Goal: Task Accomplishment & Management: Complete application form

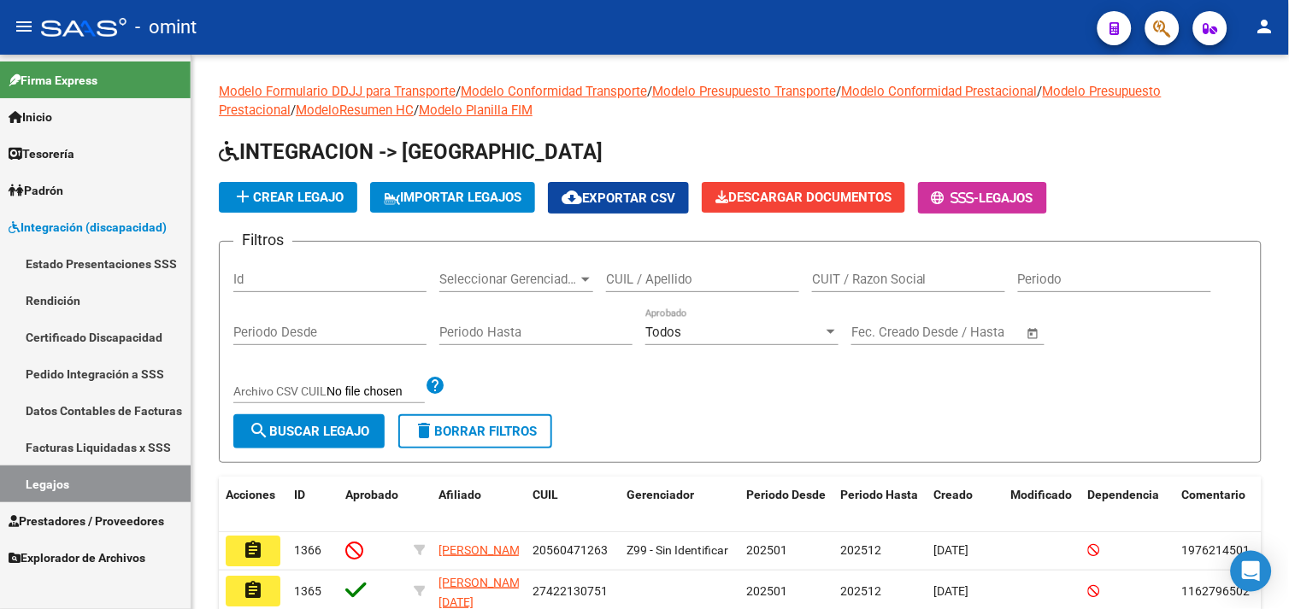
click at [80, 266] on link "Estado Presentaciones SSS" at bounding box center [95, 263] width 191 height 37
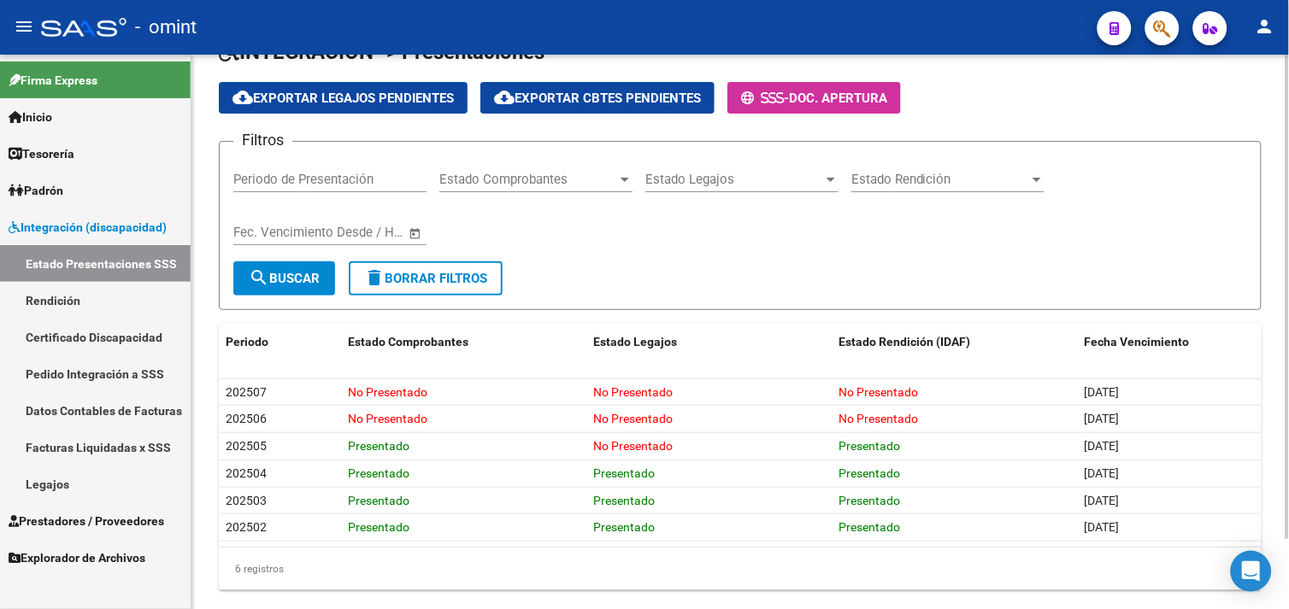
scroll to position [79, 0]
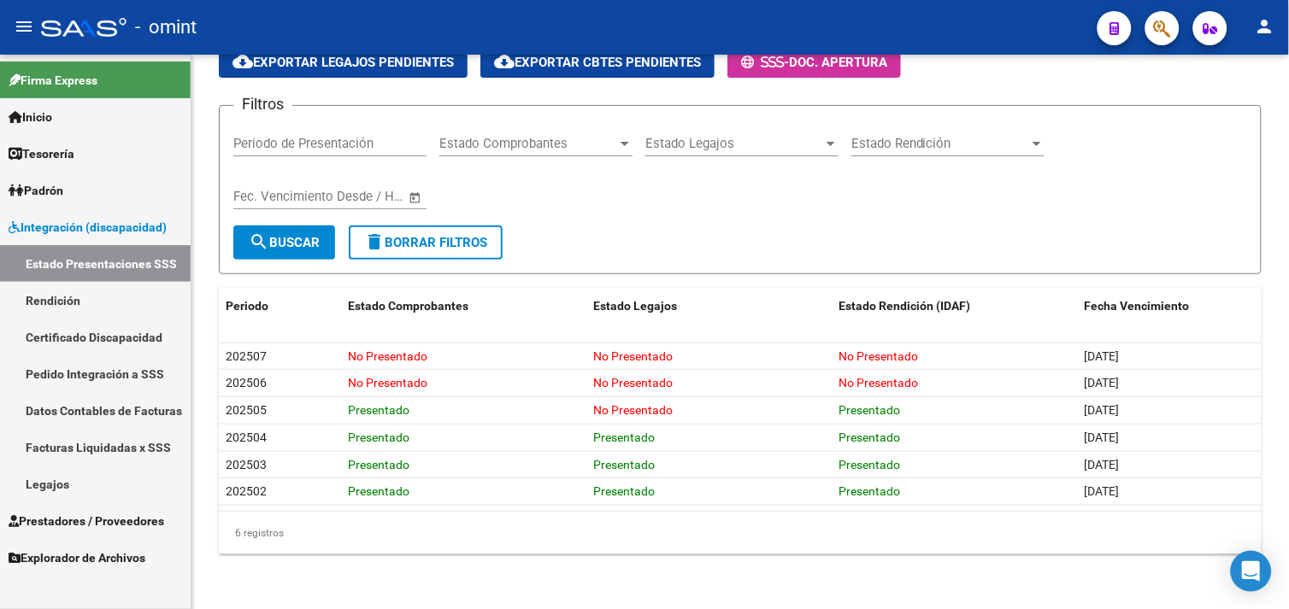
click at [121, 506] on link "Prestadores / Proveedores" at bounding box center [95, 521] width 191 height 37
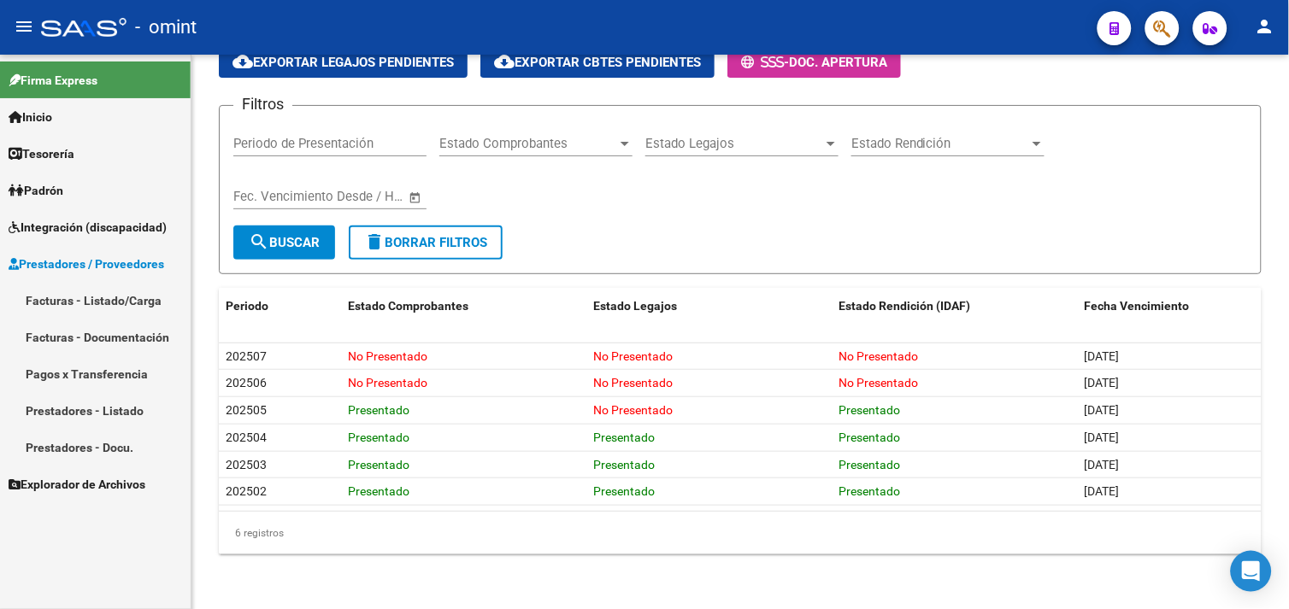
click at [125, 296] on link "Facturas - Listado/Carga" at bounding box center [95, 300] width 191 height 37
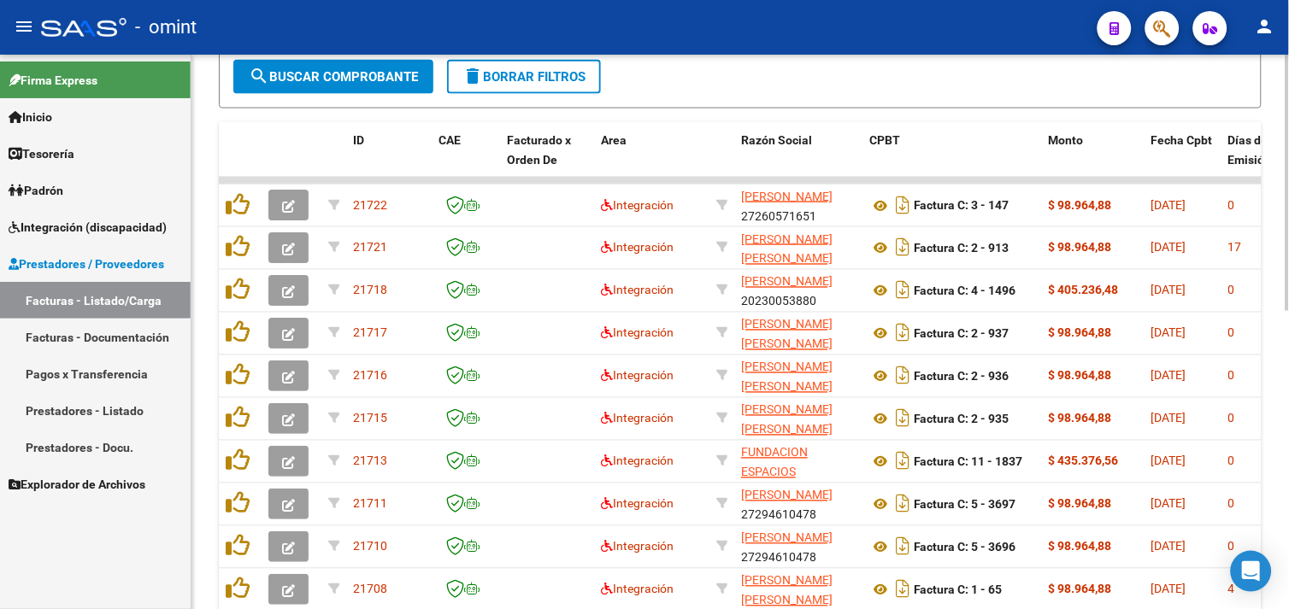
scroll to position [361, 0]
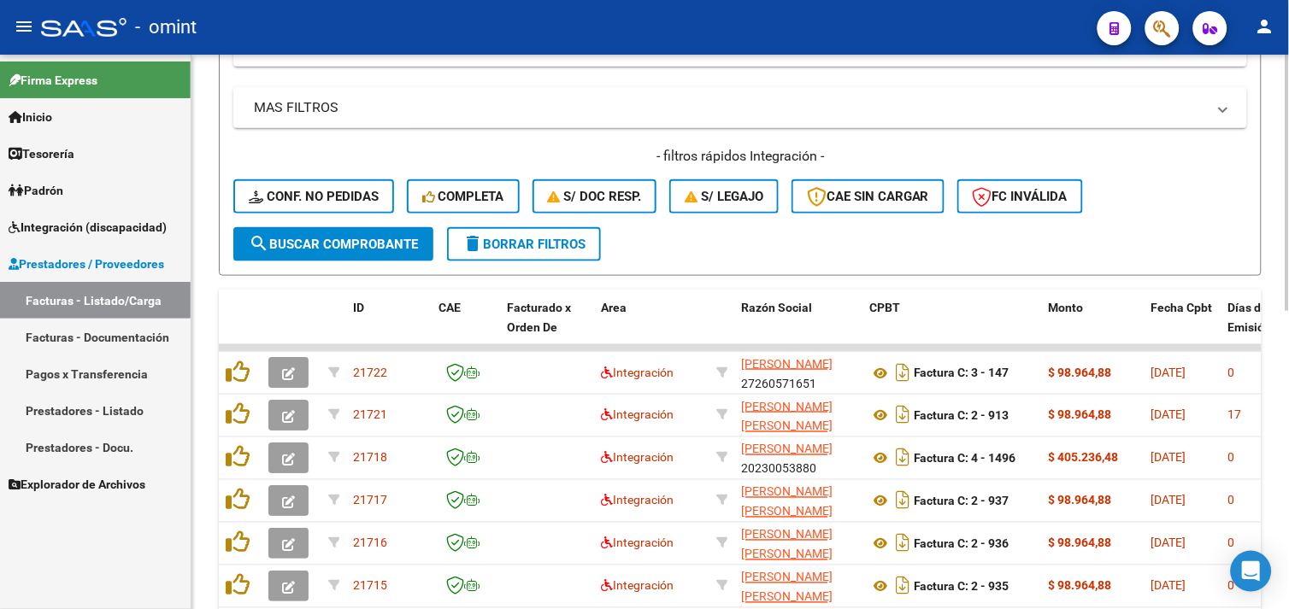
click at [499, 245] on span "delete Borrar Filtros" at bounding box center [523, 244] width 123 height 15
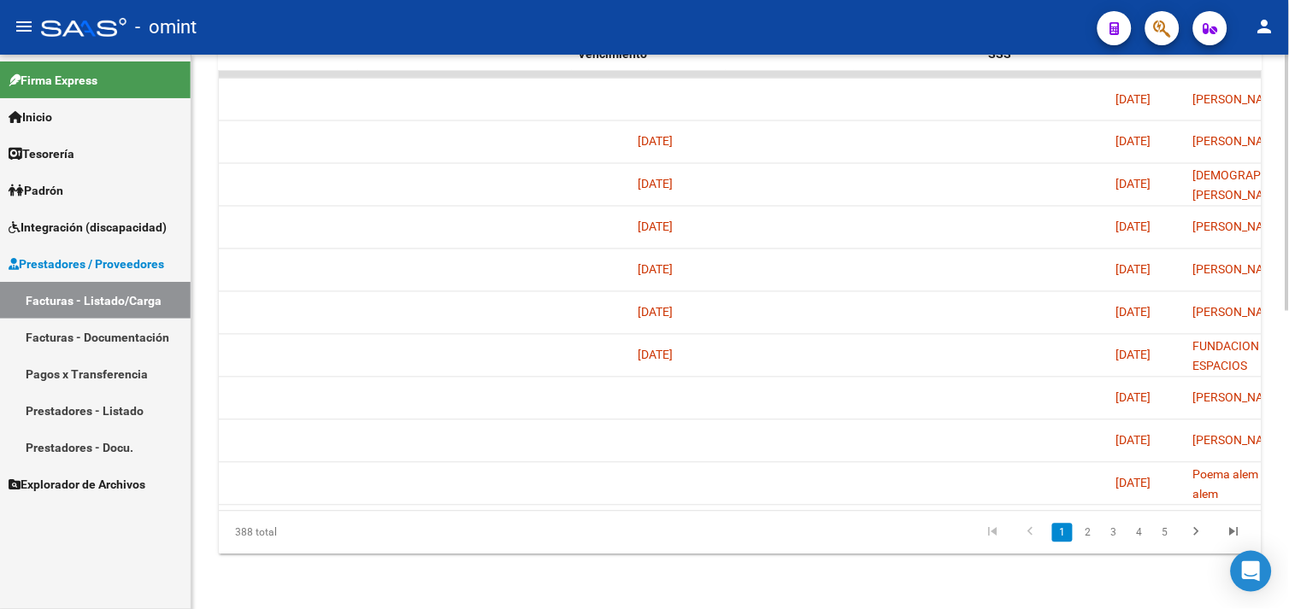
scroll to position [0, 3088]
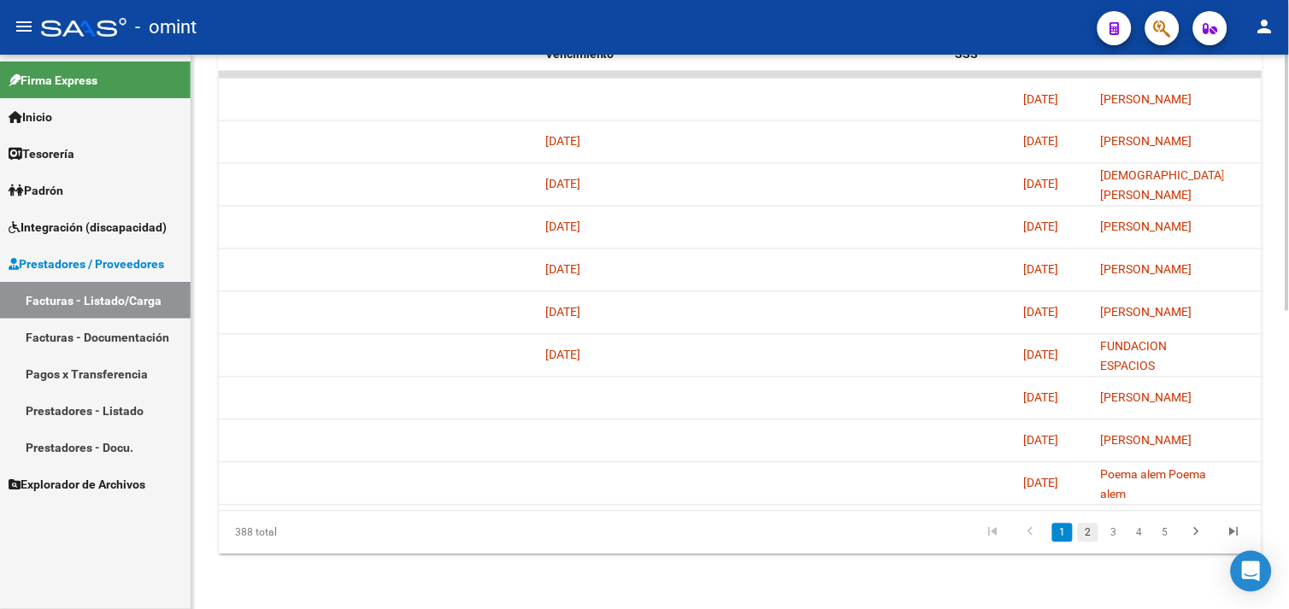
click at [1086, 536] on link "2" at bounding box center [1088, 533] width 21 height 19
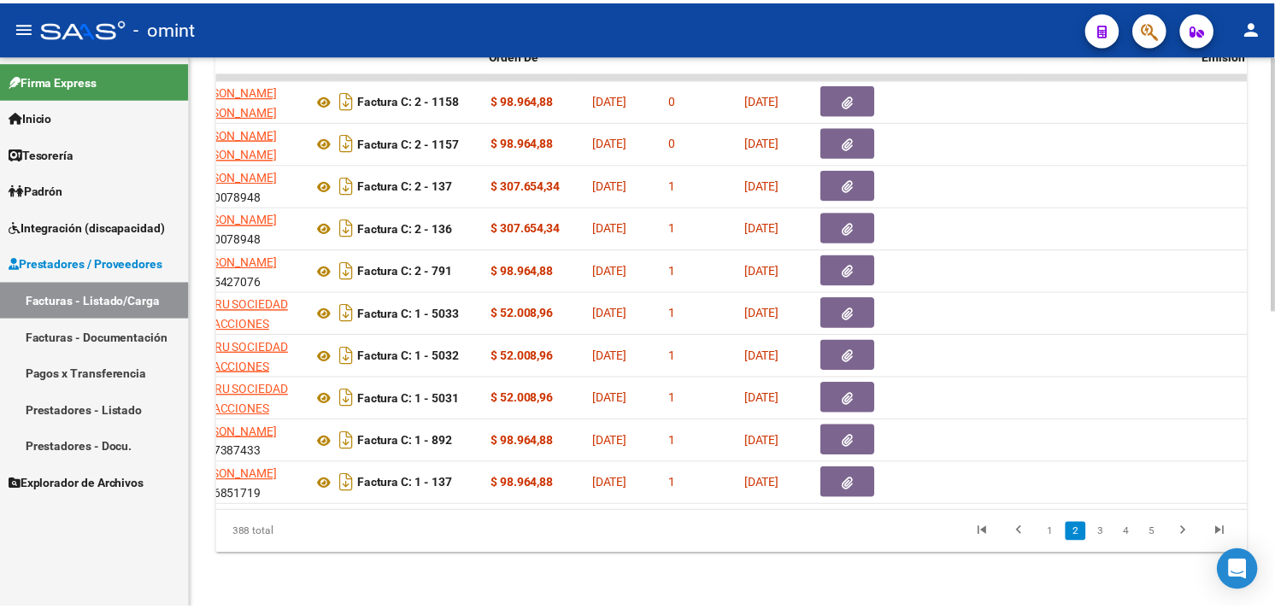
scroll to position [0, 0]
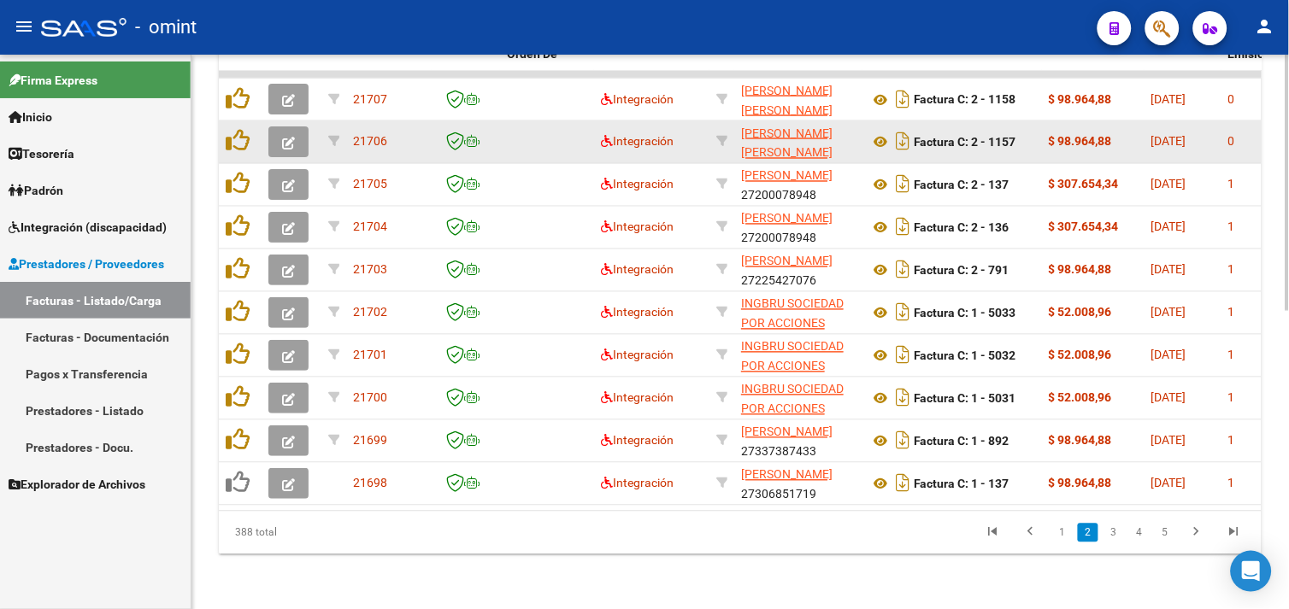
click at [291, 127] on button "button" at bounding box center [288, 142] width 40 height 31
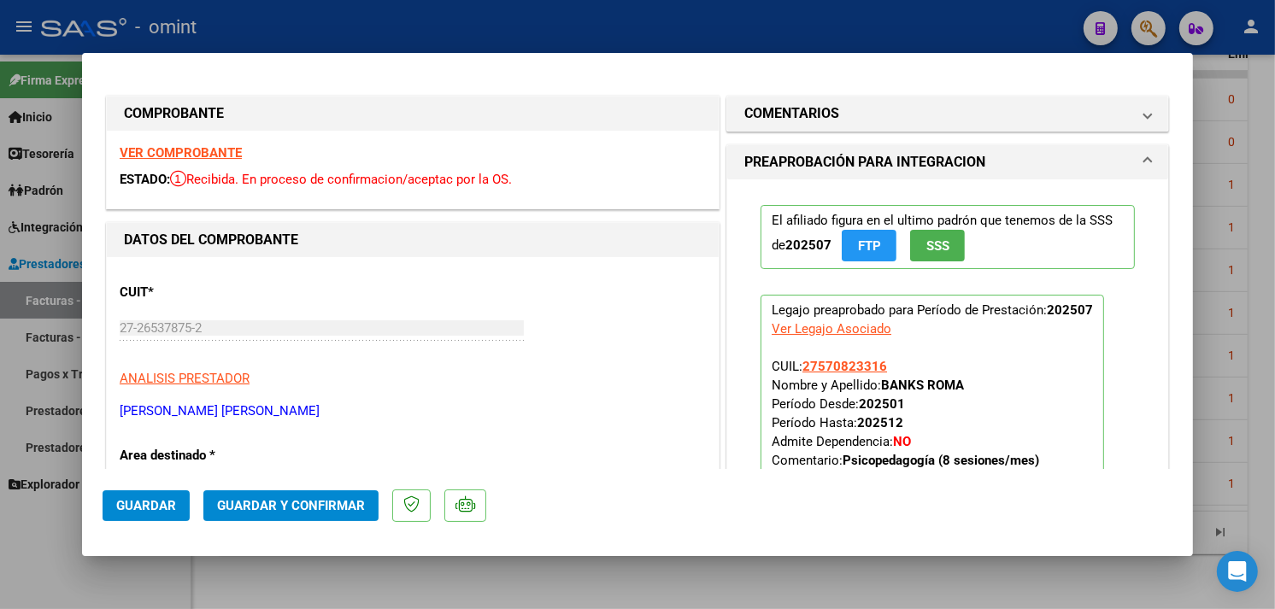
click at [201, 151] on strong "VER COMPROBANTE" at bounding box center [181, 152] width 122 height 15
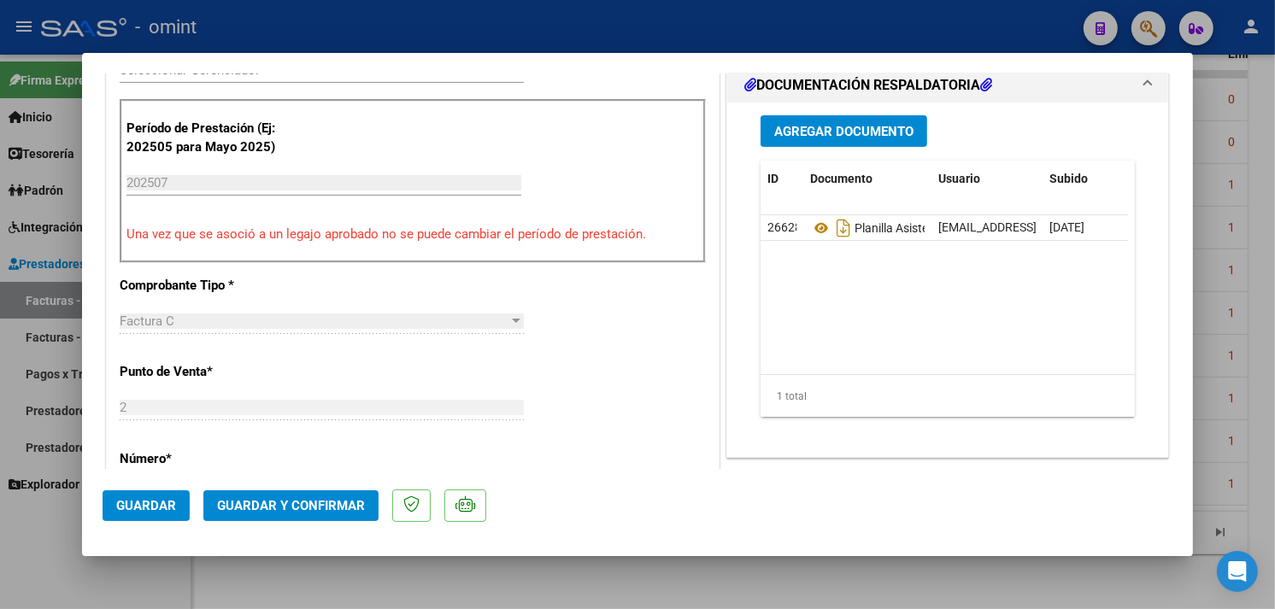
scroll to position [569, 0]
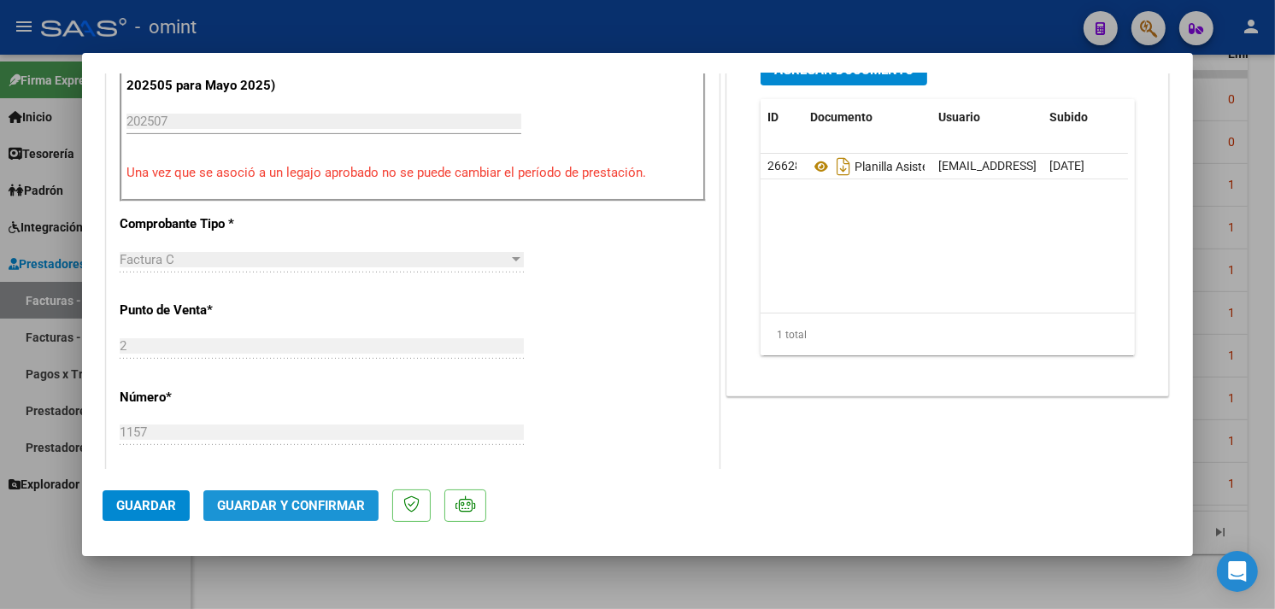
click at [327, 510] on span "Guardar y Confirmar" at bounding box center [291, 505] width 148 height 15
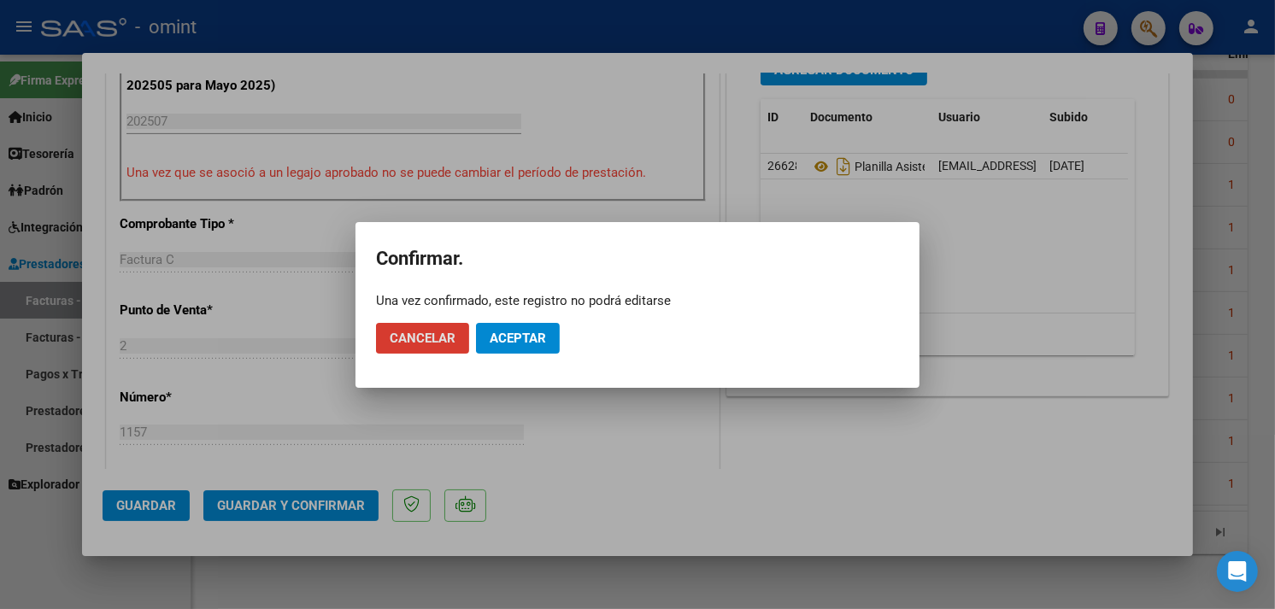
click at [497, 335] on span "Aceptar" at bounding box center [518, 338] width 56 height 15
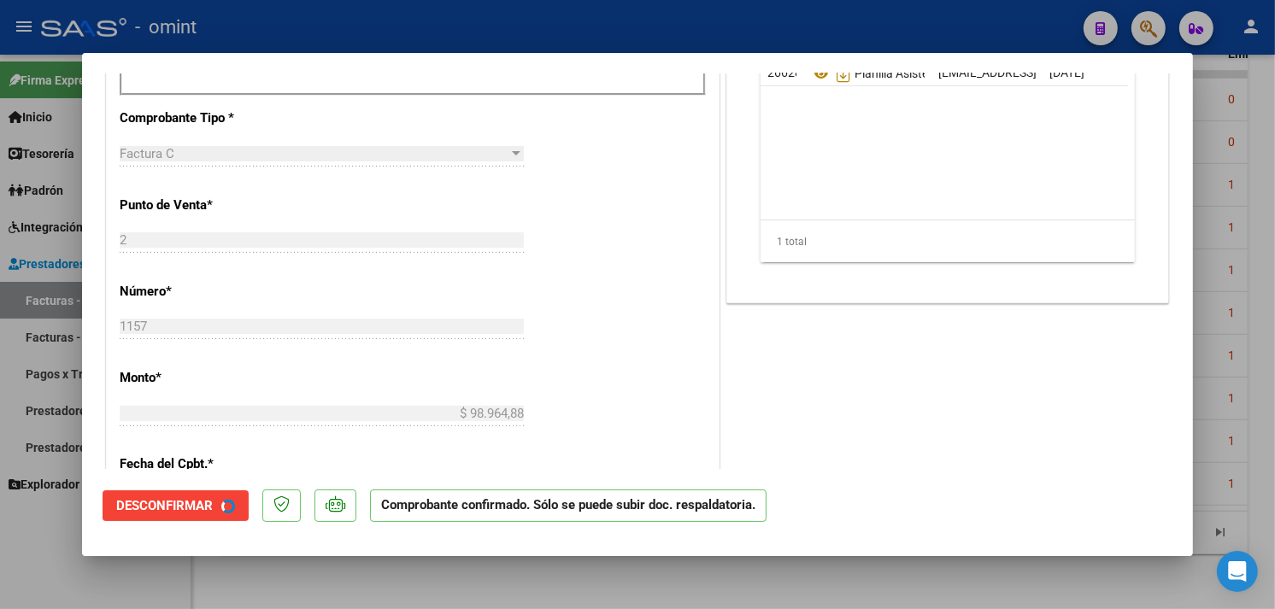
type input "$ 0,00"
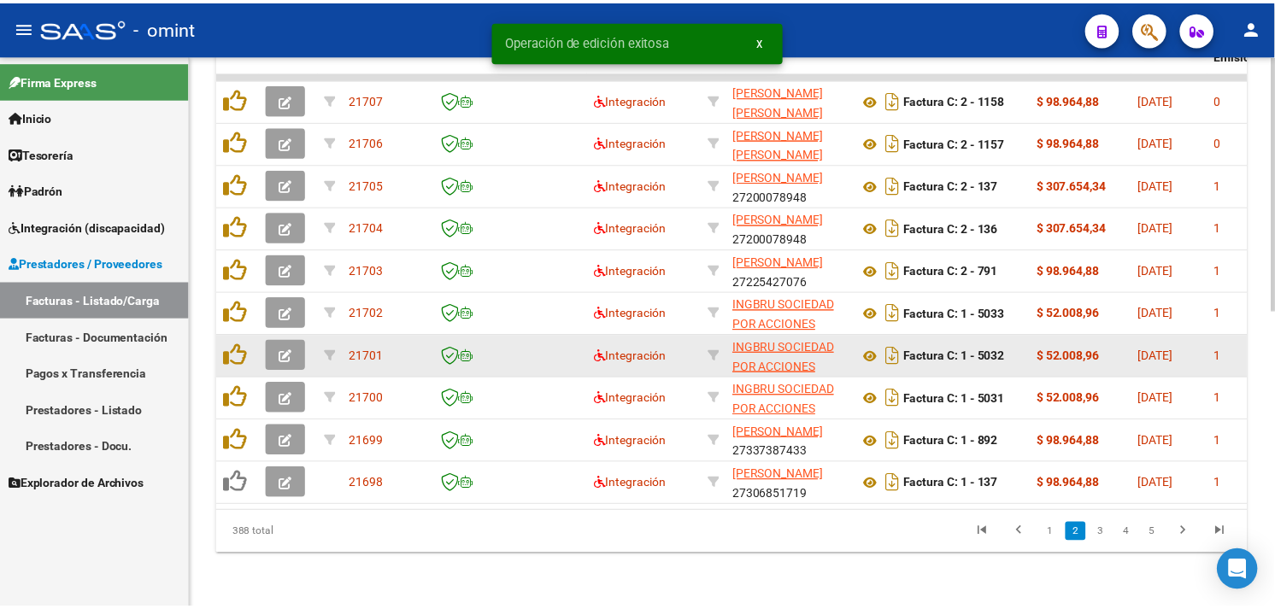
scroll to position [550, 0]
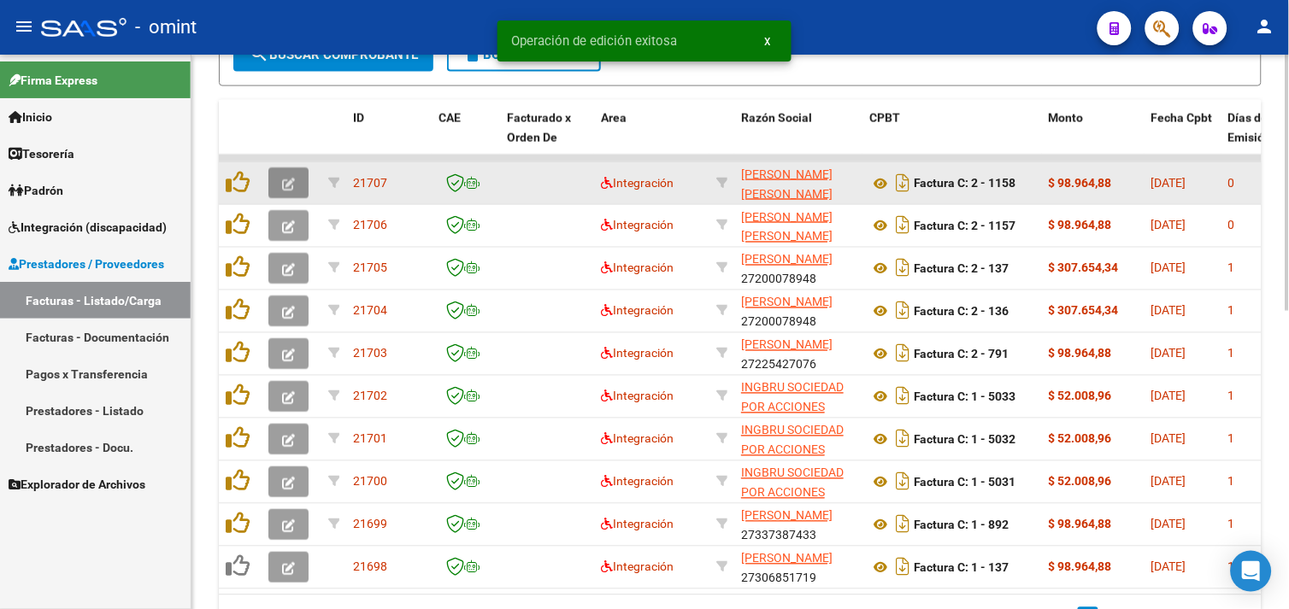
click at [291, 175] on span "button" at bounding box center [288, 182] width 13 height 15
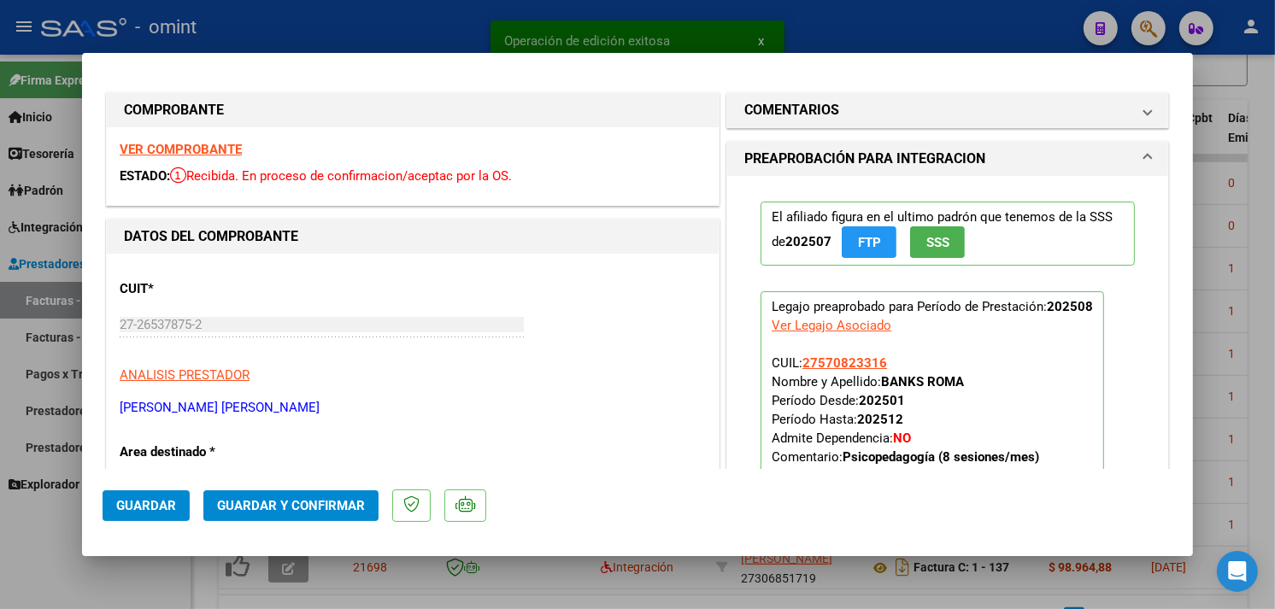
scroll to position [0, 0]
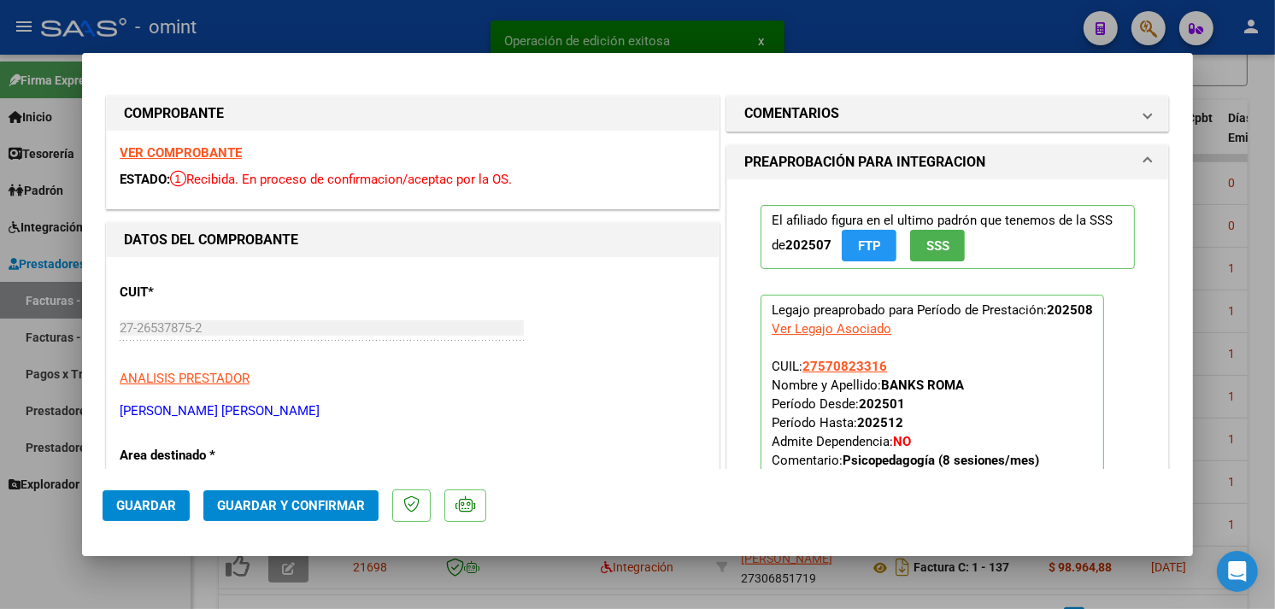
click at [224, 155] on strong "VER COMPROBANTE" at bounding box center [181, 152] width 122 height 15
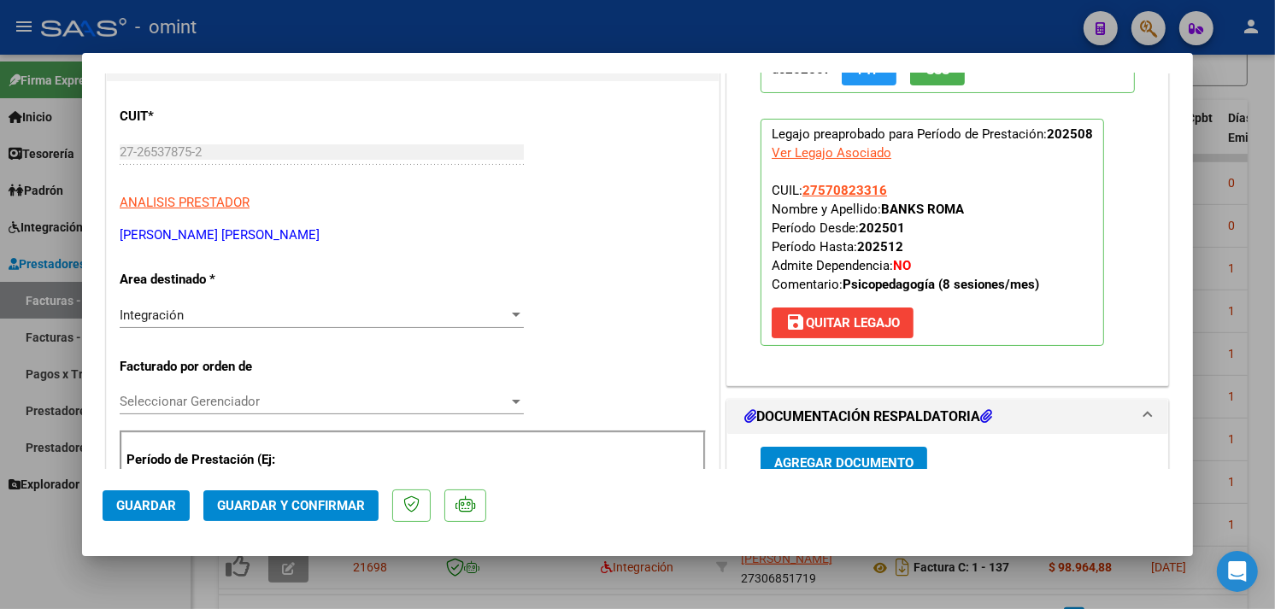
scroll to position [380, 0]
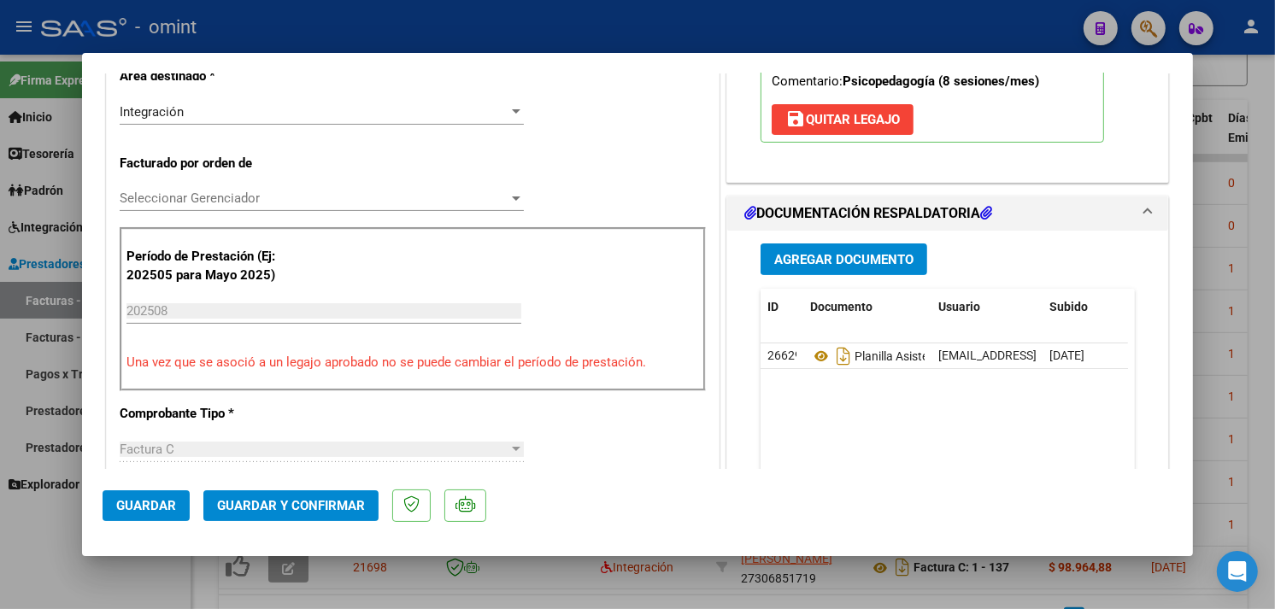
click at [295, 500] on span "Guardar y Confirmar" at bounding box center [291, 505] width 148 height 15
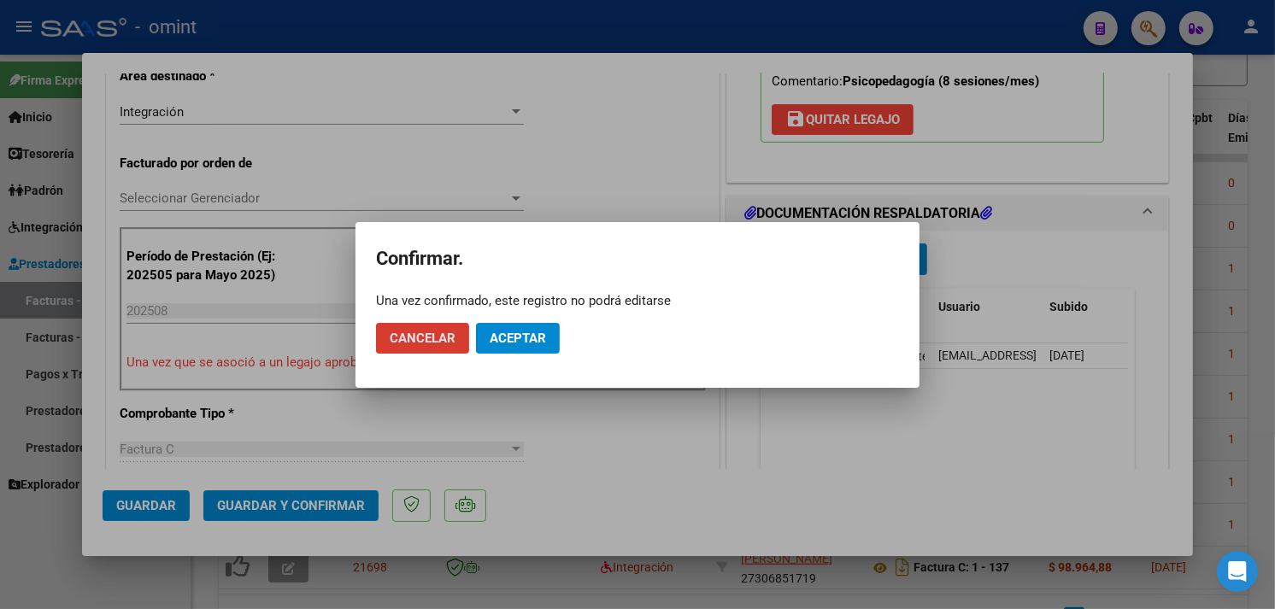
click at [488, 339] on button "Aceptar" at bounding box center [518, 338] width 84 height 31
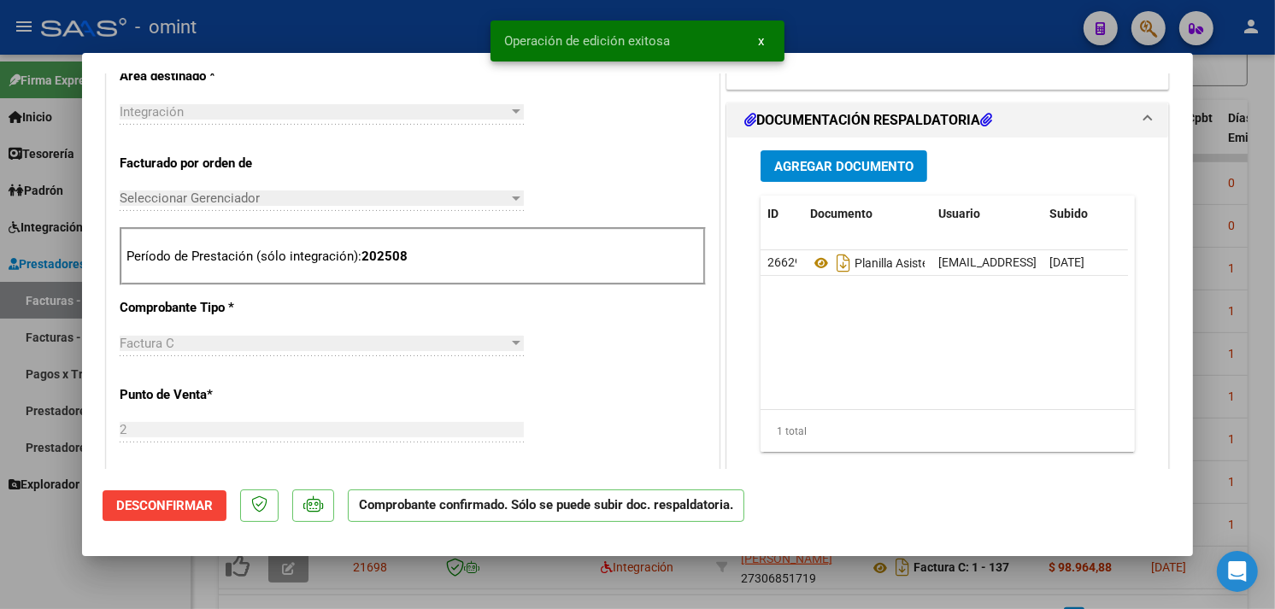
type input "$ 0,00"
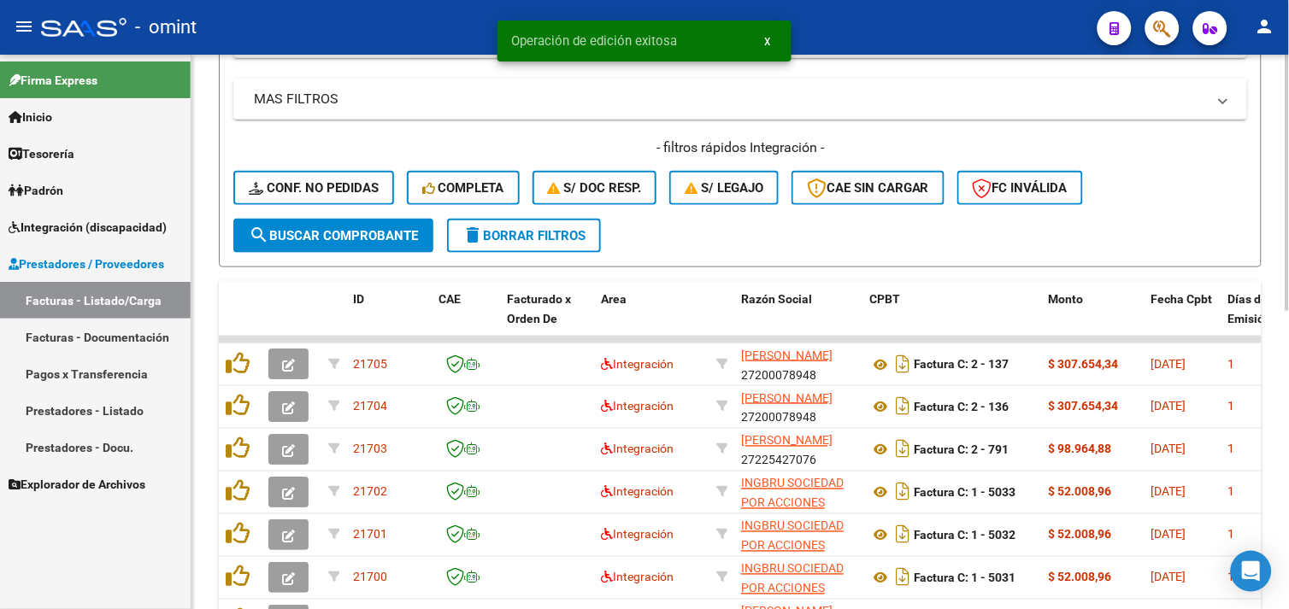
scroll to position [361, 0]
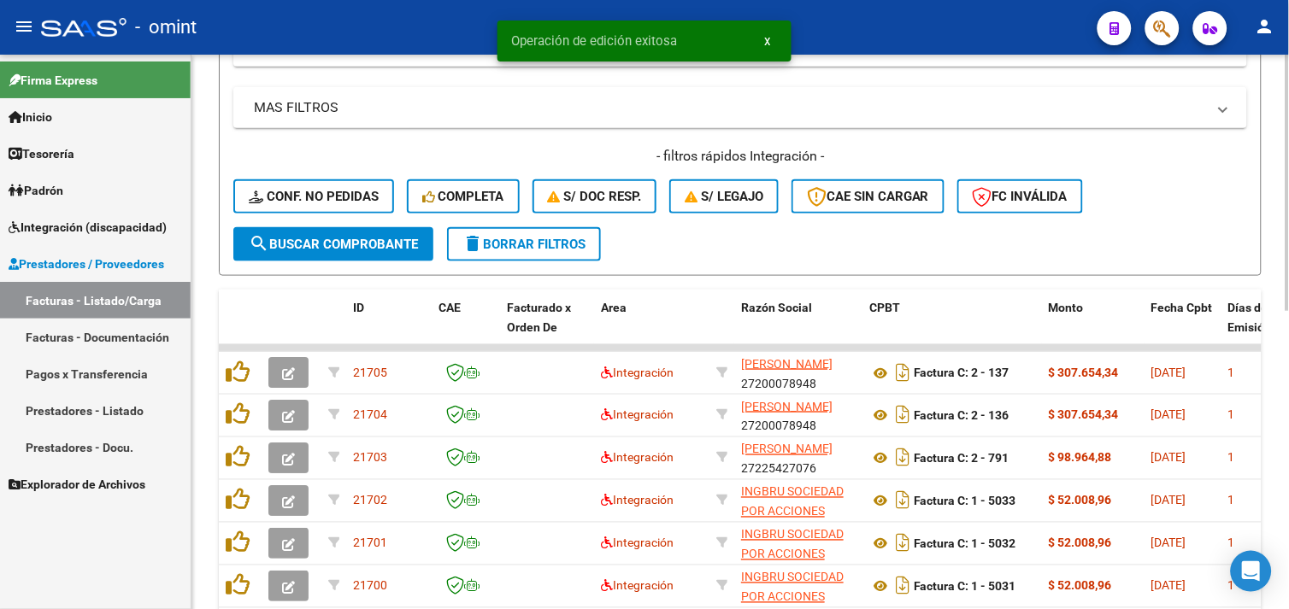
click at [346, 189] on span "Conf. no pedidas" at bounding box center [314, 196] width 130 height 15
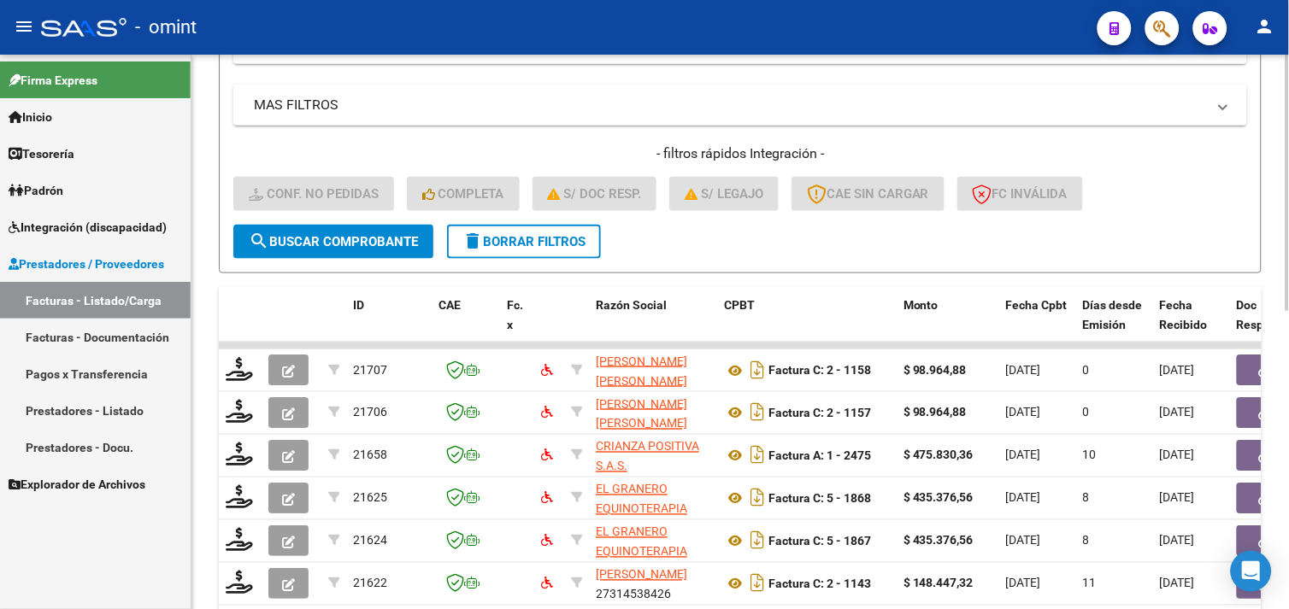
scroll to position [0, 0]
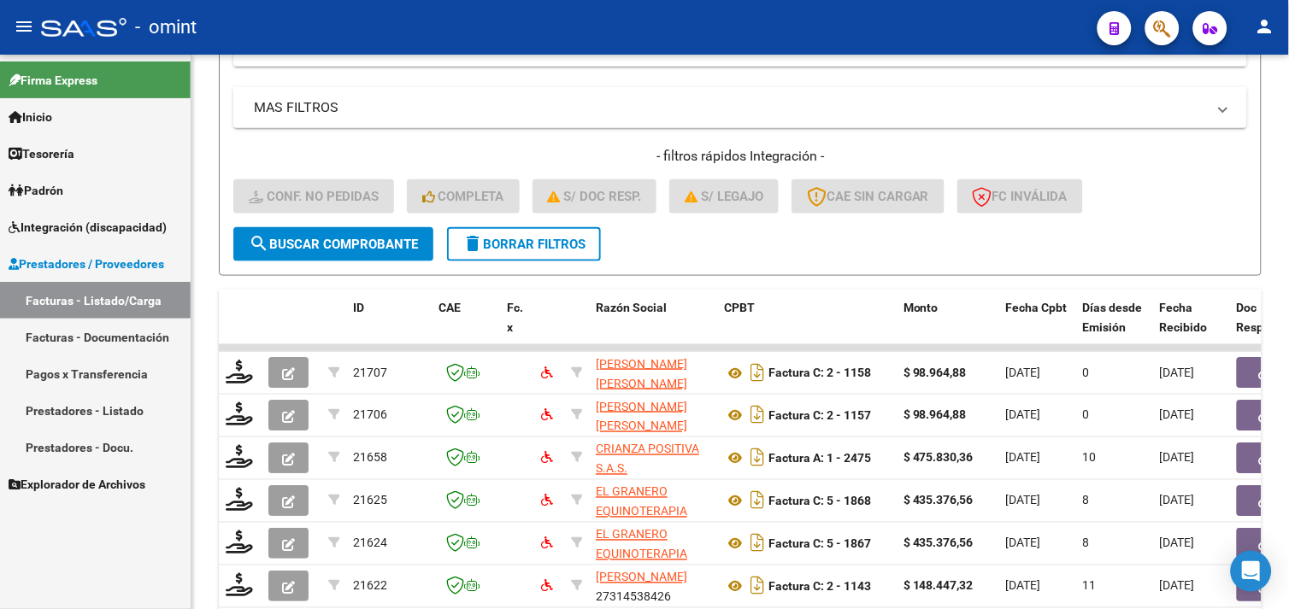
click at [112, 233] on span "Integración (discapacidad)" at bounding box center [88, 227] width 158 height 19
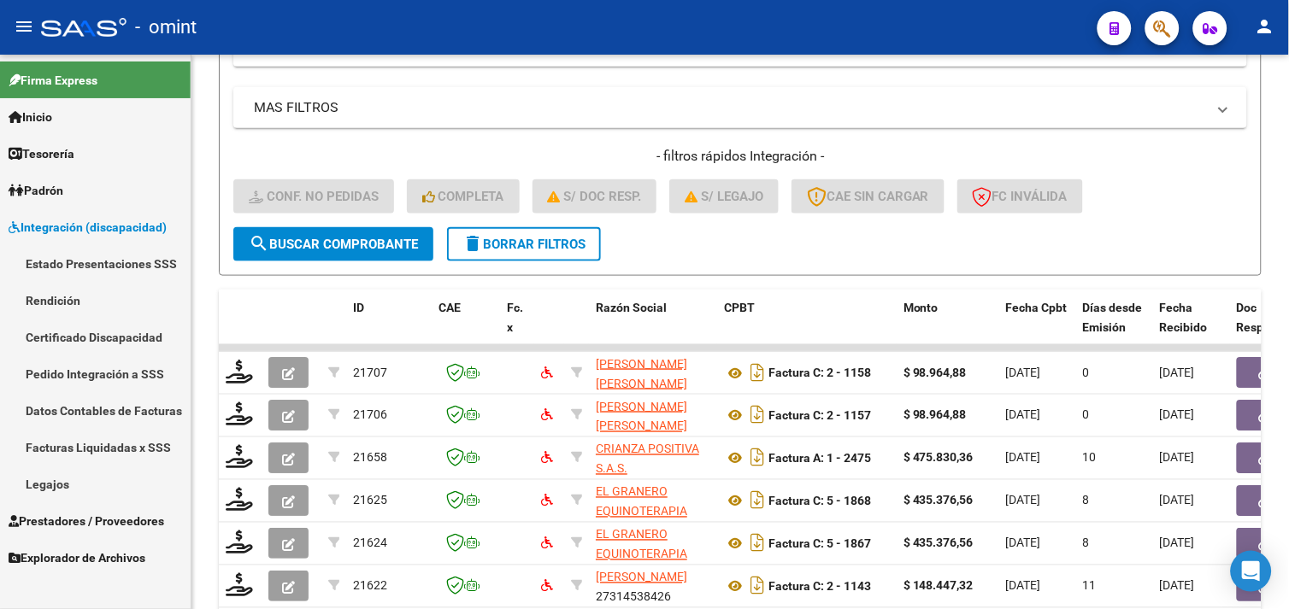
click at [91, 447] on link "Facturas Liquidadas x SSS" at bounding box center [95, 447] width 191 height 37
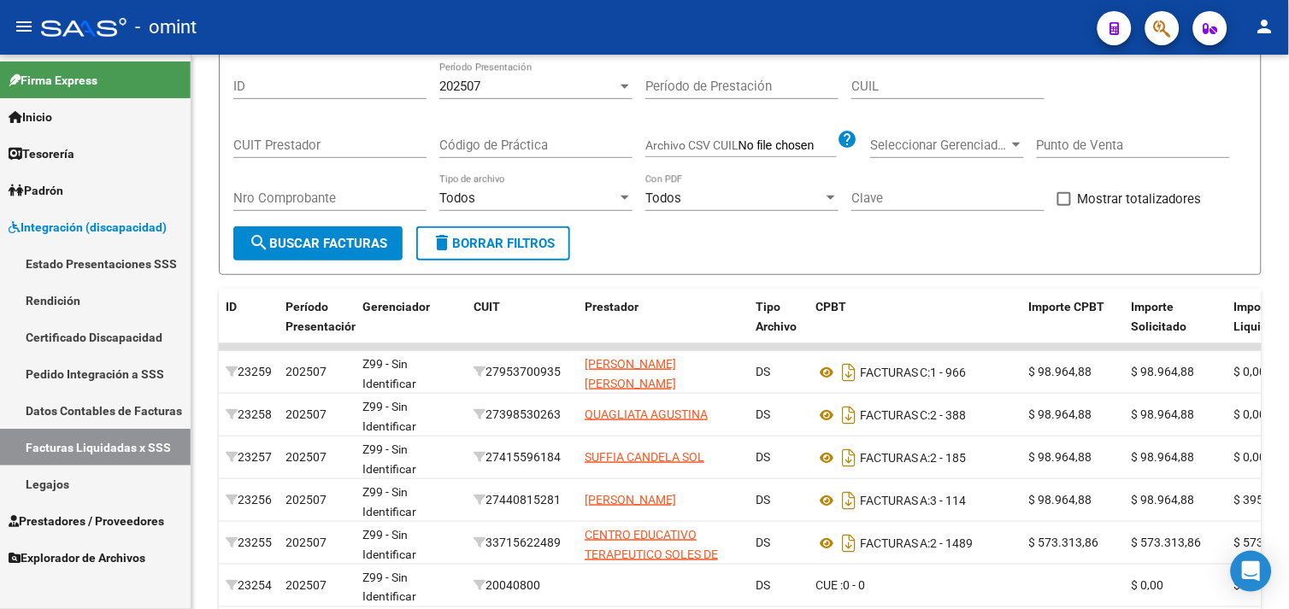
click at [95, 372] on link "Pedido Integración a SSS" at bounding box center [95, 374] width 191 height 37
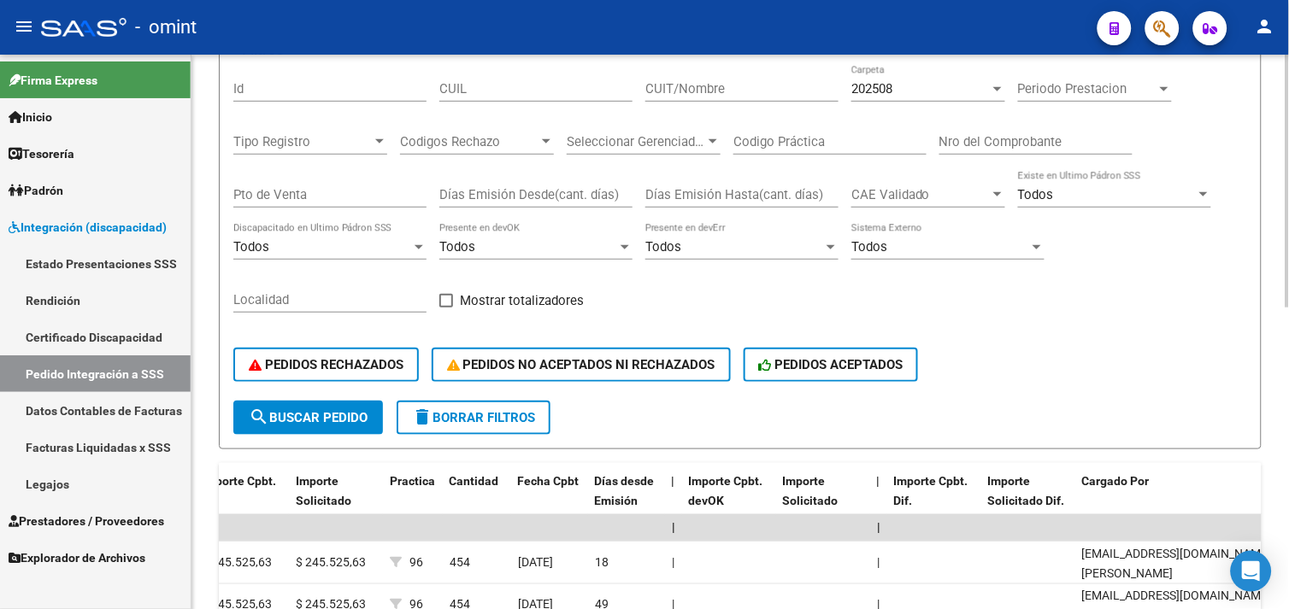
click at [917, 97] on div "202508 Carpeta" at bounding box center [928, 83] width 154 height 37
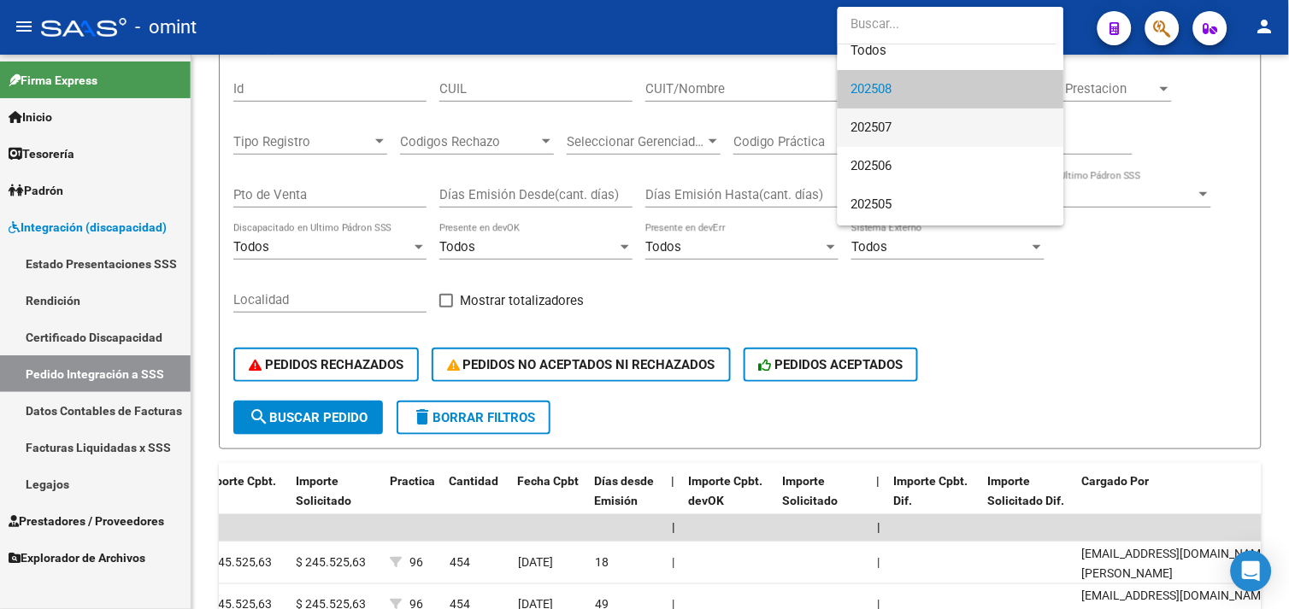
click at [909, 115] on span "202507" at bounding box center [950, 128] width 199 height 38
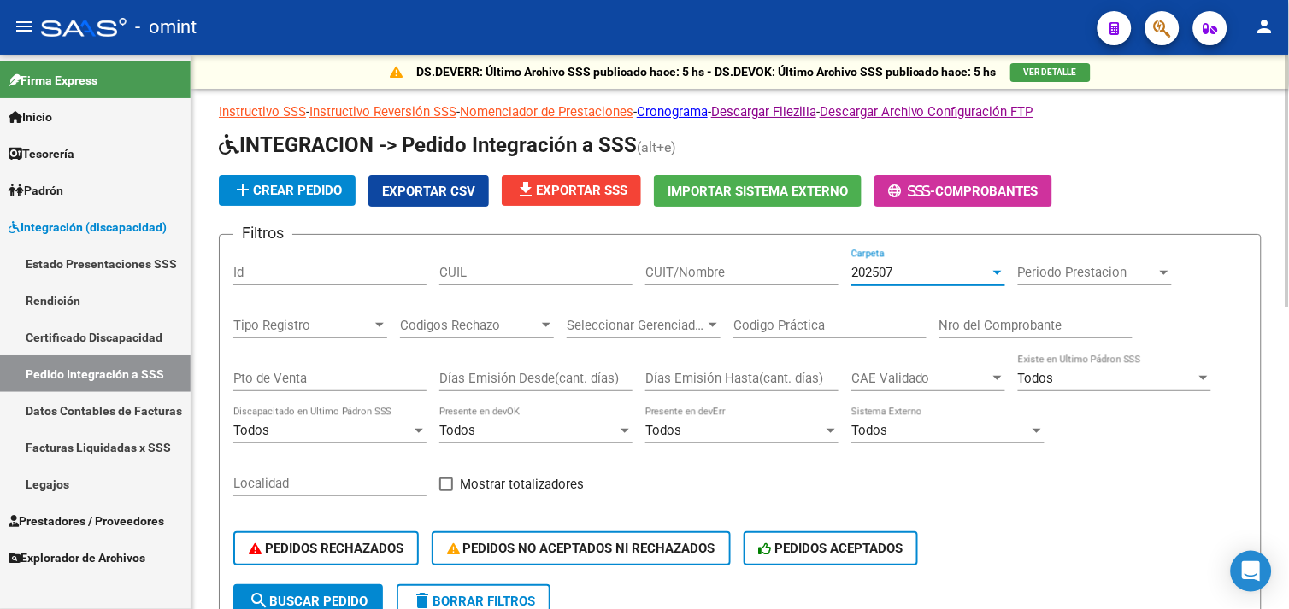
click at [915, 265] on div "202507" at bounding box center [920, 272] width 138 height 15
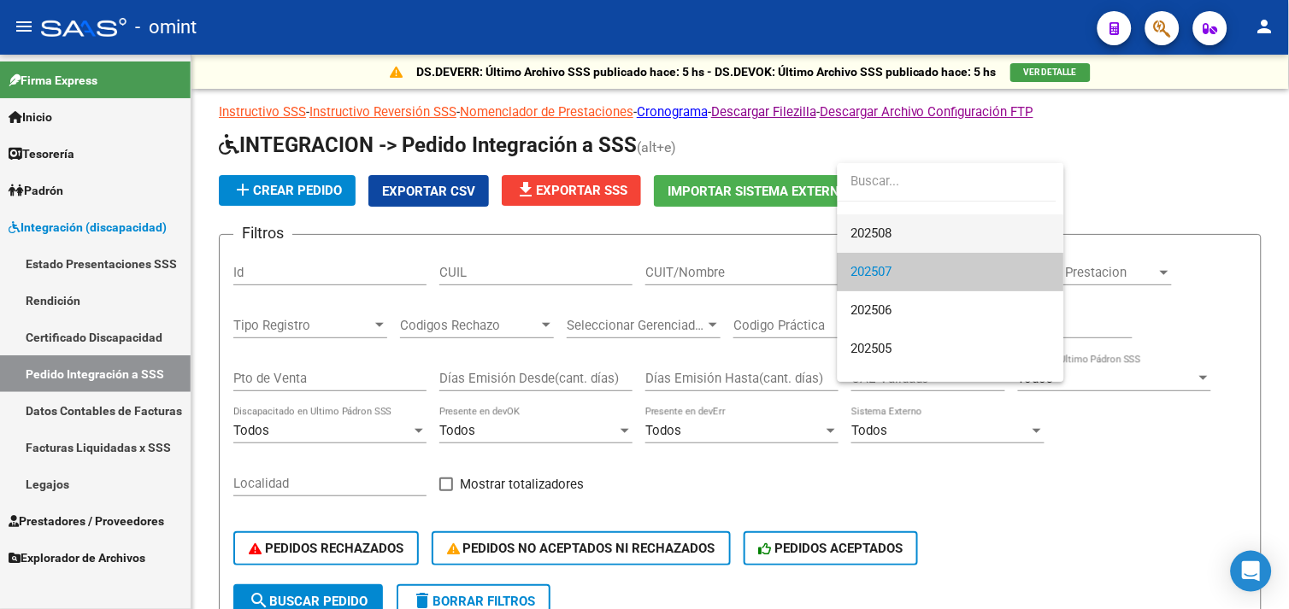
click at [892, 245] on span "202508" at bounding box center [950, 234] width 199 height 38
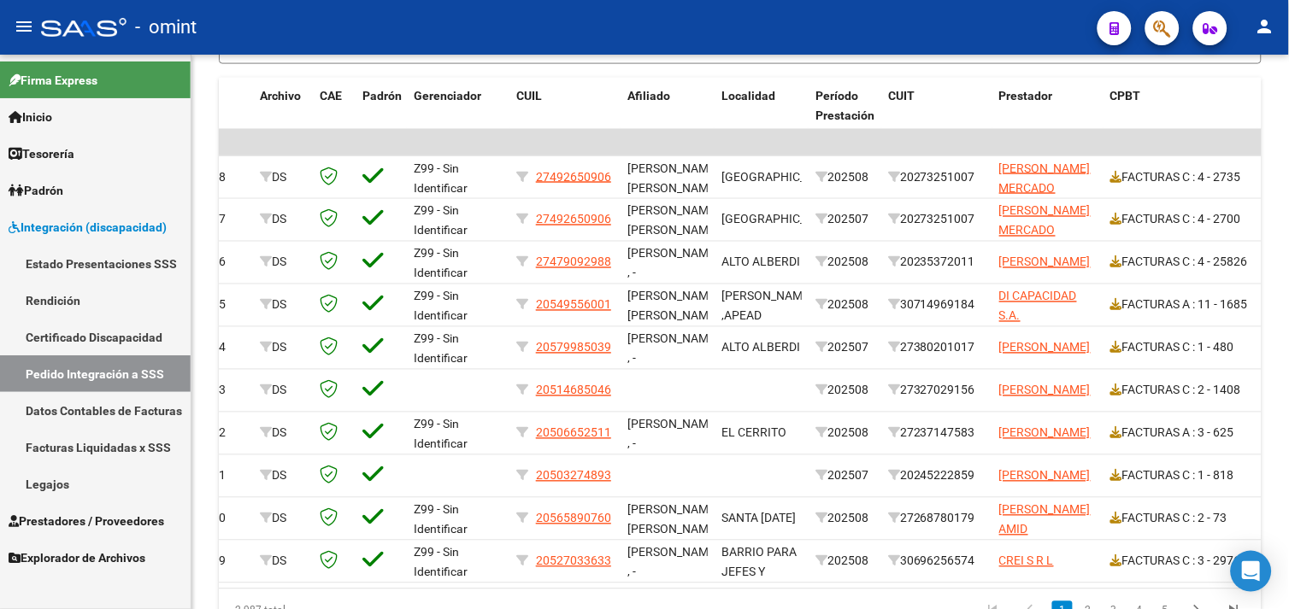
click at [104, 523] on span "Prestadores / Proveedores" at bounding box center [87, 521] width 156 height 19
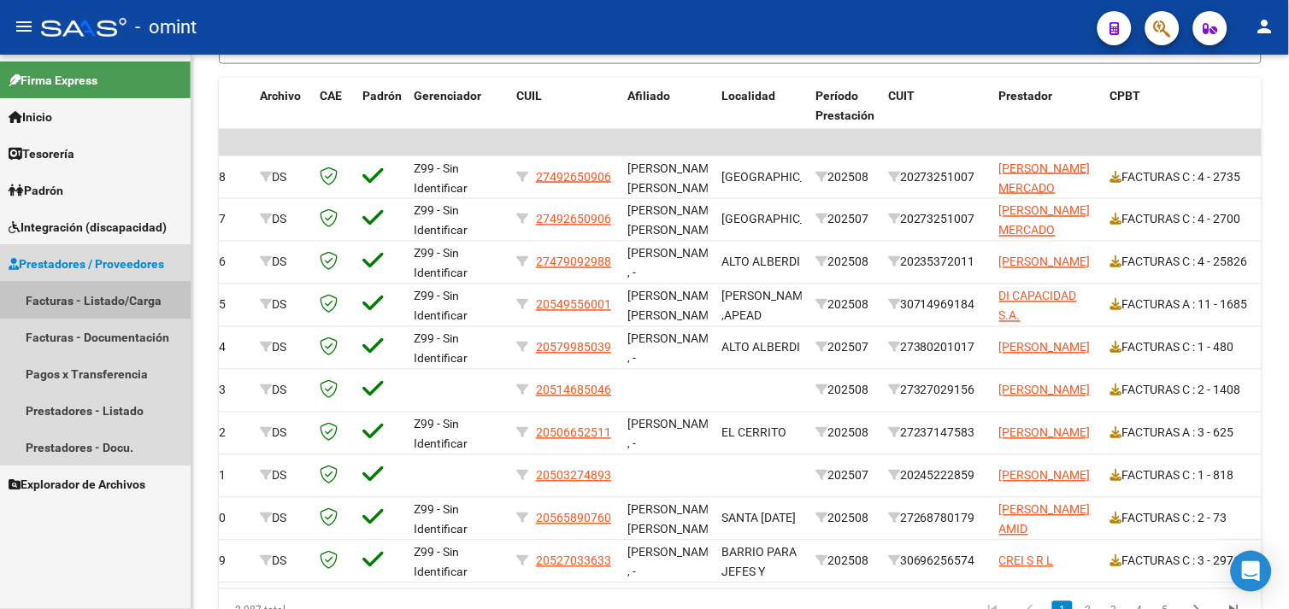
click at [90, 306] on link "Facturas - Listado/Carga" at bounding box center [95, 300] width 191 height 37
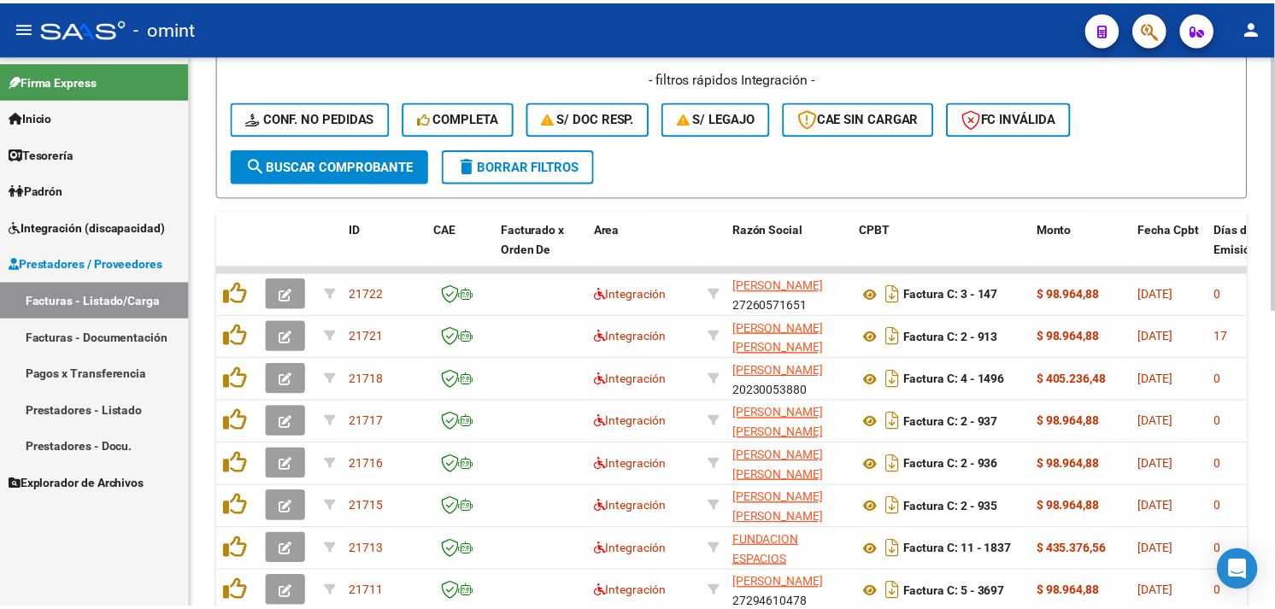
scroll to position [361, 0]
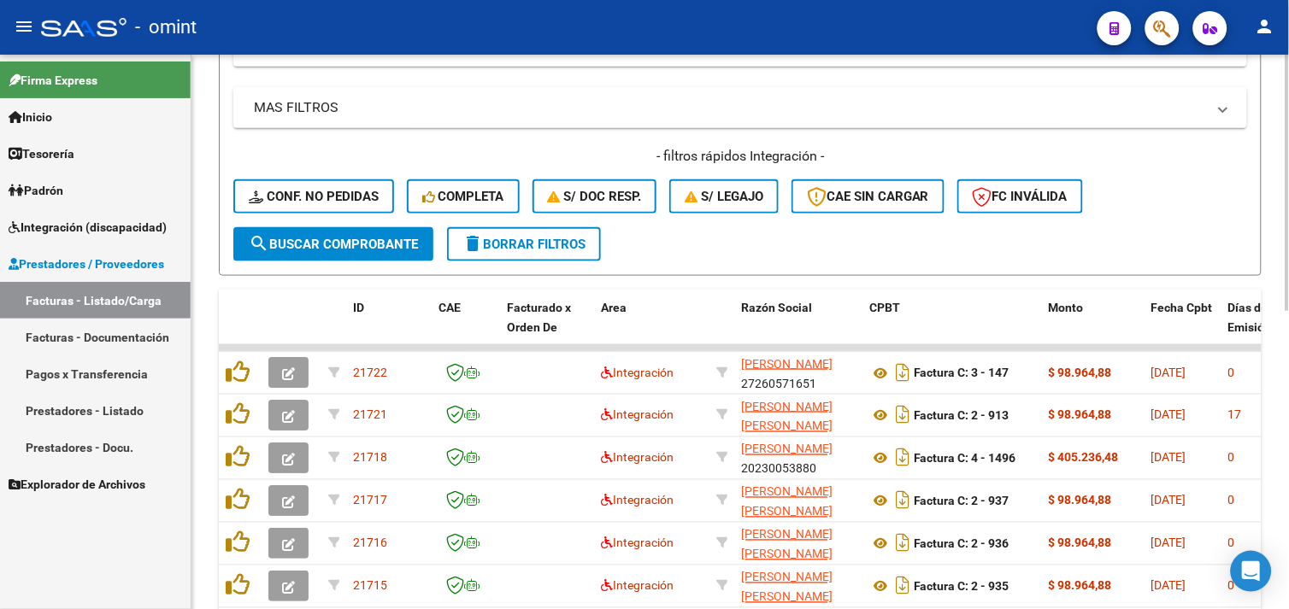
click at [329, 200] on span "Conf. no pedidas" at bounding box center [314, 196] width 130 height 15
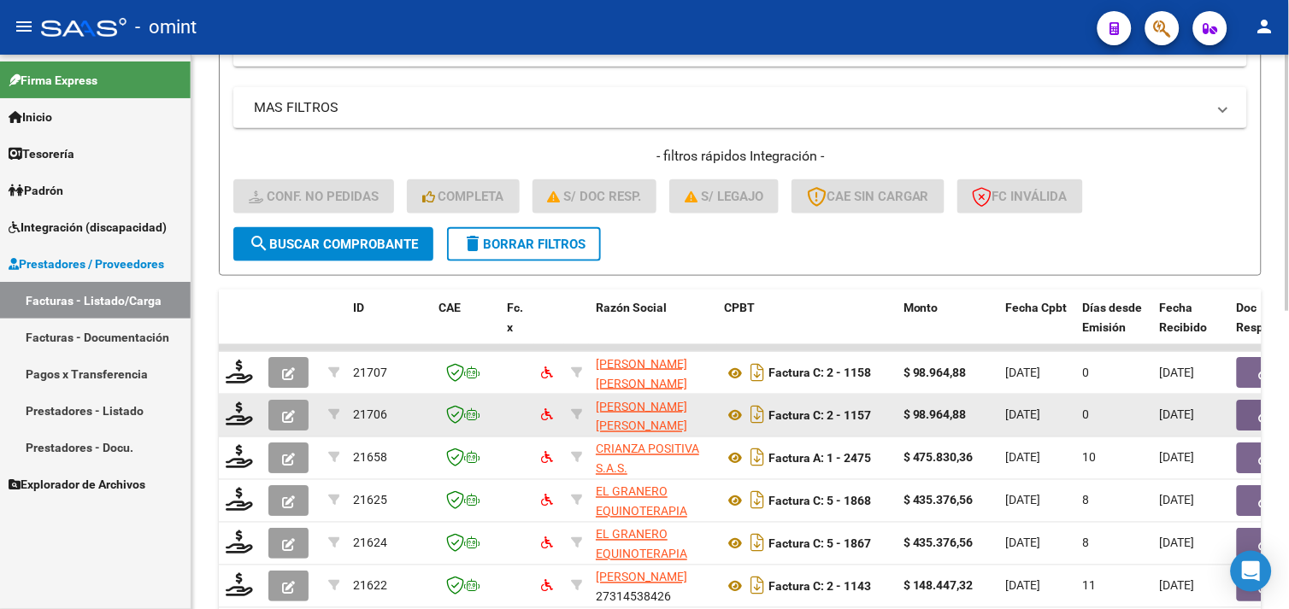
click at [255, 411] on datatable-body-cell at bounding box center [240, 416] width 43 height 42
click at [232, 411] on icon at bounding box center [239, 415] width 27 height 24
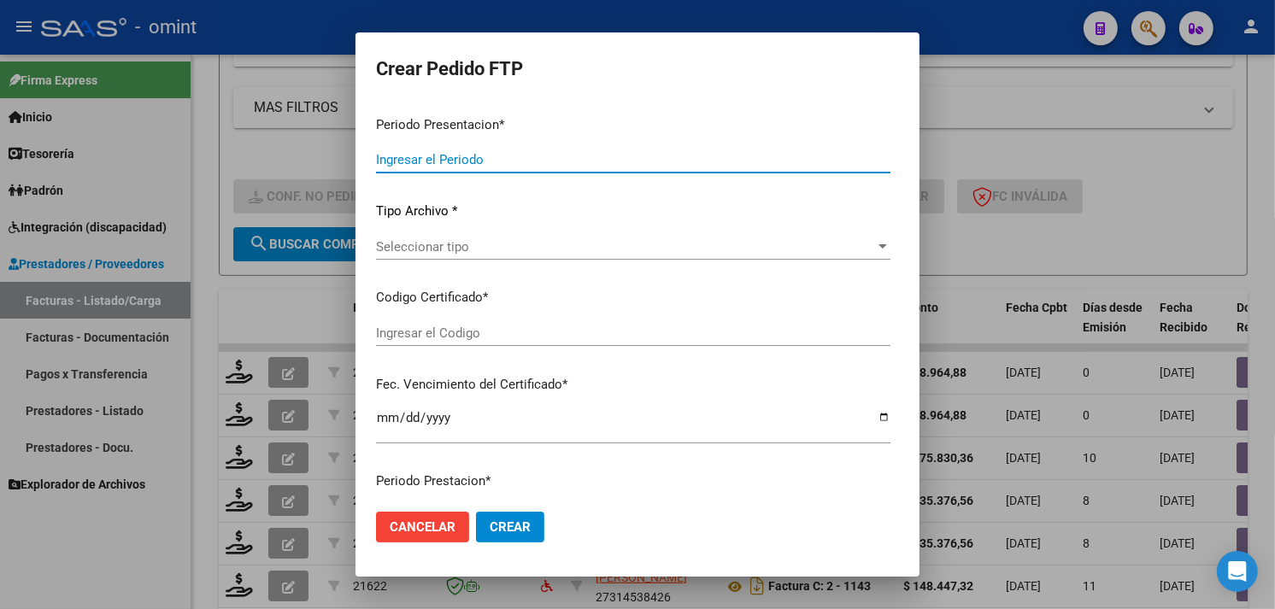
type input "202508"
type input "202507"
type input "$ 98.964,88"
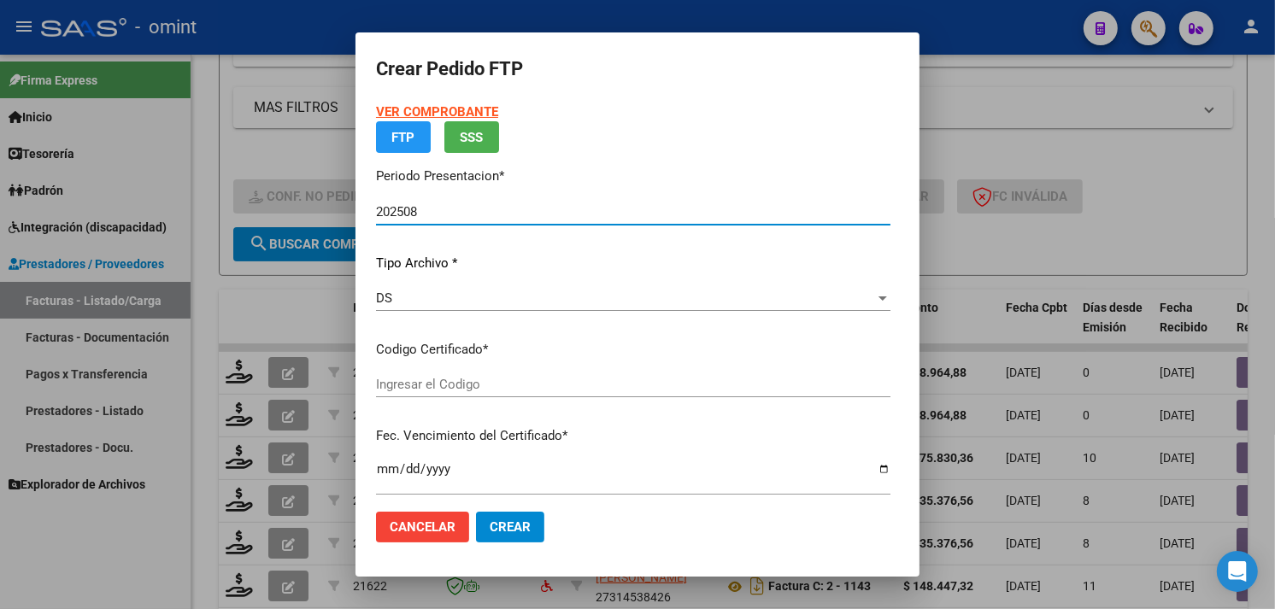
type input "6335048221"
type input "[DATE]"
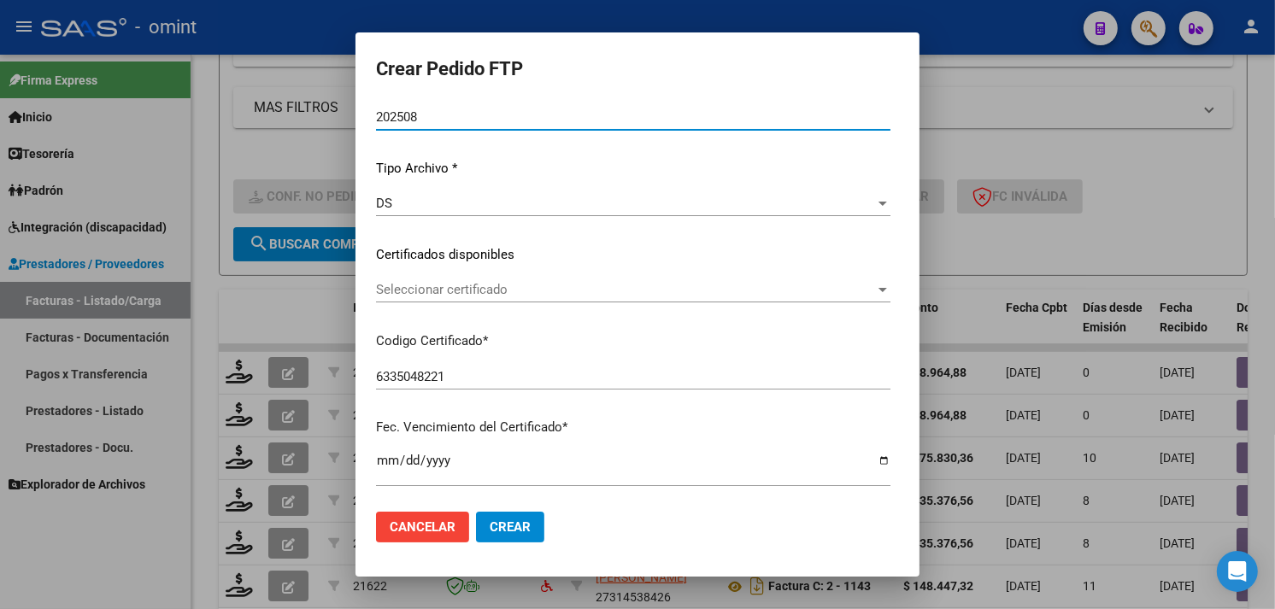
click at [498, 291] on span "Seleccionar certificado" at bounding box center [625, 289] width 499 height 15
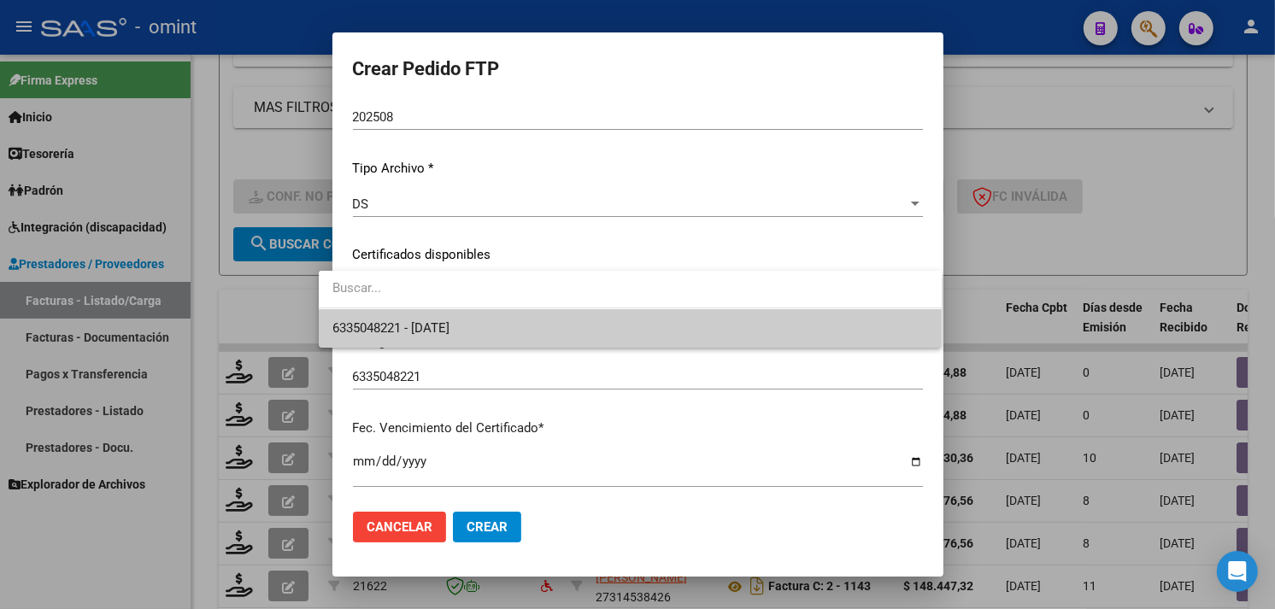
click at [483, 322] on span "6335048221 - [DATE]" at bounding box center [631, 328] width 596 height 38
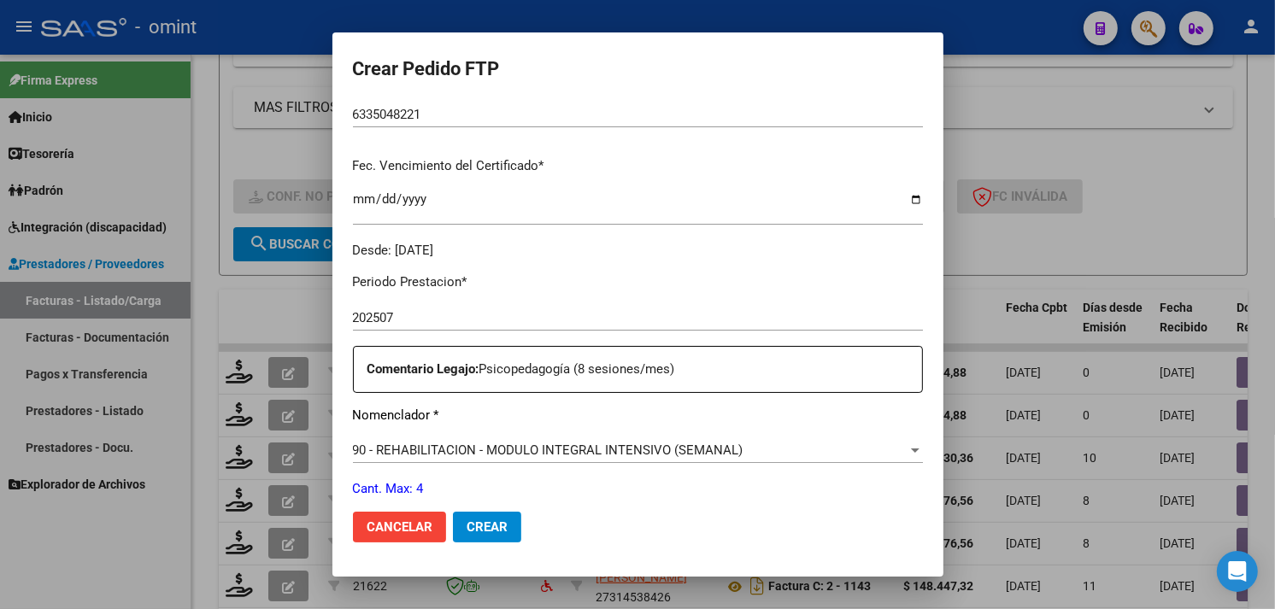
scroll to position [519, 0]
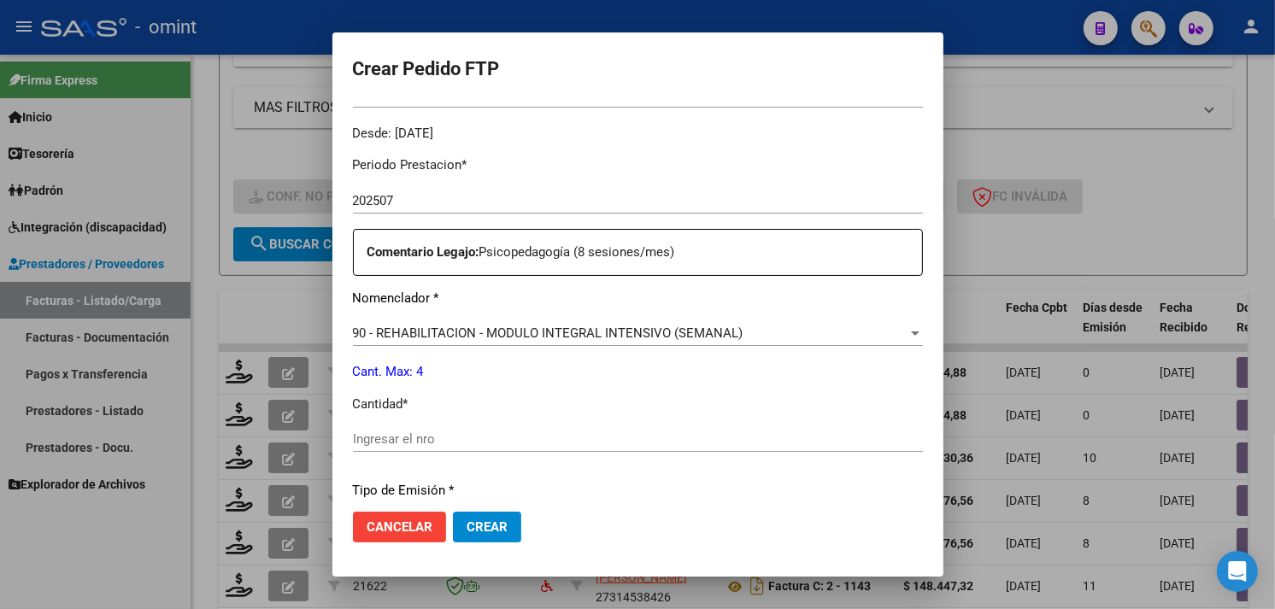
click at [455, 441] on input "Ingresar el nro" at bounding box center [638, 439] width 570 height 15
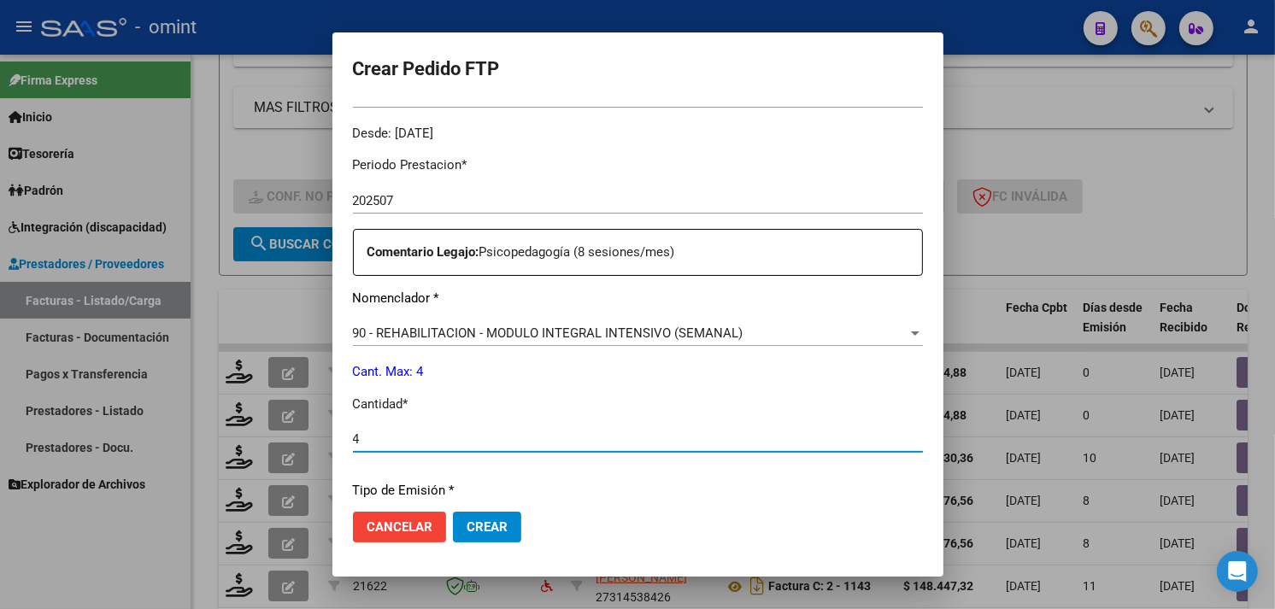
scroll to position [748, 0]
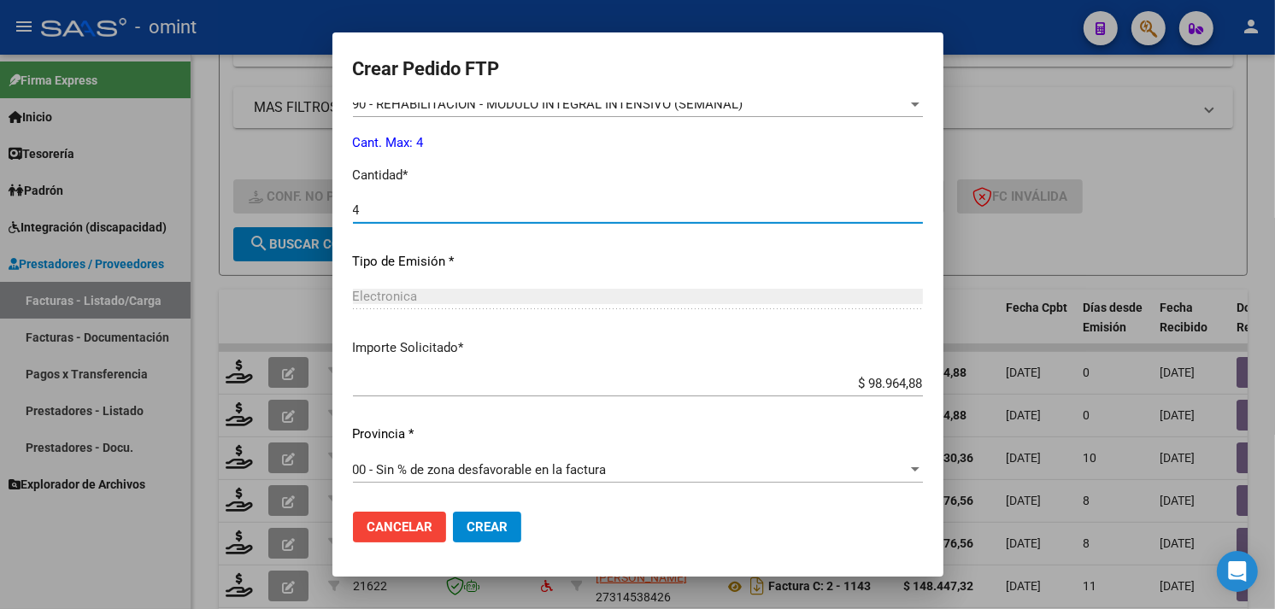
type input "4"
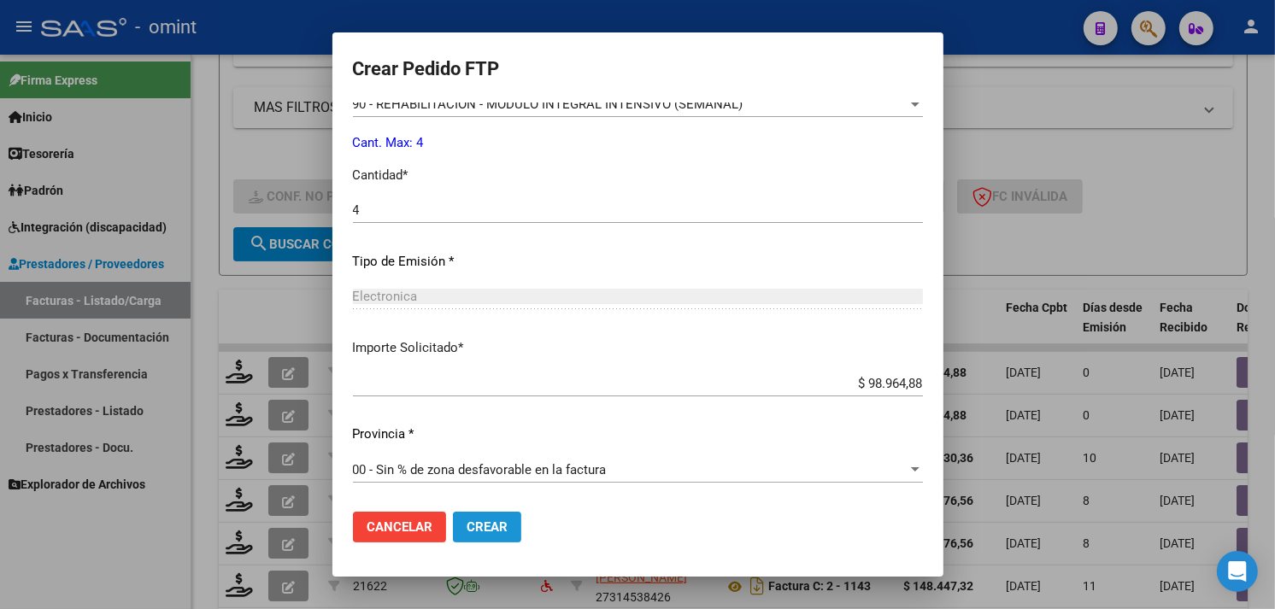
click at [467, 524] on span "Crear" at bounding box center [487, 527] width 41 height 15
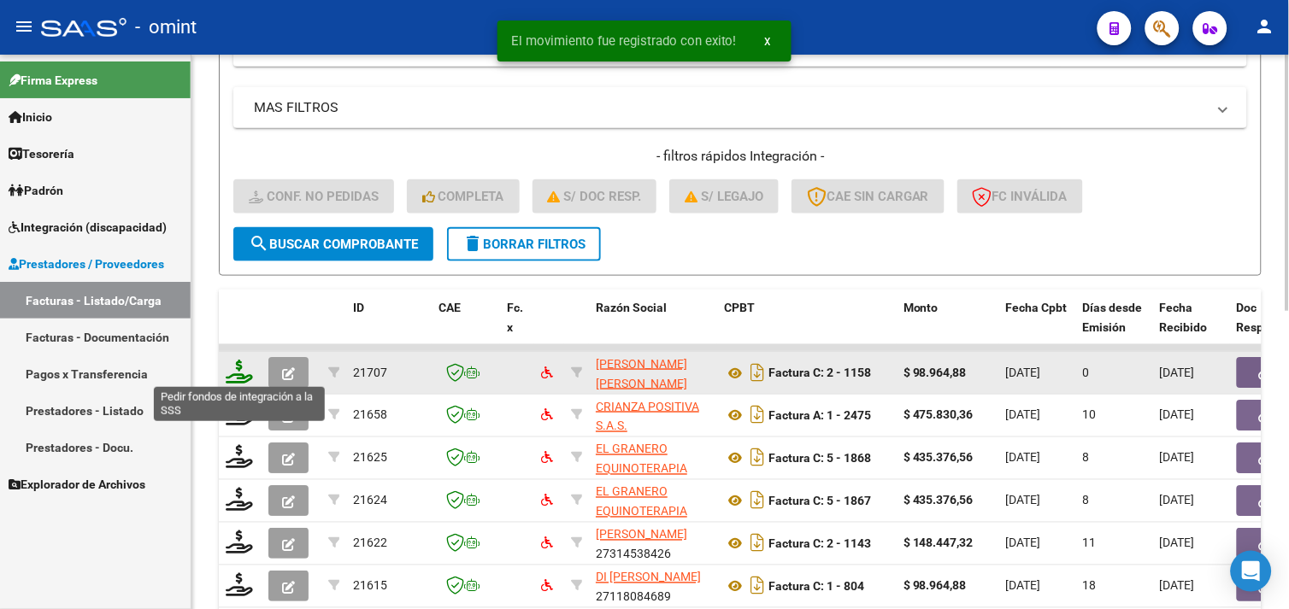
click at [241, 370] on icon at bounding box center [239, 372] width 27 height 24
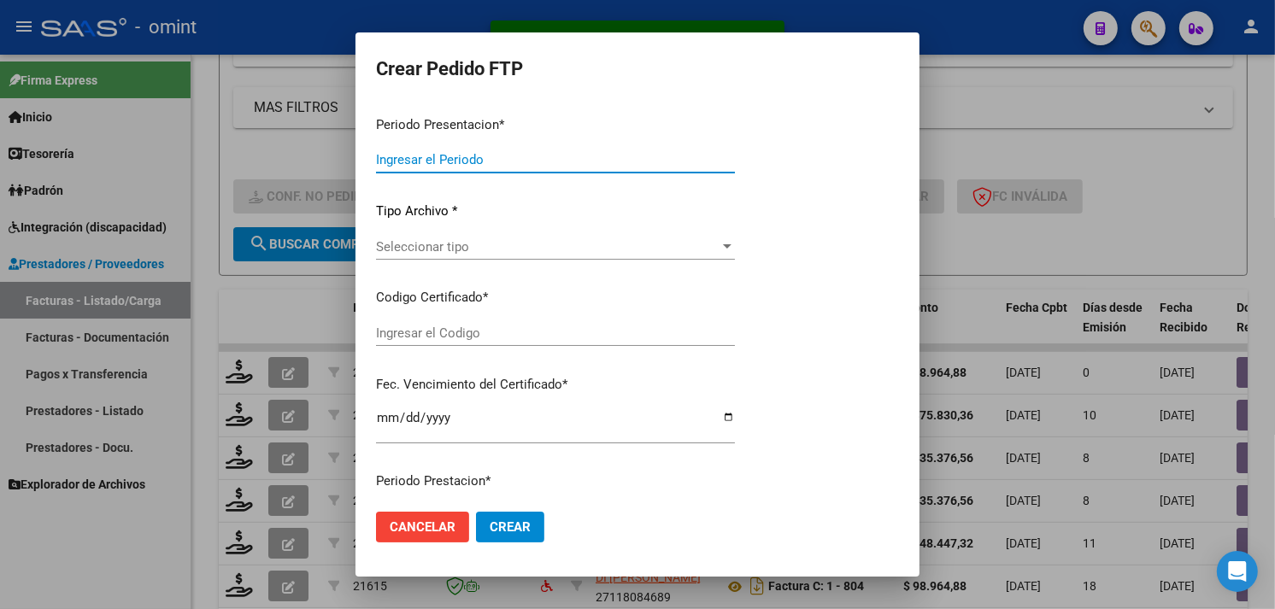
type input "202508"
type input "$ 98.964,88"
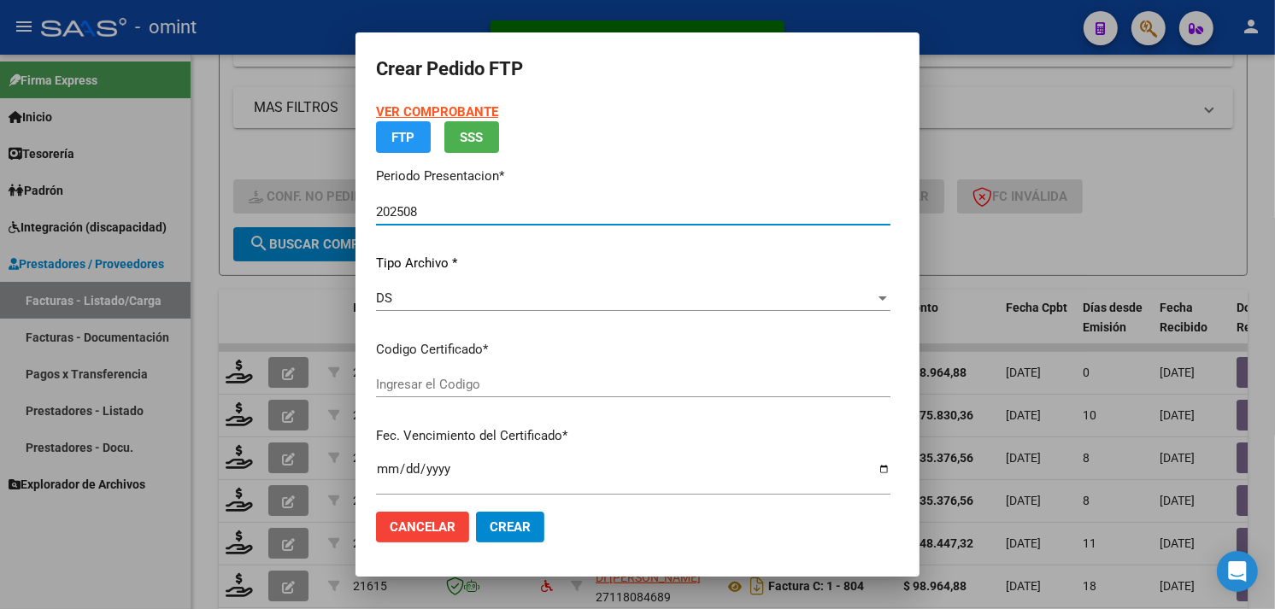
type input "6335048221"
type input "[DATE]"
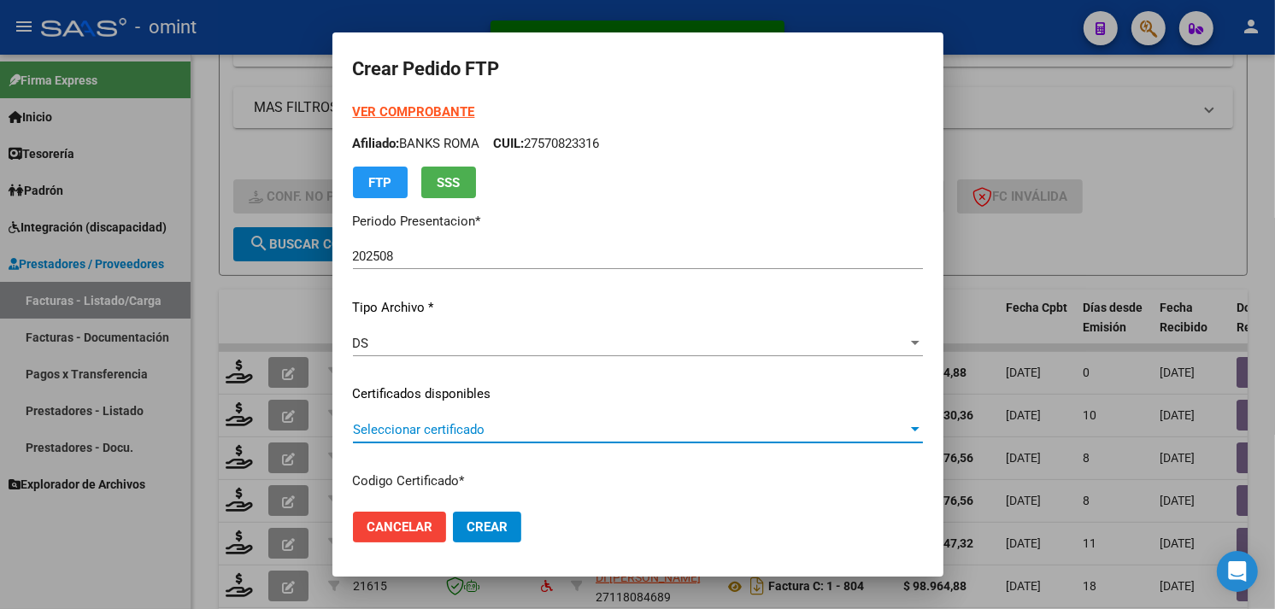
click at [477, 427] on span "Seleccionar certificado" at bounding box center [630, 429] width 555 height 15
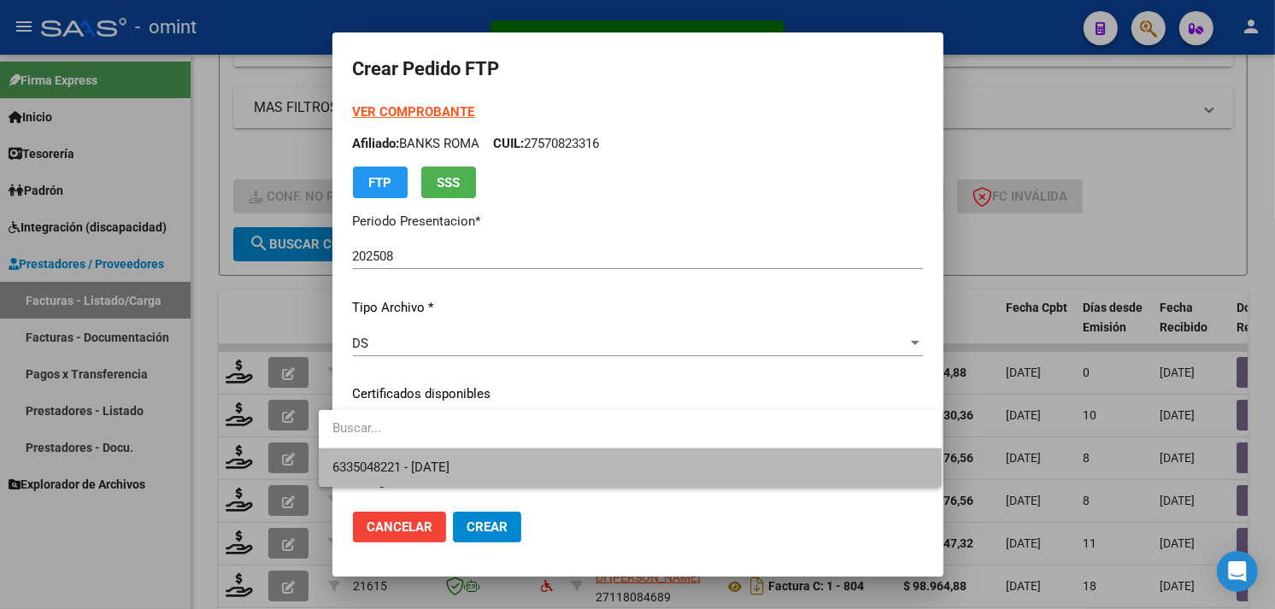
click at [479, 455] on span "6335048221 - [DATE]" at bounding box center [631, 468] width 596 height 38
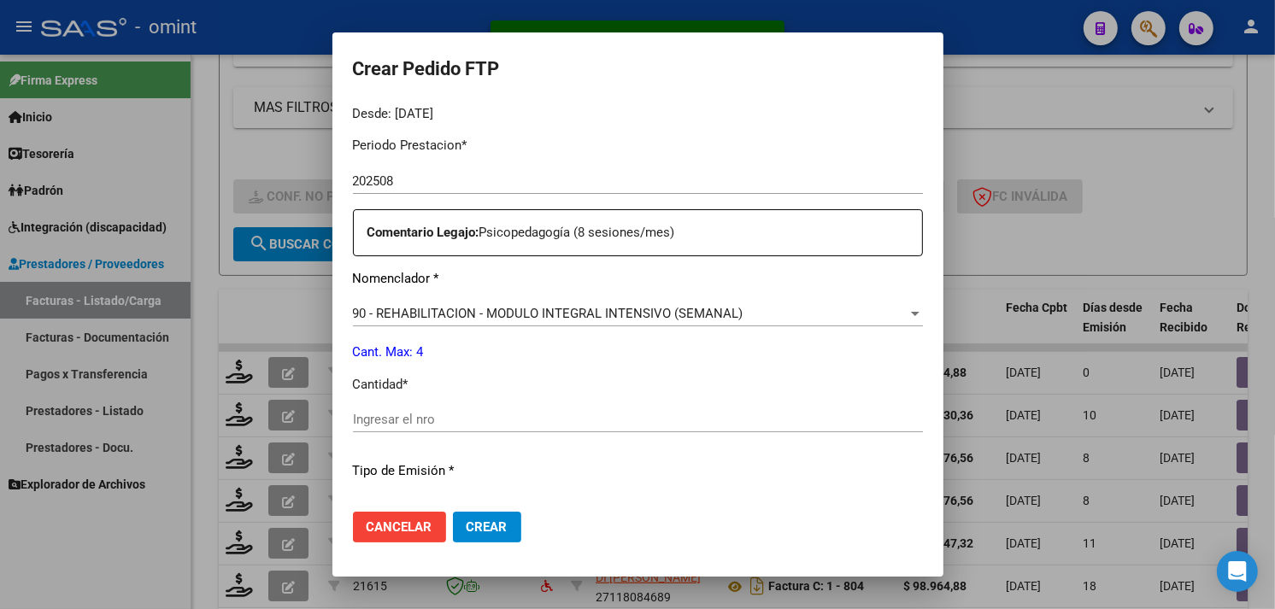
scroll to position [664, 0]
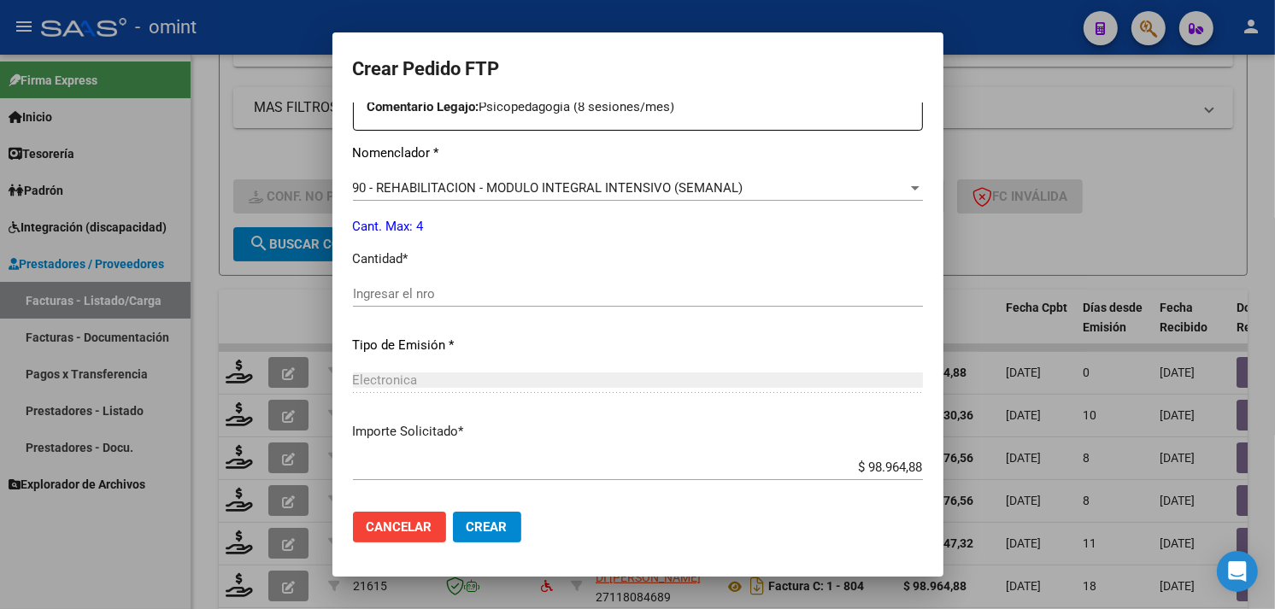
click at [421, 296] on input "Ingresar el nro" at bounding box center [638, 293] width 570 height 15
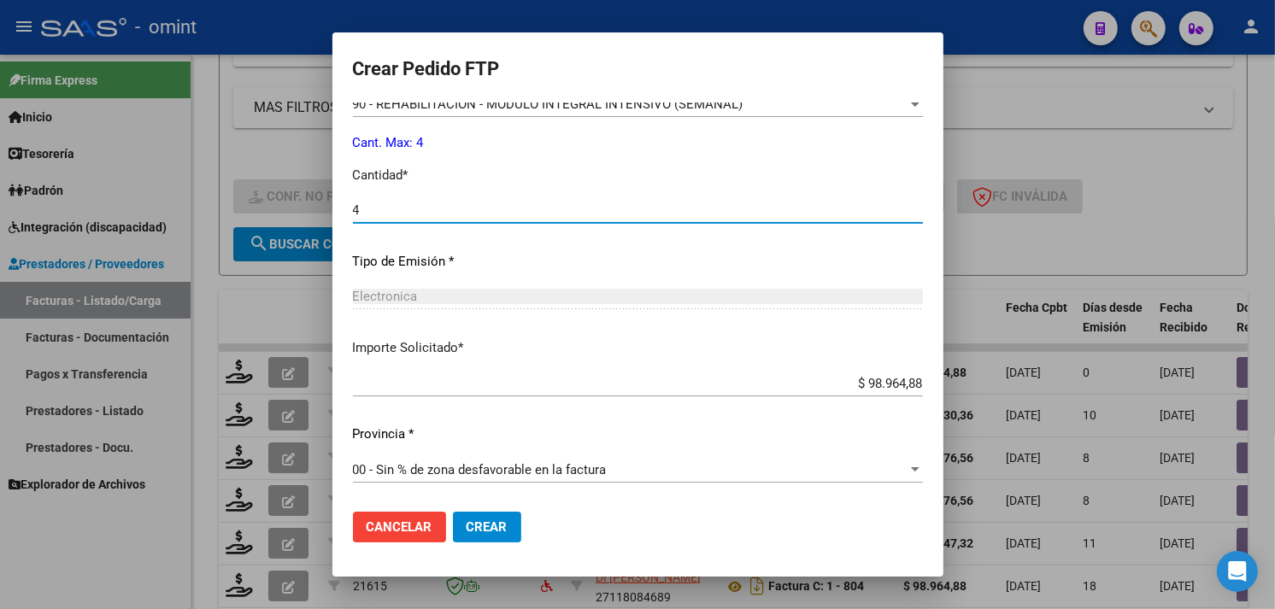
type input "4"
click at [475, 532] on span "Crear" at bounding box center [487, 527] width 41 height 15
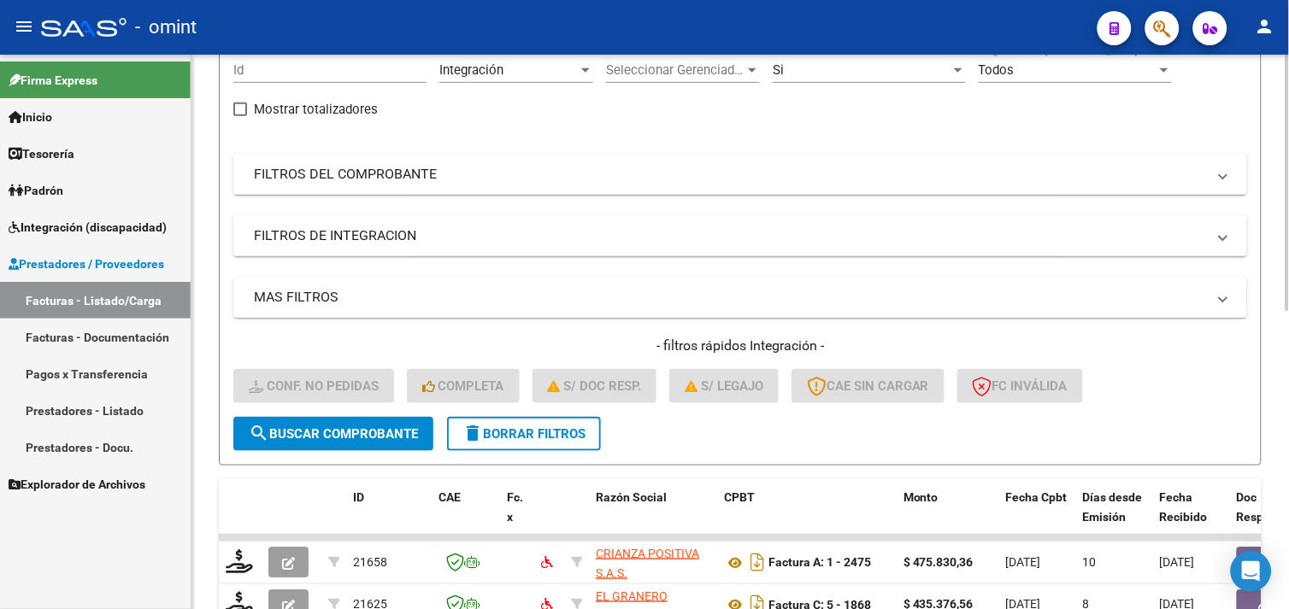
scroll to position [645, 0]
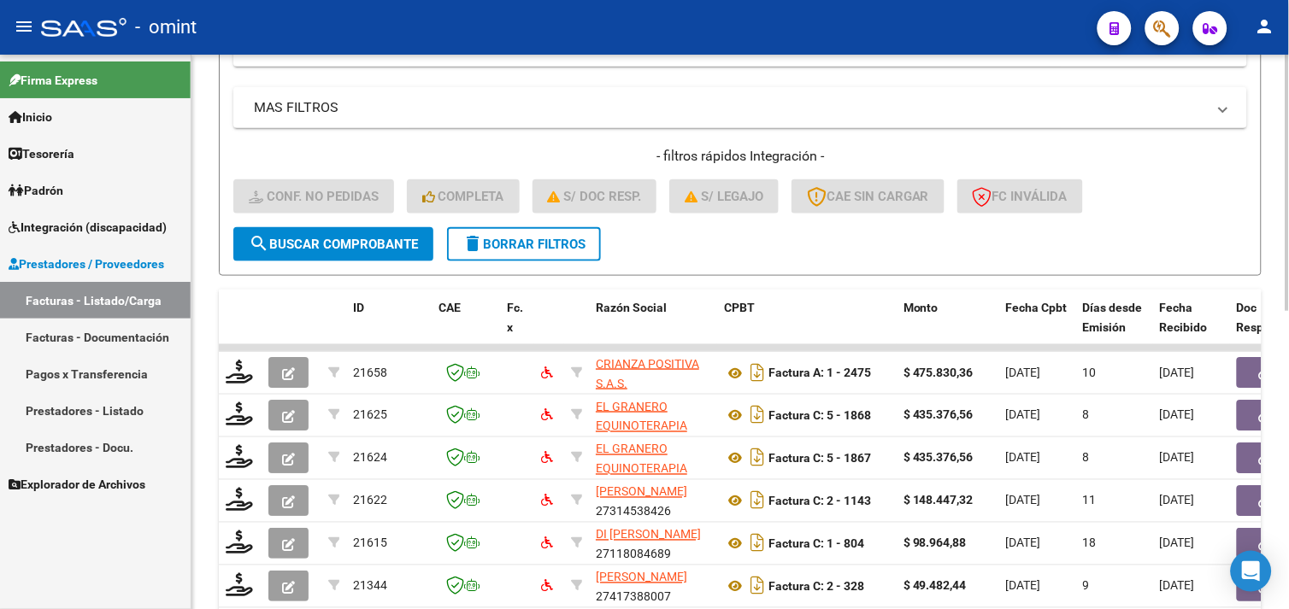
click at [568, 246] on span "delete Borrar Filtros" at bounding box center [523, 244] width 123 height 15
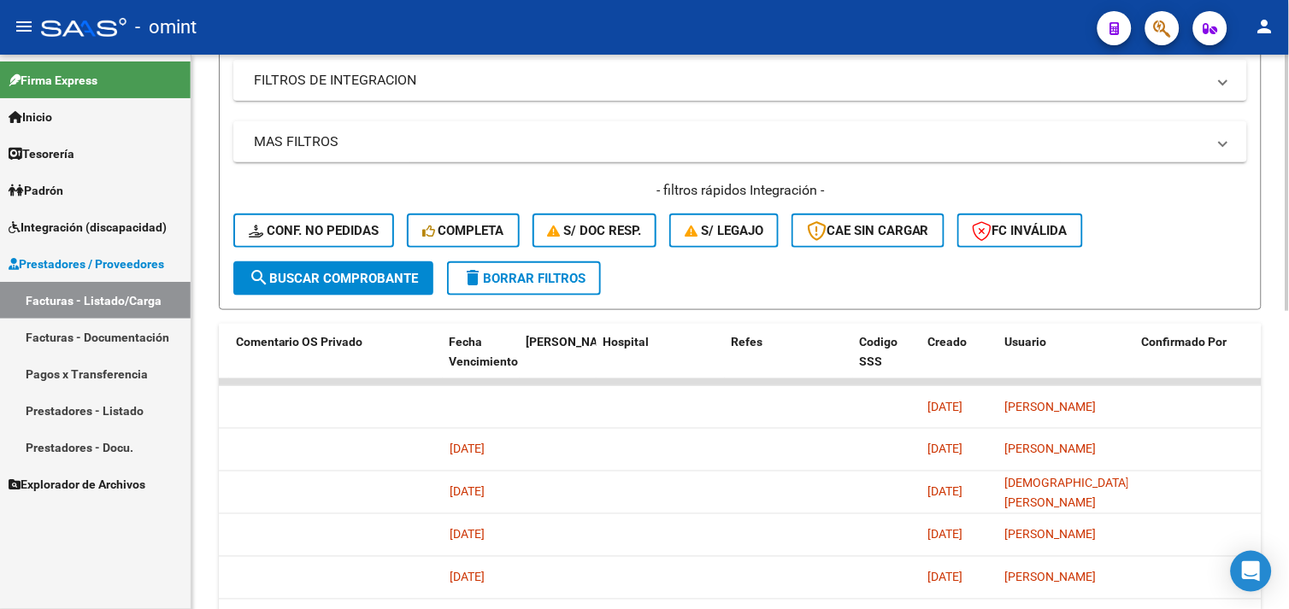
scroll to position [0, 0]
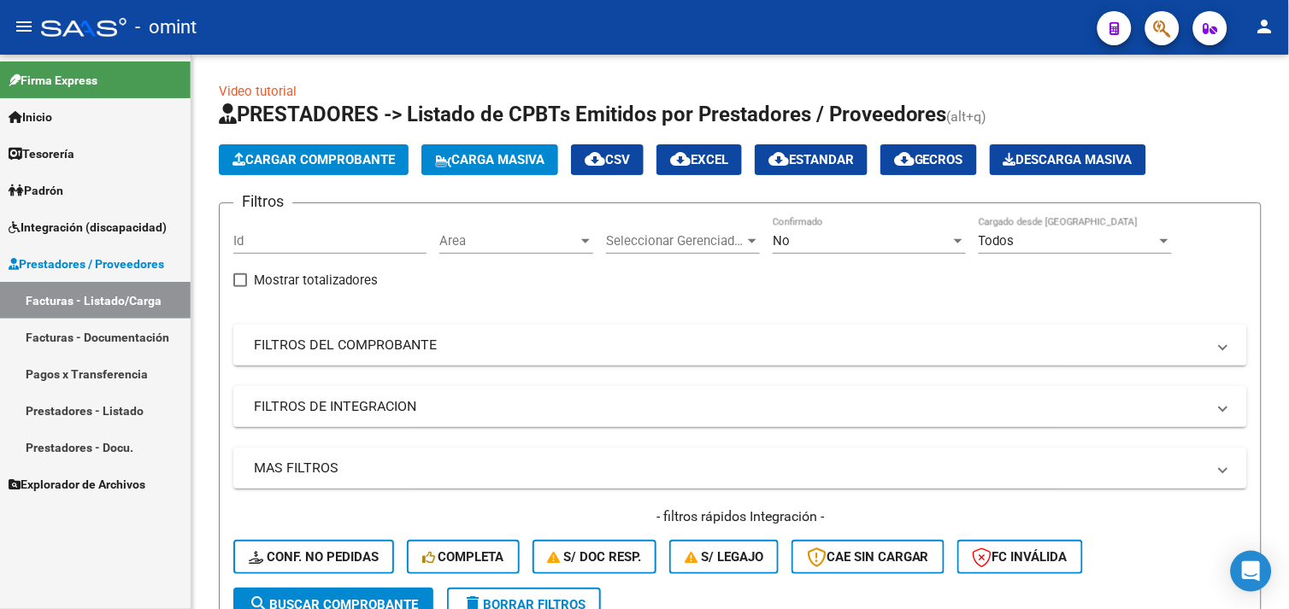
click at [101, 225] on span "Integración (discapacidad)" at bounding box center [88, 227] width 158 height 19
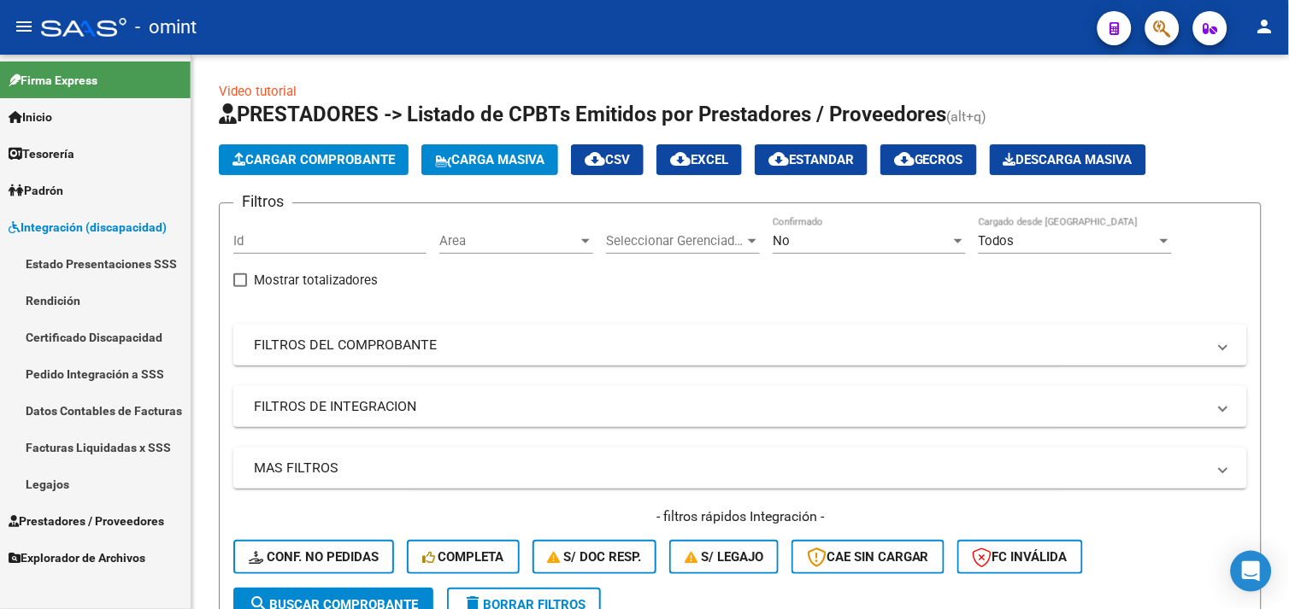
click at [72, 482] on link "Legajos" at bounding box center [95, 484] width 191 height 37
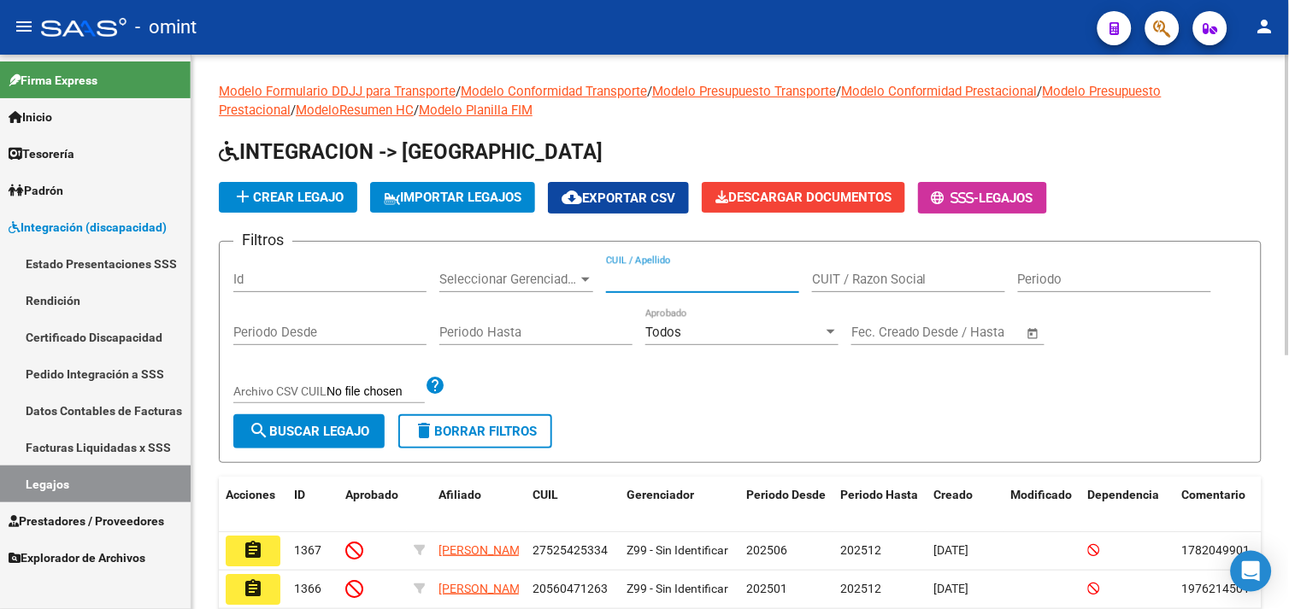
click at [656, 286] on input "CUIL / Apellido" at bounding box center [702, 279] width 193 height 15
type input "albañ"
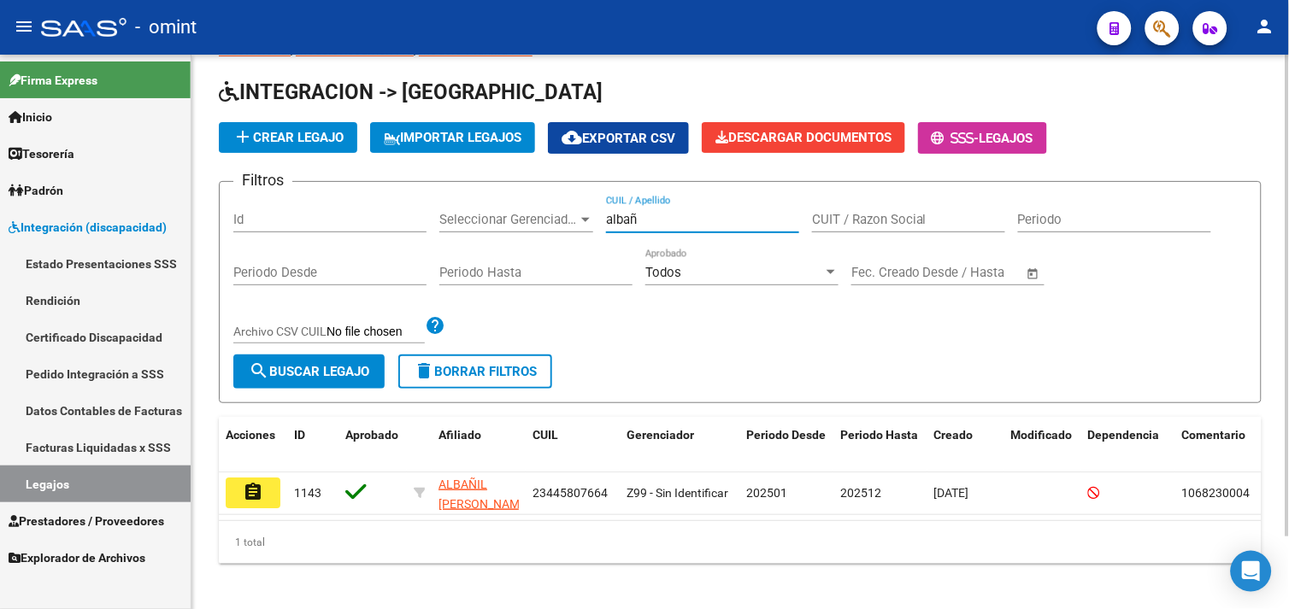
scroll to position [83, 0]
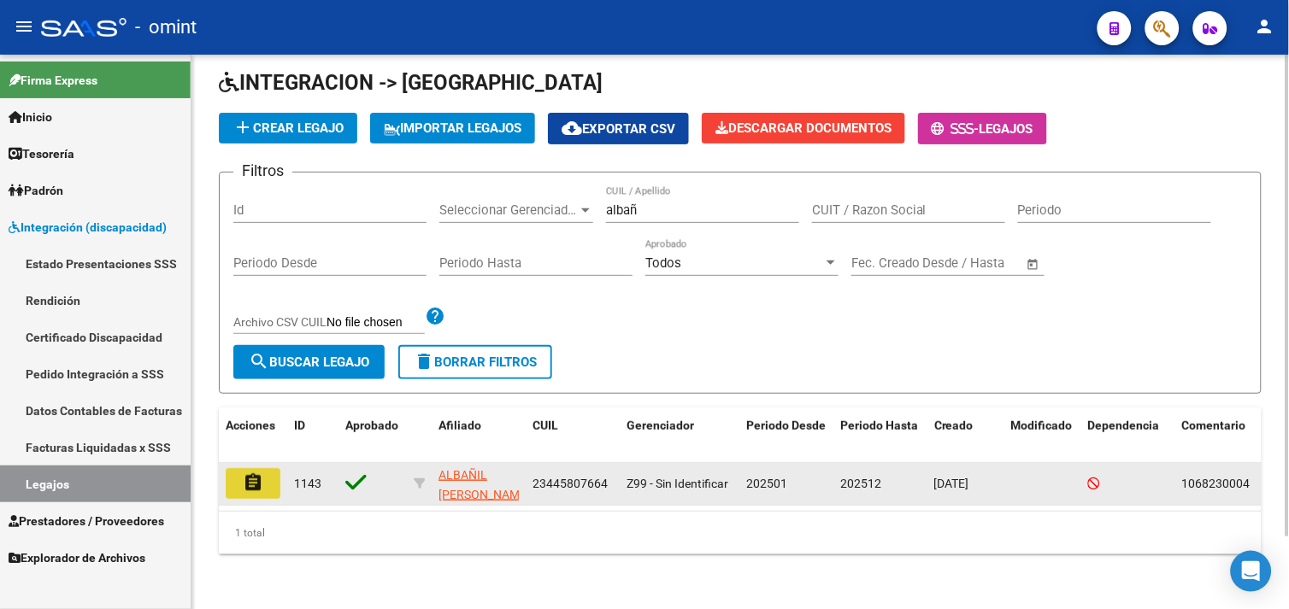
click at [243, 473] on mat-icon "assignment" at bounding box center [253, 483] width 21 height 21
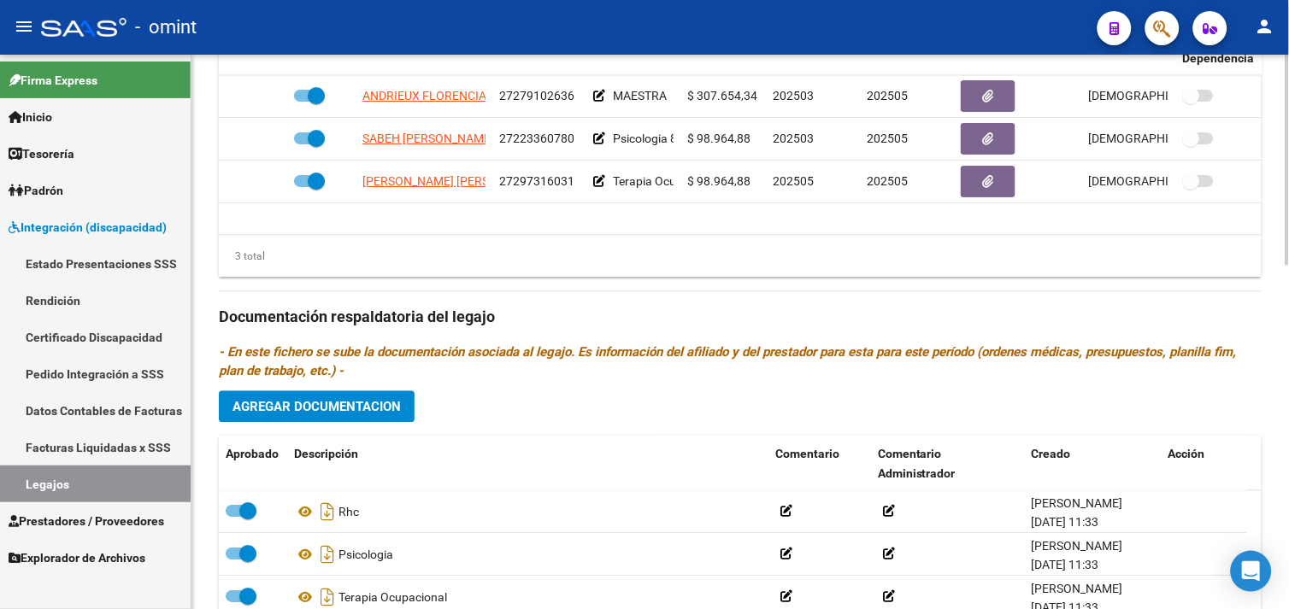
scroll to position [569, 0]
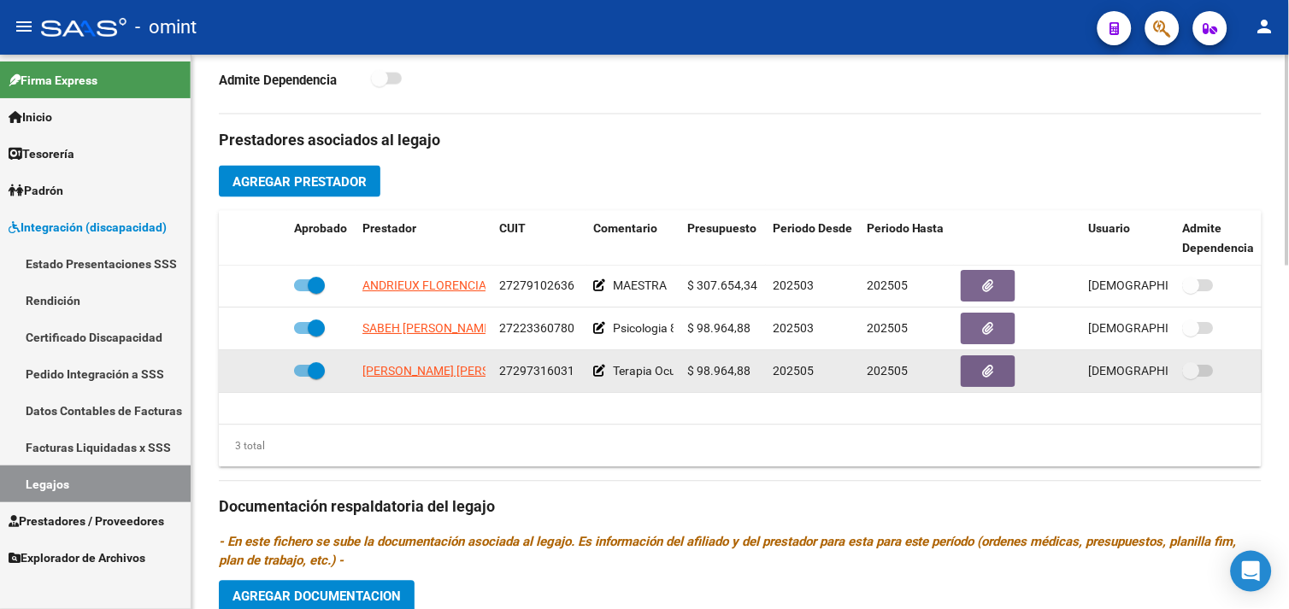
click at [315, 374] on span at bounding box center [316, 371] width 17 height 17
click at [303, 378] on input "checkbox" at bounding box center [302, 378] width 1 height 1
checkbox input "false"
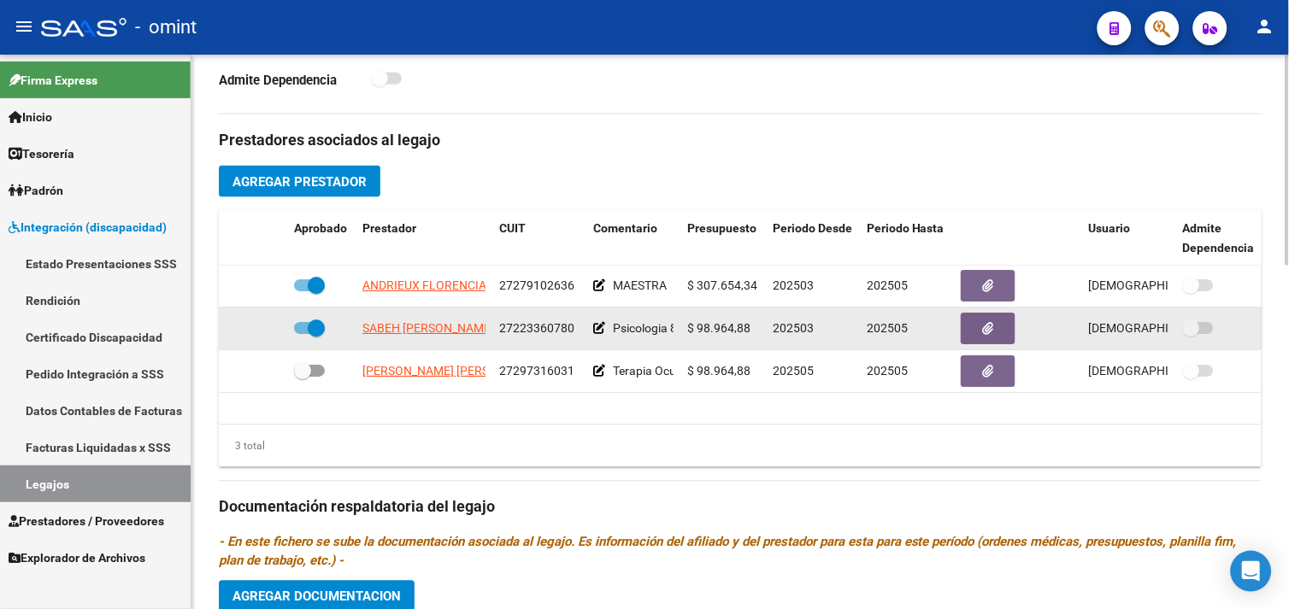
click at [310, 336] on span at bounding box center [316, 329] width 17 height 17
click at [303, 336] on input "checkbox" at bounding box center [302, 335] width 1 height 1
checkbox input "false"
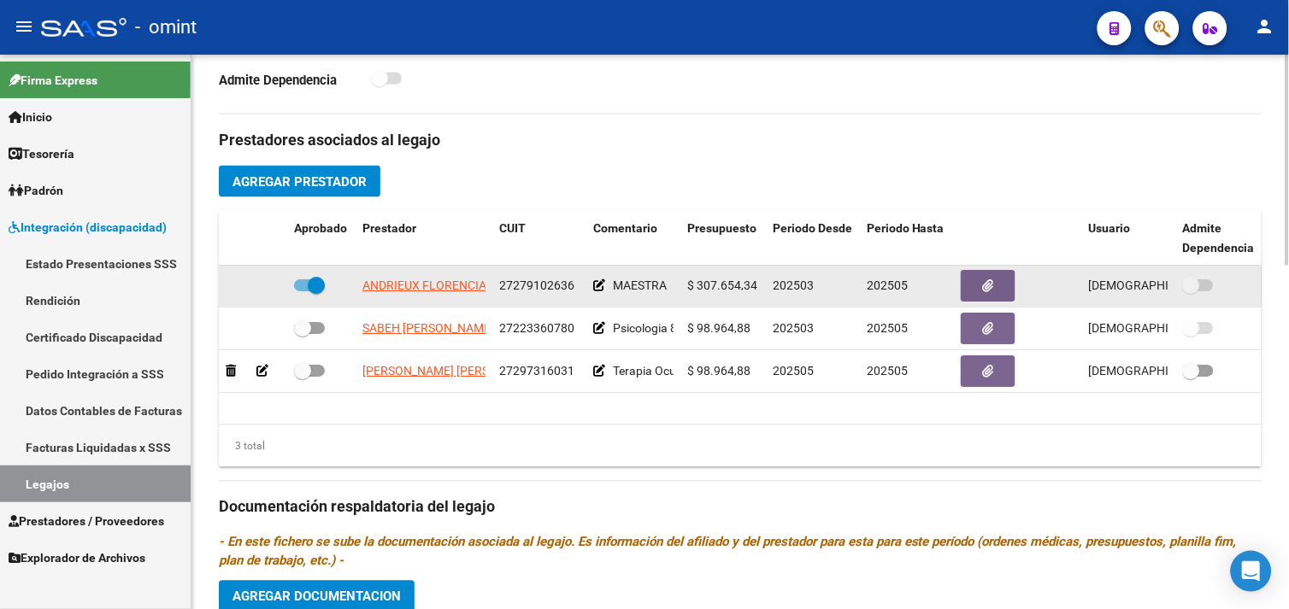
click at [310, 291] on span at bounding box center [316, 286] width 17 height 17
click at [303, 292] on input "checkbox" at bounding box center [302, 292] width 1 height 1
checkbox input "false"
click at [259, 289] on icon at bounding box center [262, 286] width 12 height 12
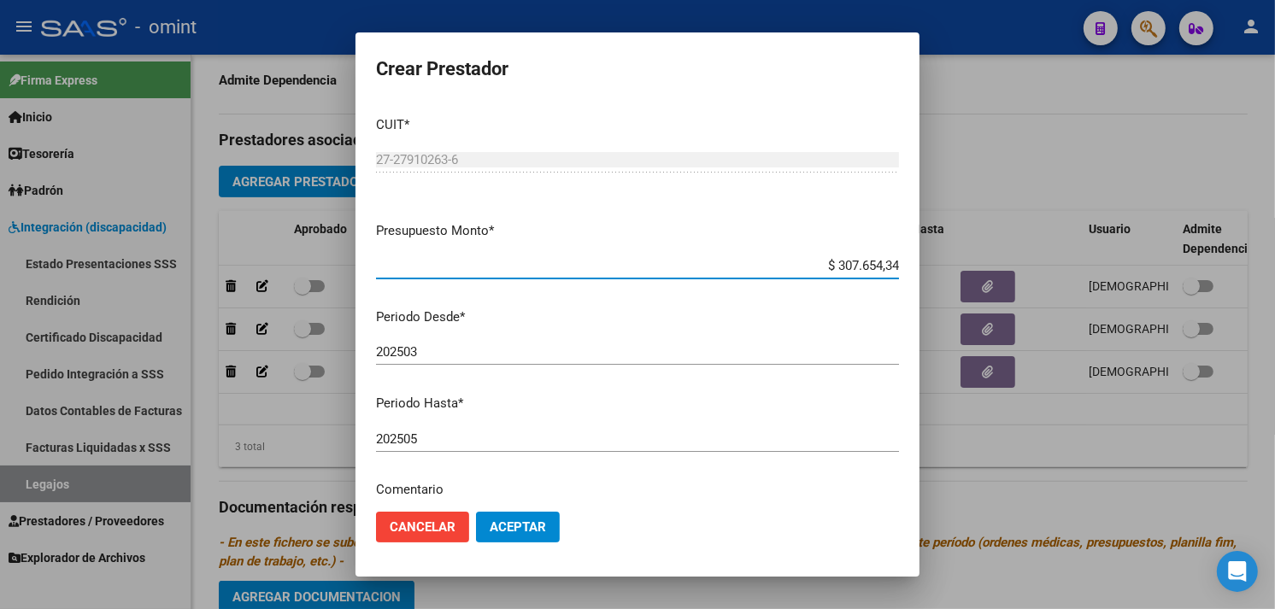
click at [472, 438] on input "202505" at bounding box center [637, 439] width 523 height 15
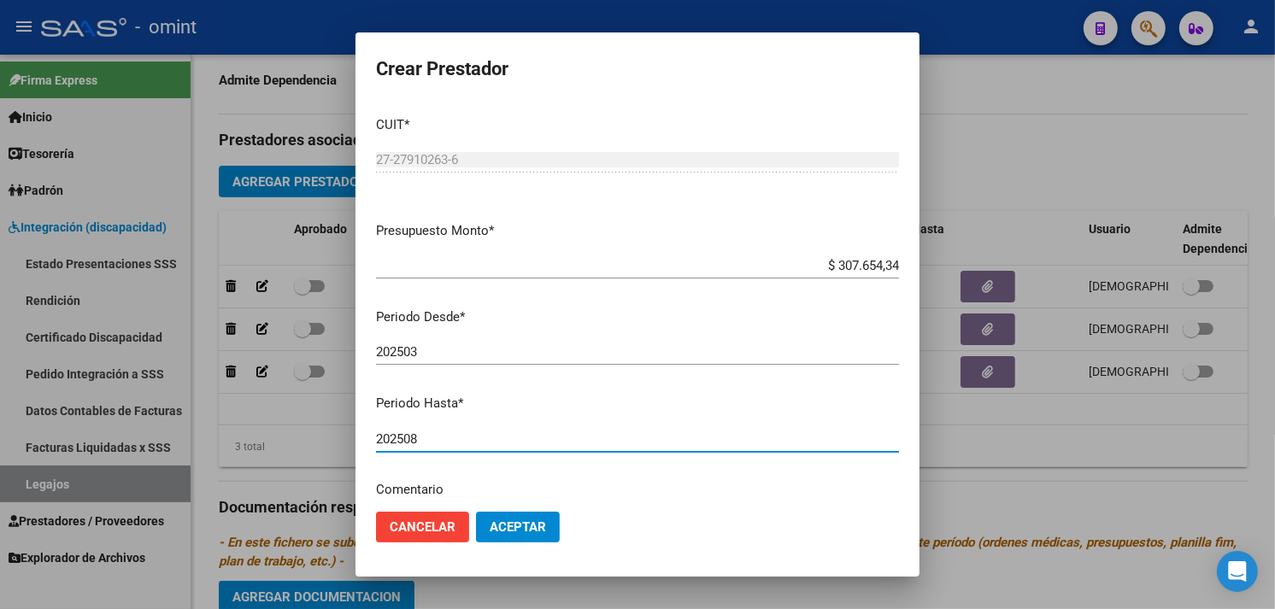
type input "202508"
click at [508, 515] on button "Aceptar" at bounding box center [518, 527] width 84 height 31
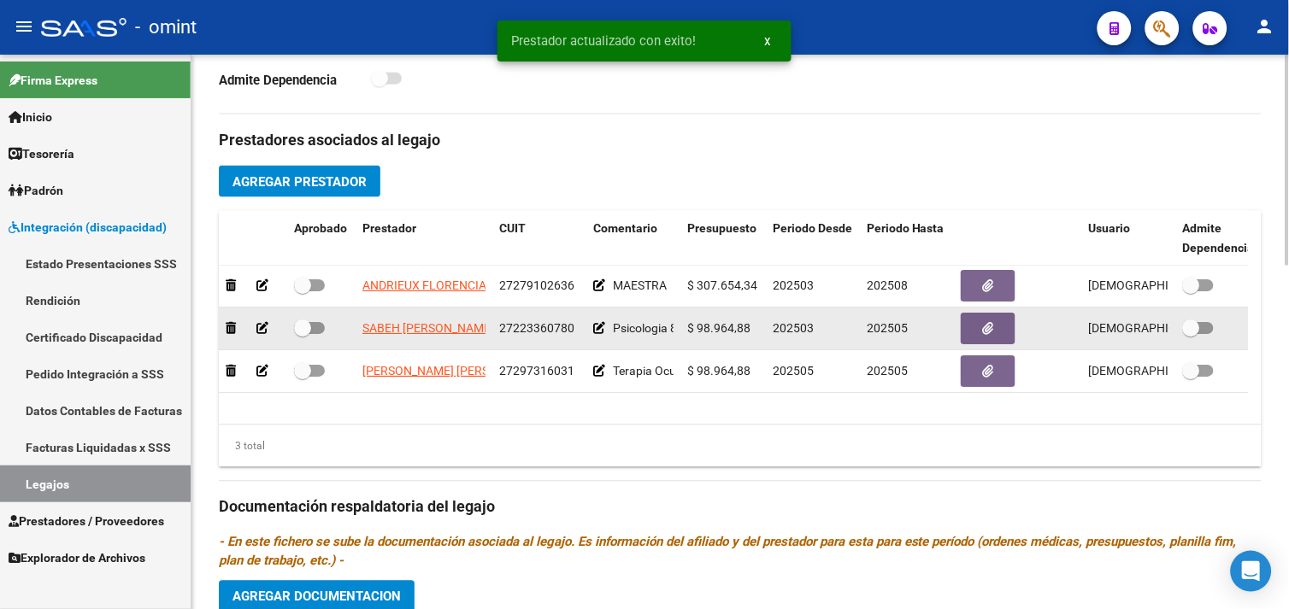
click at [266, 327] on icon at bounding box center [262, 329] width 12 height 12
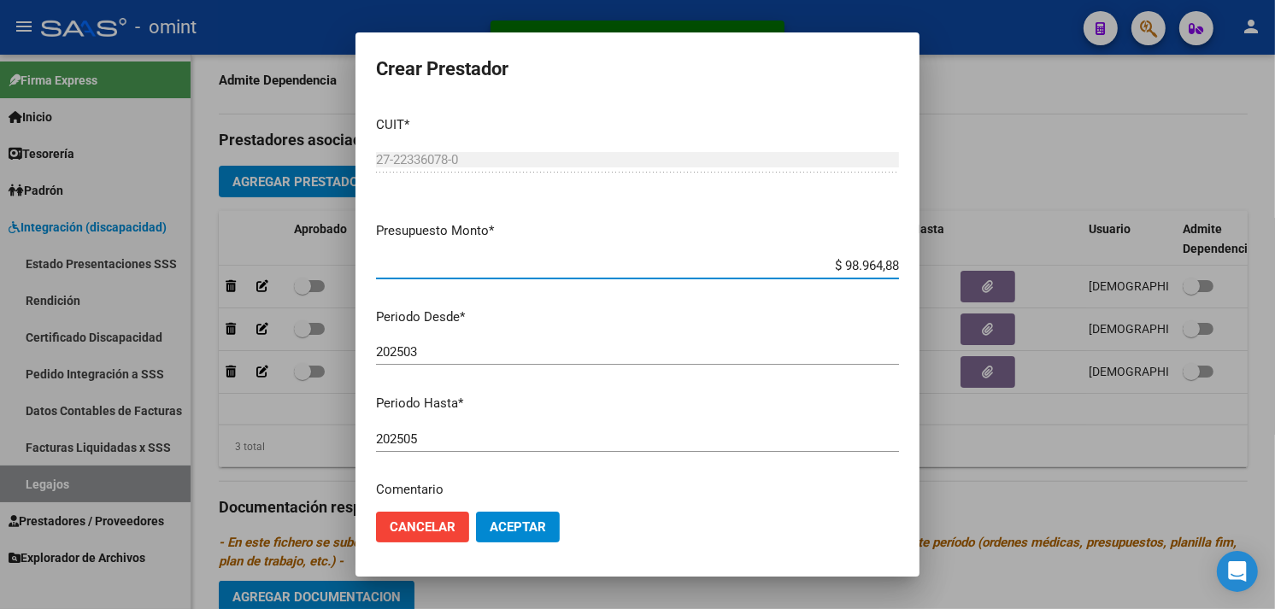
click at [505, 434] on input "202505" at bounding box center [637, 439] width 523 height 15
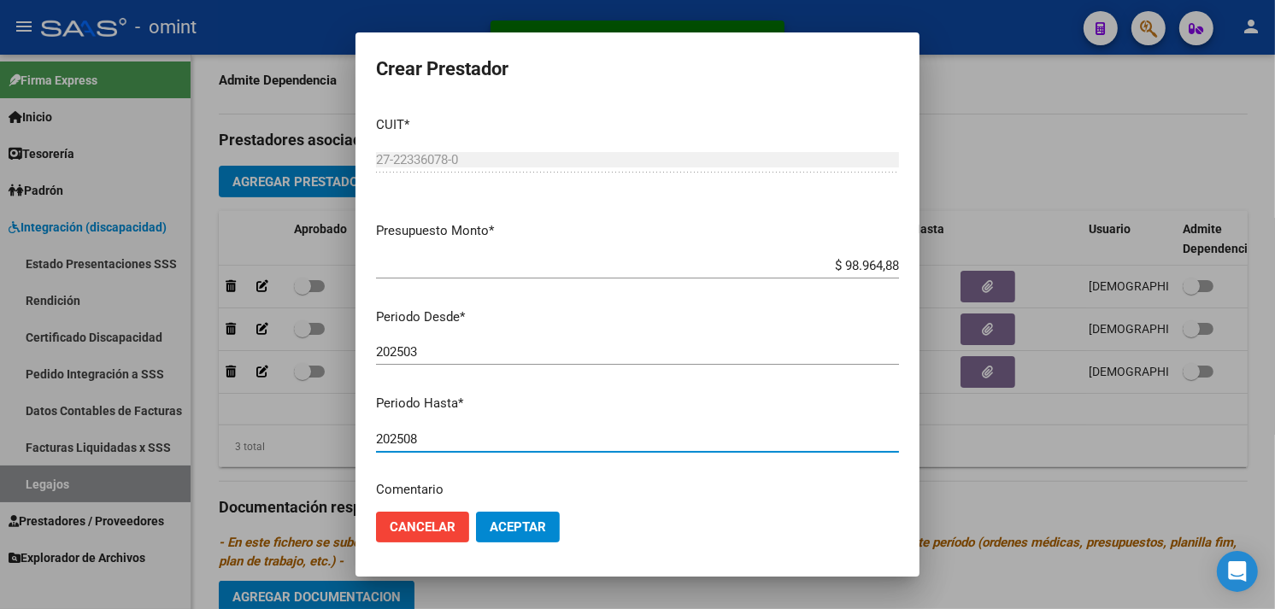
type input "202508"
click at [514, 522] on span "Aceptar" at bounding box center [518, 527] width 56 height 15
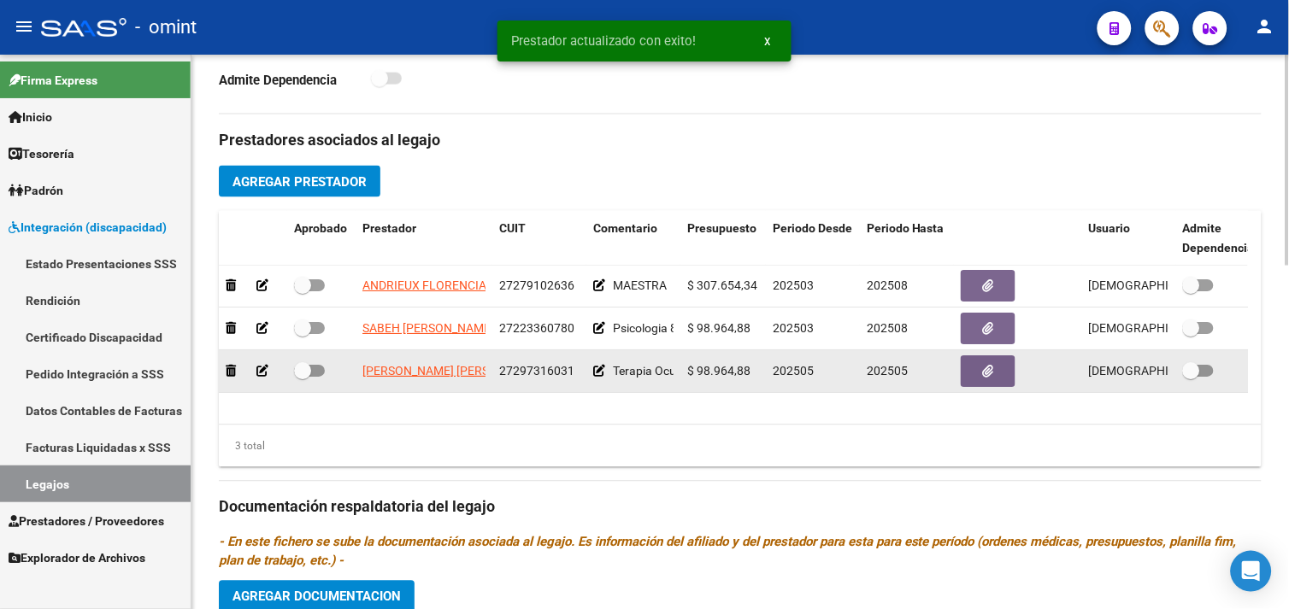
click at [269, 374] on div at bounding box center [253, 372] width 55 height 20
click at [268, 374] on icon at bounding box center [262, 372] width 12 height 12
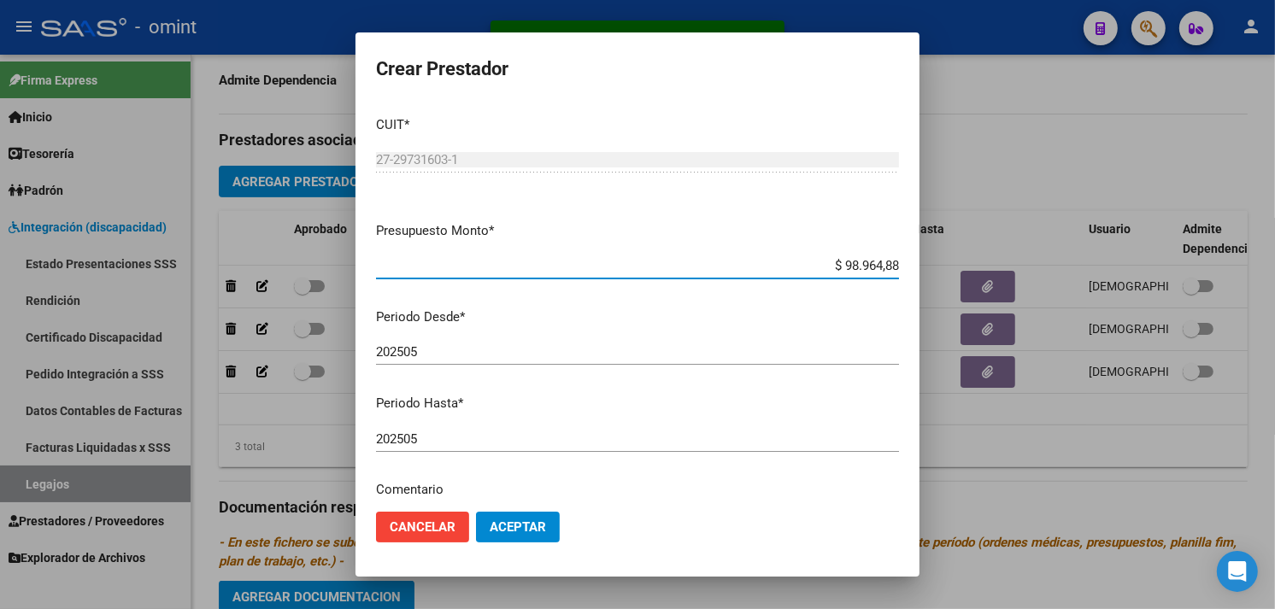
click at [489, 442] on input "202505" at bounding box center [637, 439] width 523 height 15
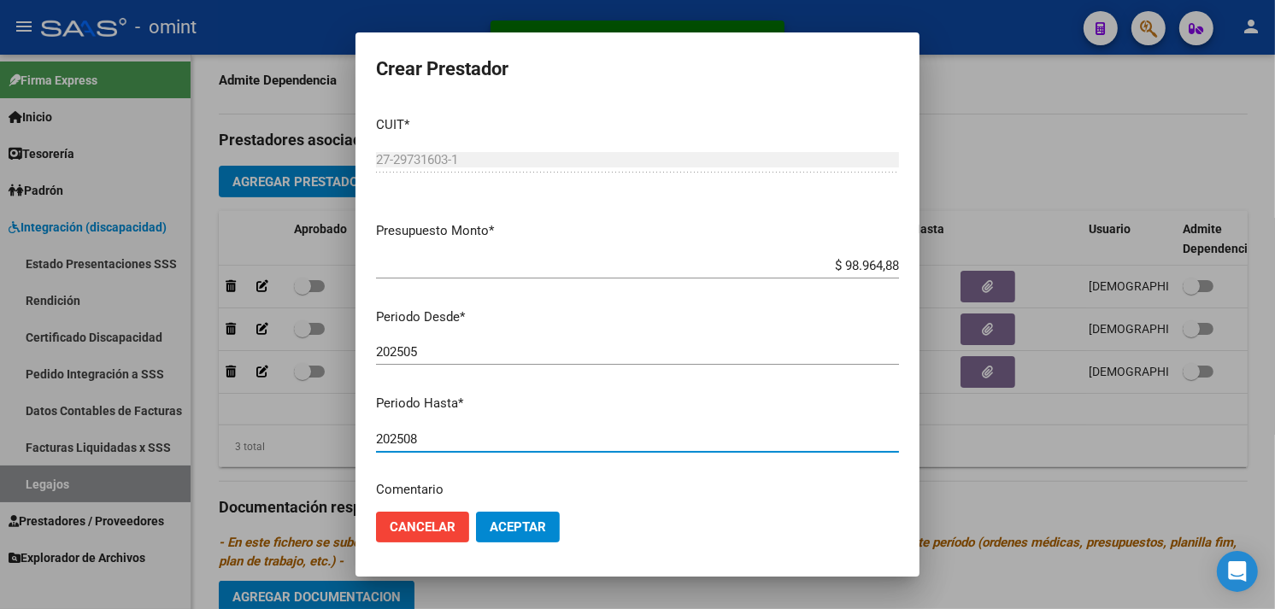
type input "202508"
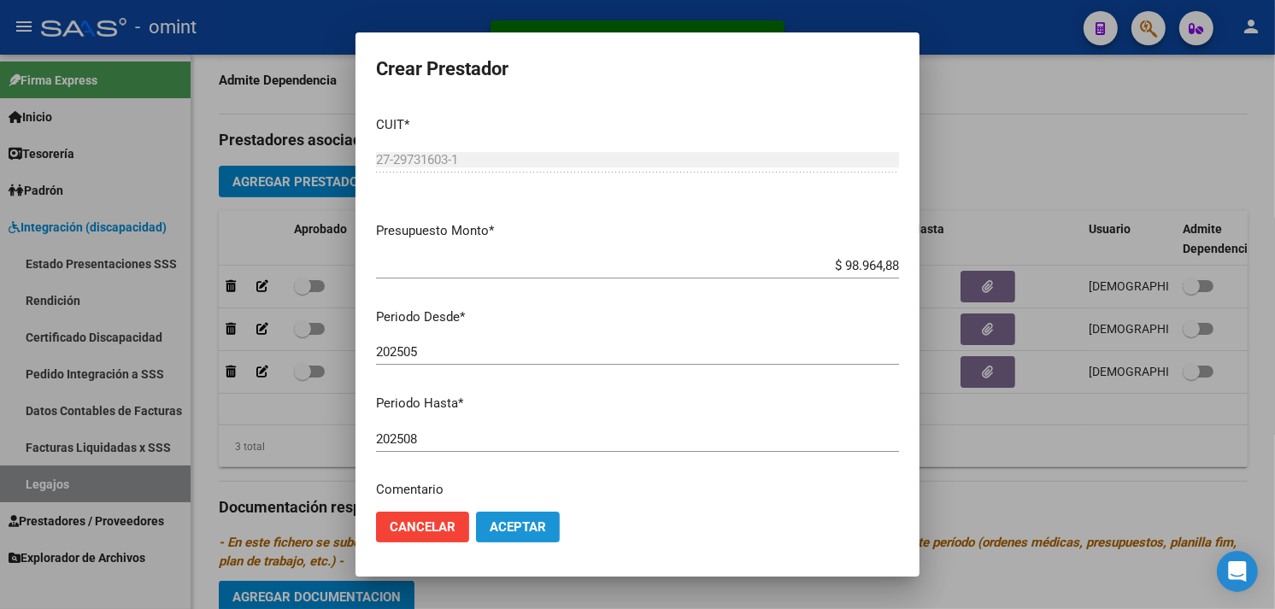
click at [514, 517] on button "Aceptar" at bounding box center [518, 527] width 84 height 31
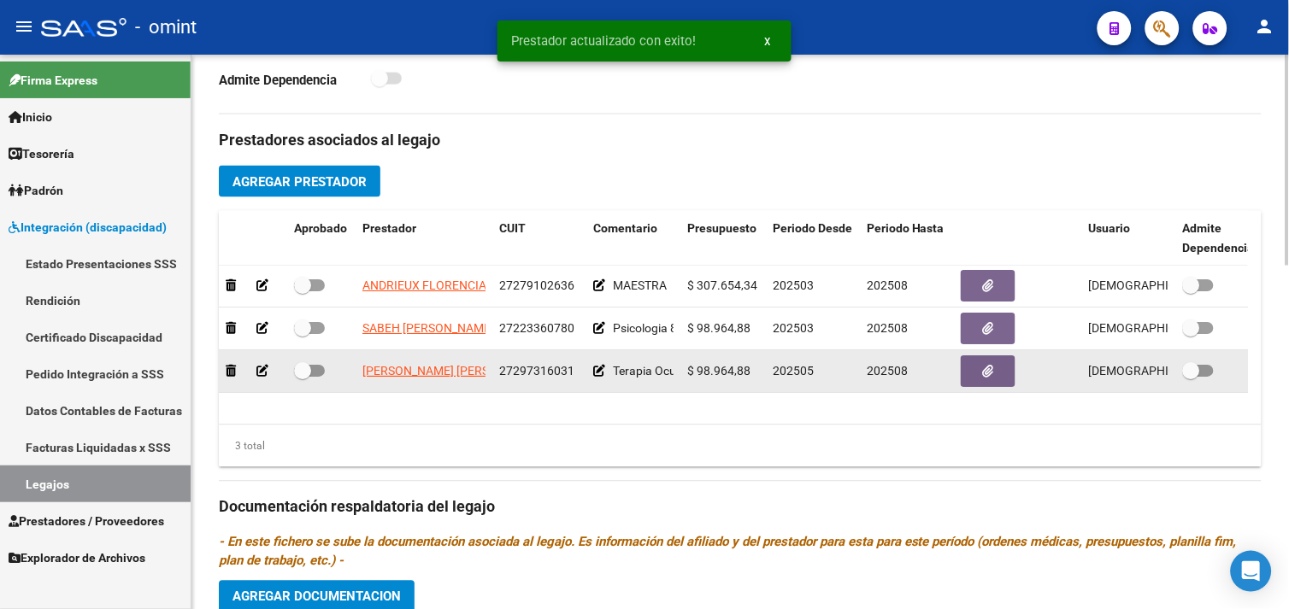
click at [301, 373] on span at bounding box center [302, 371] width 17 height 17
click at [302, 378] on input "checkbox" at bounding box center [302, 378] width 1 height 1
checkbox input "true"
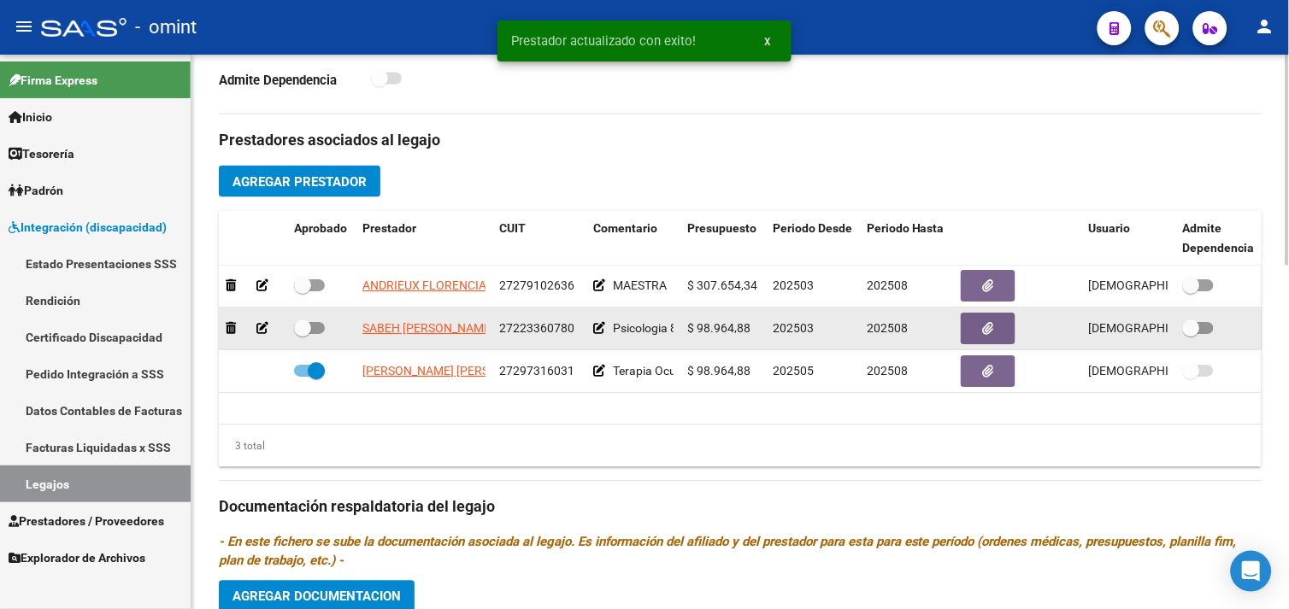
click at [303, 335] on span at bounding box center [302, 329] width 17 height 17
click at [303, 335] on input "checkbox" at bounding box center [302, 335] width 1 height 1
checkbox input "true"
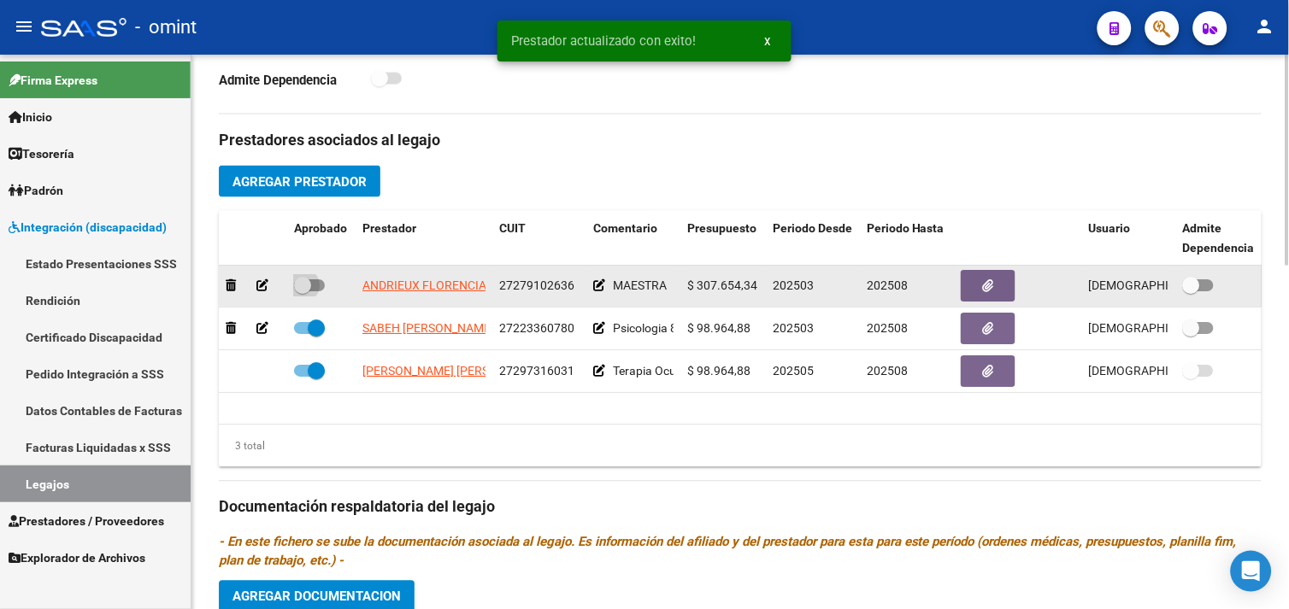
click at [312, 285] on span at bounding box center [309, 286] width 31 height 12
click at [303, 292] on input "checkbox" at bounding box center [302, 292] width 1 height 1
checkbox input "true"
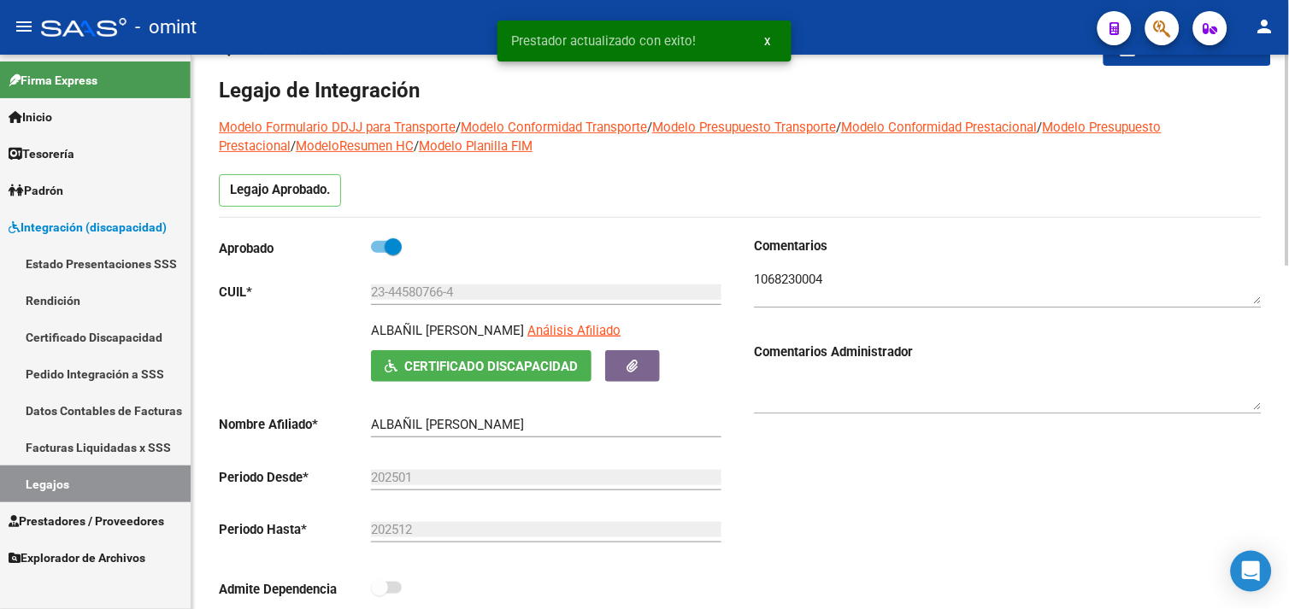
scroll to position [0, 0]
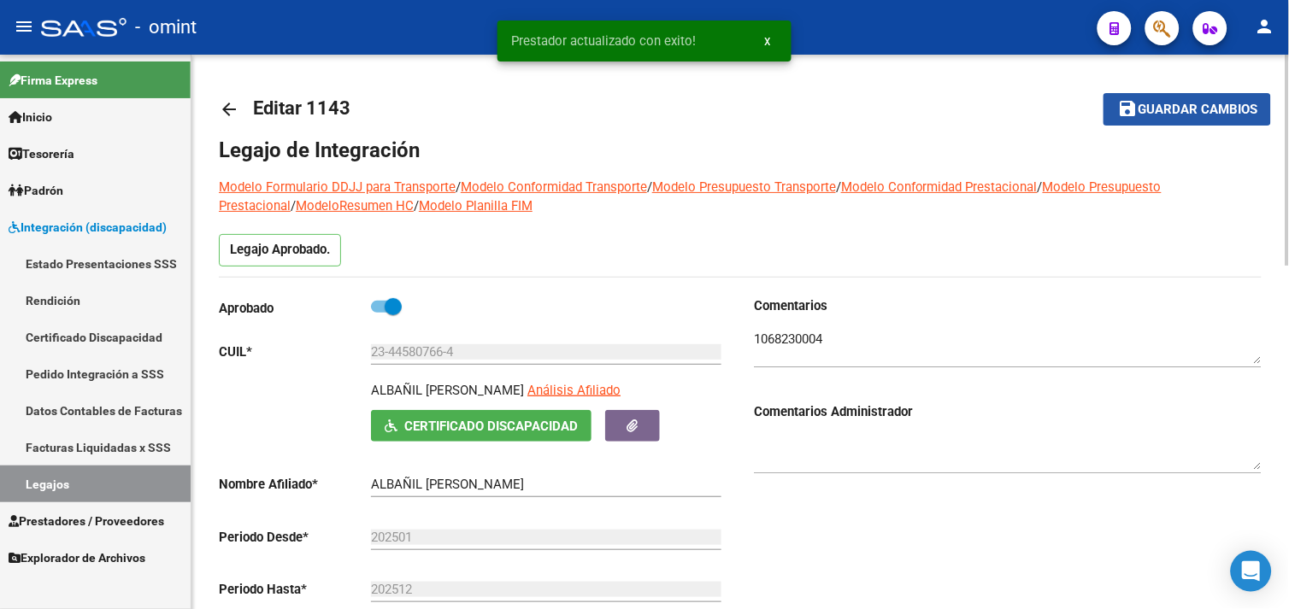
click at [1150, 94] on button "save Guardar cambios" at bounding box center [1188, 109] width 168 height 32
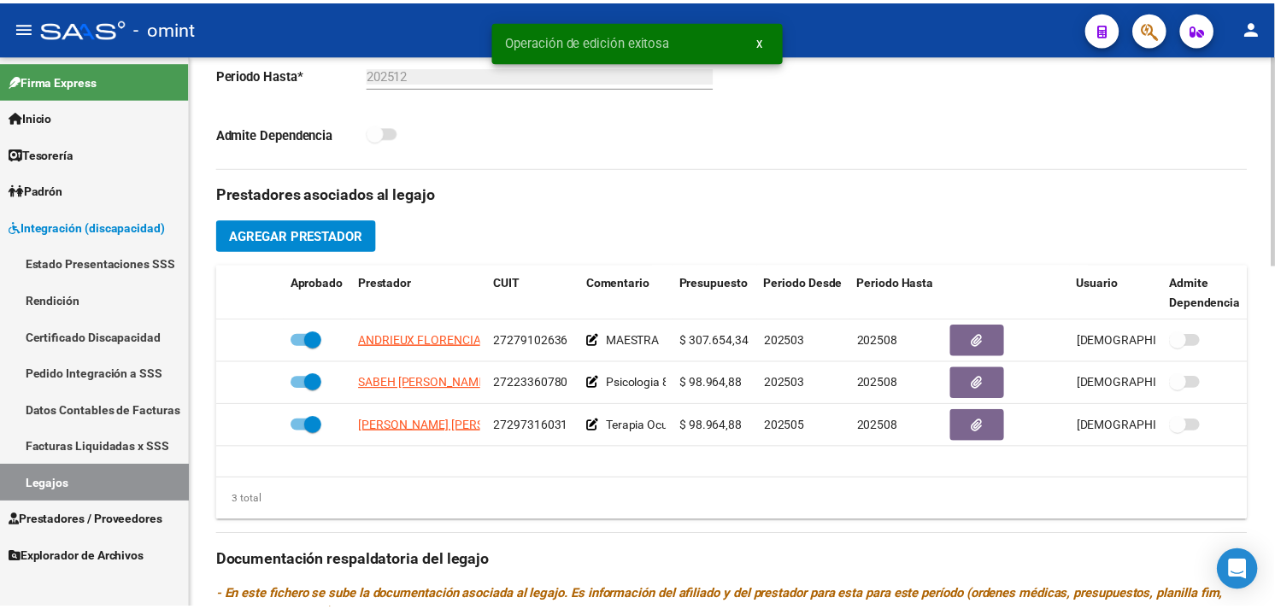
scroll to position [664, 0]
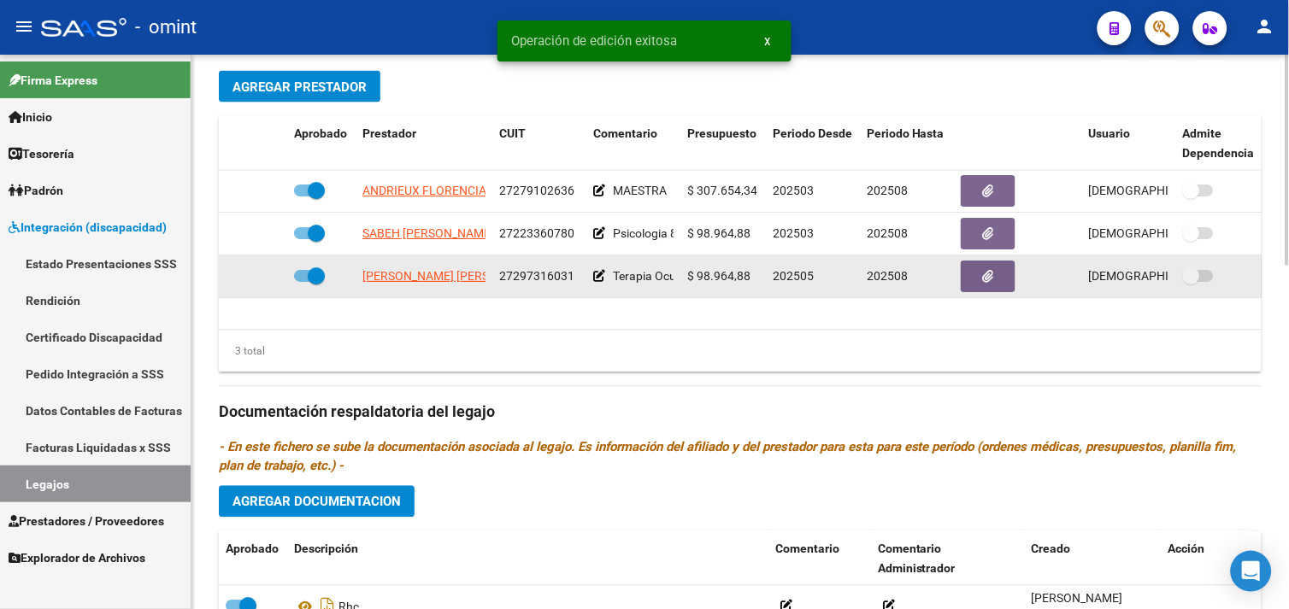
click at [402, 276] on span "[PERSON_NAME] [PERSON_NAME]" at bounding box center [454, 277] width 185 height 14
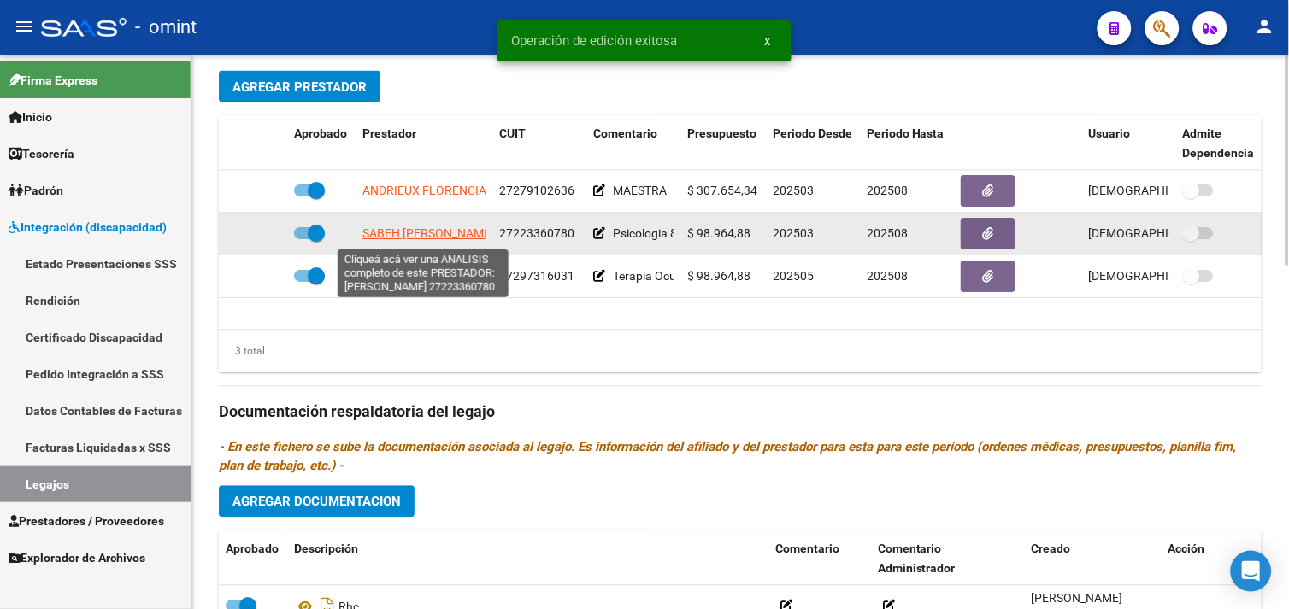
click at [431, 239] on span "SABEH [PERSON_NAME]" at bounding box center [428, 234] width 132 height 14
type textarea "27223360780"
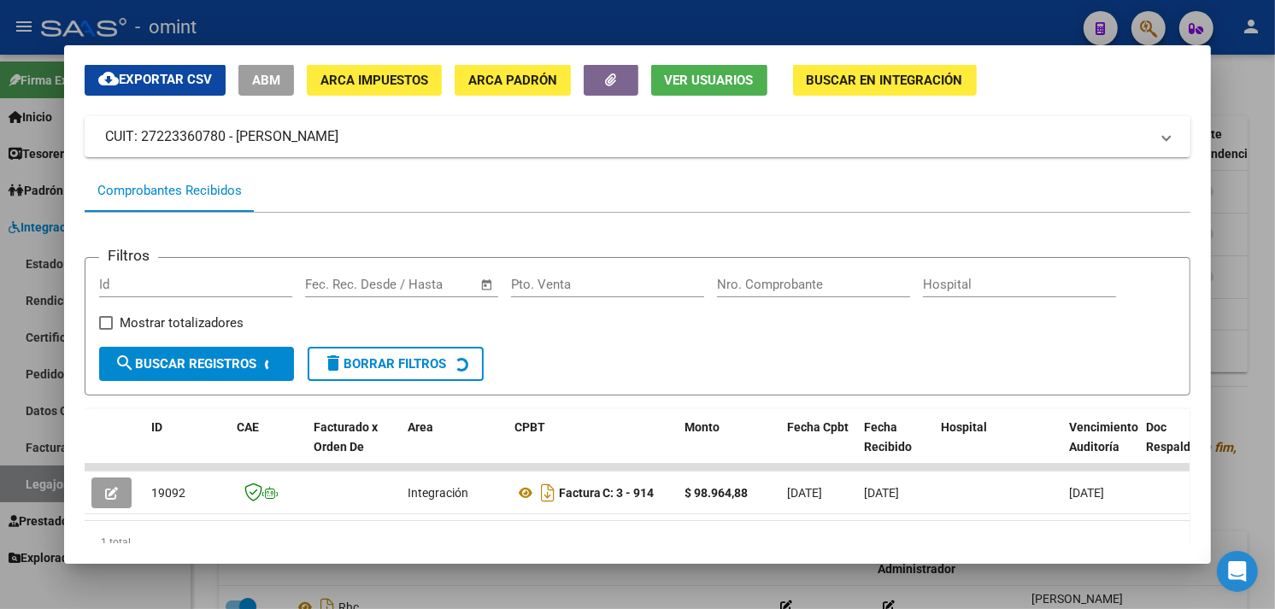
scroll to position [125, 0]
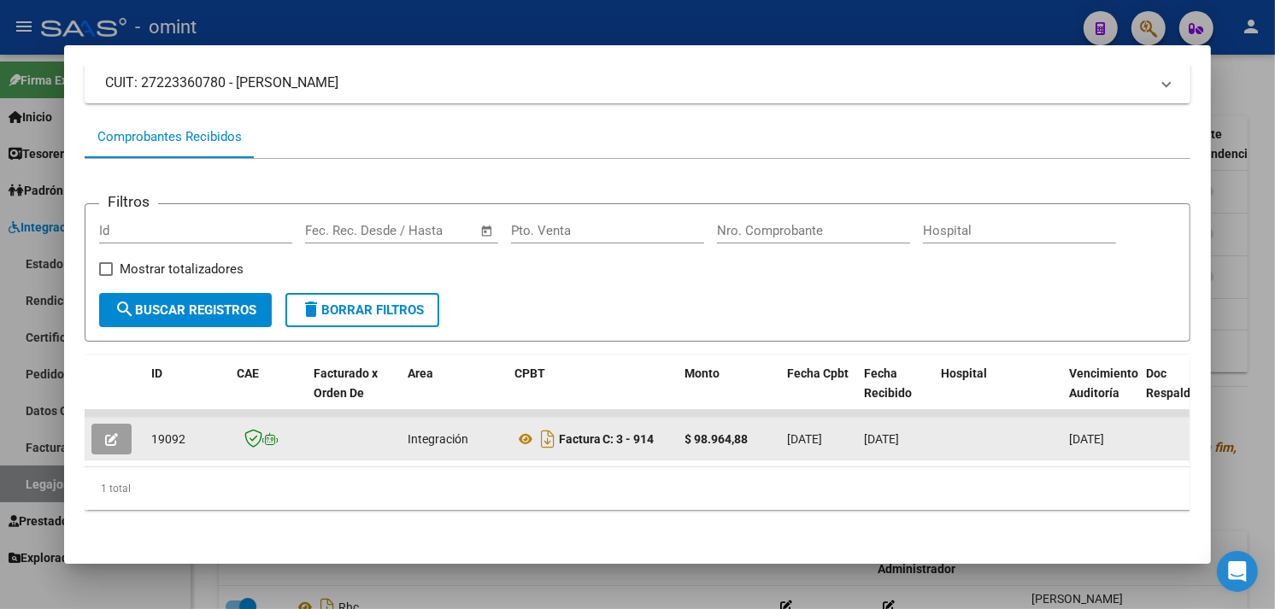
click at [112, 427] on button "button" at bounding box center [111, 439] width 40 height 31
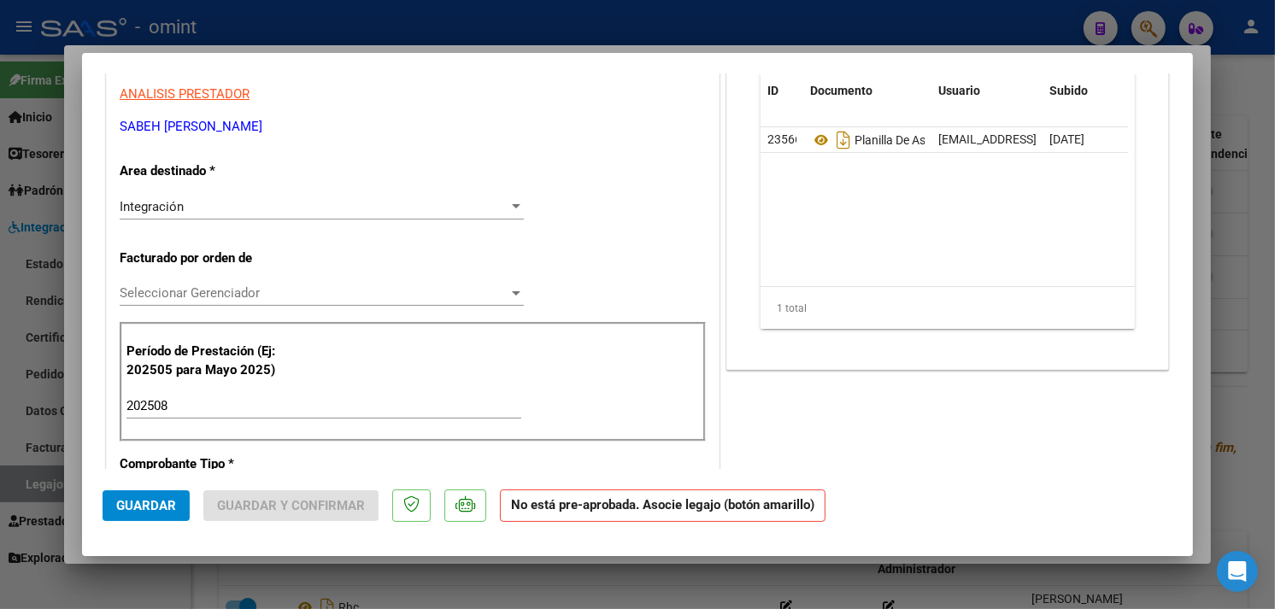
scroll to position [0, 0]
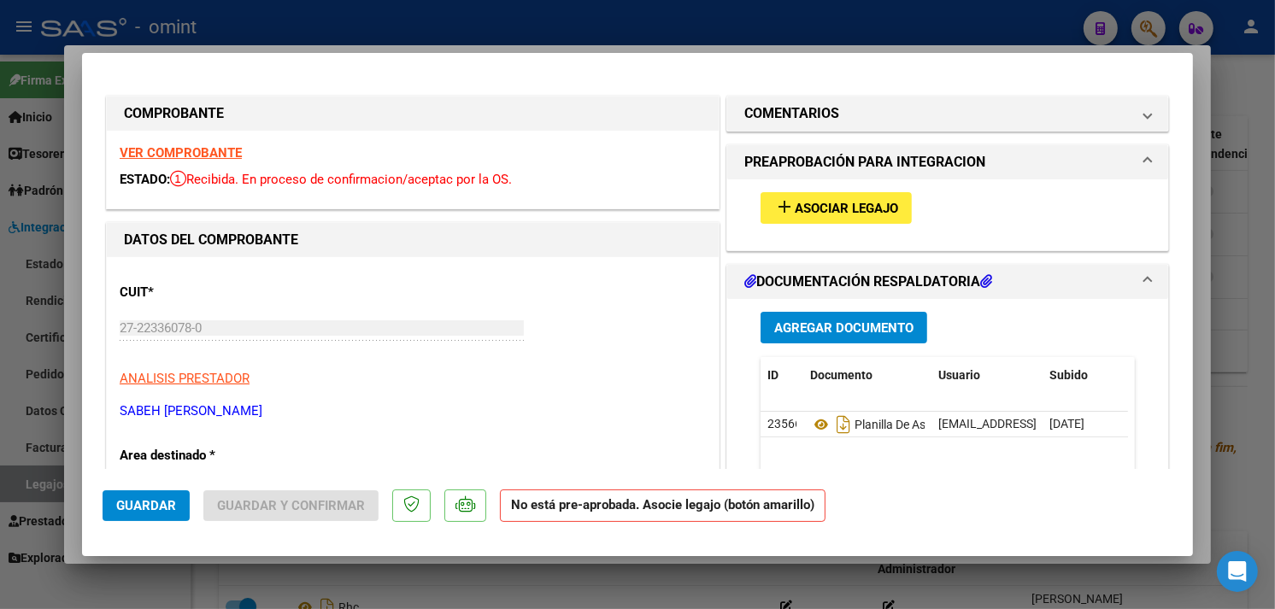
click at [793, 192] on button "add Asociar Legajo" at bounding box center [836, 208] width 151 height 32
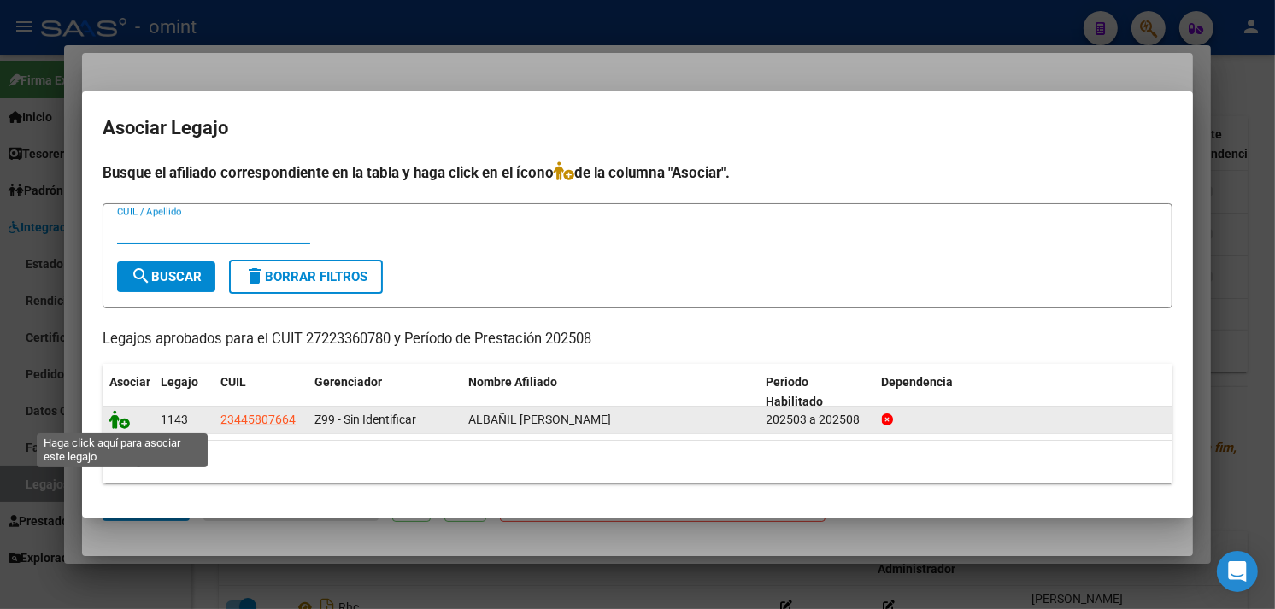
click at [114, 426] on icon at bounding box center [119, 419] width 21 height 19
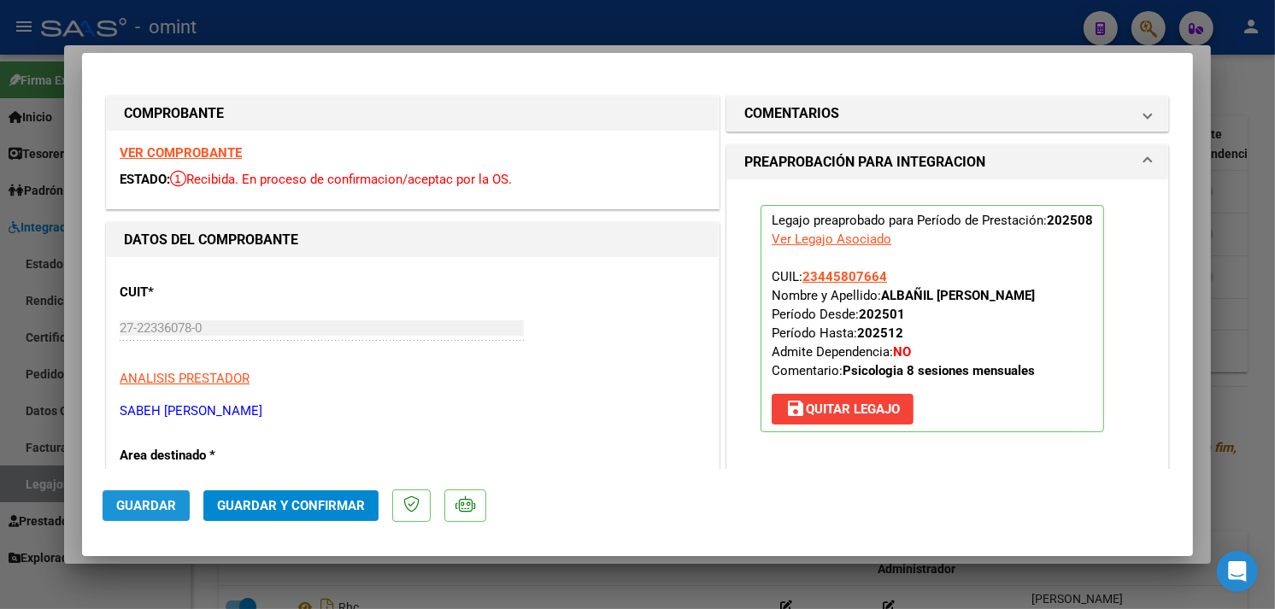
click at [174, 513] on span "Guardar" at bounding box center [146, 505] width 60 height 15
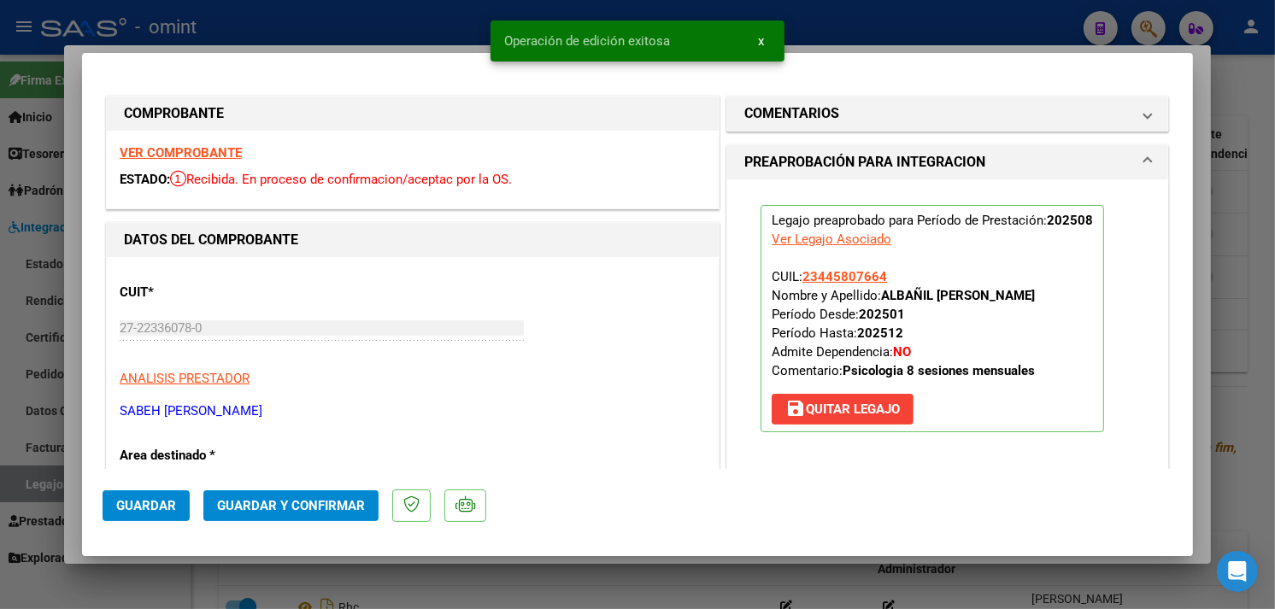
type input "$ 0,00"
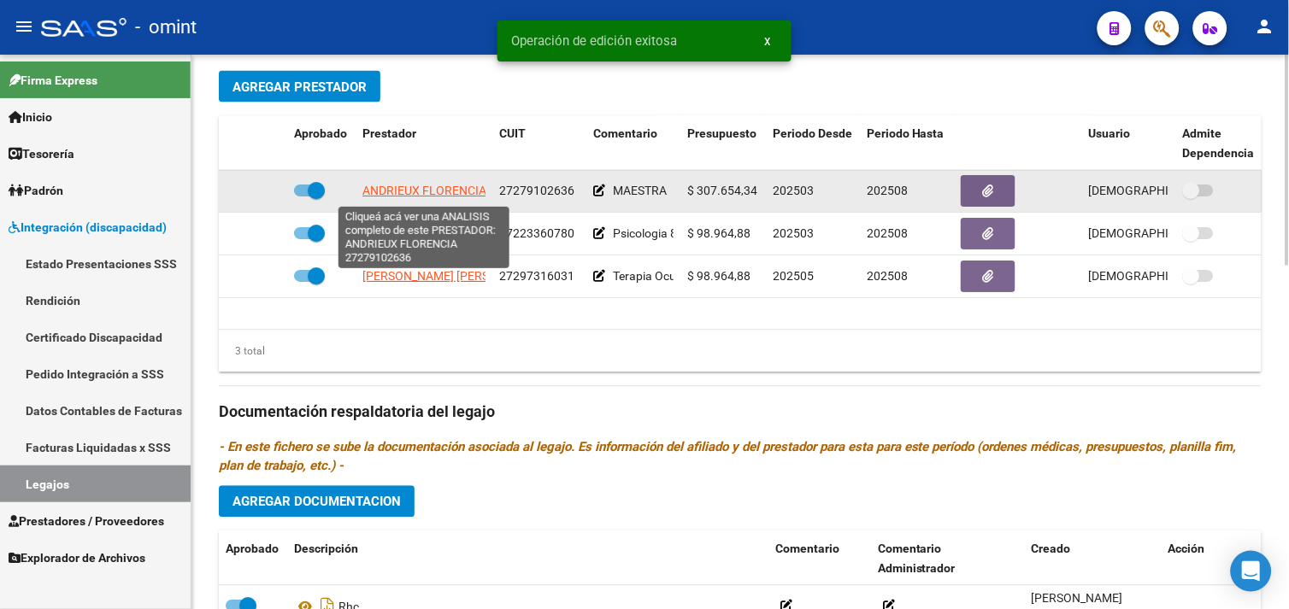
click at [377, 198] on span "ANDRIEUX FLORENCIA" at bounding box center [424, 192] width 124 height 14
type textarea "27279102636"
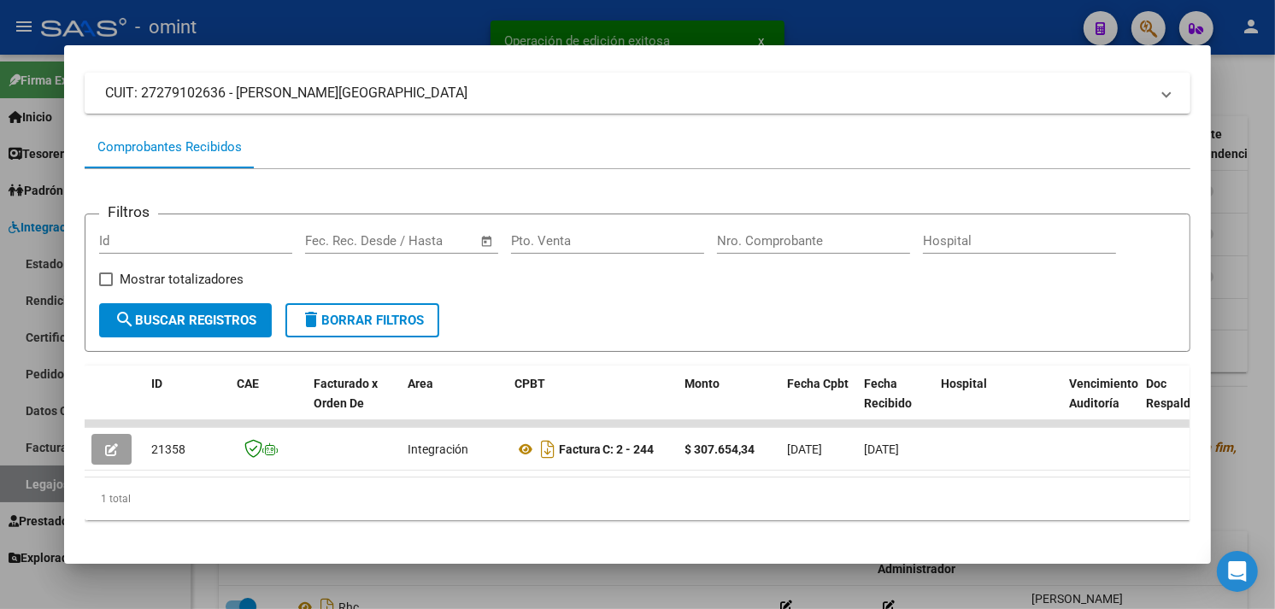
scroll to position [129, 0]
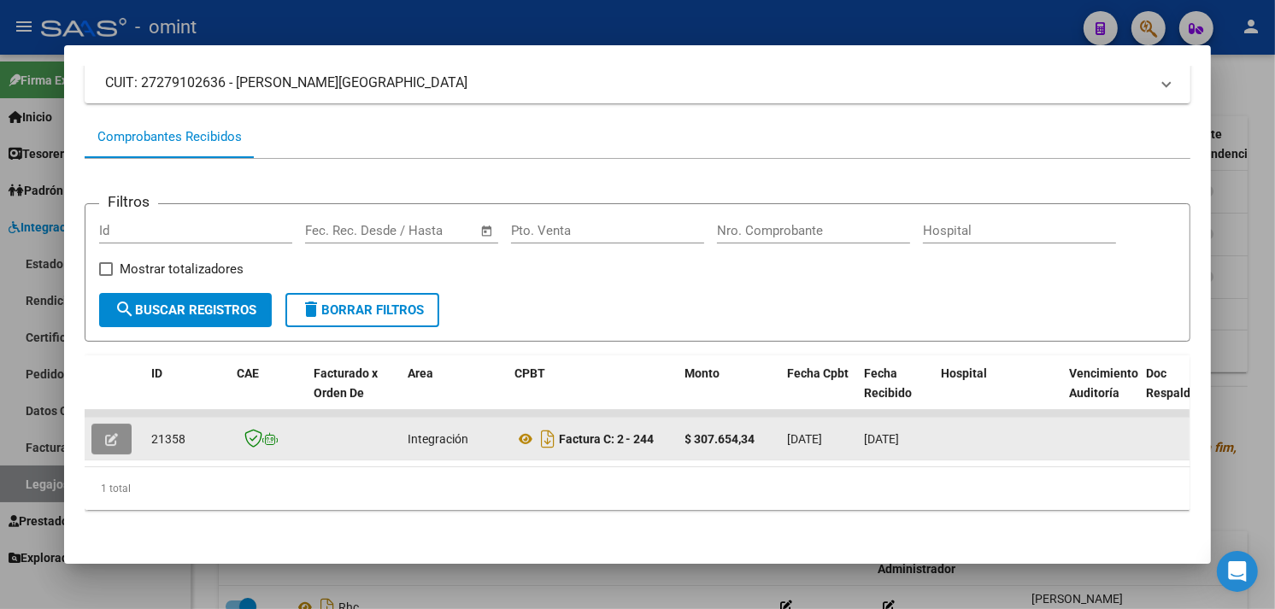
click at [113, 428] on button "button" at bounding box center [111, 439] width 40 height 31
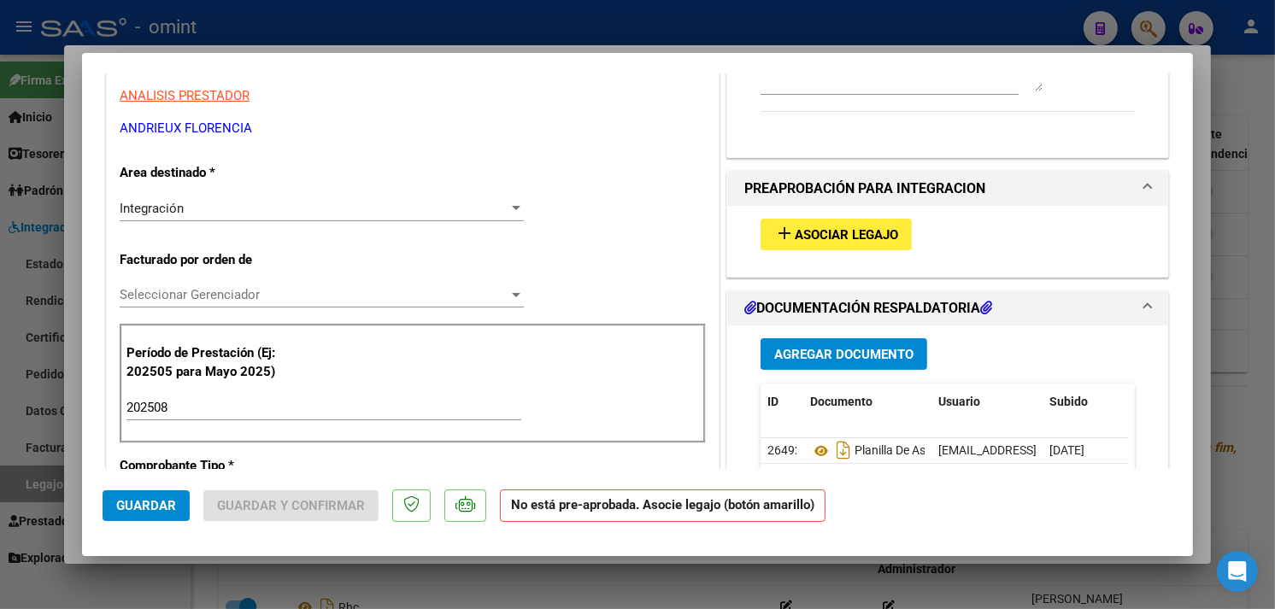
scroll to position [380, 0]
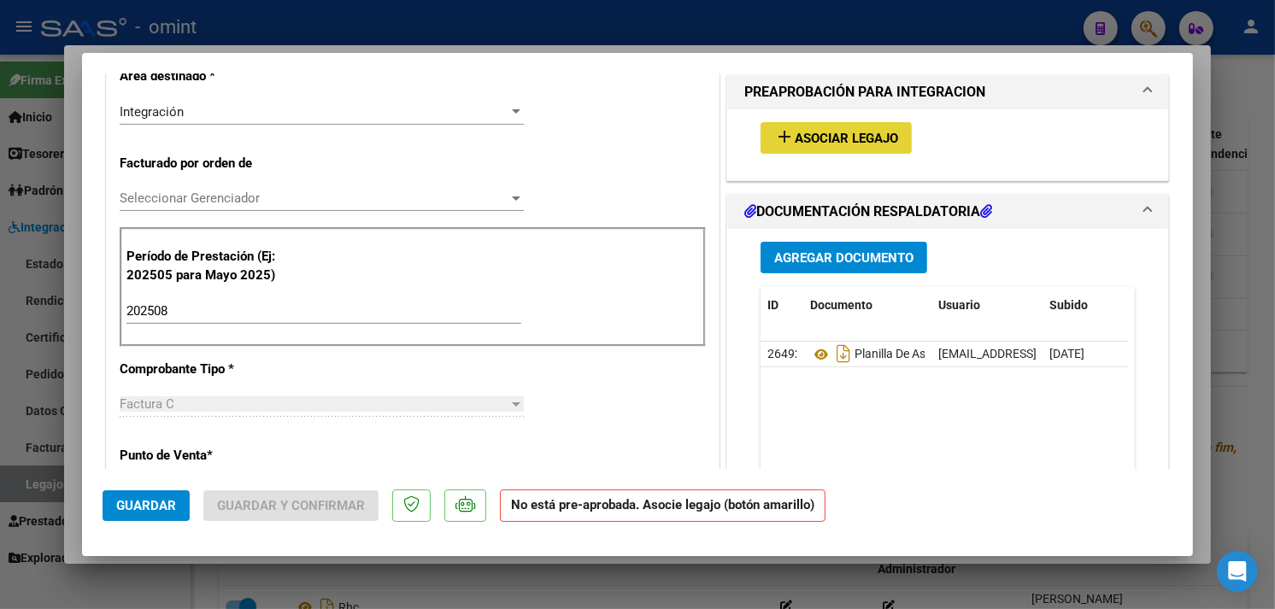
click at [780, 145] on mat-icon "add" at bounding box center [784, 137] width 21 height 21
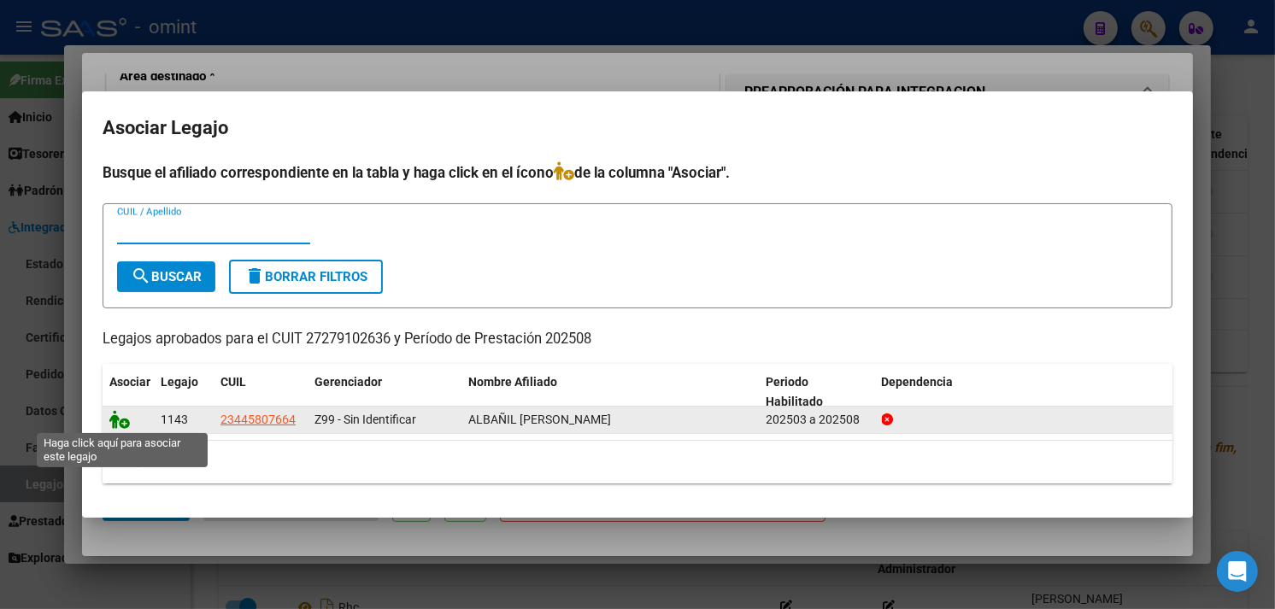
click at [121, 419] on icon at bounding box center [119, 419] width 21 height 19
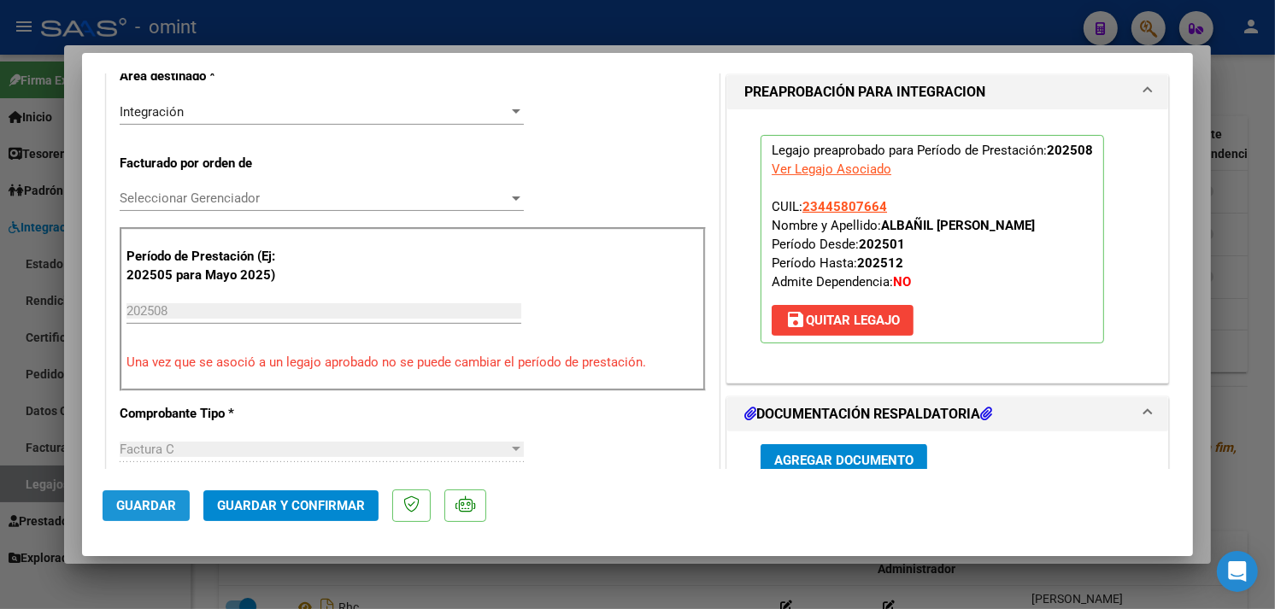
click at [180, 507] on button "Guardar" at bounding box center [146, 506] width 87 height 31
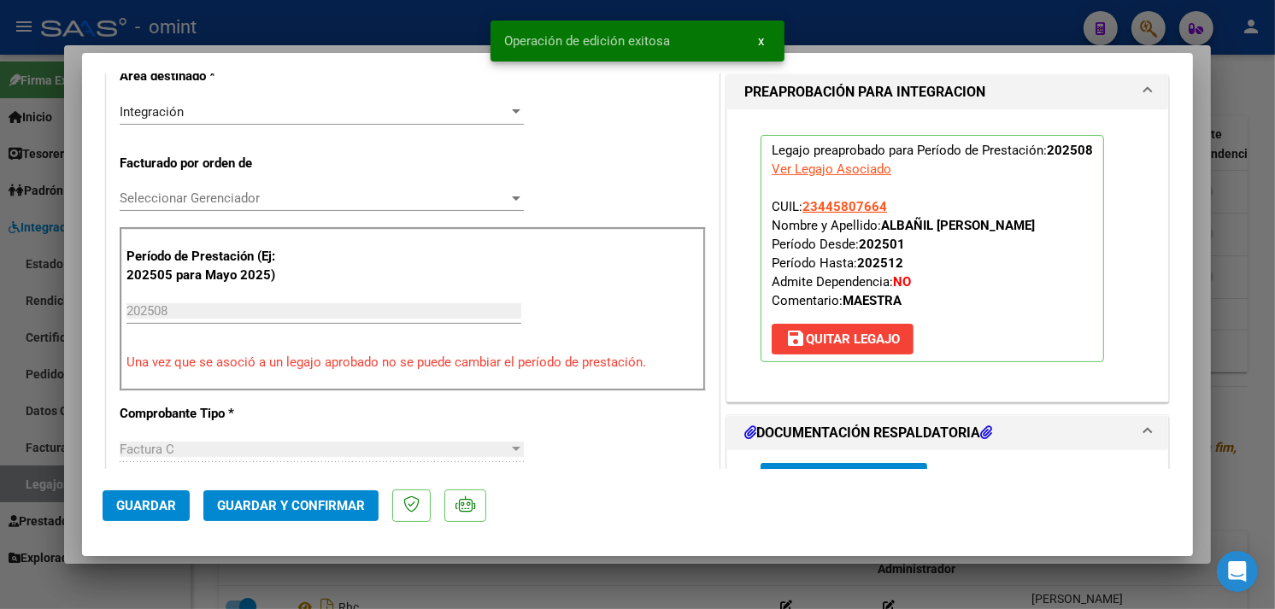
type input "$ 0,00"
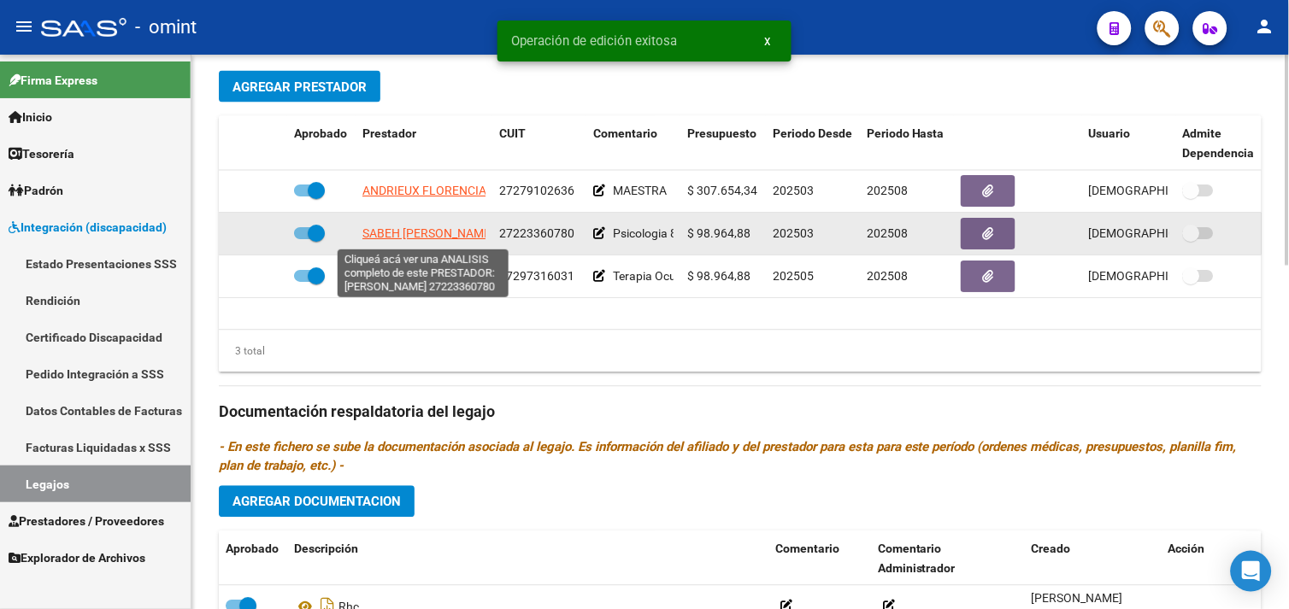
click at [376, 234] on span "SABEH [PERSON_NAME]" at bounding box center [428, 234] width 132 height 14
type textarea "27223360780"
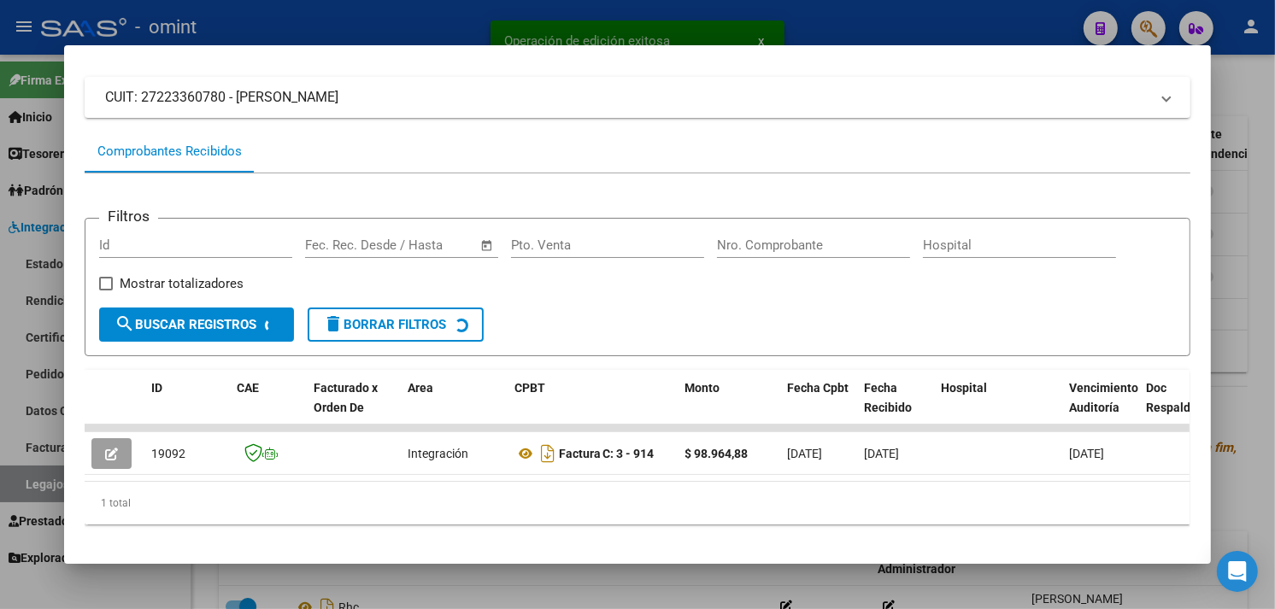
scroll to position [129, 0]
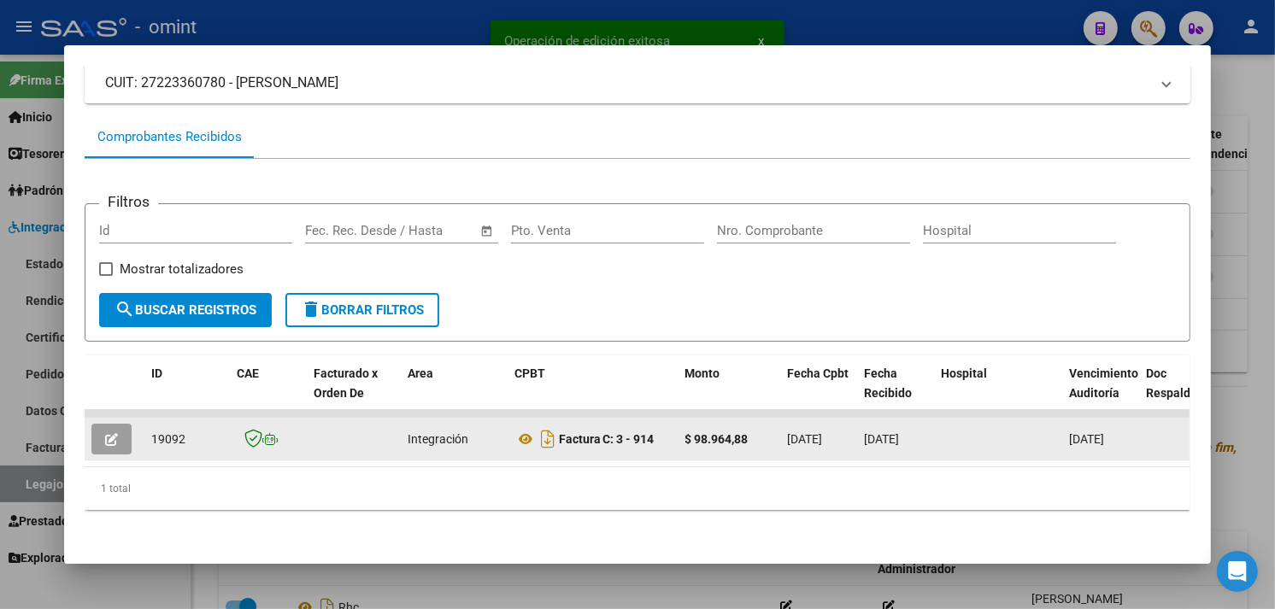
click at [115, 426] on button "button" at bounding box center [111, 439] width 40 height 31
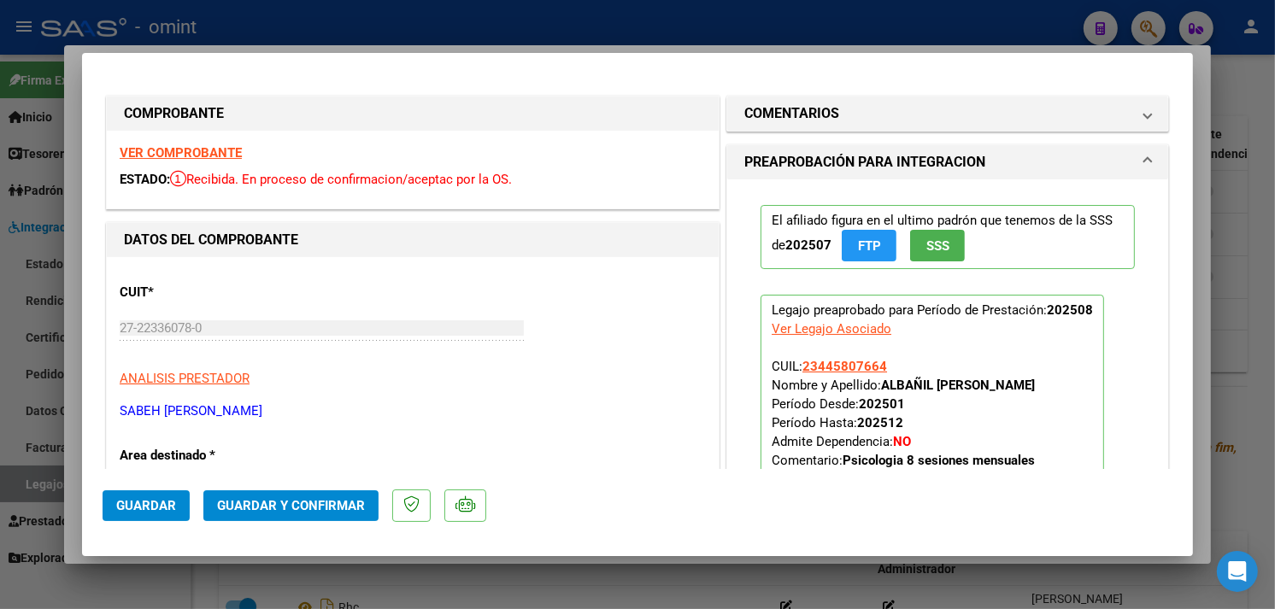
click at [181, 152] on strong "VER COMPROBANTE" at bounding box center [181, 152] width 122 height 15
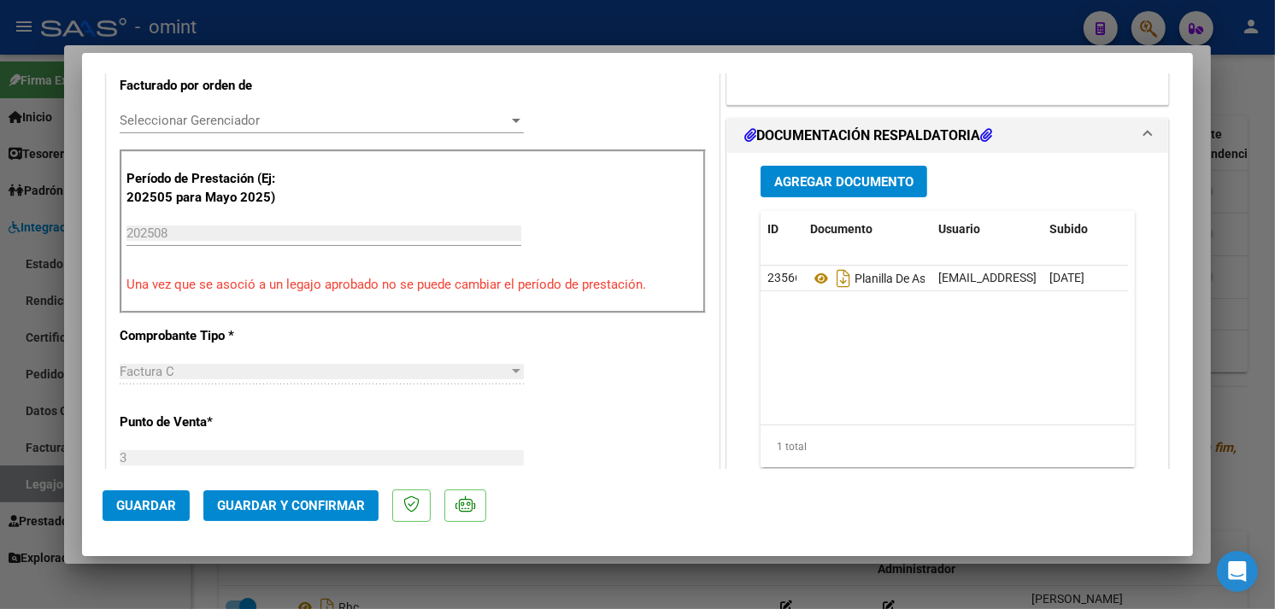
scroll to position [474, 0]
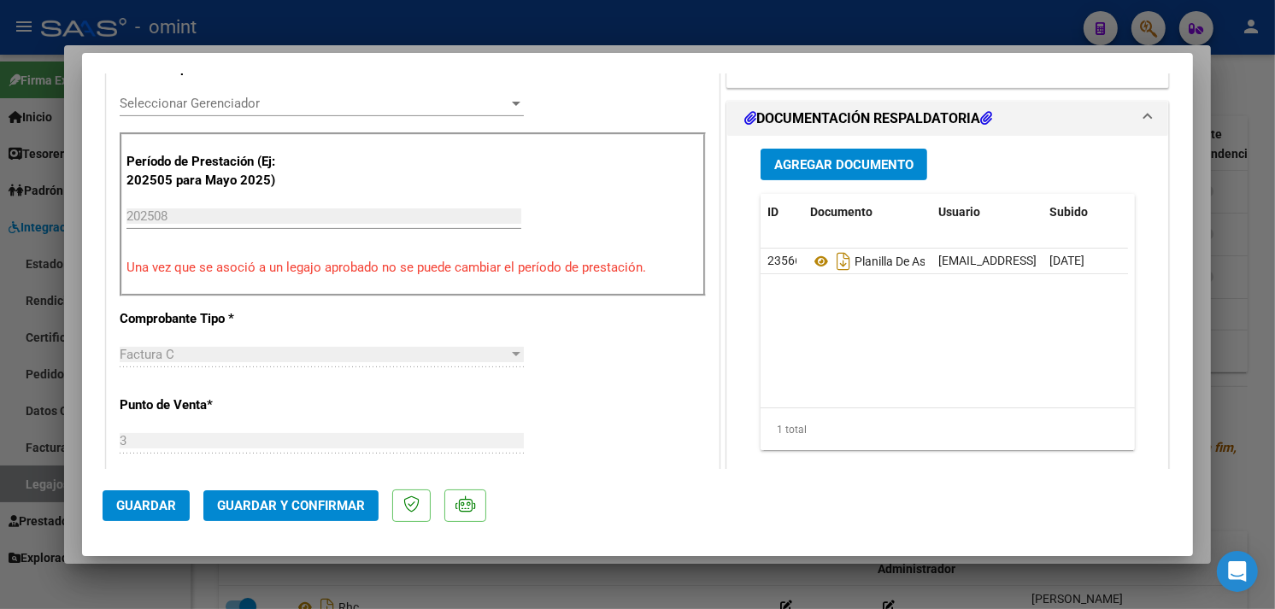
click at [322, 511] on span "Guardar y Confirmar" at bounding box center [291, 505] width 148 height 15
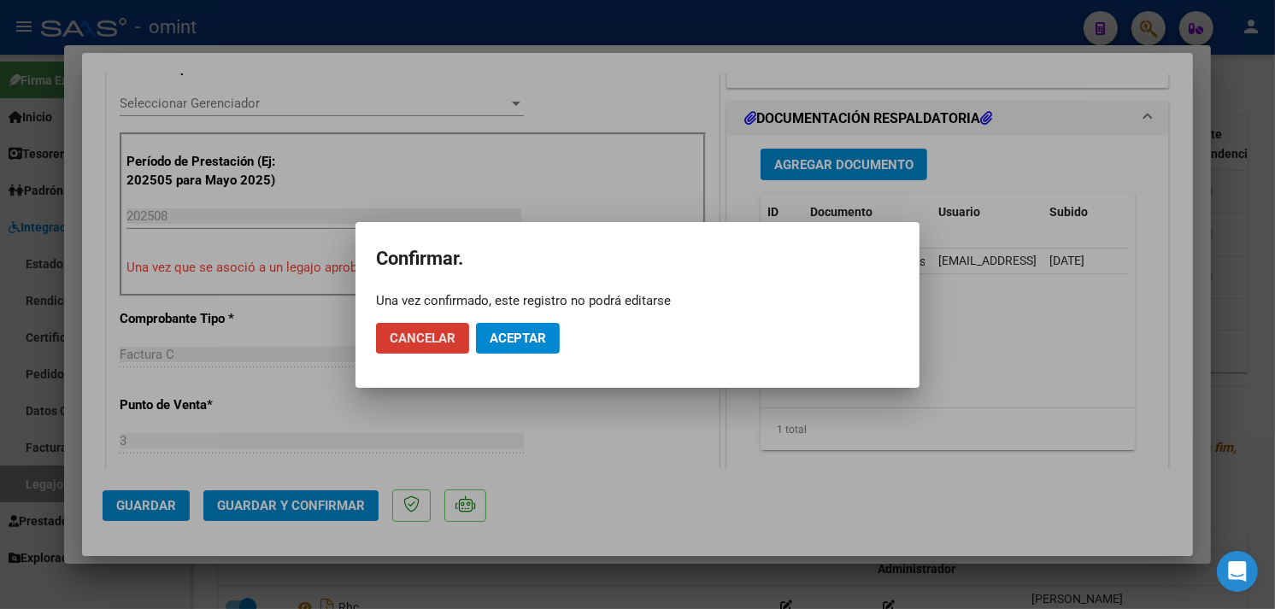
click at [510, 338] on span "Aceptar" at bounding box center [518, 338] width 56 height 15
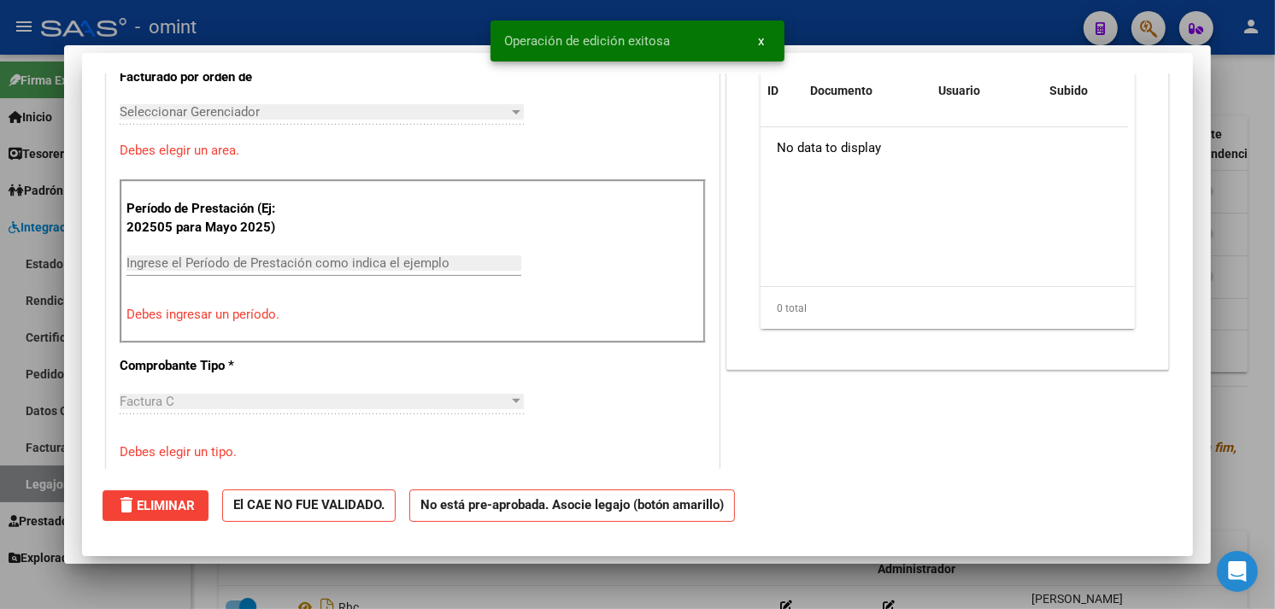
type input "$ 0,00"
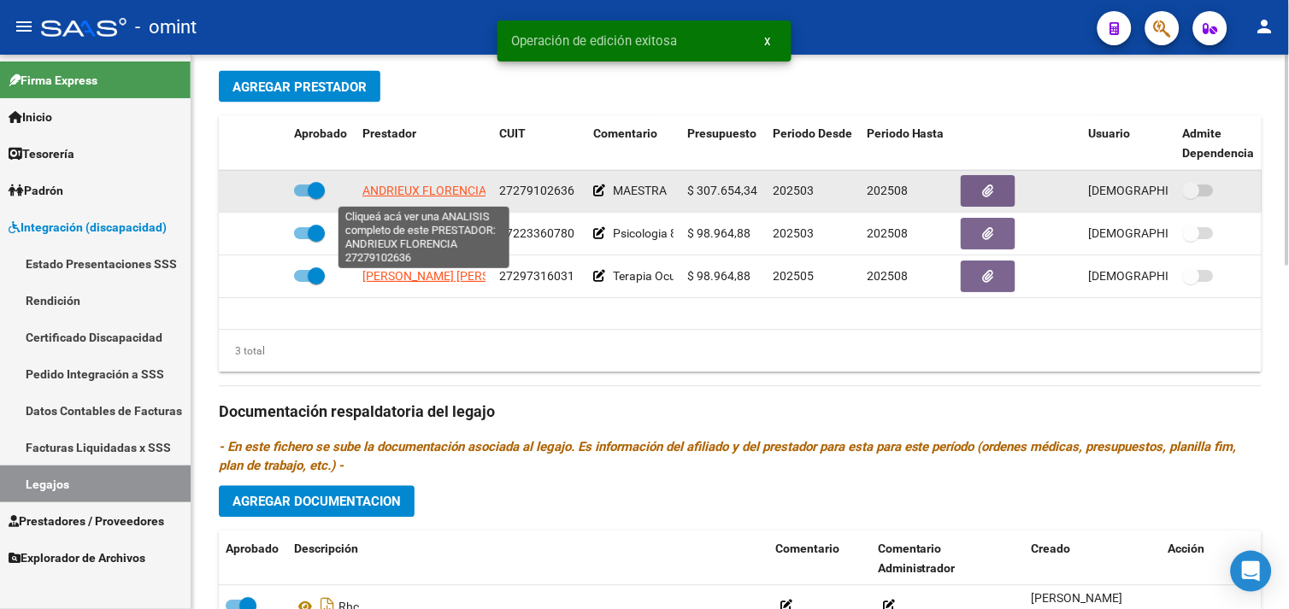
click at [408, 194] on span "ANDRIEUX FLORENCIA" at bounding box center [424, 192] width 124 height 14
type textarea "27279102636"
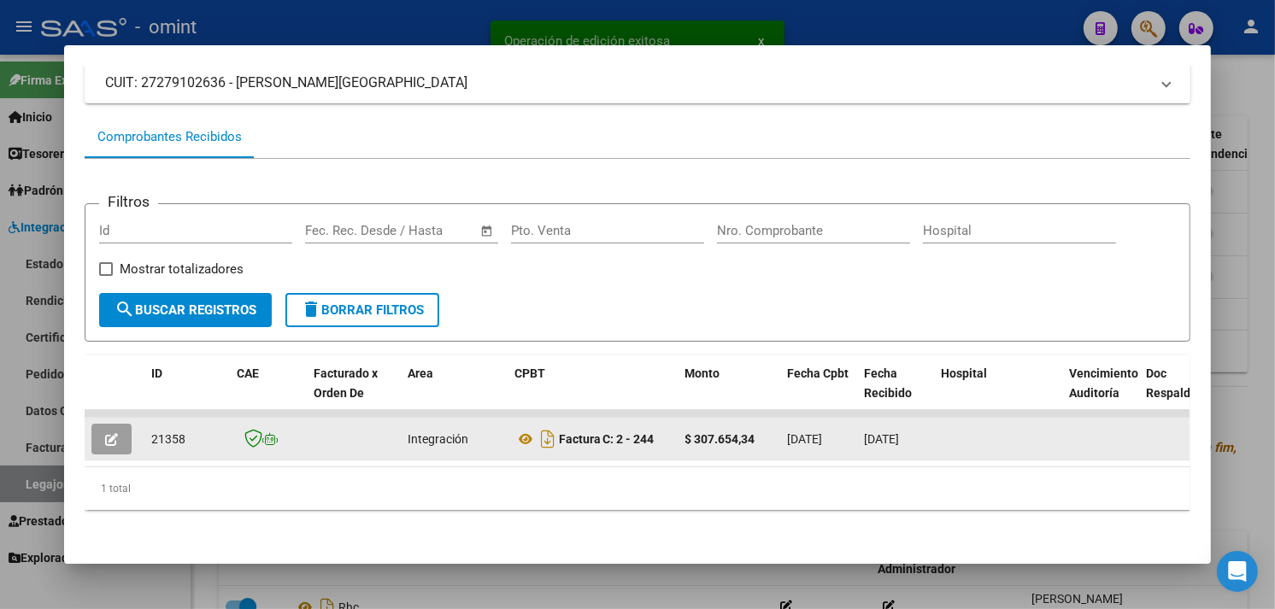
scroll to position [129, 0]
click at [111, 433] on icon "button" at bounding box center [111, 439] width 13 height 13
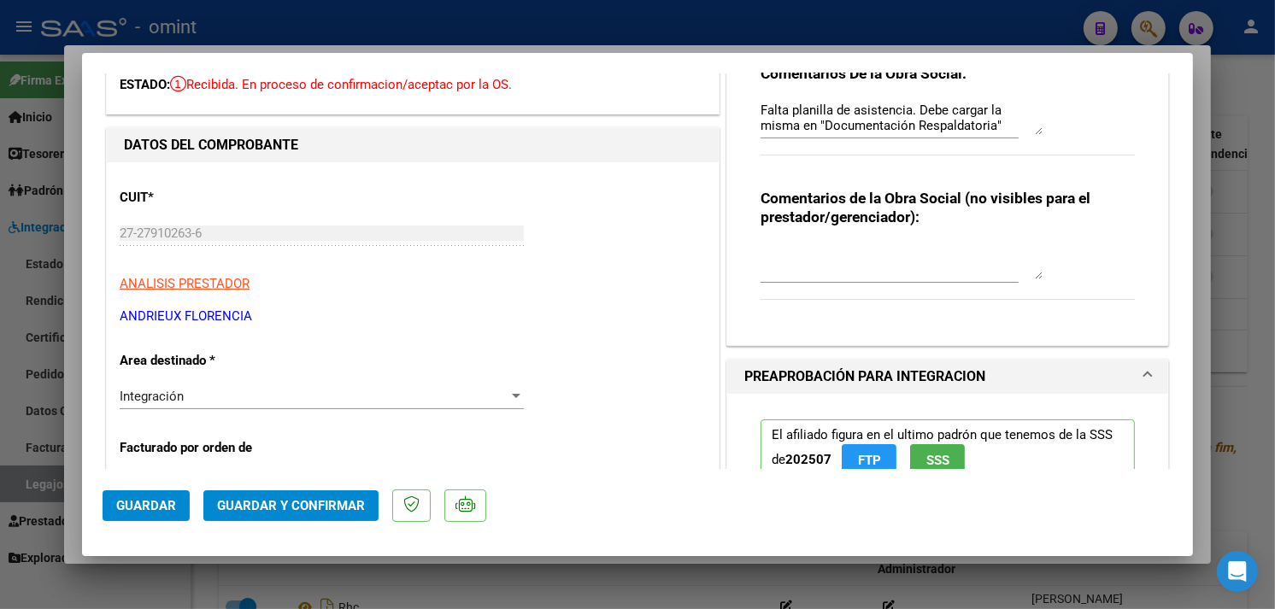
scroll to position [0, 0]
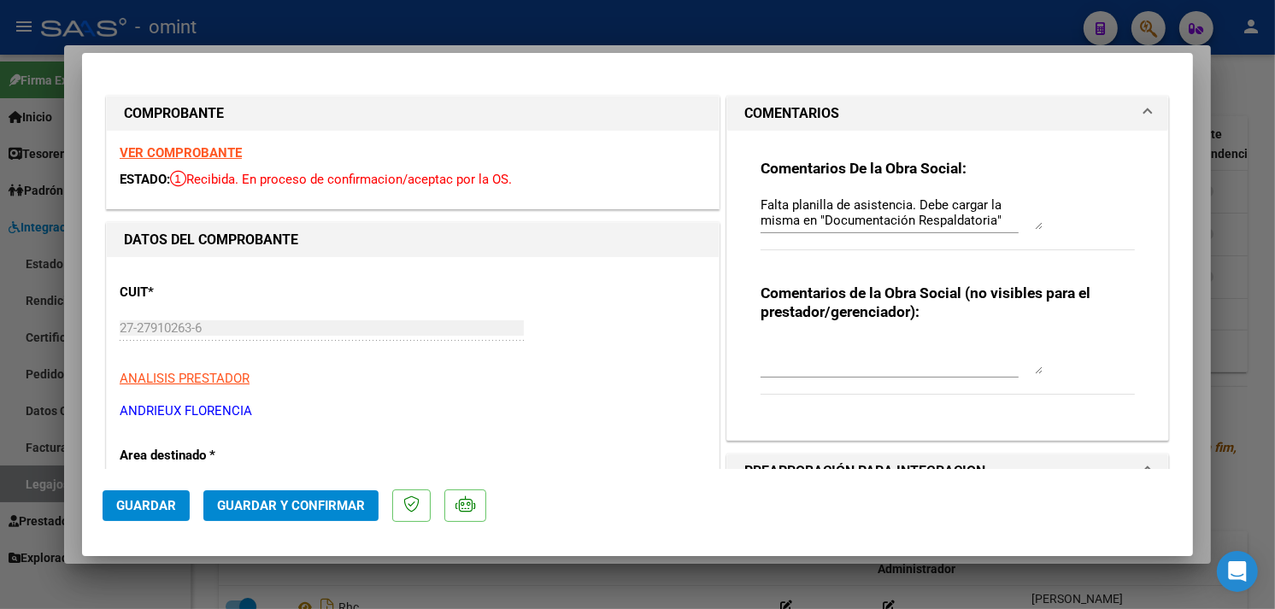
click at [219, 150] on strong "VER COMPROBANTE" at bounding box center [181, 152] width 122 height 15
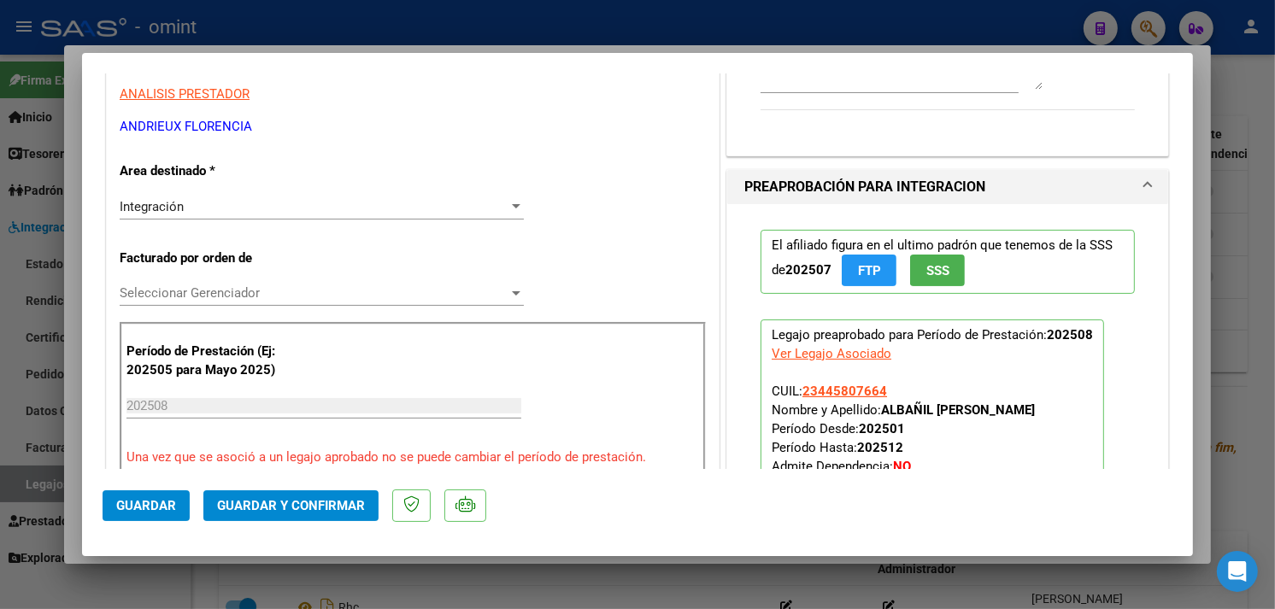
click at [306, 515] on button "Guardar y Confirmar" at bounding box center [290, 506] width 175 height 31
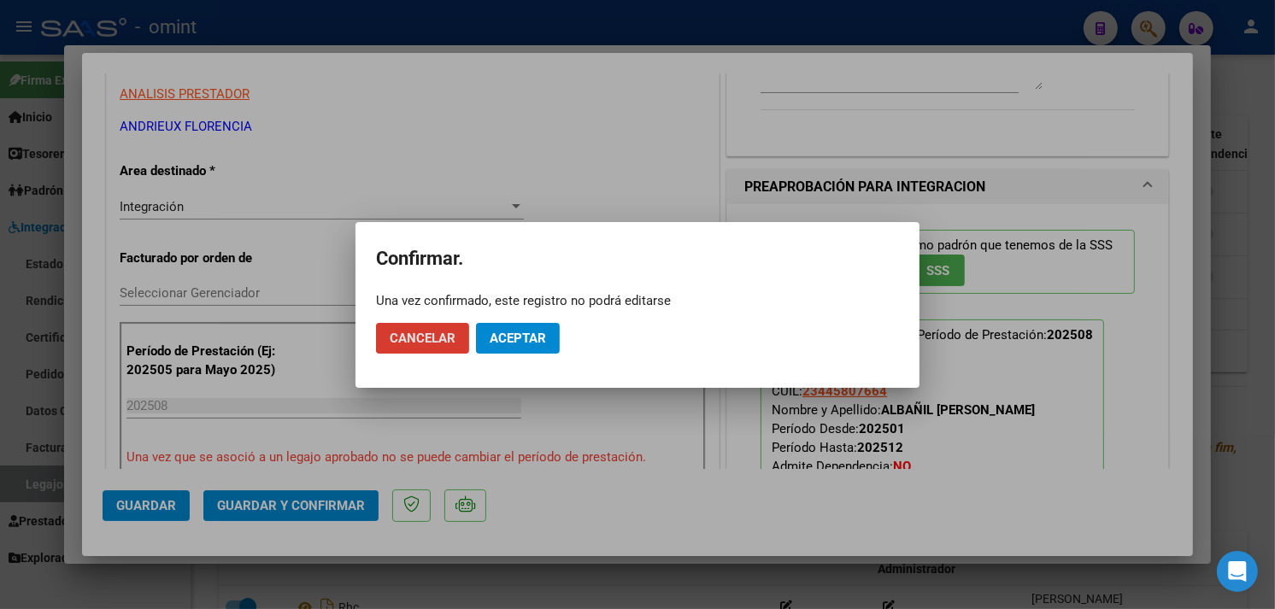
click at [521, 327] on button "Aceptar" at bounding box center [518, 338] width 84 height 31
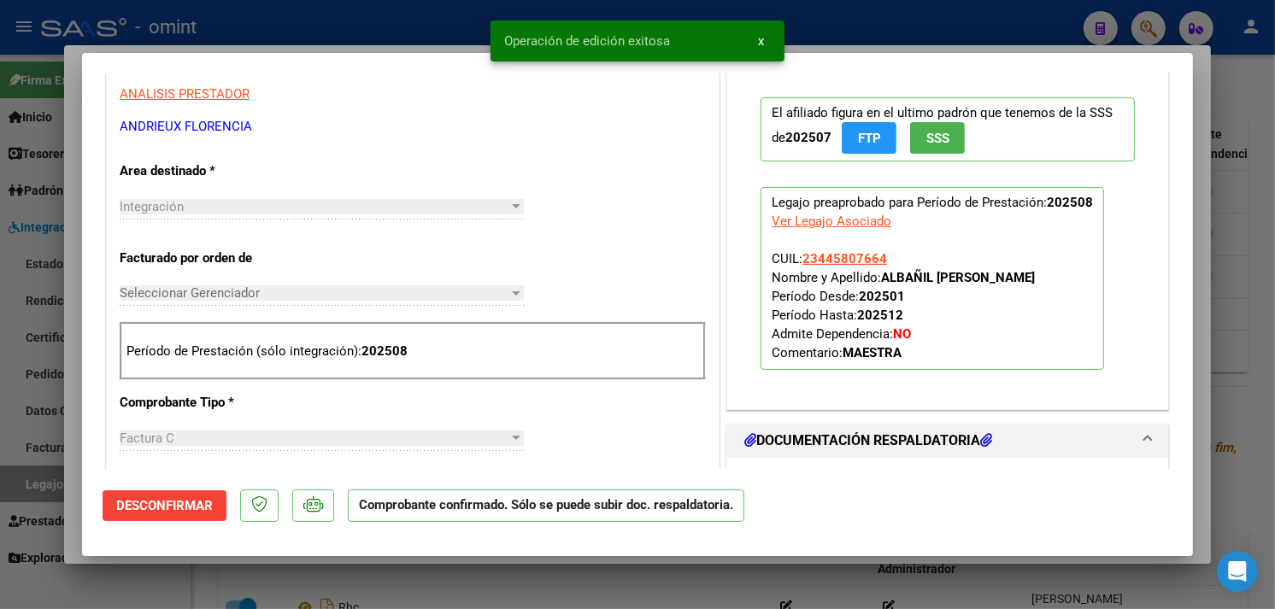
type input "$ 0,00"
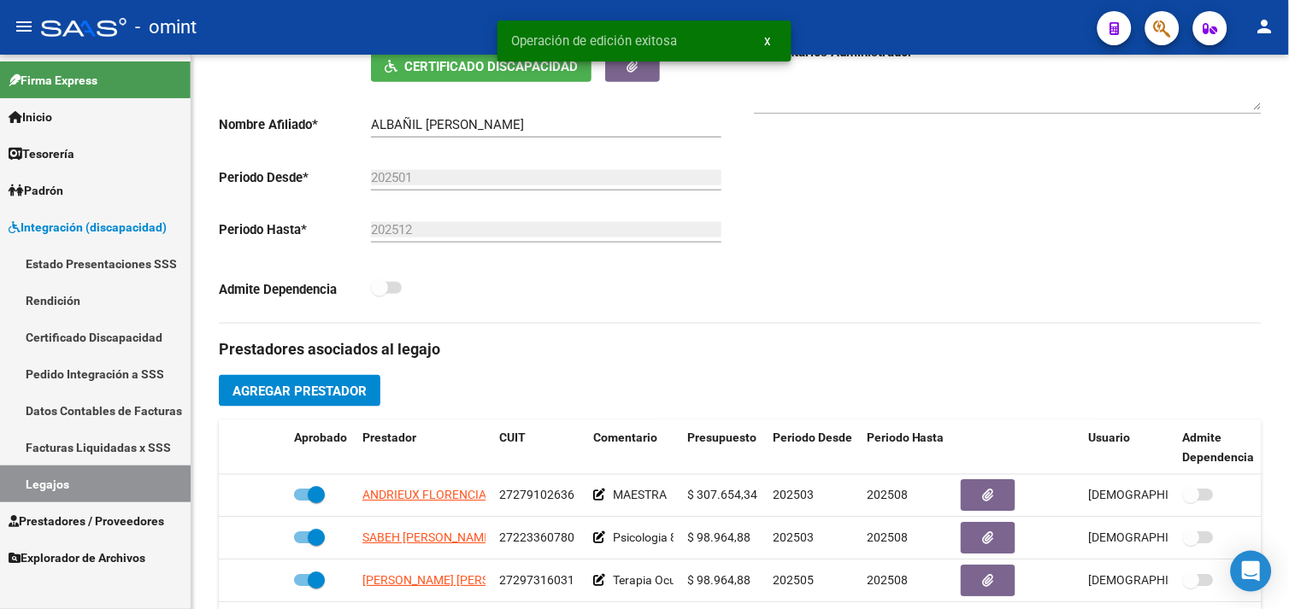
scroll to position [330, 0]
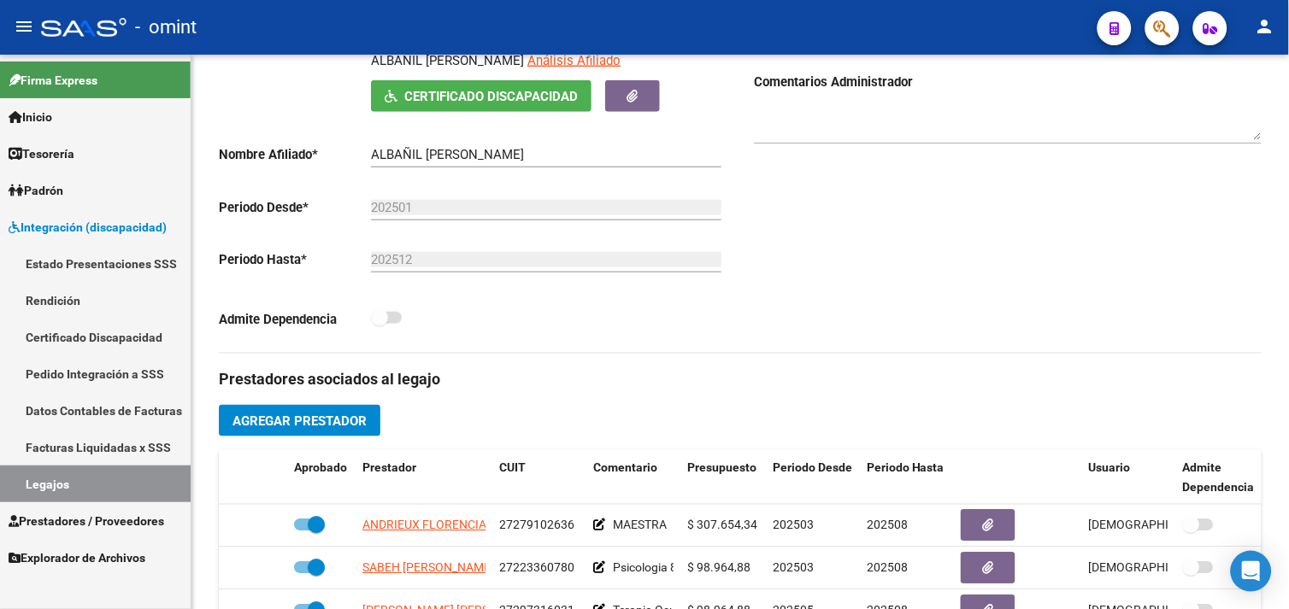
click at [77, 487] on link "Legajos" at bounding box center [95, 484] width 191 height 37
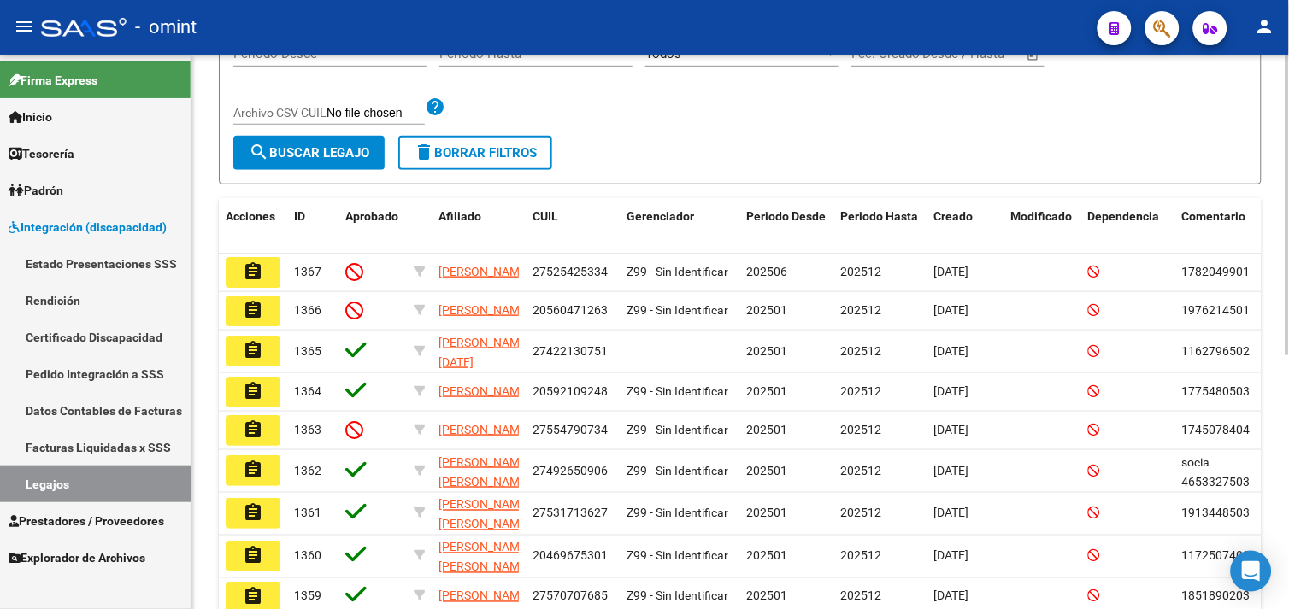
scroll to position [278, 0]
click at [103, 512] on span "Prestadores / Proveedores" at bounding box center [87, 521] width 156 height 19
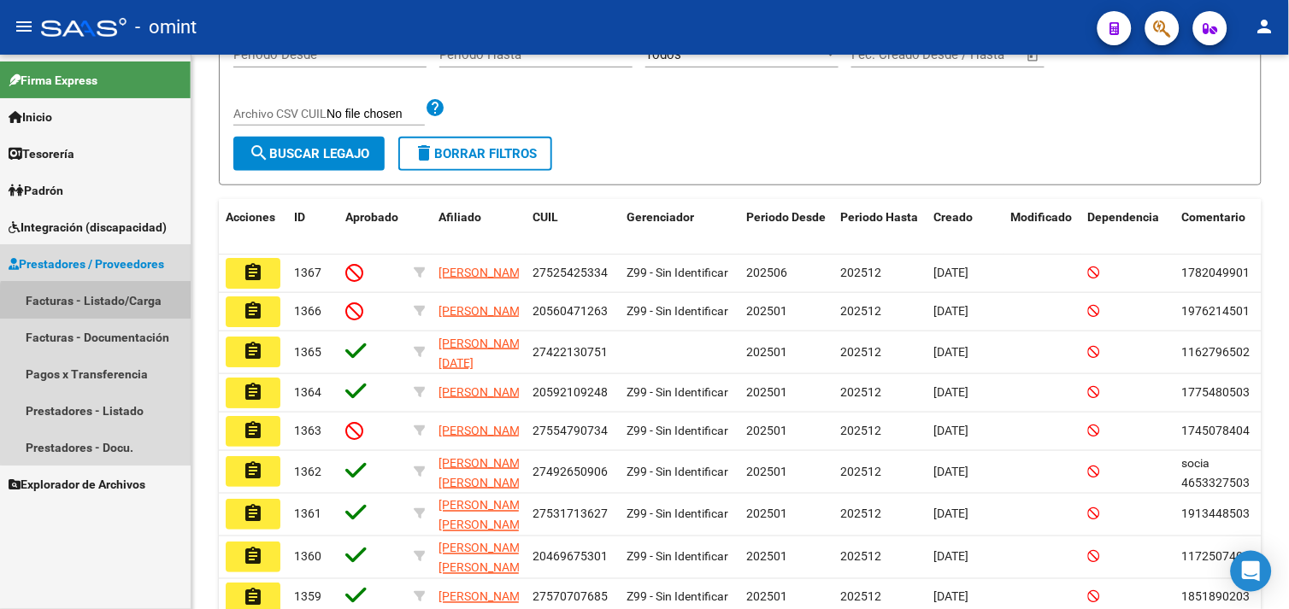
click at [125, 309] on link "Facturas - Listado/Carga" at bounding box center [95, 300] width 191 height 37
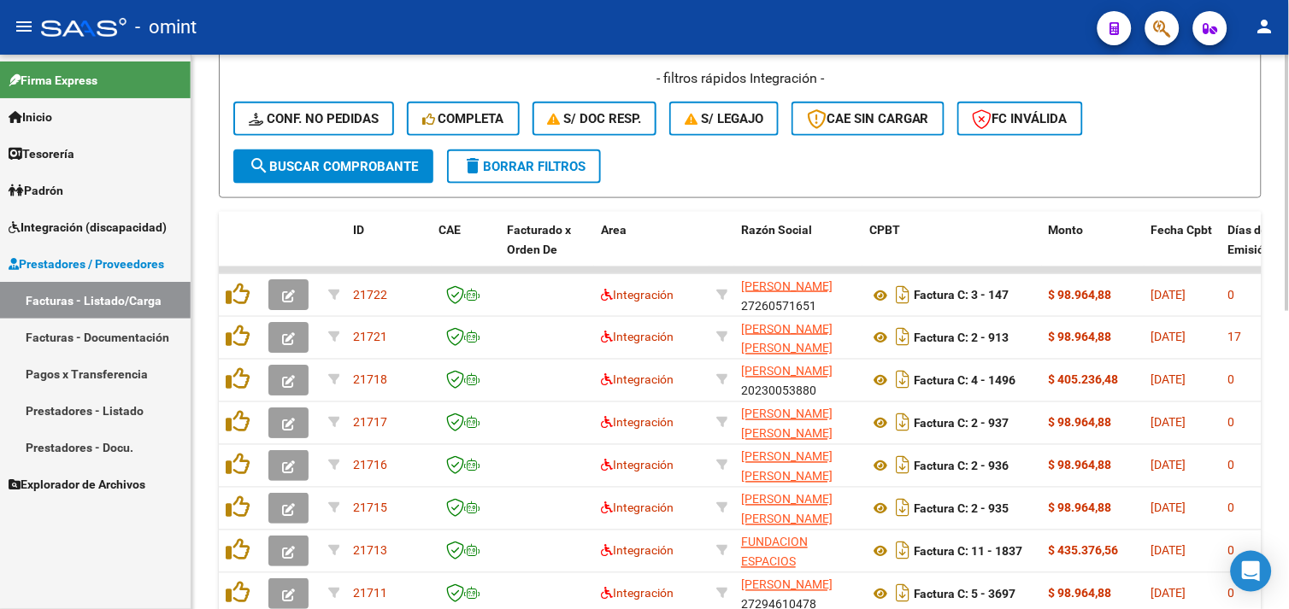
scroll to position [266, 0]
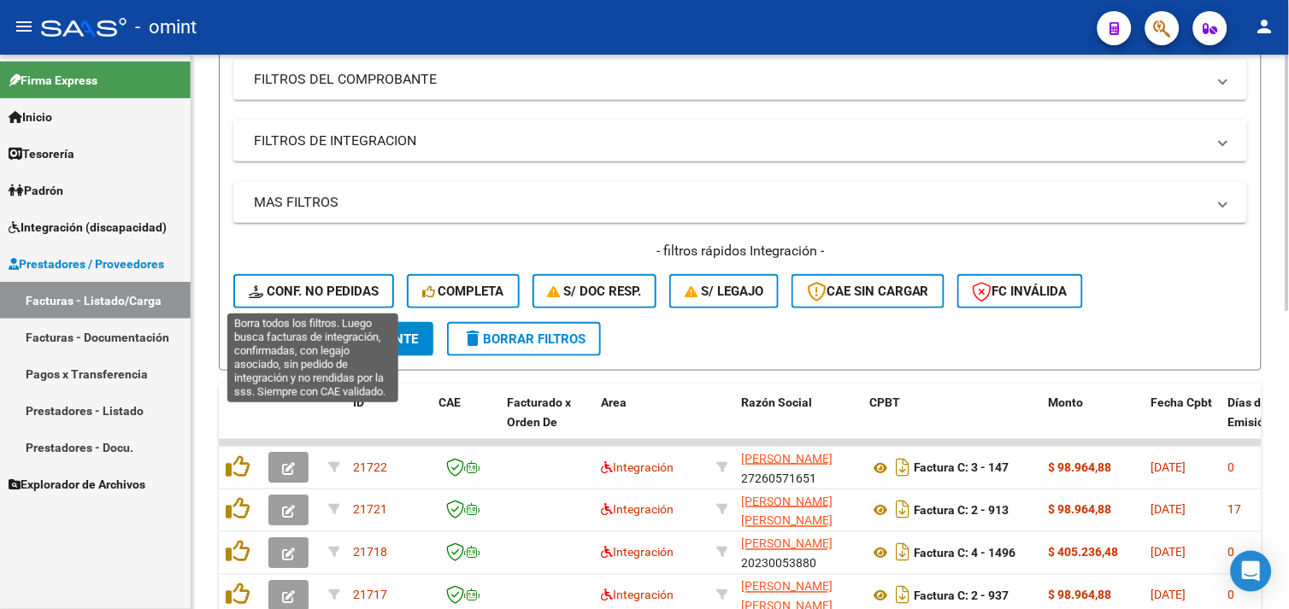
click at [325, 288] on span "Conf. no pedidas" at bounding box center [314, 291] width 130 height 15
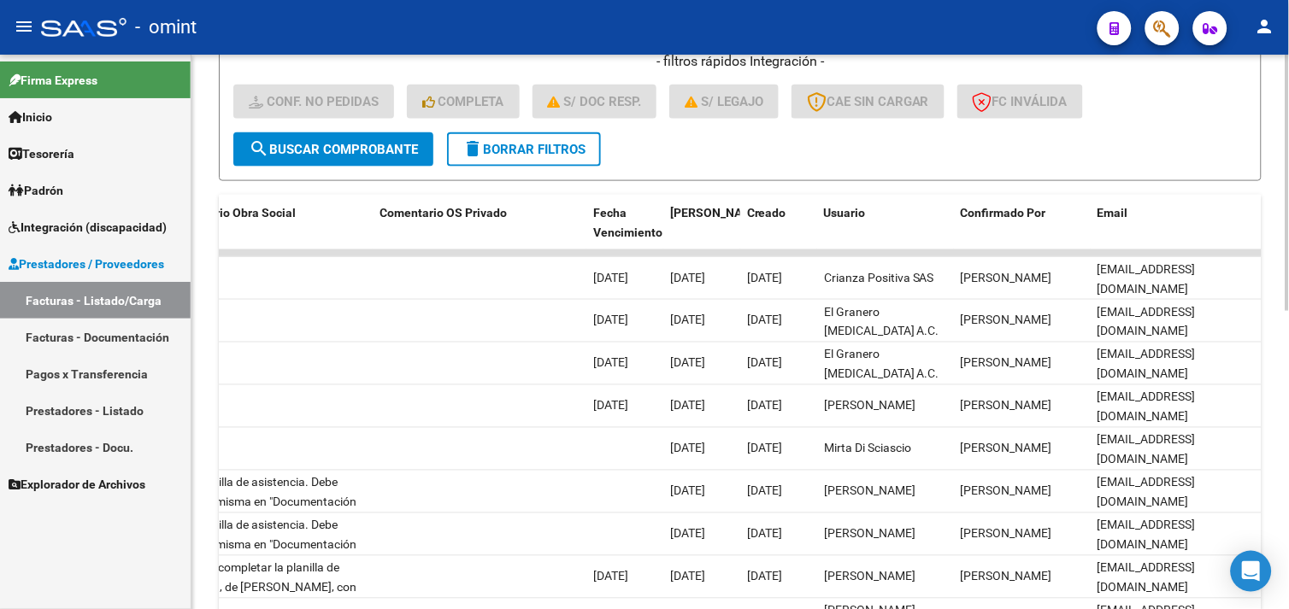
scroll to position [645, 0]
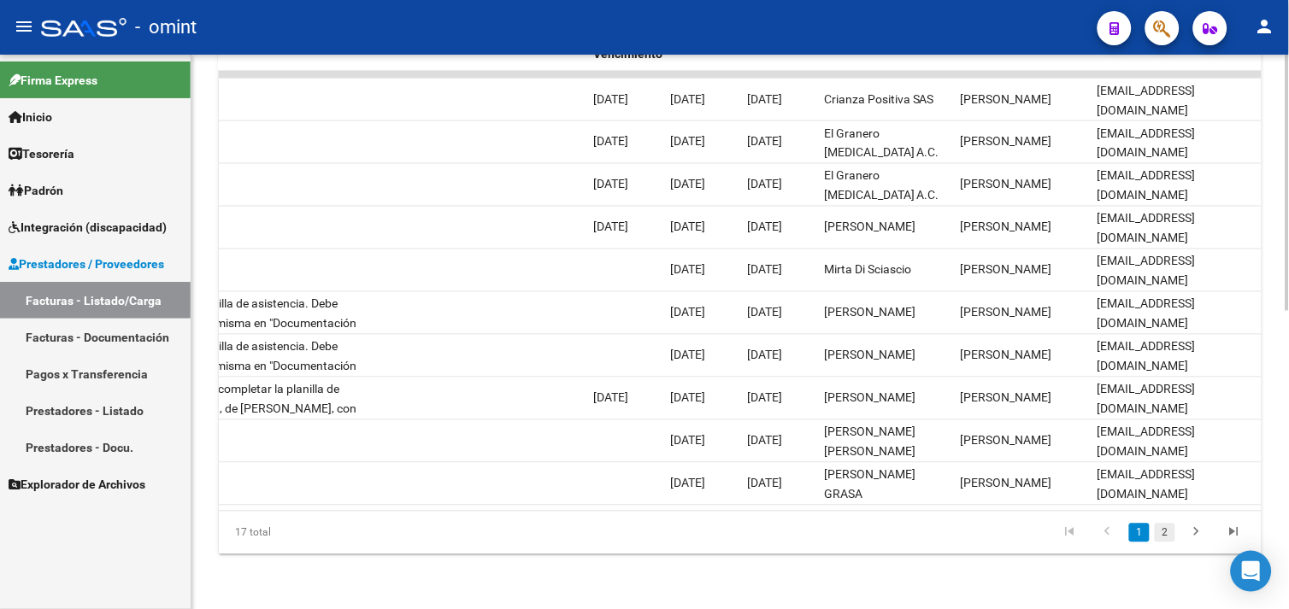
click at [1164, 536] on link "2" at bounding box center [1165, 533] width 21 height 19
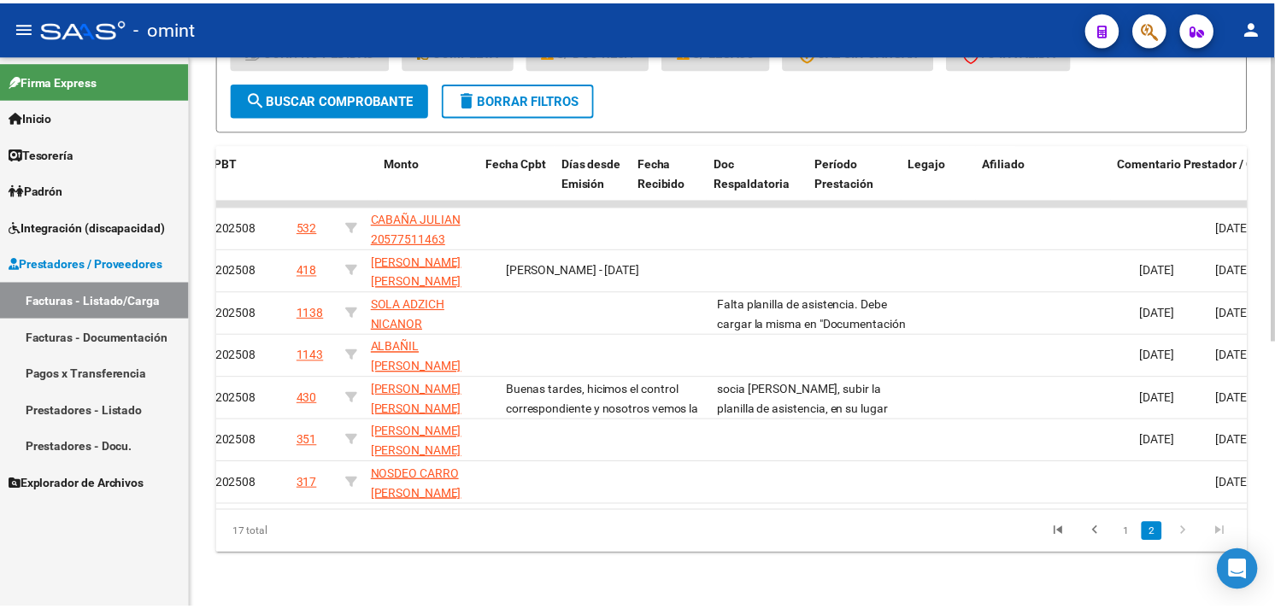
scroll to position [0, 0]
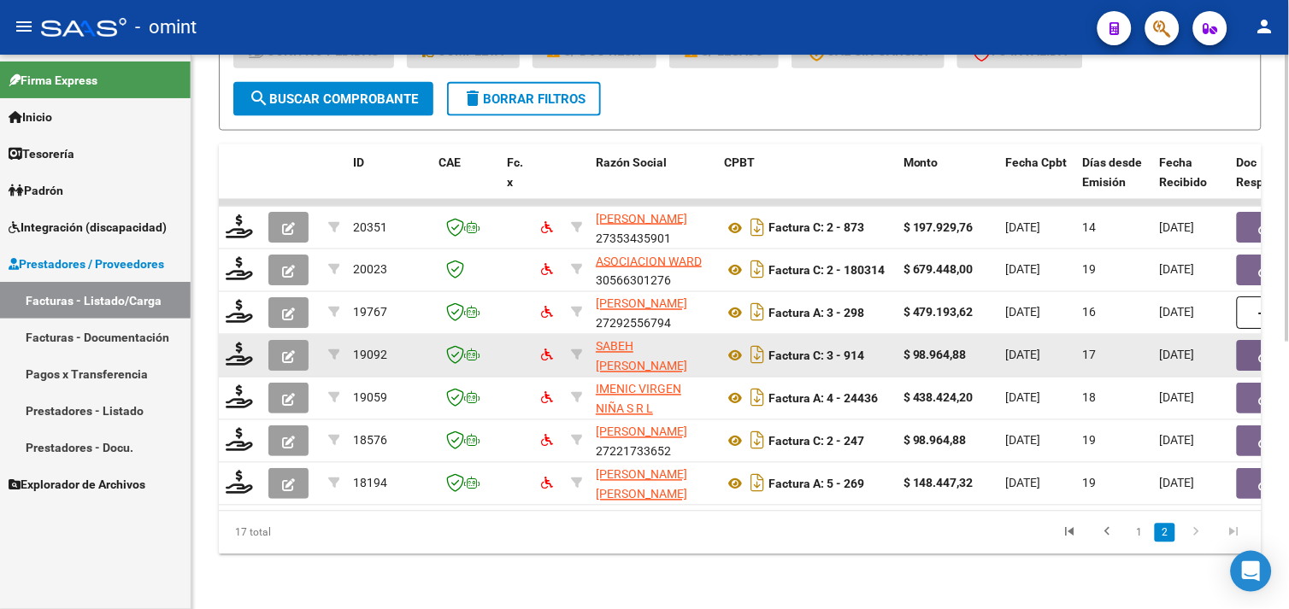
click at [253, 343] on div at bounding box center [240, 356] width 29 height 26
click at [241, 343] on icon at bounding box center [239, 355] width 27 height 24
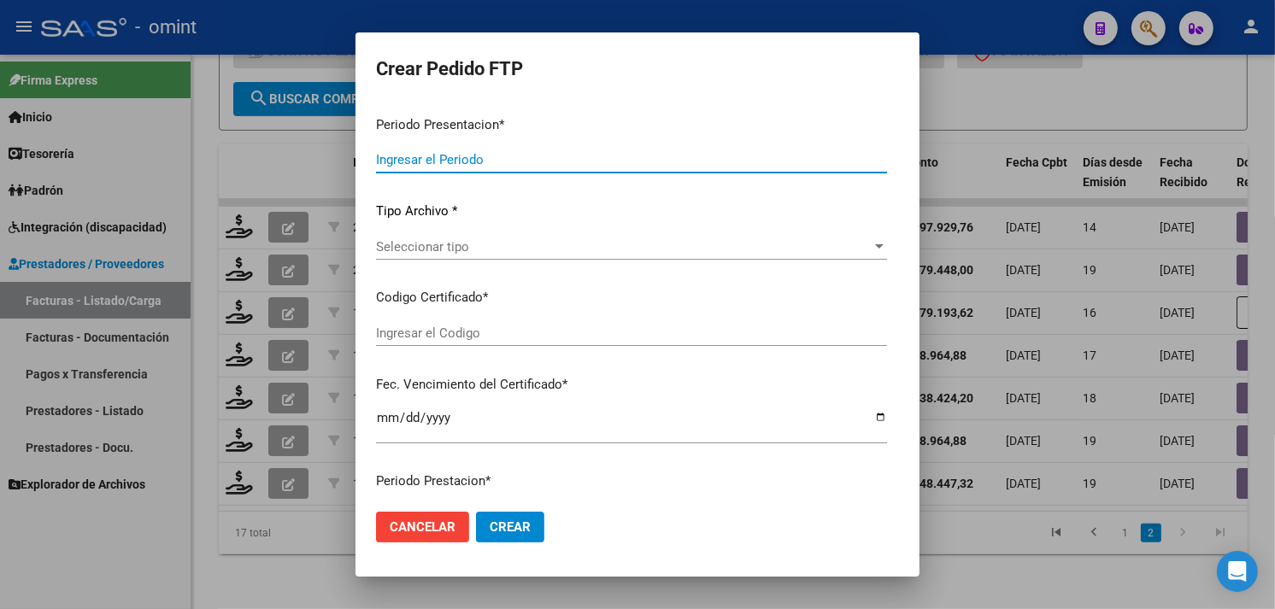
type input "202508"
type input "$ 98.964,88"
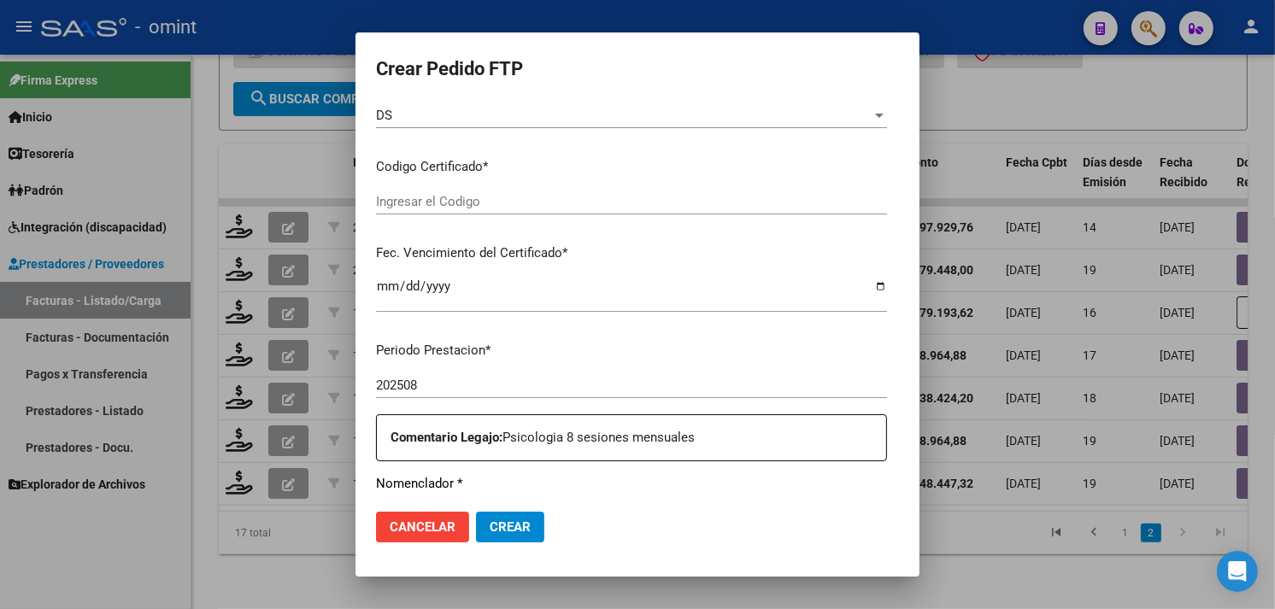
type input "9741048770"
type input "[DATE]"
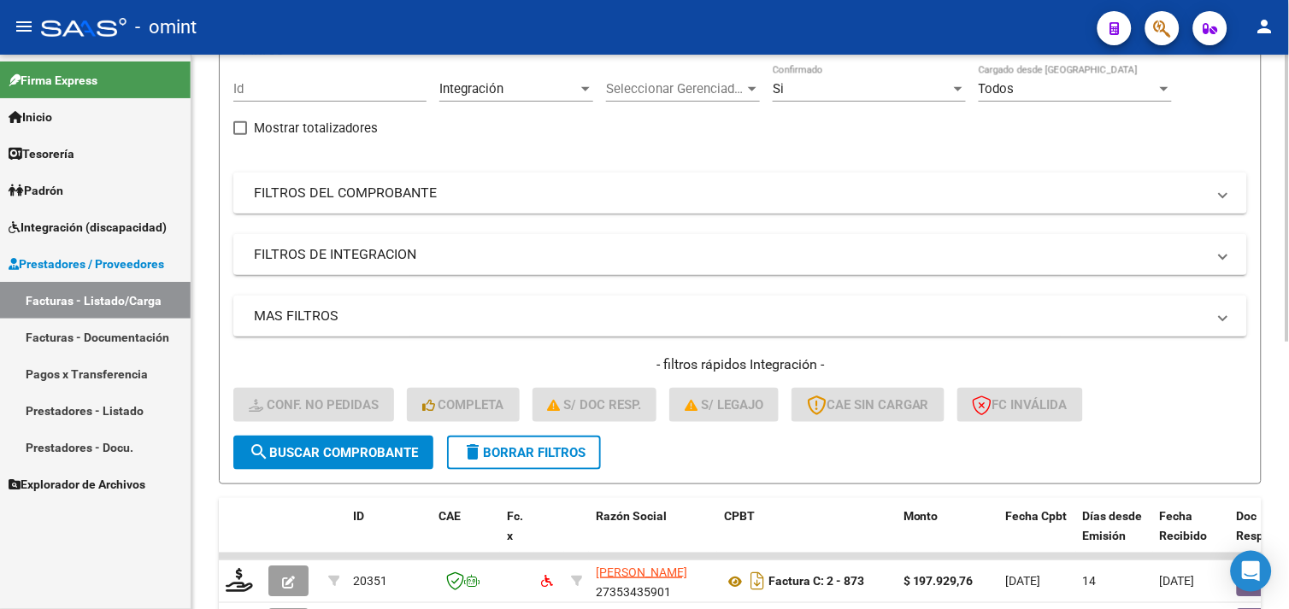
scroll to position [44, 0]
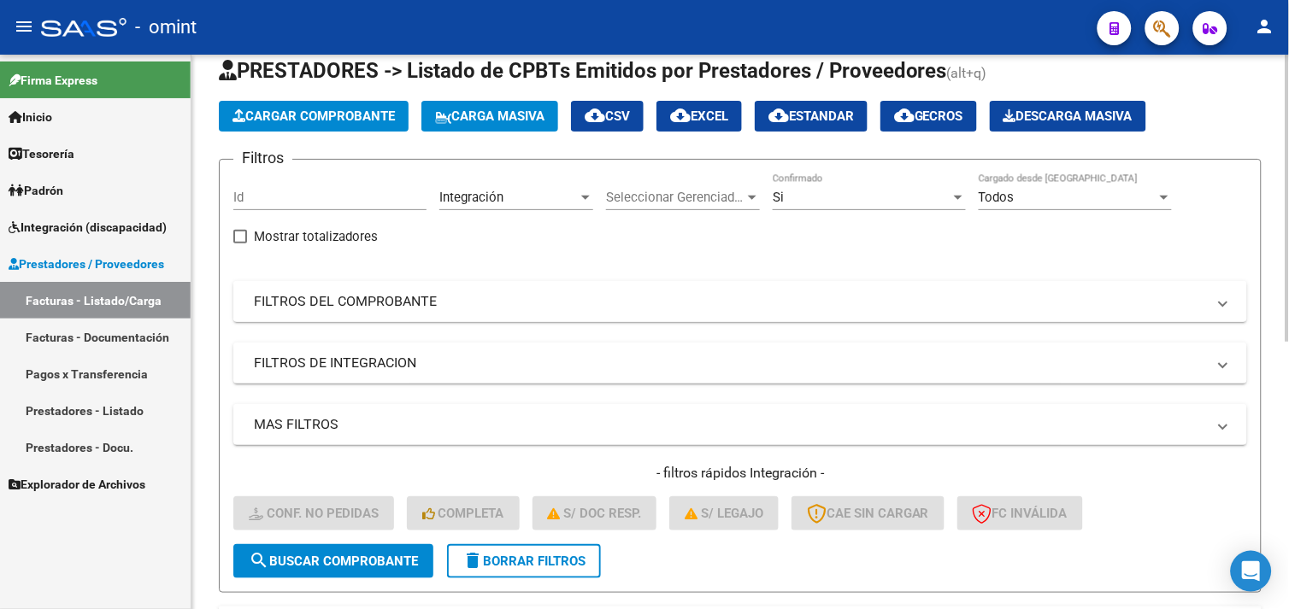
click at [321, 312] on mat-expansion-panel-header "FILTROS DEL COMPROBANTE" at bounding box center [740, 301] width 1014 height 41
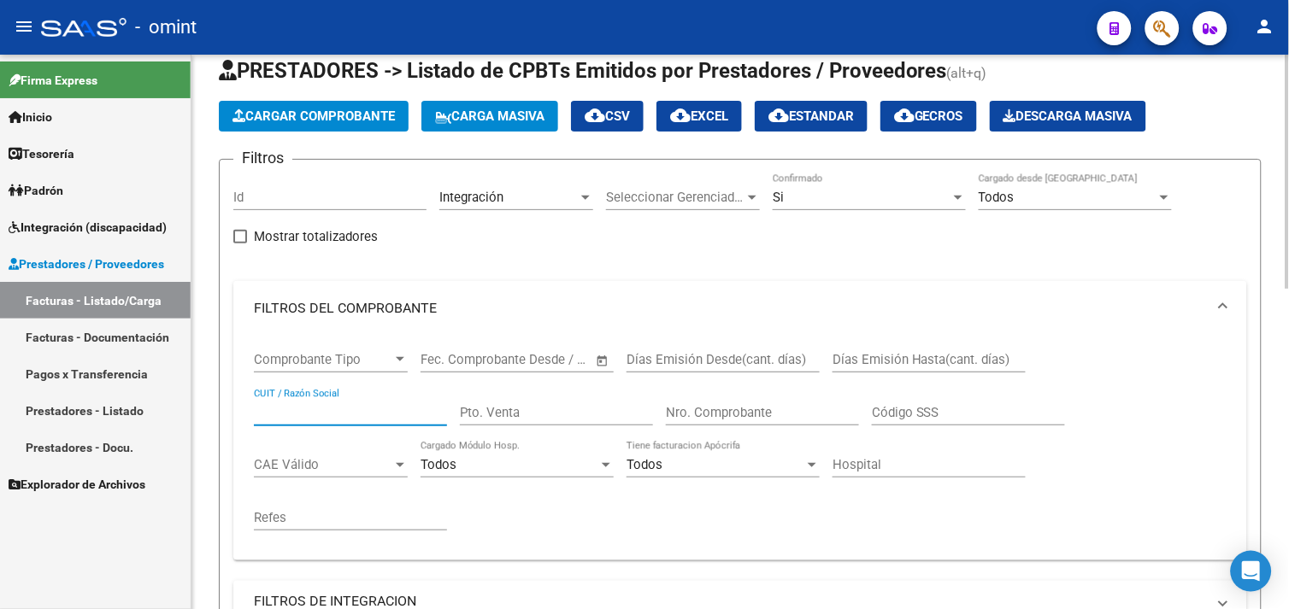
click at [327, 415] on input "CUIT / Razón Social" at bounding box center [350, 412] width 193 height 15
paste input "27148665473"
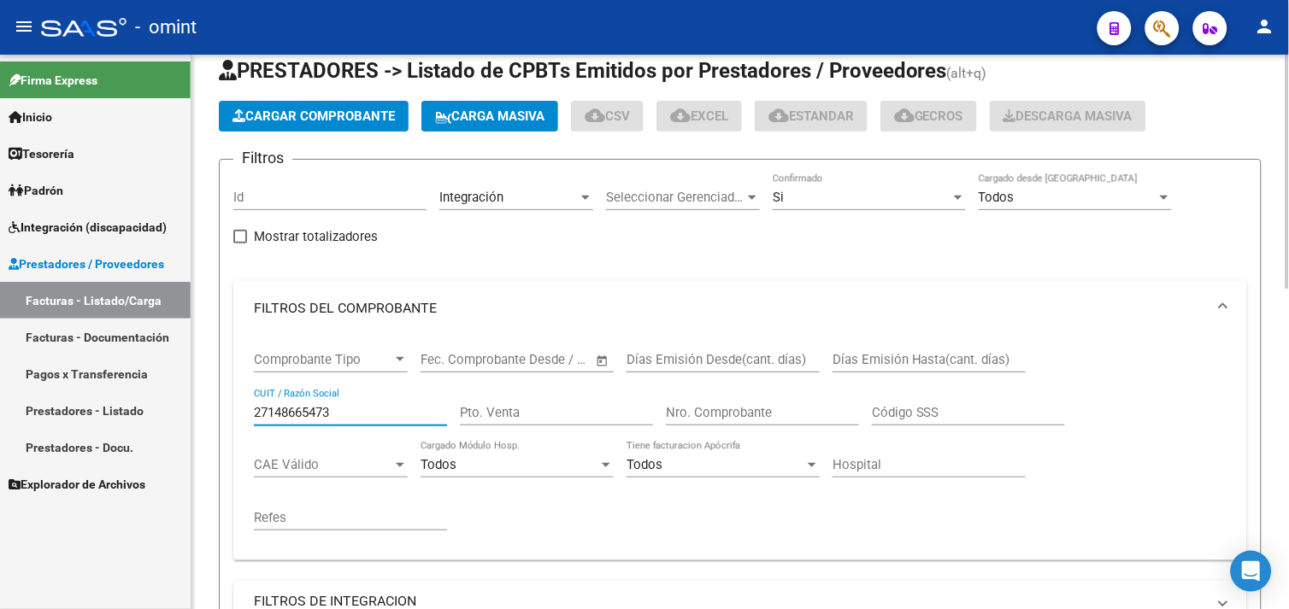
scroll to position [473, 0]
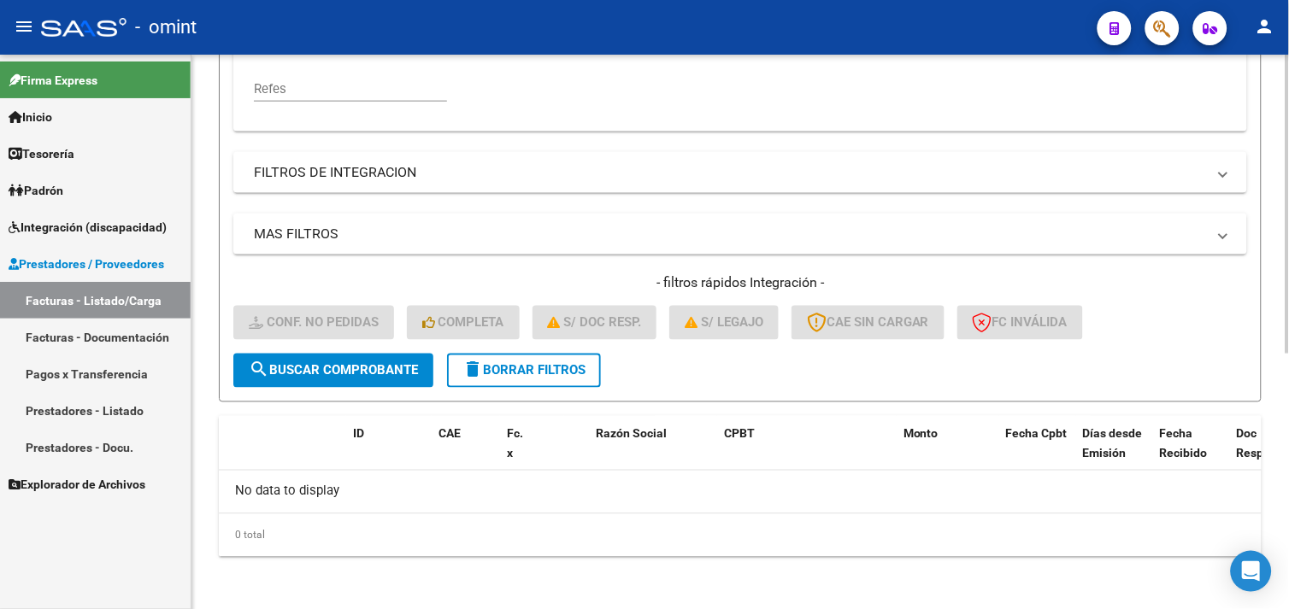
type input "27148665473"
click at [491, 373] on span "delete Borrar Filtros" at bounding box center [523, 370] width 123 height 15
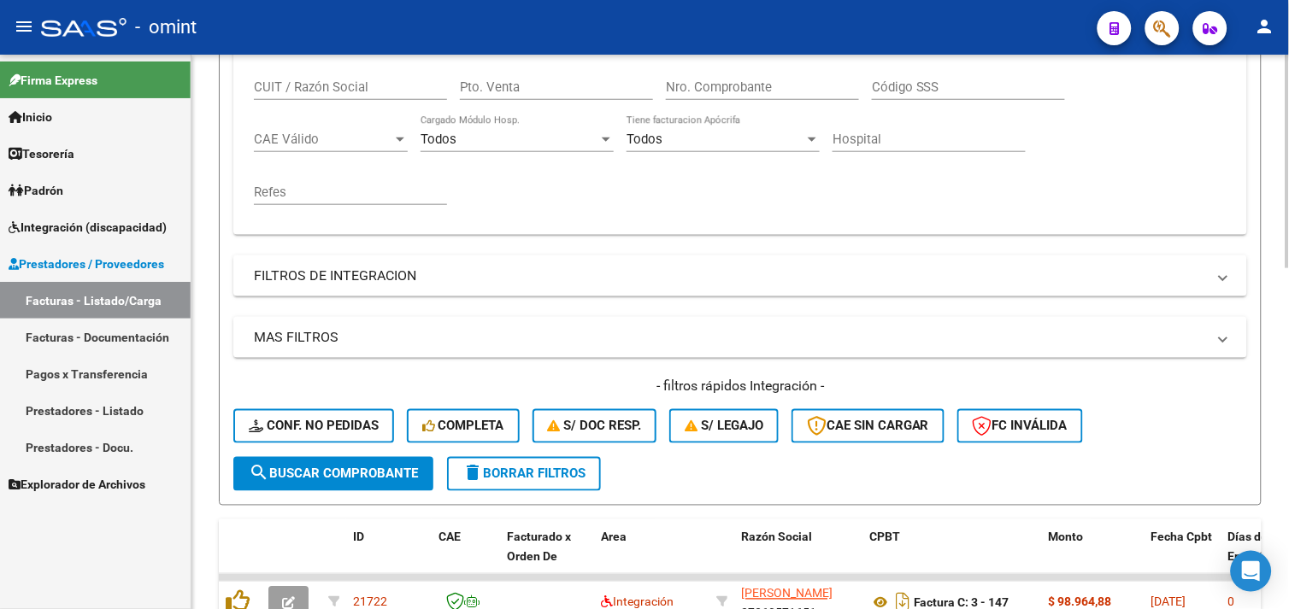
scroll to position [244, 0]
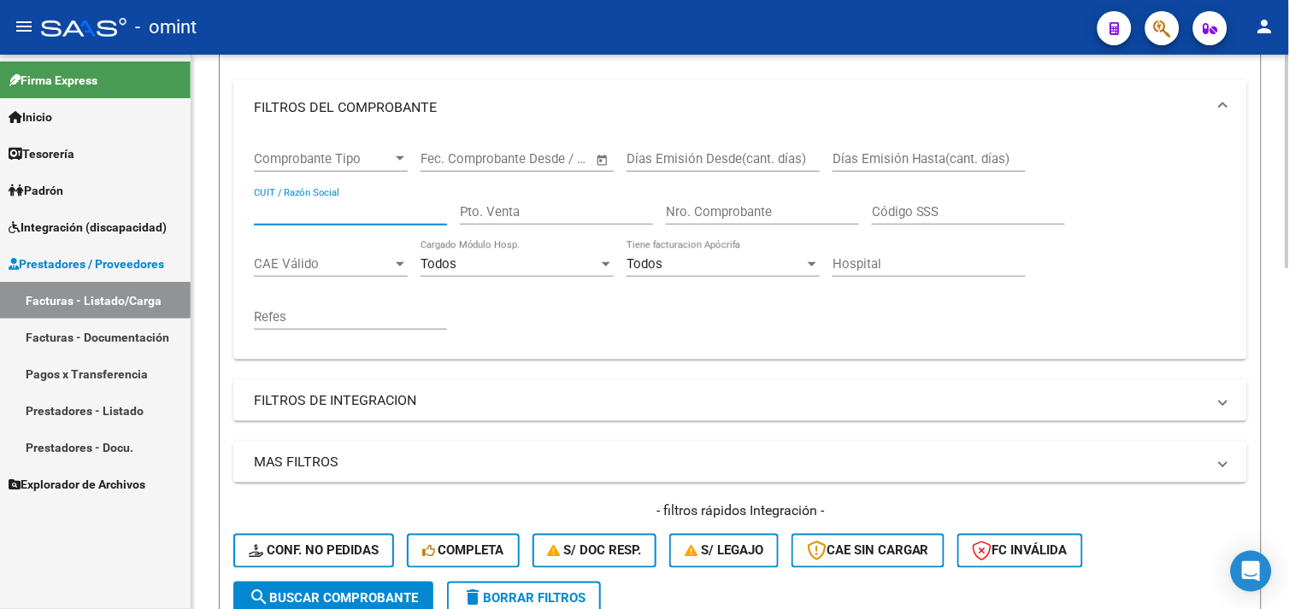
click at [319, 217] on input "CUIT / Razón Social" at bounding box center [350, 211] width 193 height 15
paste input "27148665473"
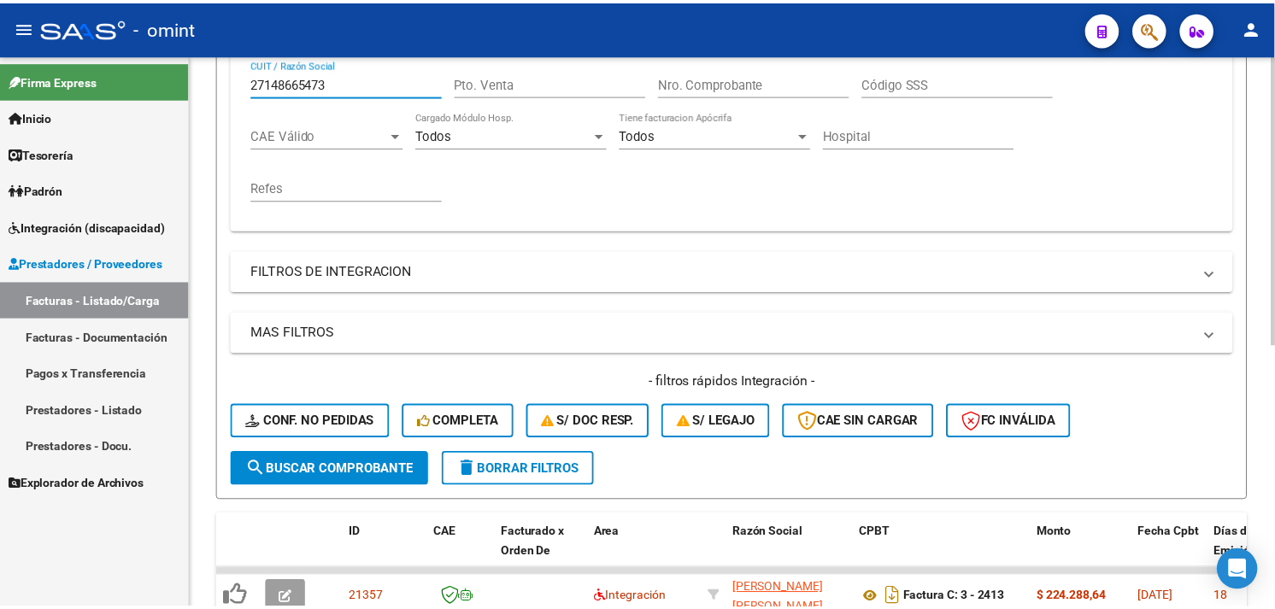
scroll to position [500, 0]
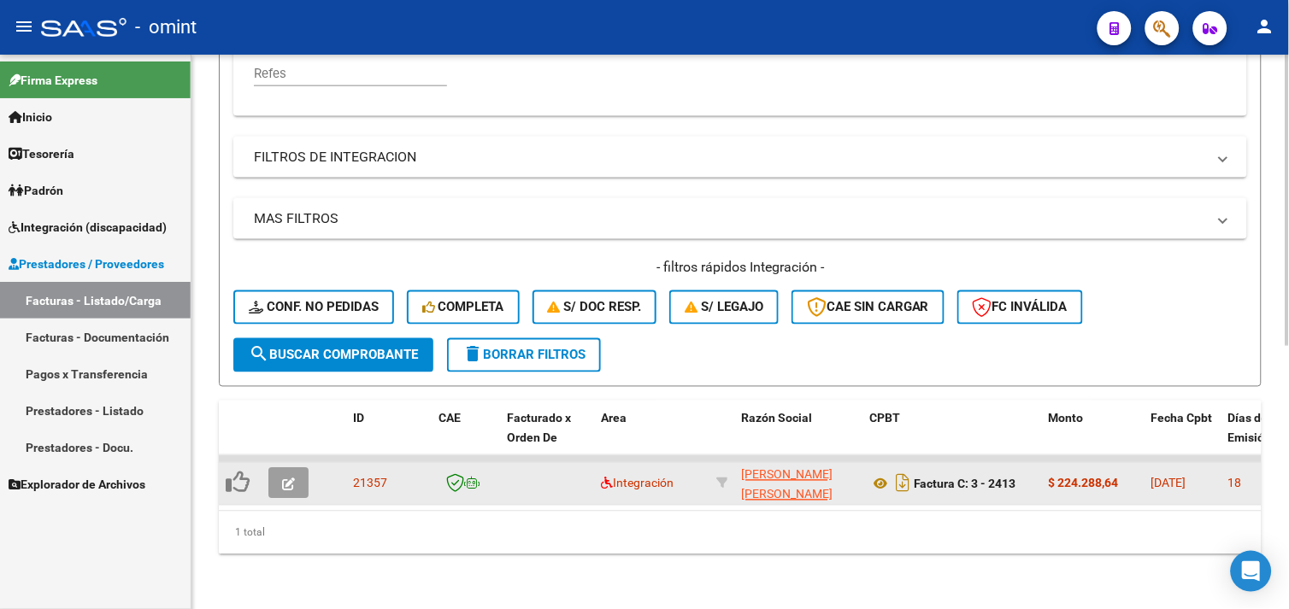
type input "27148665473"
click at [287, 479] on icon "button" at bounding box center [288, 485] width 13 height 13
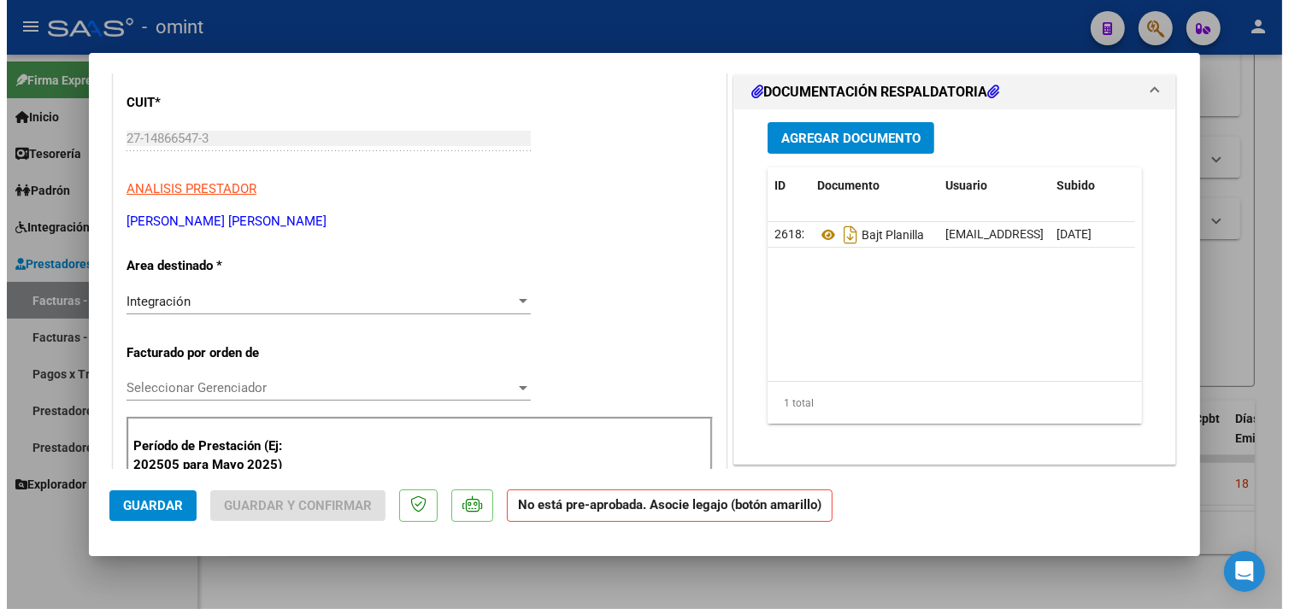
scroll to position [0, 0]
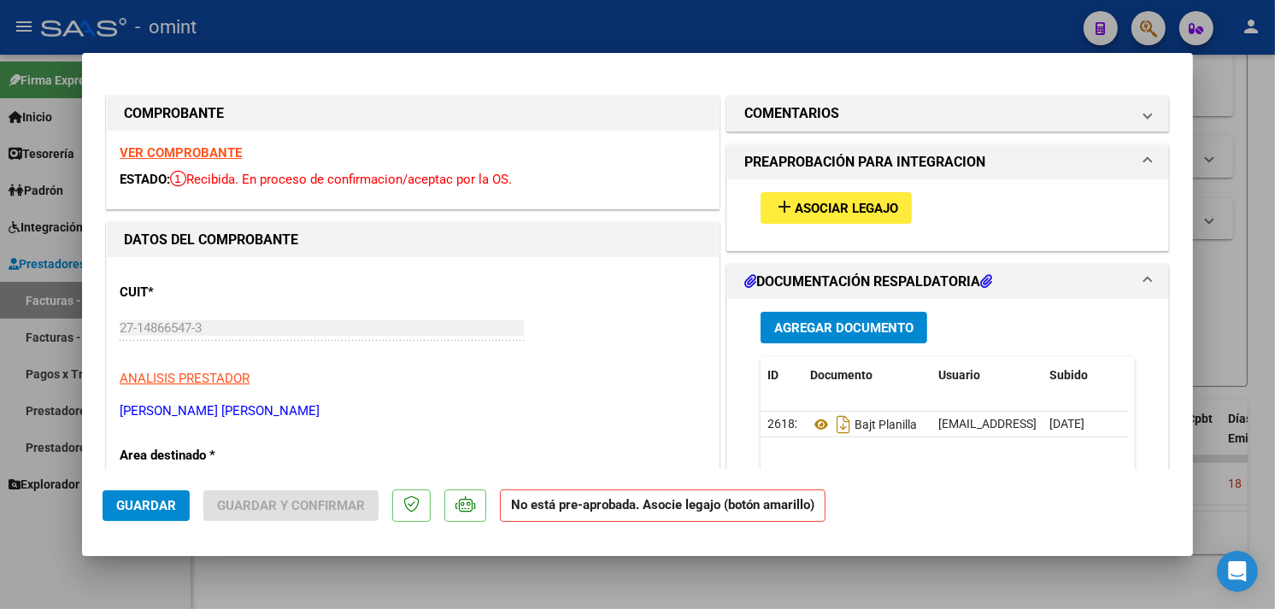
click at [228, 156] on strong "VER COMPROBANTE" at bounding box center [181, 152] width 122 height 15
type input "$ 0,00"
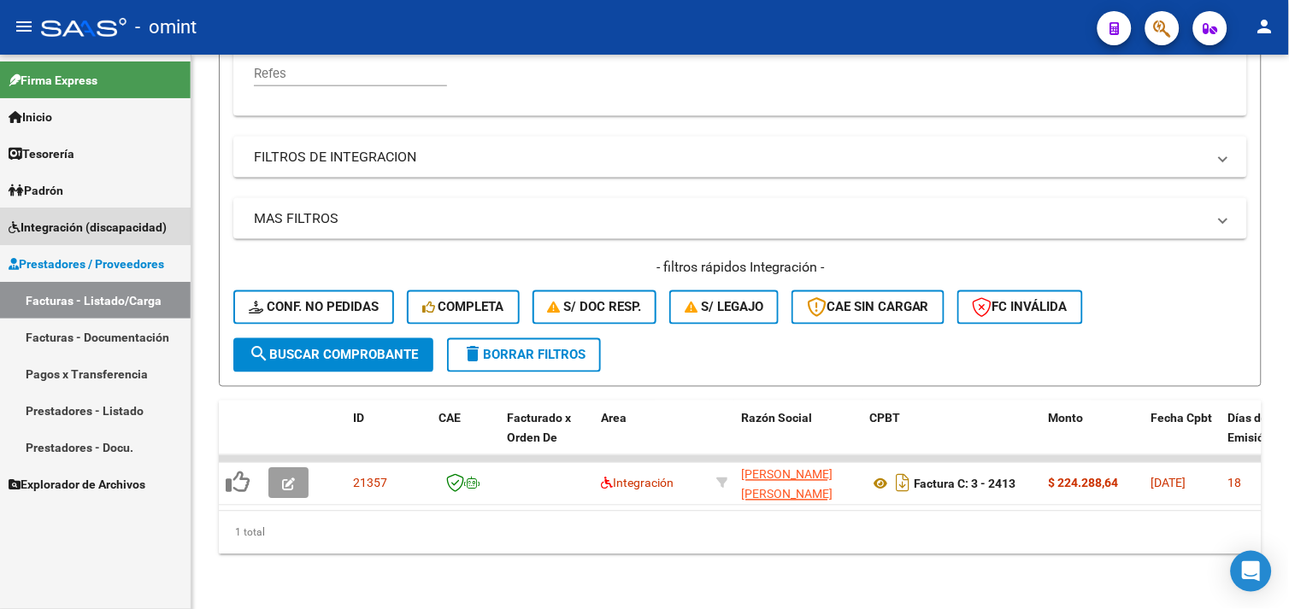
click at [87, 221] on span "Integración (discapacidad)" at bounding box center [88, 227] width 158 height 19
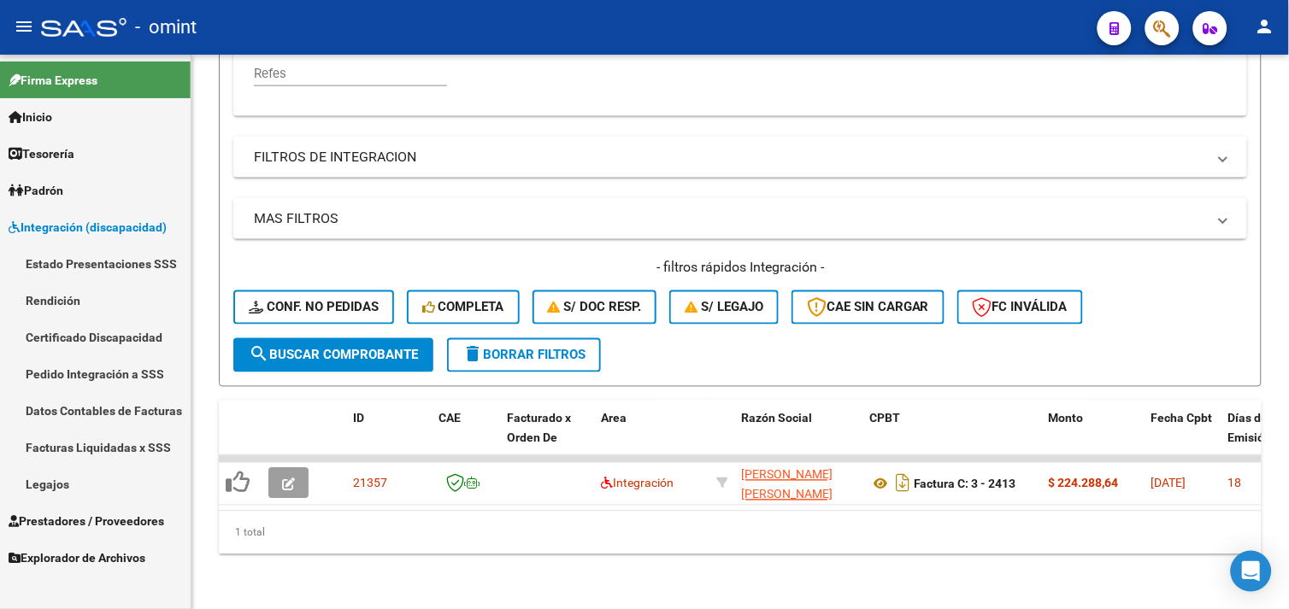
click at [62, 474] on link "Legajos" at bounding box center [95, 484] width 191 height 37
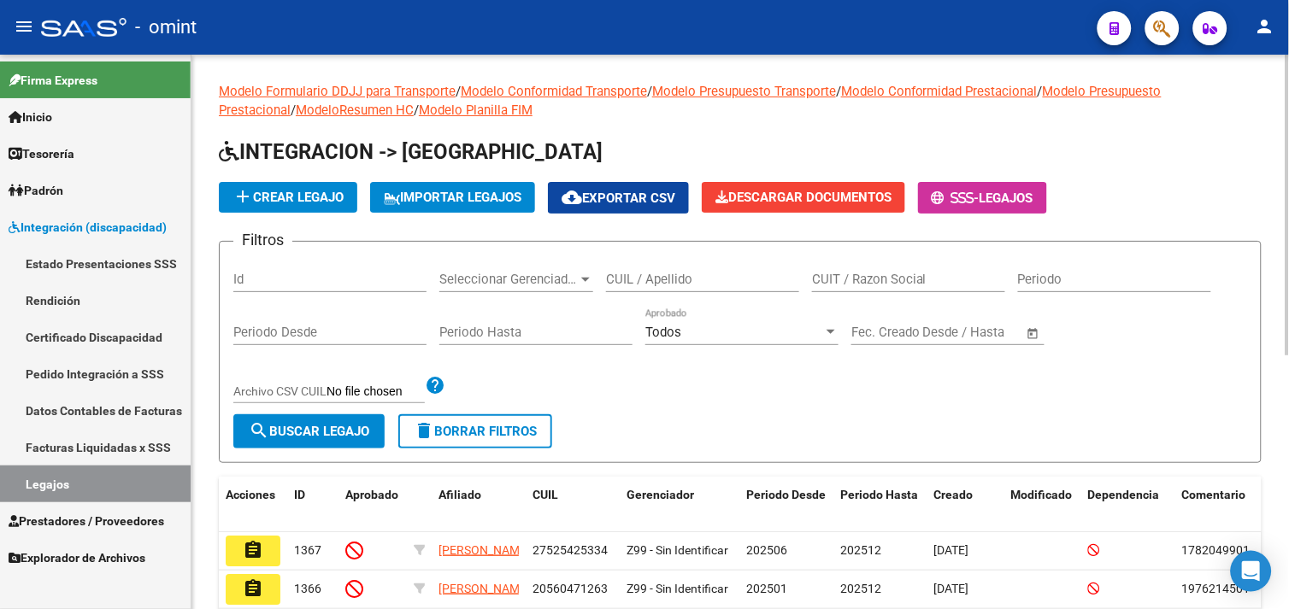
click at [634, 289] on div "CUIL / Apellido" at bounding box center [702, 274] width 193 height 37
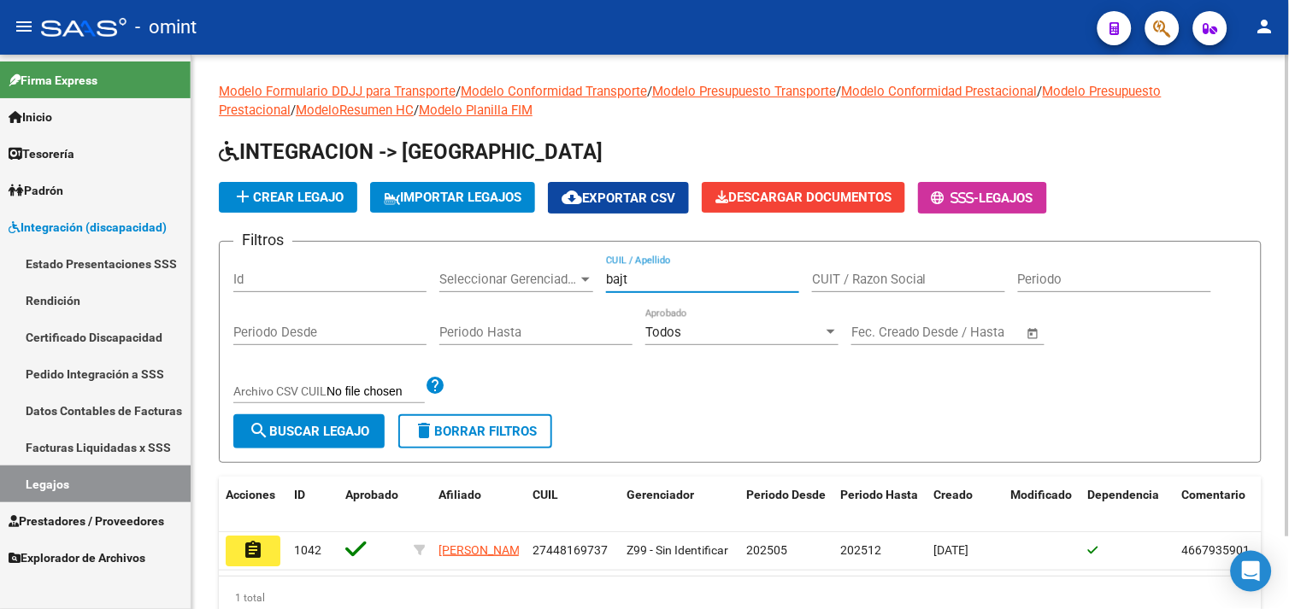
scroll to position [83, 0]
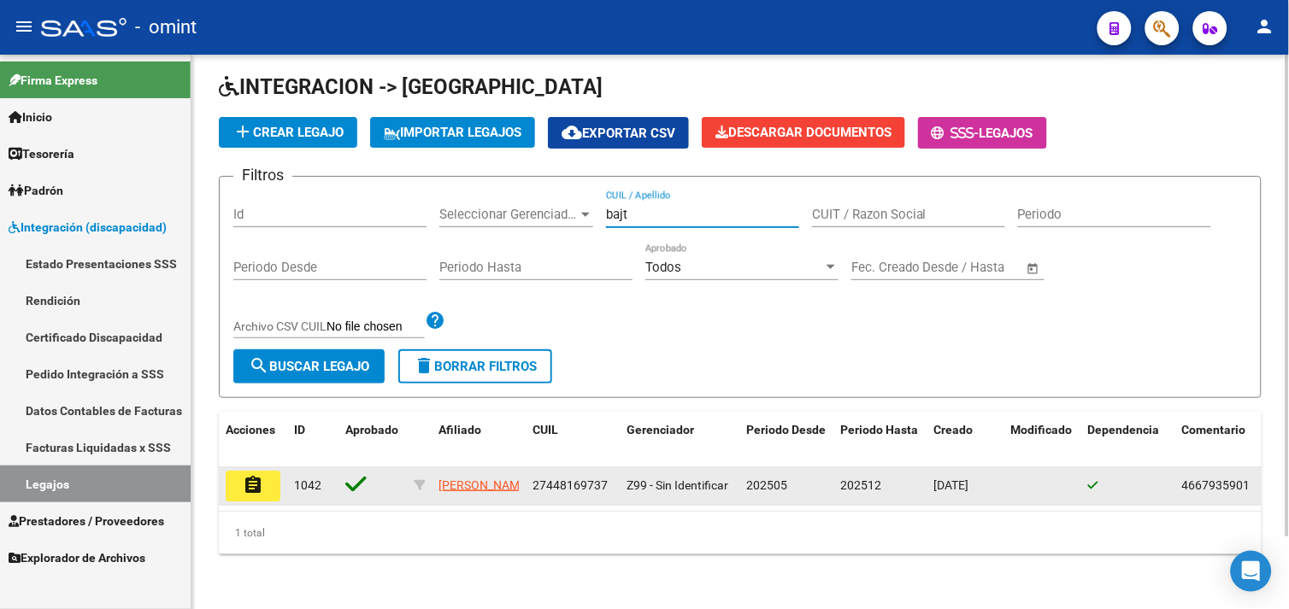
type input "bajt"
click at [258, 476] on mat-icon "assignment" at bounding box center [253, 485] width 21 height 21
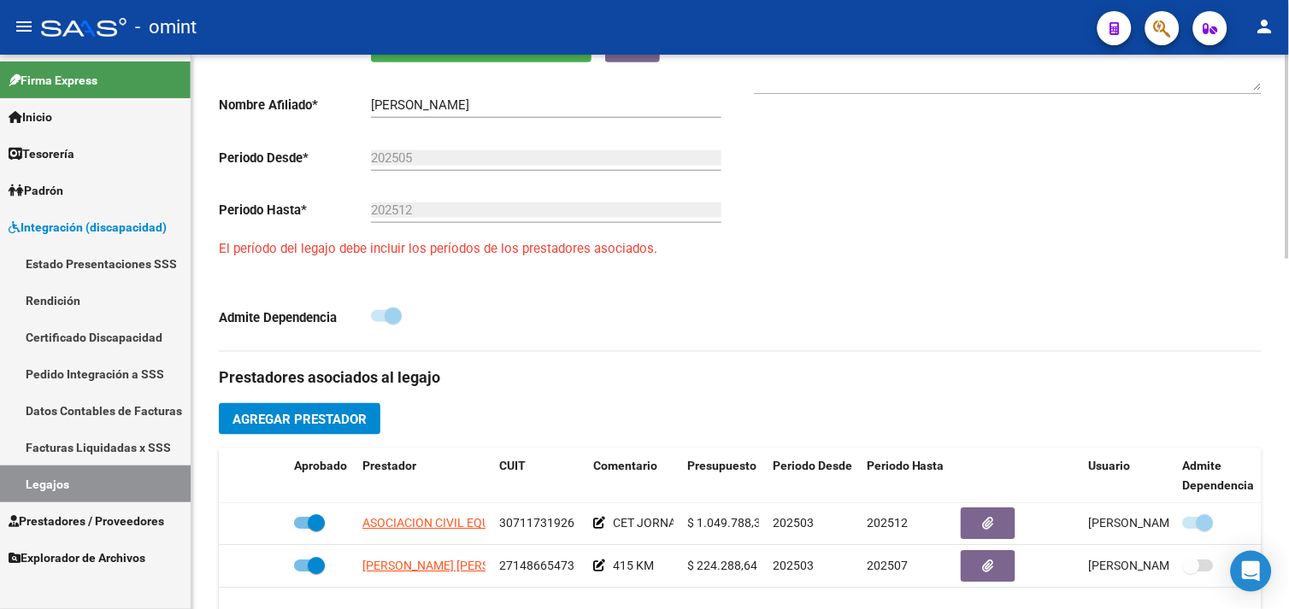
scroll to position [569, 0]
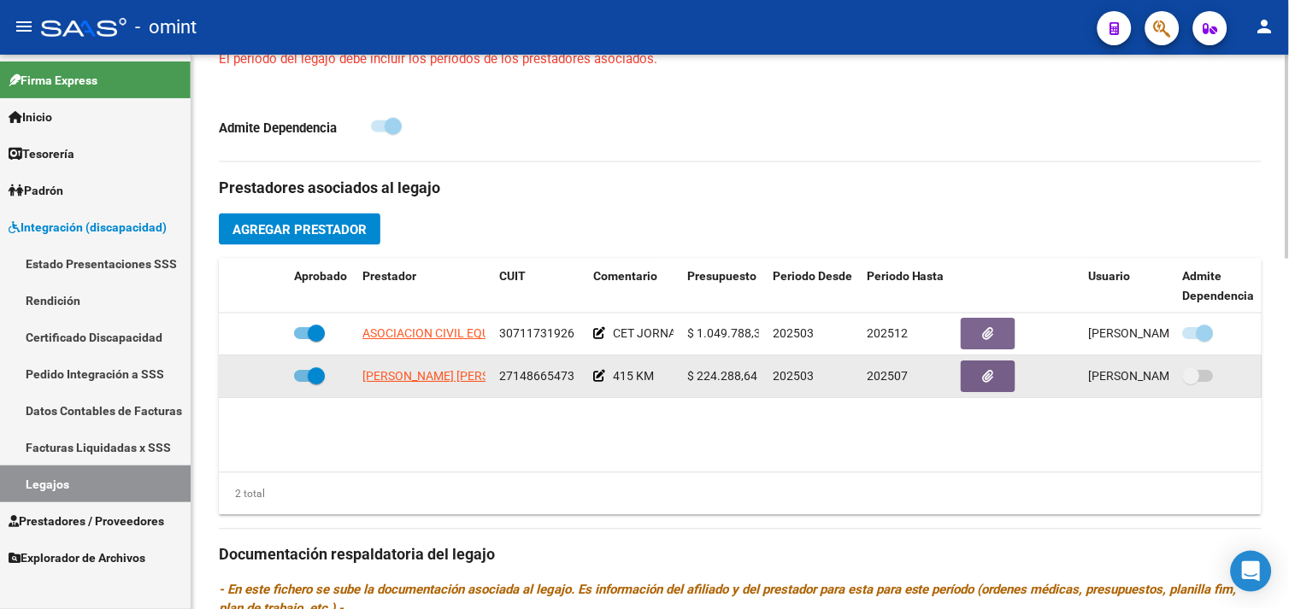
click at [315, 379] on span at bounding box center [316, 376] width 17 height 17
click at [303, 383] on input "checkbox" at bounding box center [302, 383] width 1 height 1
checkbox input "false"
click at [267, 380] on icon at bounding box center [262, 377] width 12 height 12
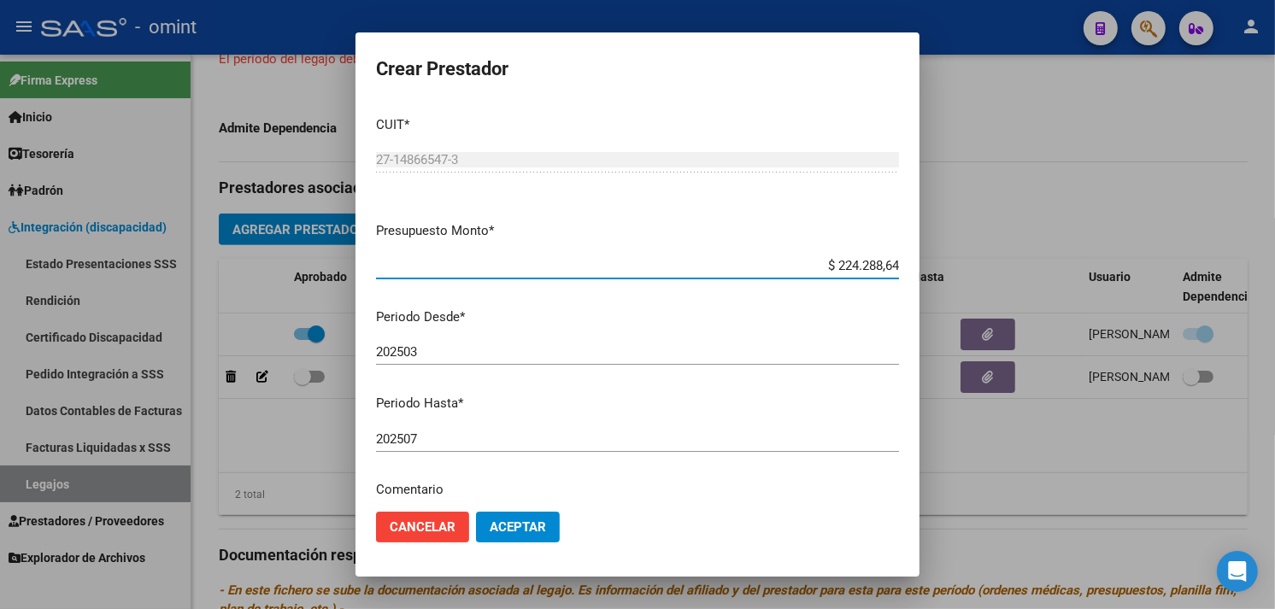
click at [459, 439] on input "202507" at bounding box center [637, 439] width 523 height 15
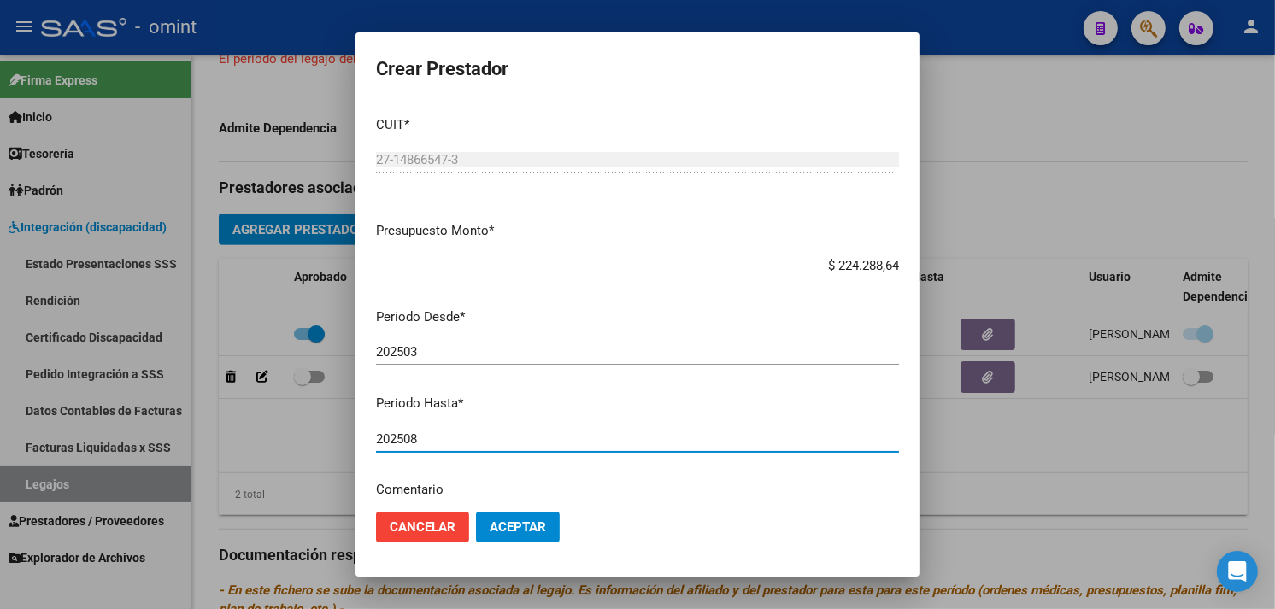
type input "202508"
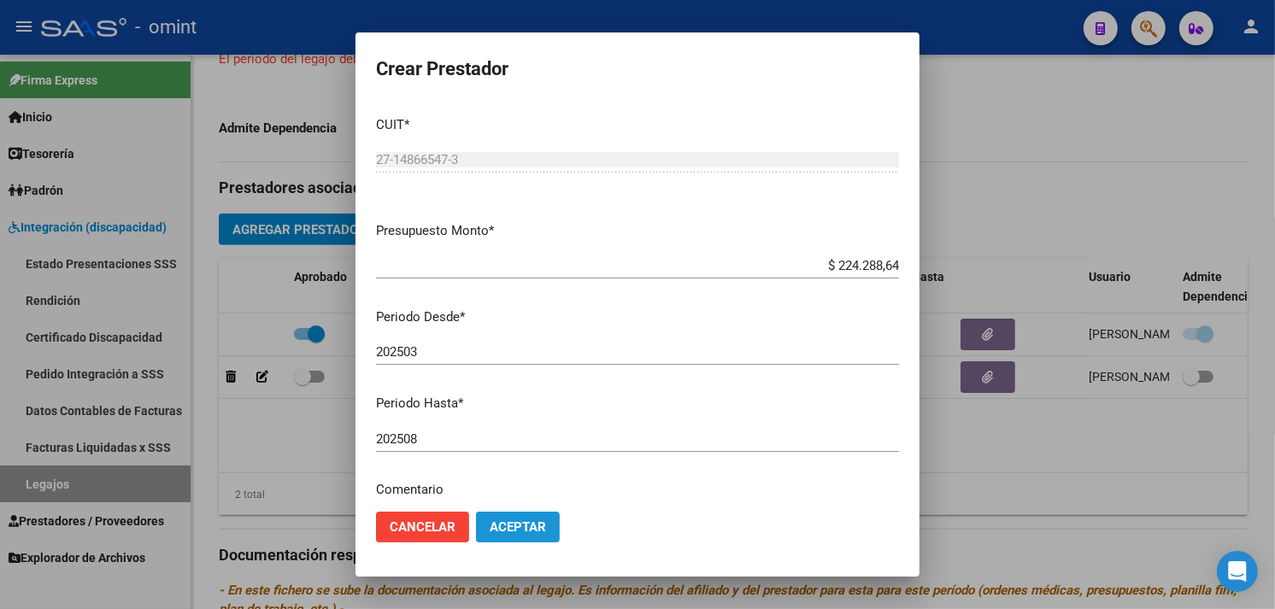
drag, startPoint x: 507, startPoint y: 522, endPoint x: 522, endPoint y: 518, distance: 16.0
click at [508, 523] on span "Aceptar" at bounding box center [518, 527] width 56 height 15
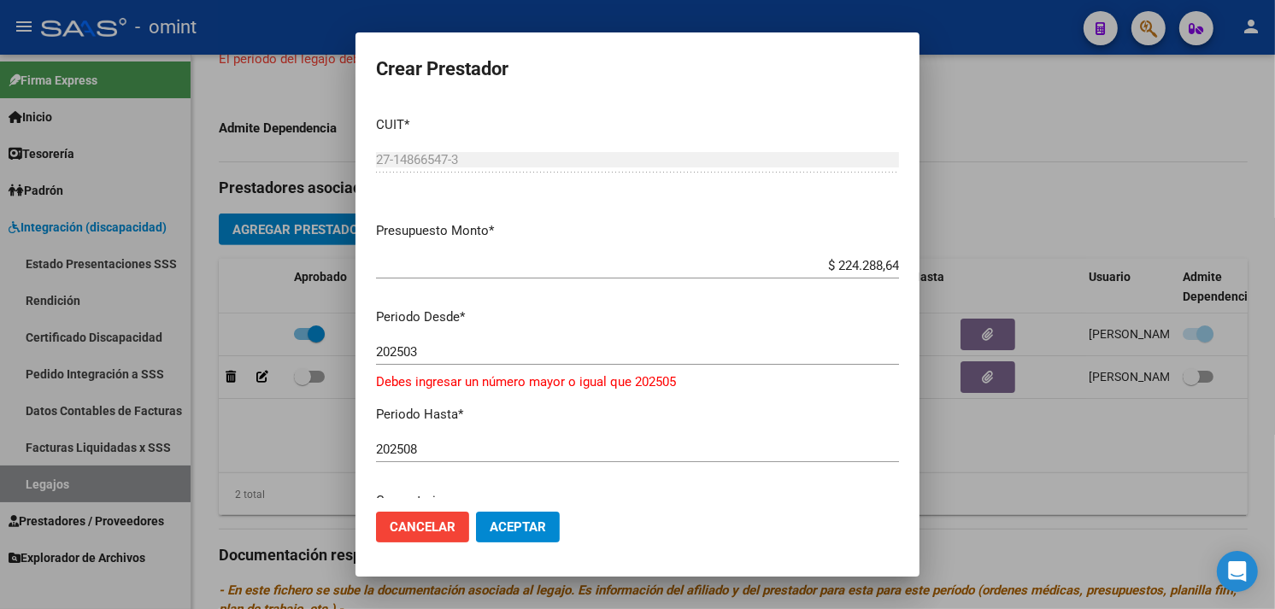
click at [429, 543] on mat-dialog-actions "Cancelar Aceptar" at bounding box center [637, 527] width 523 height 58
click at [433, 528] on span "Cancelar" at bounding box center [423, 527] width 66 height 15
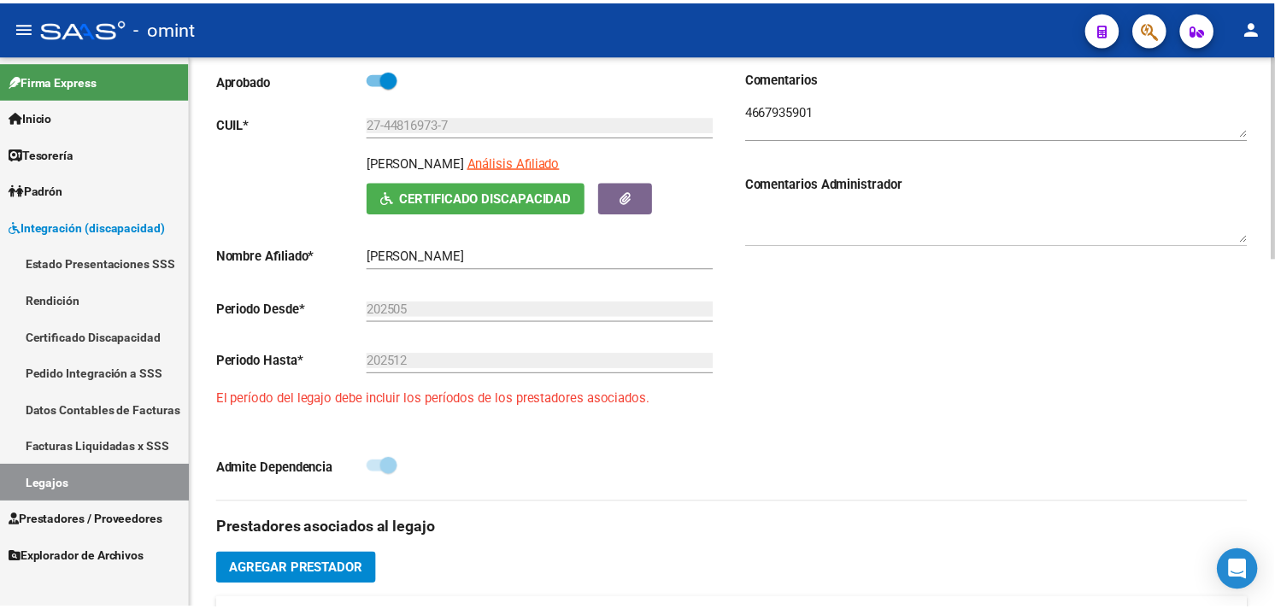
scroll to position [474, 0]
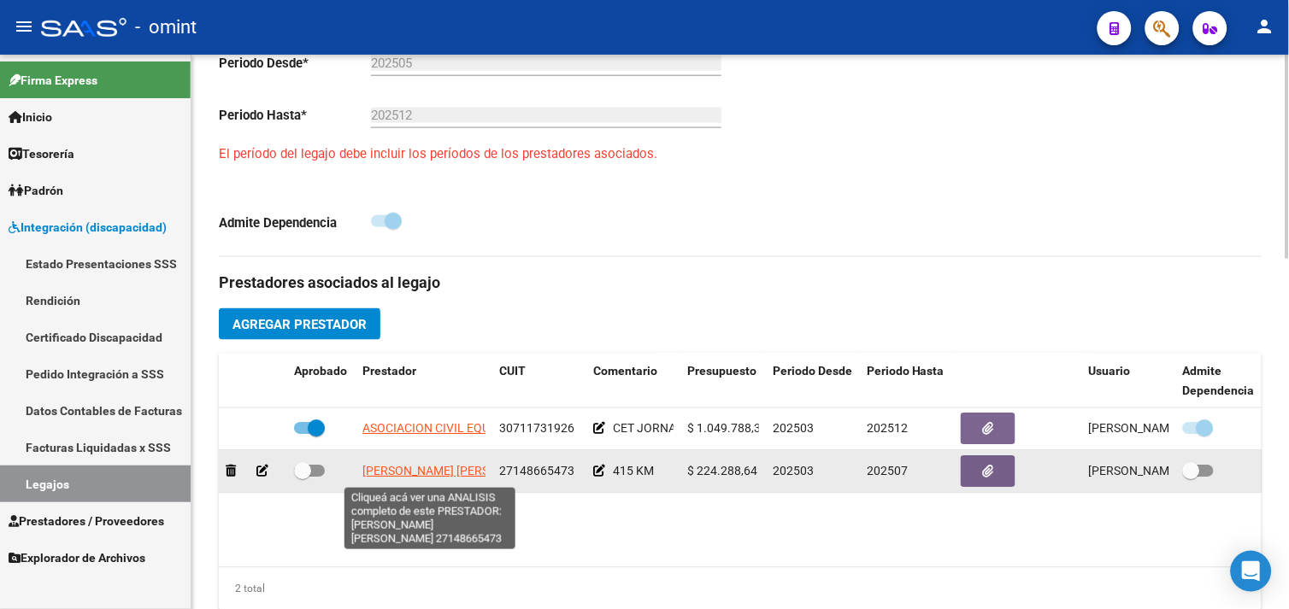
click at [440, 477] on span "[PERSON_NAME] [PERSON_NAME]" at bounding box center [454, 472] width 185 height 14
type textarea "27148665473"
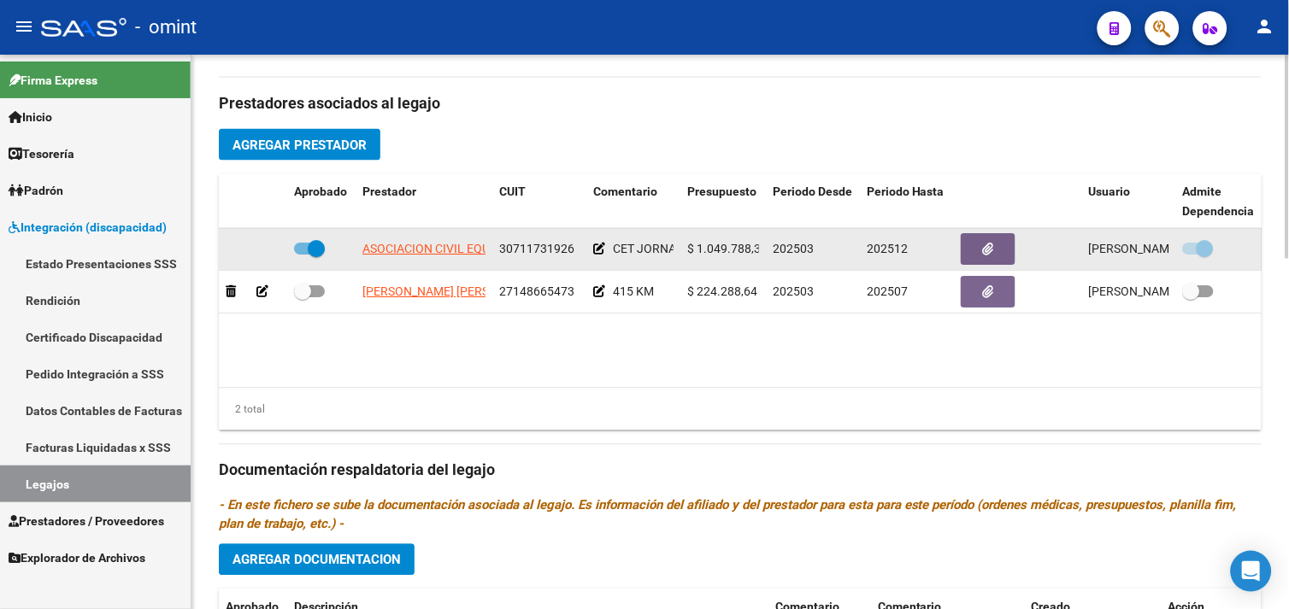
scroll to position [664, 0]
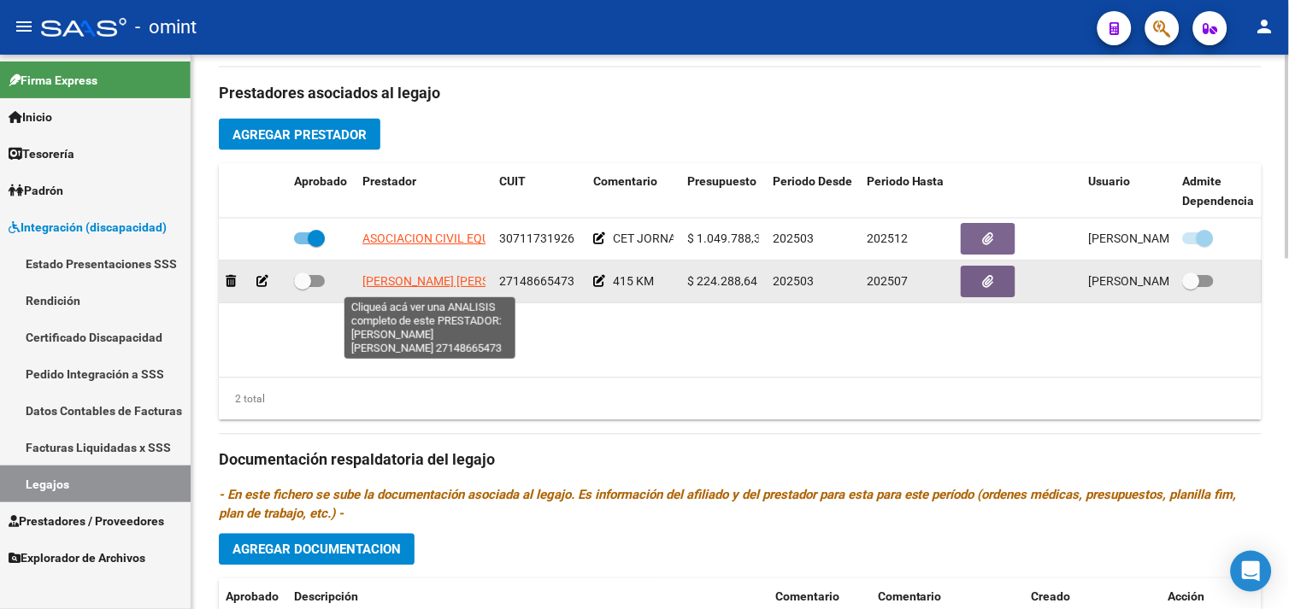
click at [405, 280] on span "[PERSON_NAME] [PERSON_NAME]" at bounding box center [454, 282] width 185 height 14
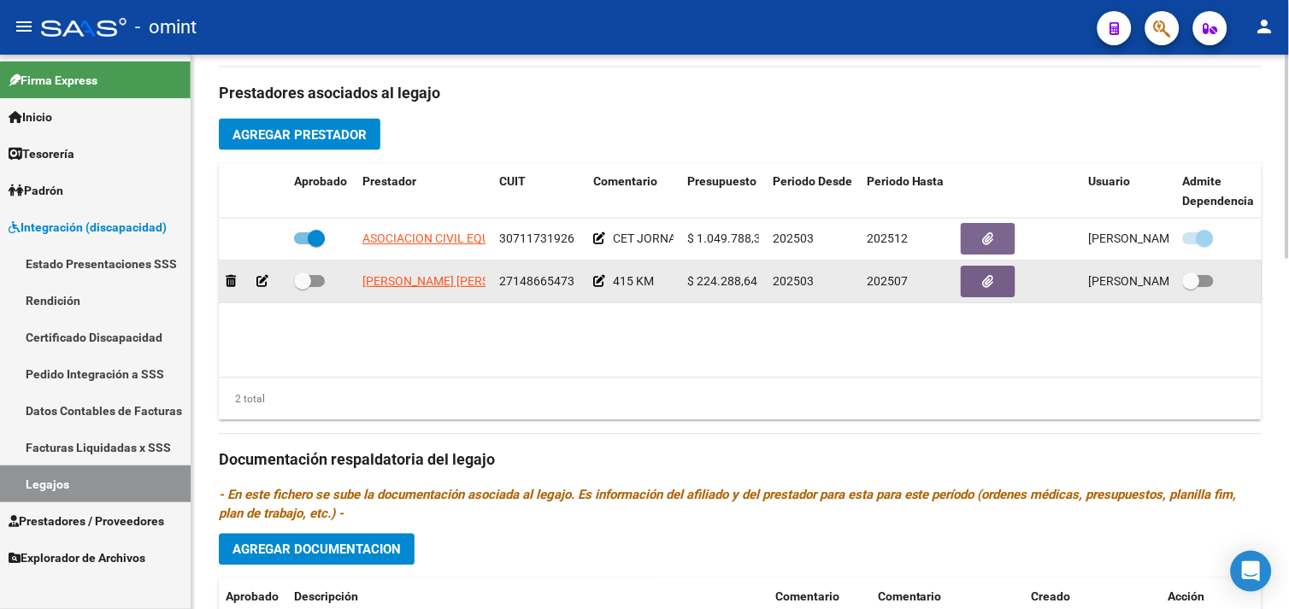
click at [262, 285] on icon at bounding box center [262, 282] width 12 height 12
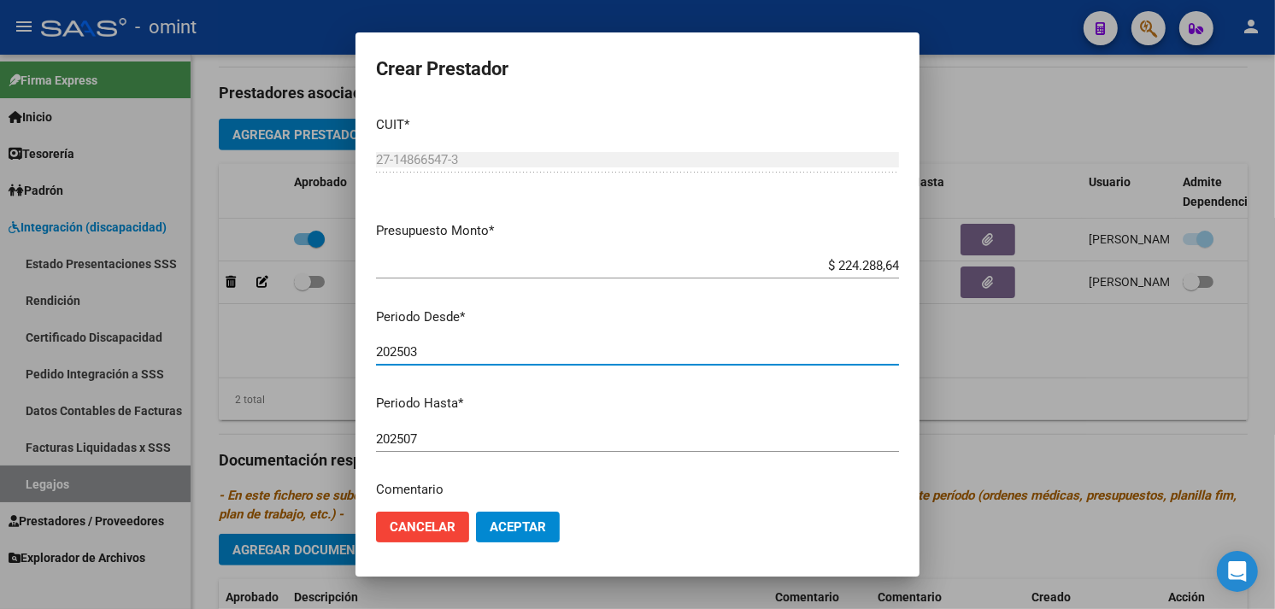
click at [431, 356] on input "202503" at bounding box center [637, 351] width 523 height 15
type input "202505"
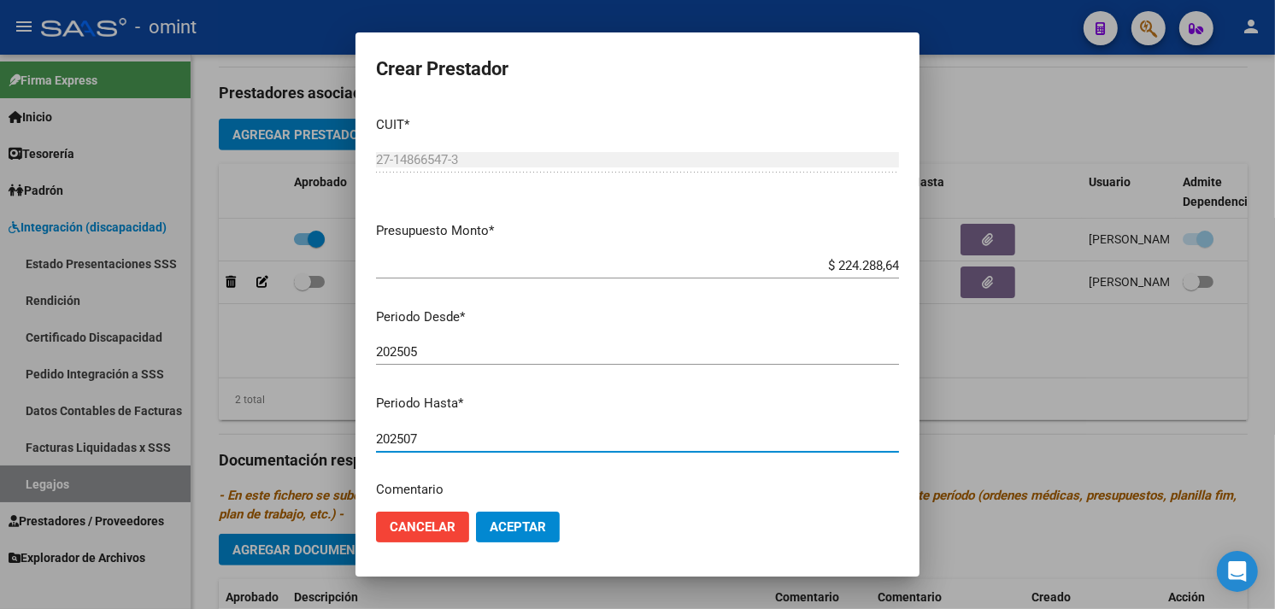
click at [467, 438] on input "202507" at bounding box center [637, 439] width 523 height 15
type input "202508"
click at [509, 514] on button "Aceptar" at bounding box center [518, 527] width 84 height 31
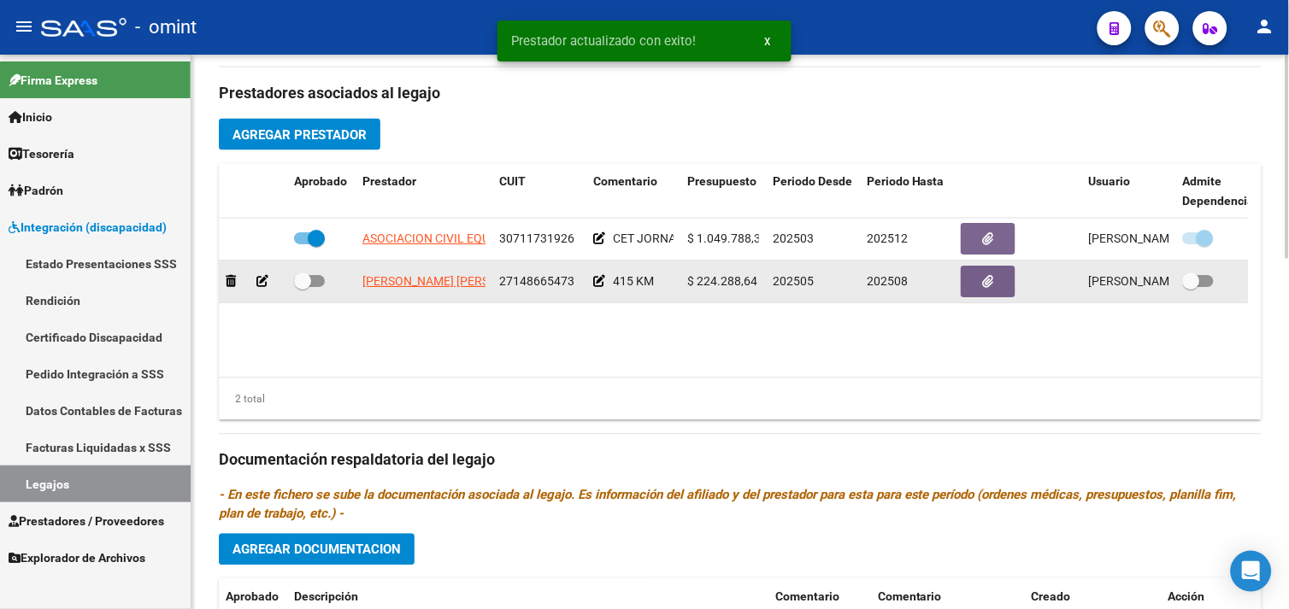
click at [303, 284] on span at bounding box center [302, 282] width 17 height 17
click at [303, 288] on input "checkbox" at bounding box center [302, 288] width 1 height 1
checkbox input "true"
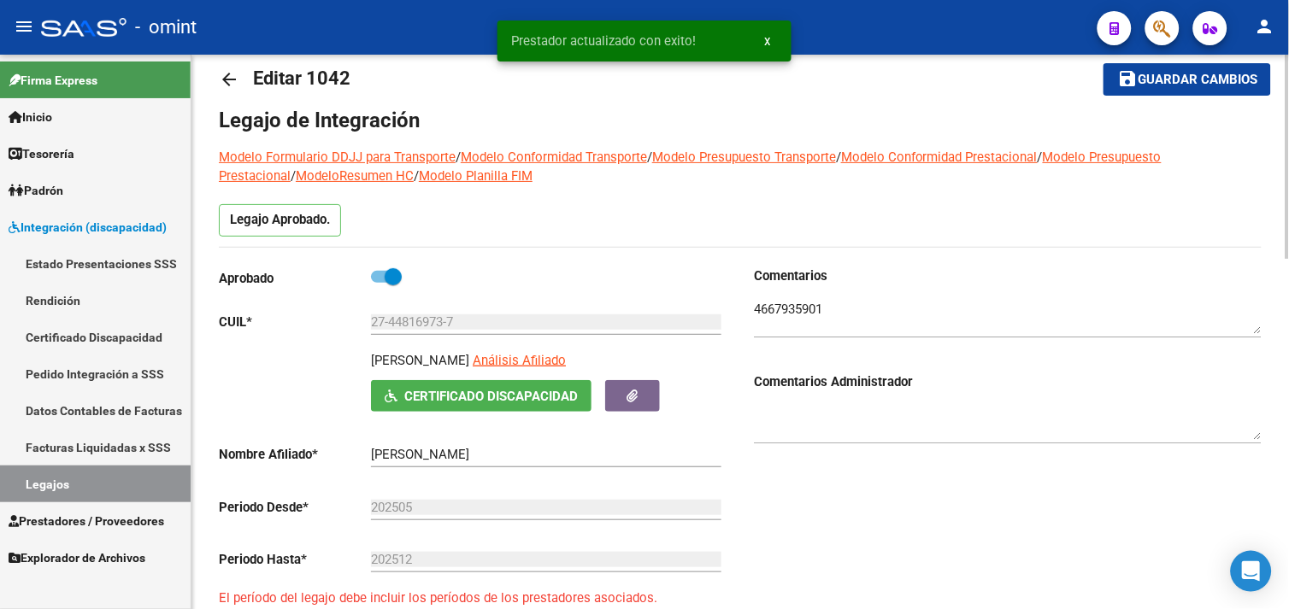
scroll to position [0, 0]
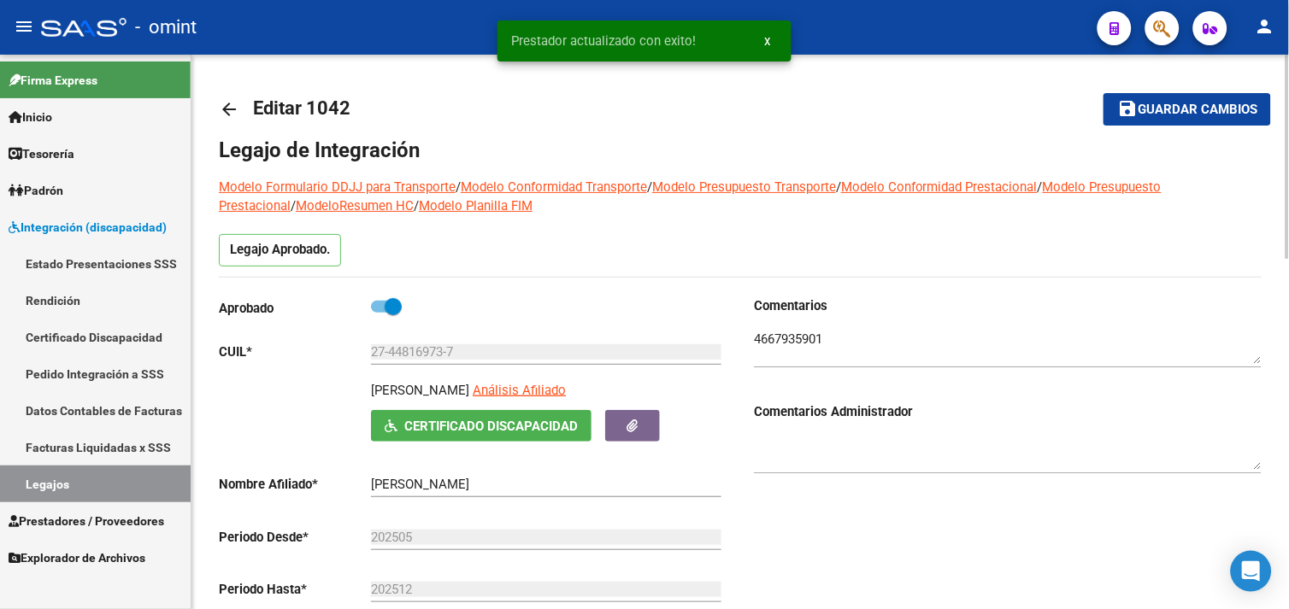
click at [1122, 112] on mat-icon "save" at bounding box center [1127, 108] width 21 height 21
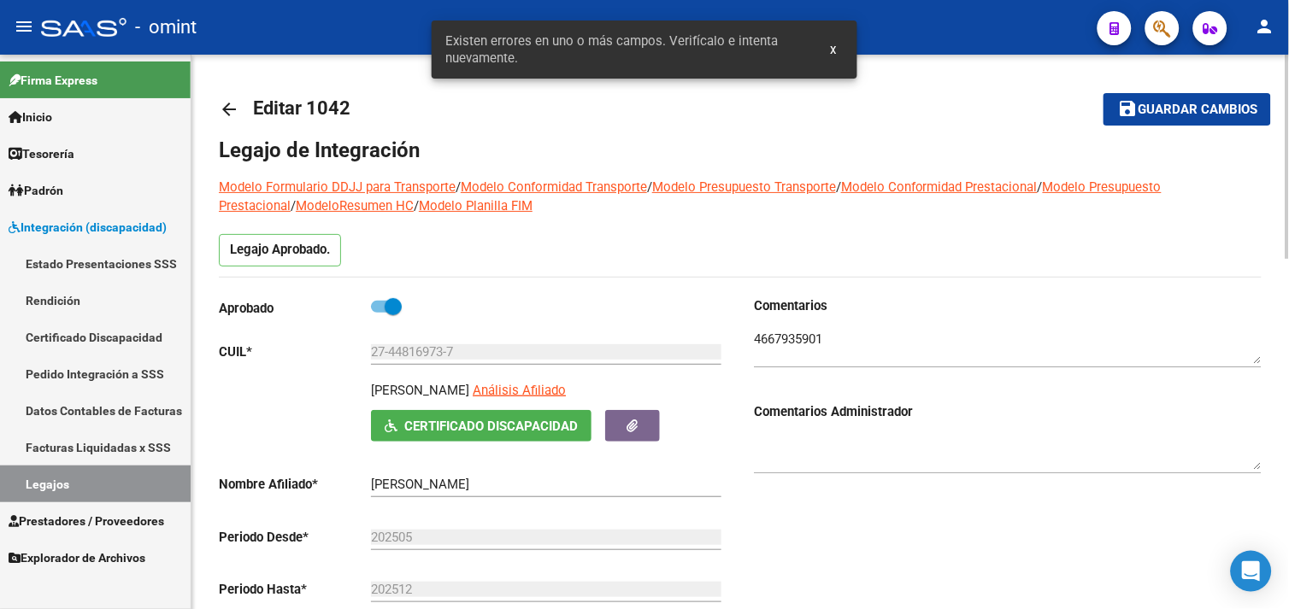
click at [795, 333] on textarea at bounding box center [1008, 347] width 508 height 34
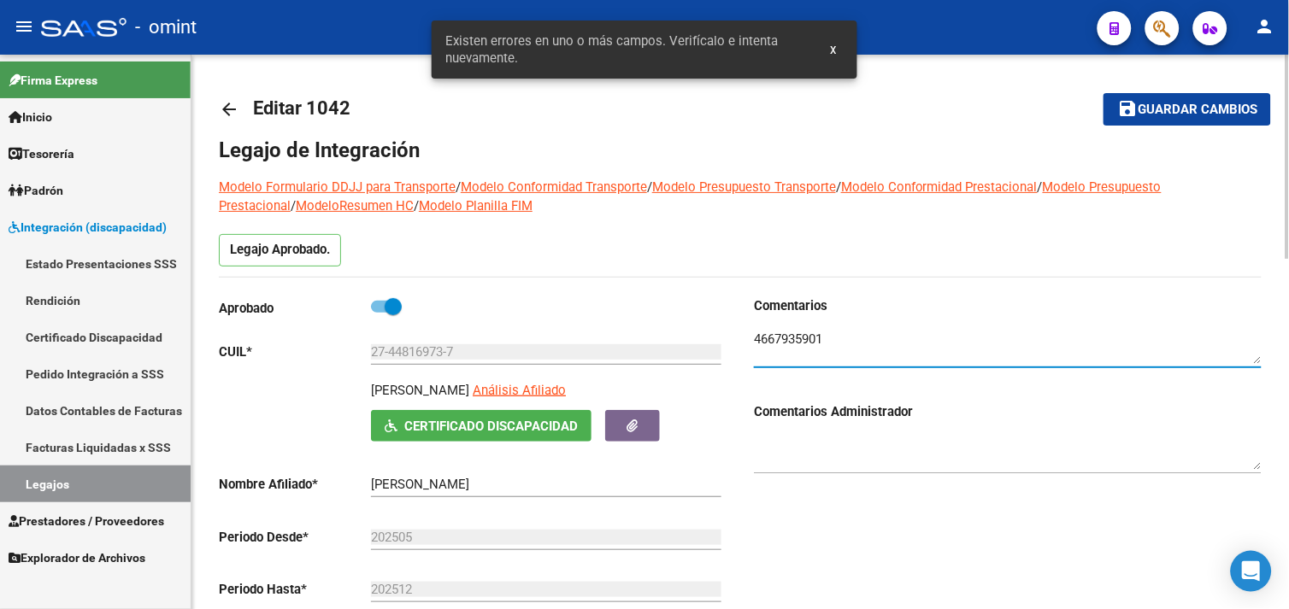
click at [795, 333] on textarea at bounding box center [1008, 347] width 508 height 34
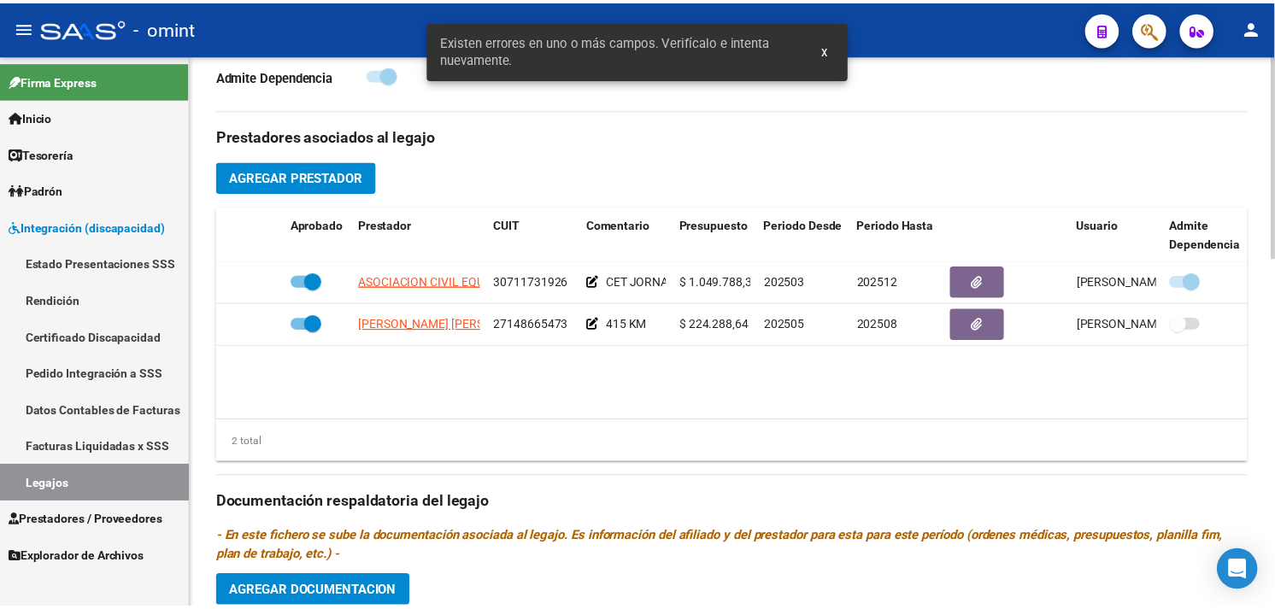
scroll to position [759, 0]
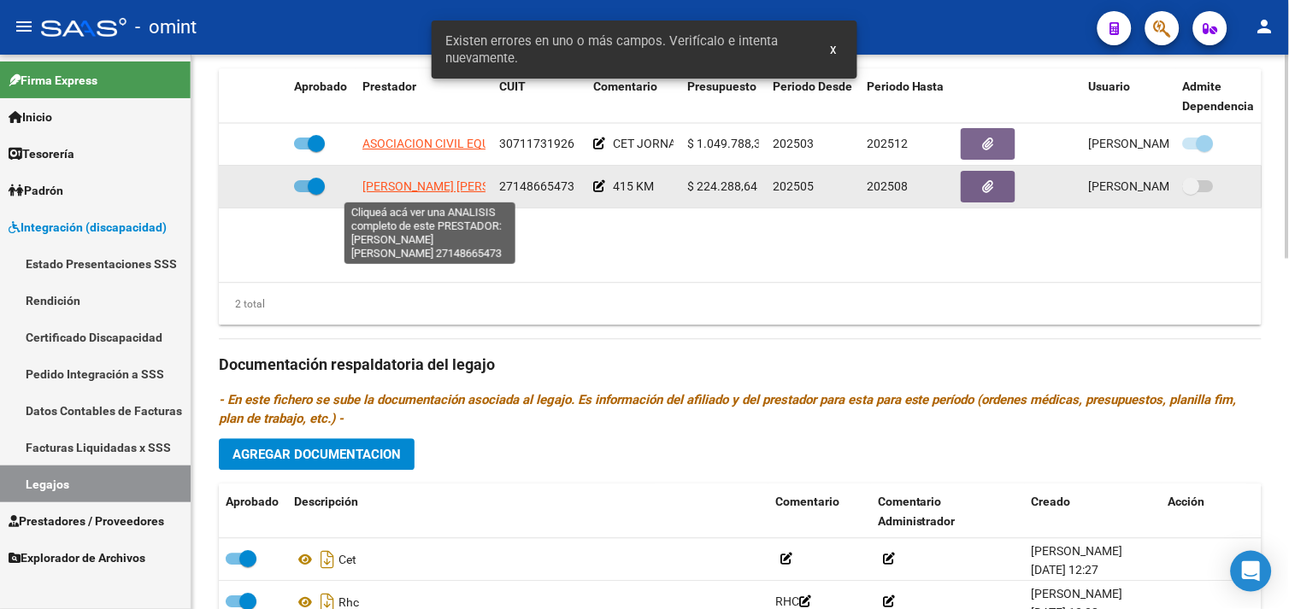
click at [417, 190] on span "[PERSON_NAME] [PERSON_NAME]" at bounding box center [454, 187] width 185 height 14
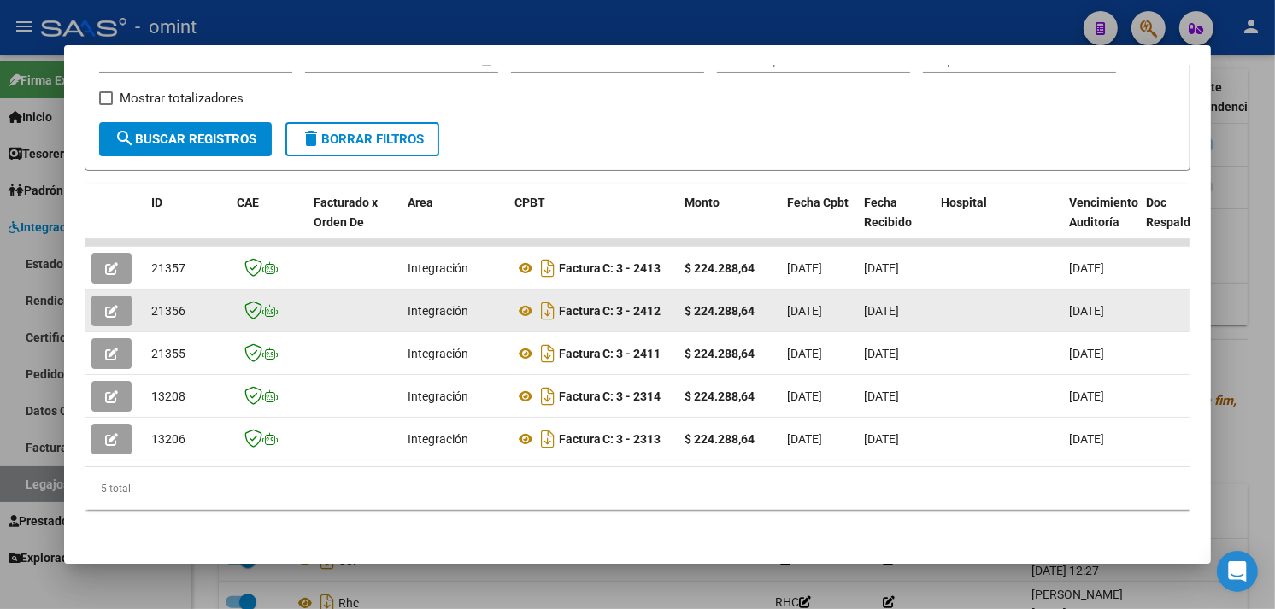
scroll to position [300, 0]
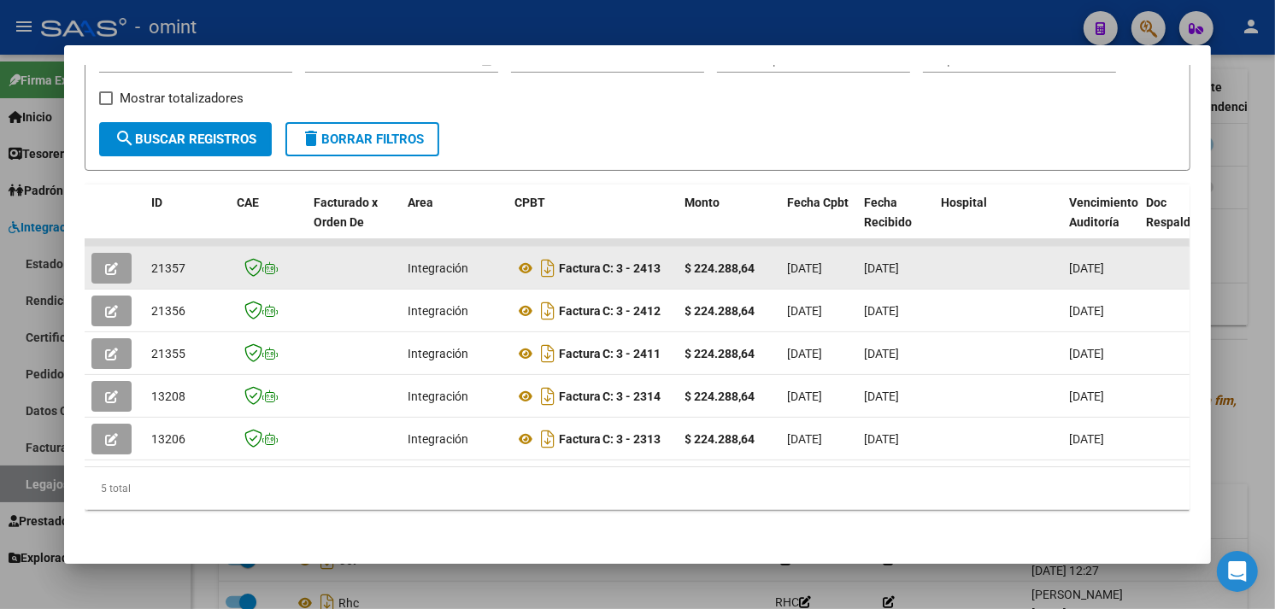
click at [113, 263] on button "button" at bounding box center [111, 268] width 40 height 31
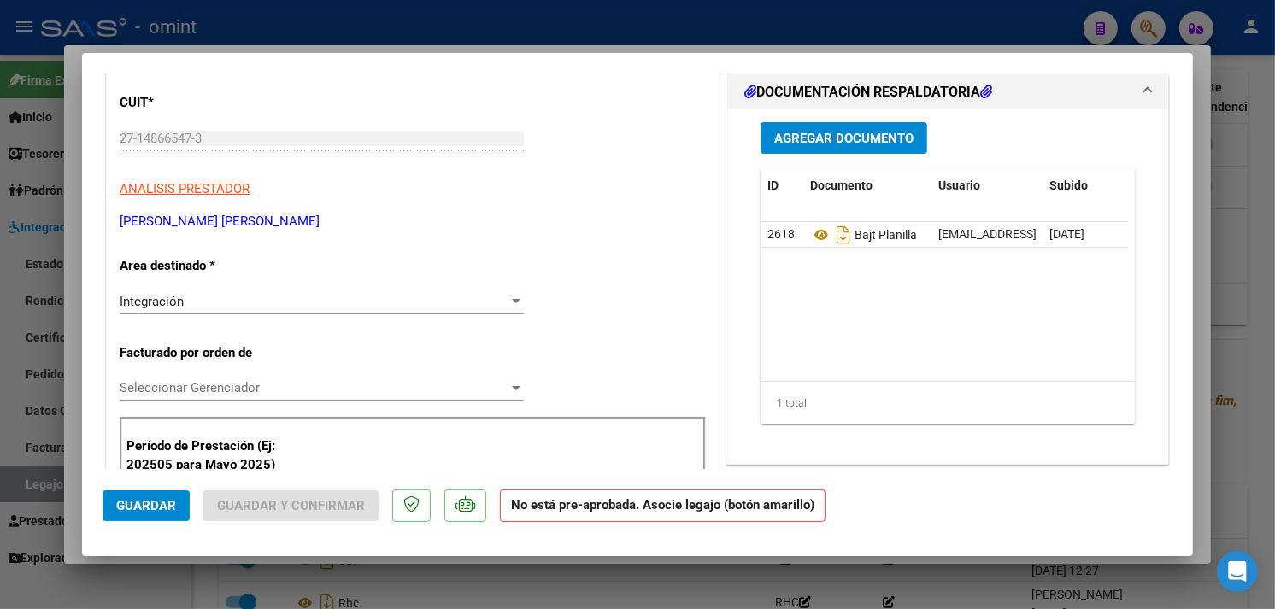
scroll to position [0, 0]
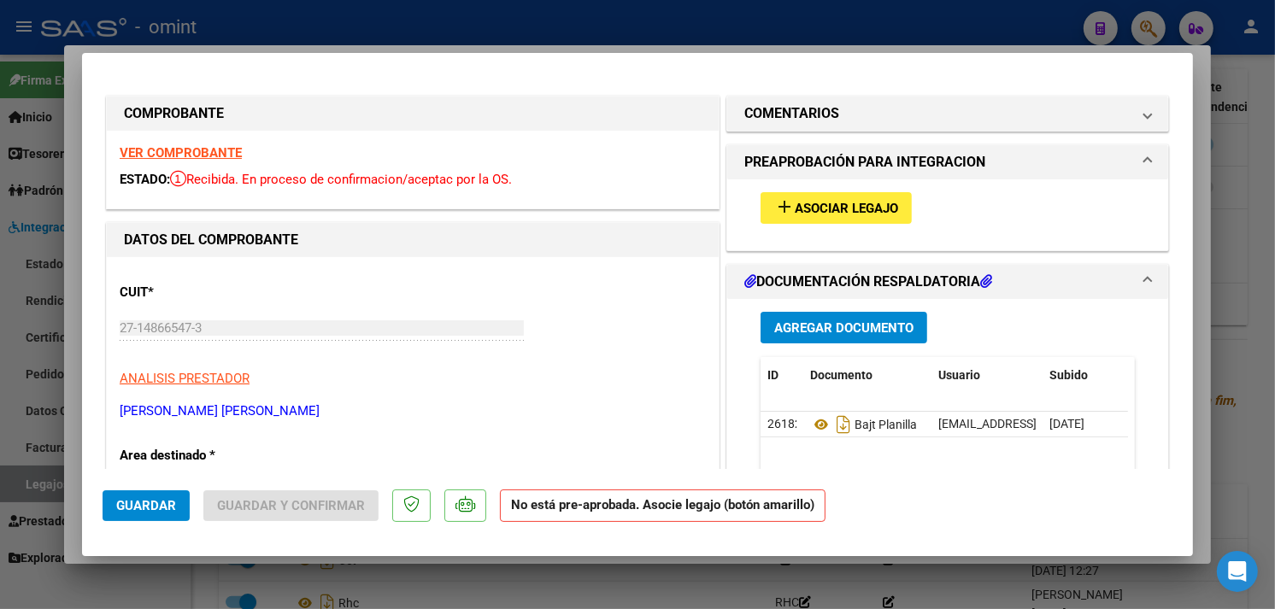
click at [774, 209] on mat-icon "add" at bounding box center [784, 207] width 21 height 21
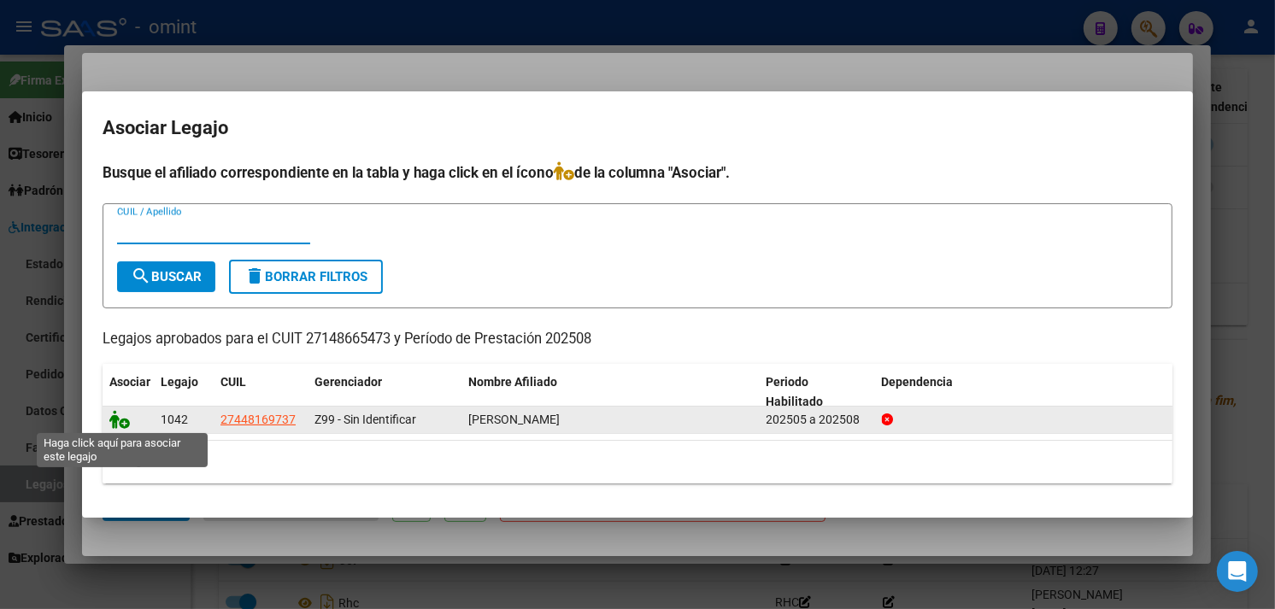
click at [122, 417] on icon at bounding box center [119, 419] width 21 height 19
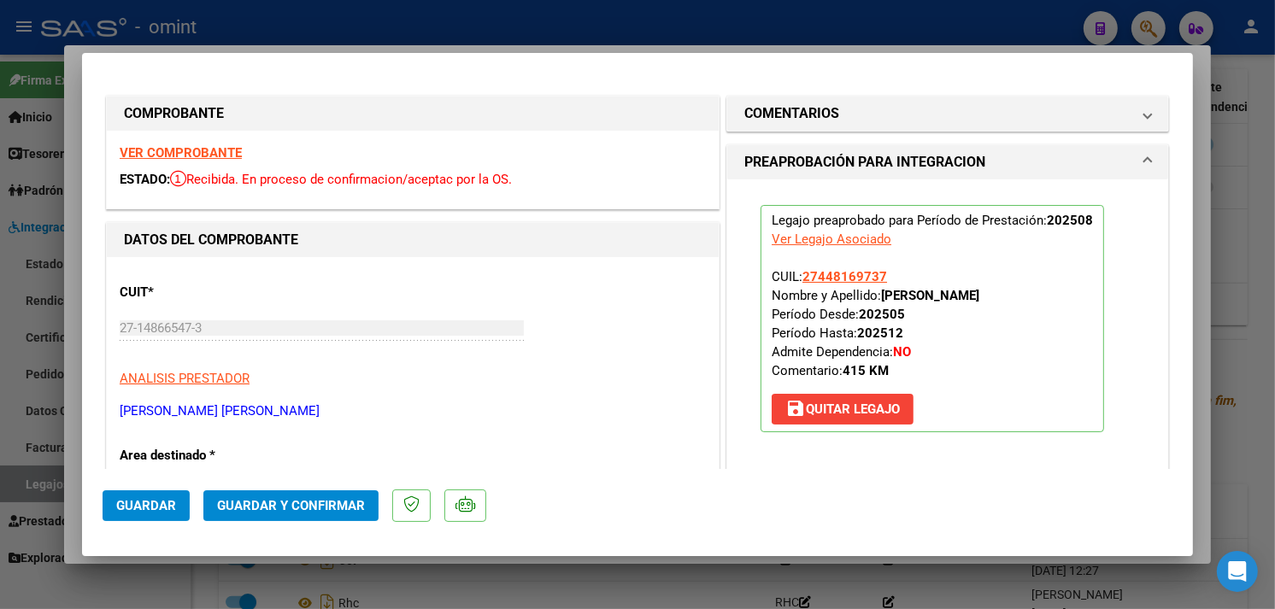
click at [305, 511] on span "Guardar y Confirmar" at bounding box center [291, 505] width 148 height 15
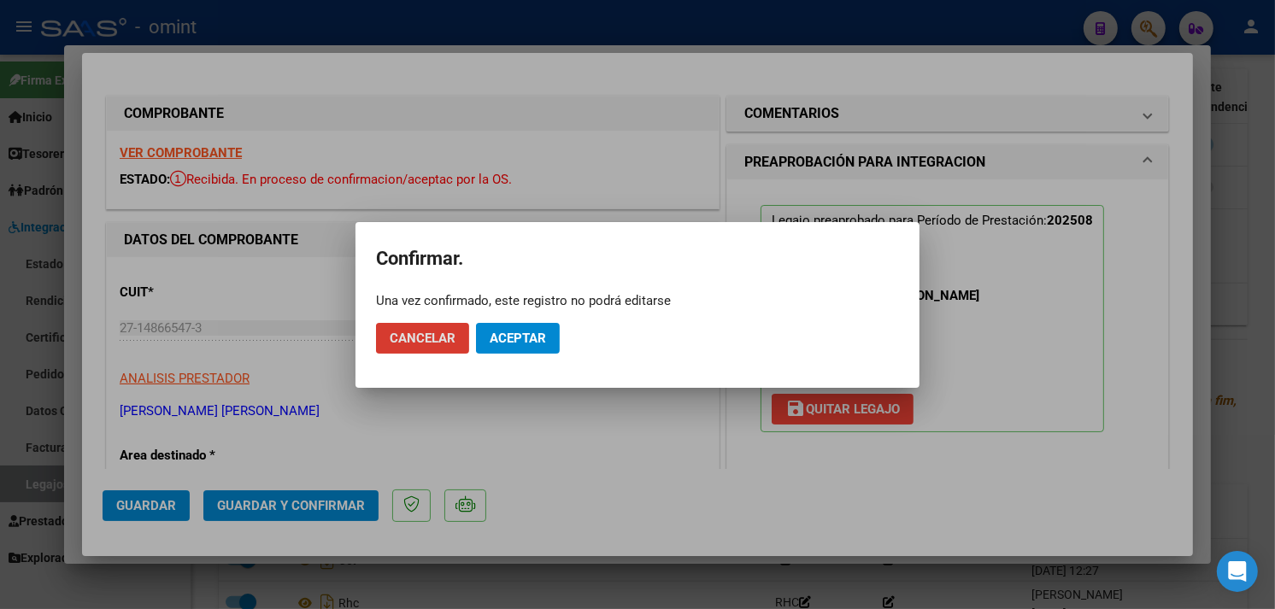
click at [497, 339] on span "Aceptar" at bounding box center [518, 338] width 56 height 15
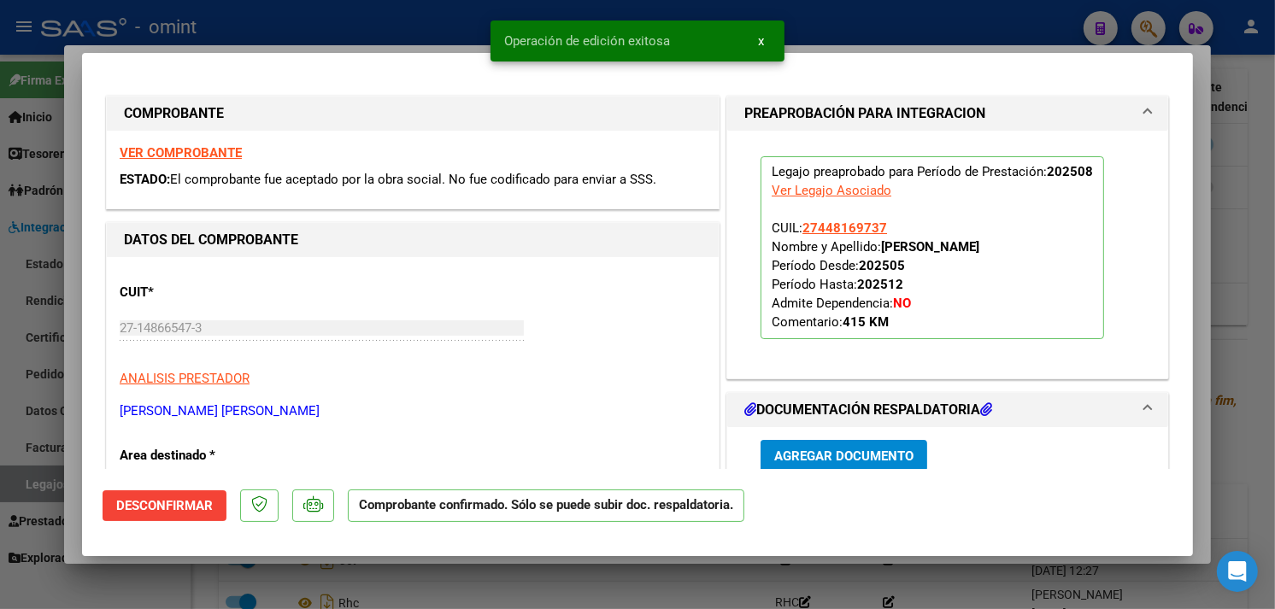
type input "$ 0,00"
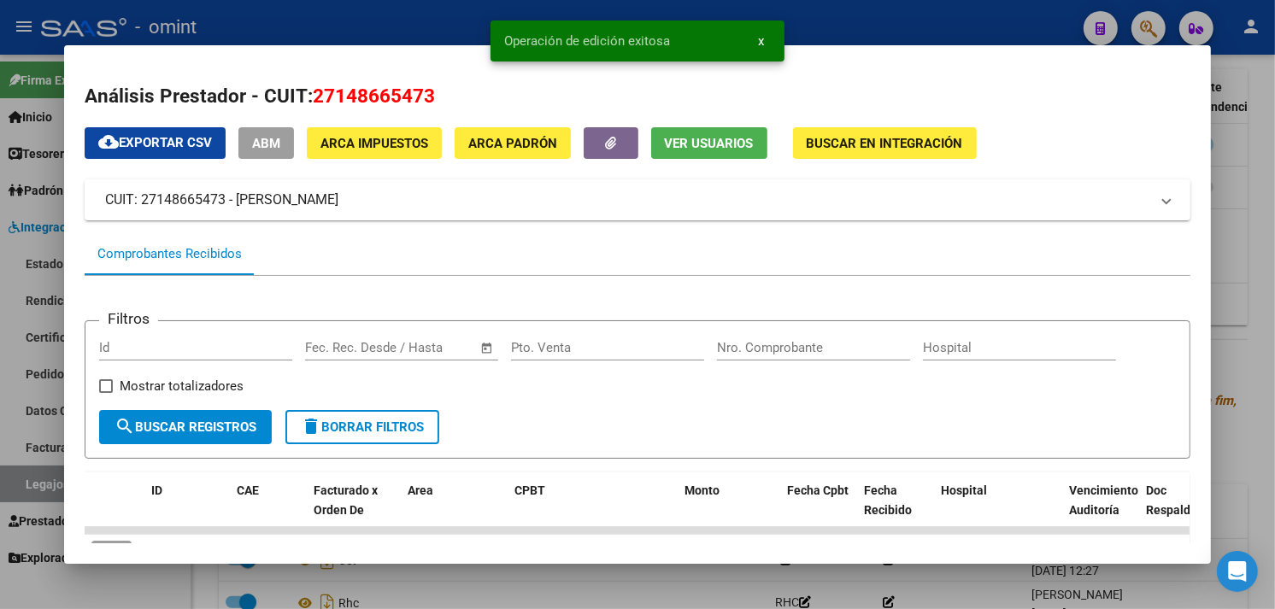
click at [1224, 227] on div at bounding box center [637, 304] width 1275 height 609
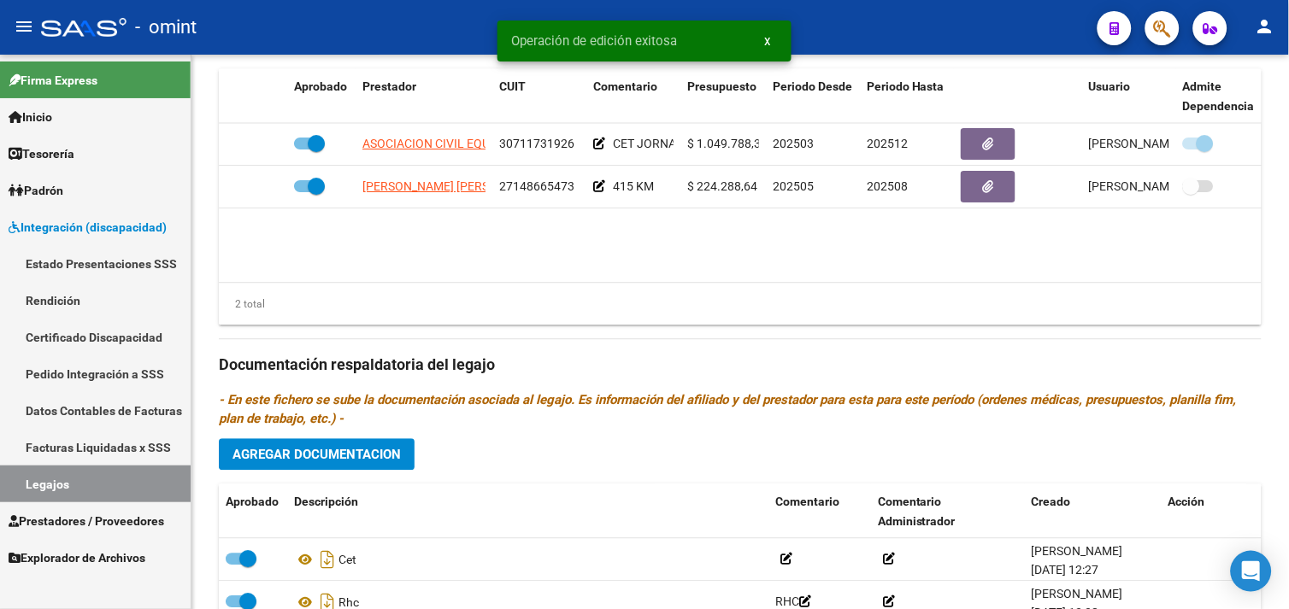
click at [104, 503] on link "Prestadores / Proveedores" at bounding box center [95, 521] width 191 height 37
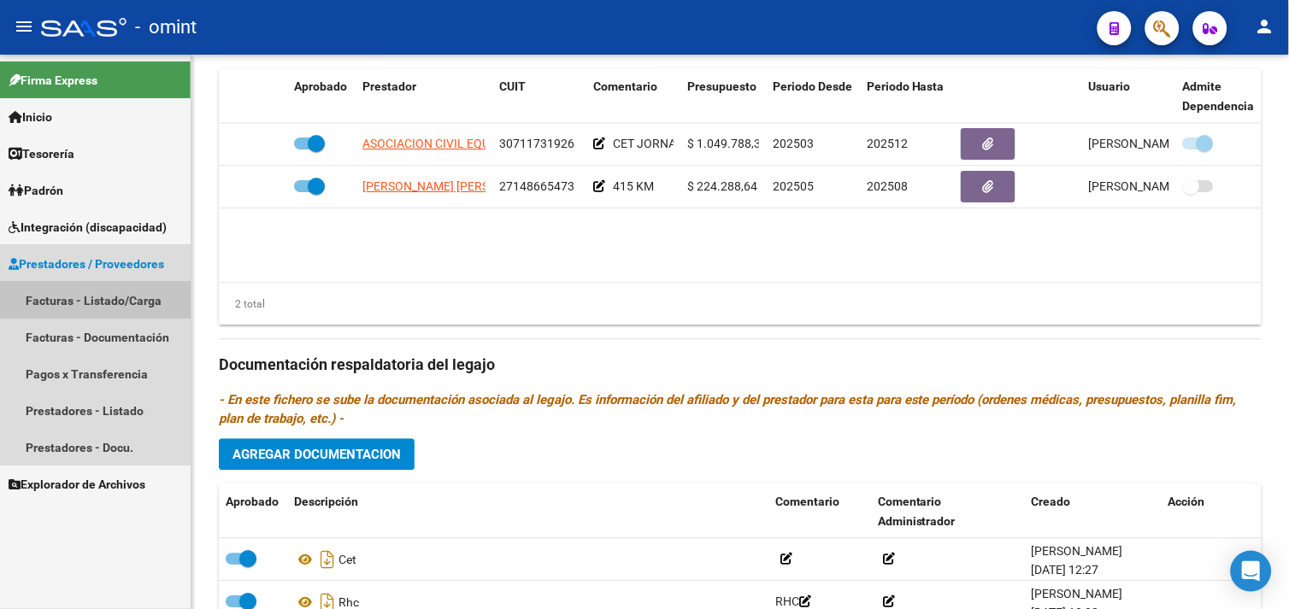
click at [109, 308] on link "Facturas - Listado/Carga" at bounding box center [95, 300] width 191 height 37
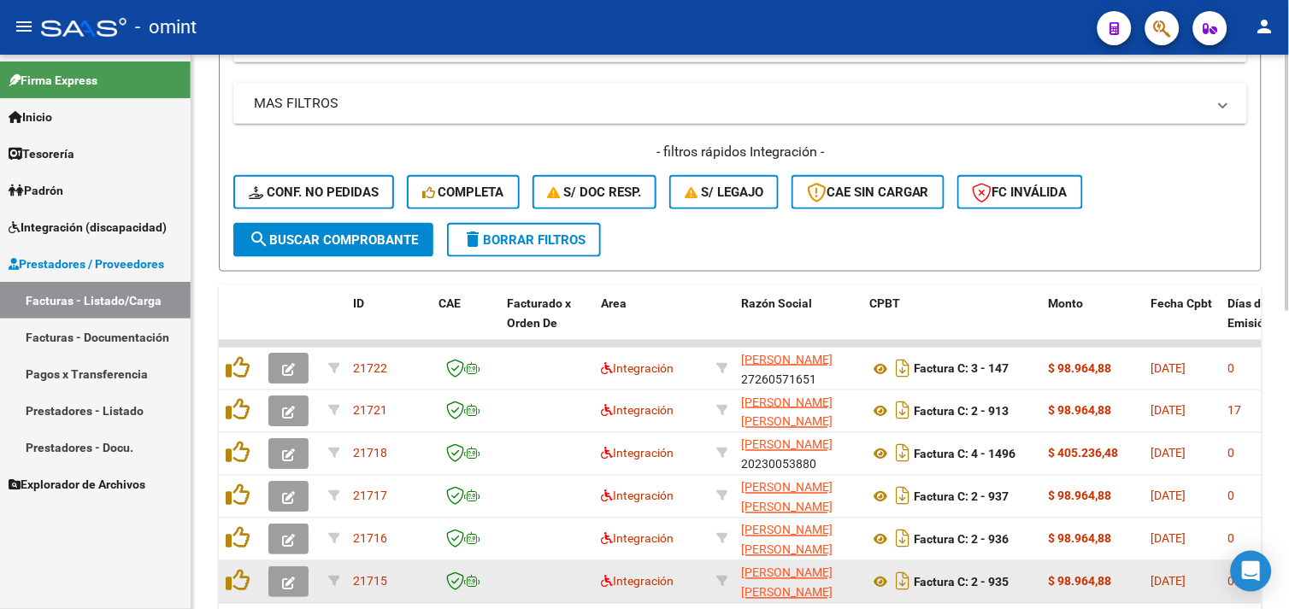
scroll to position [362, 0]
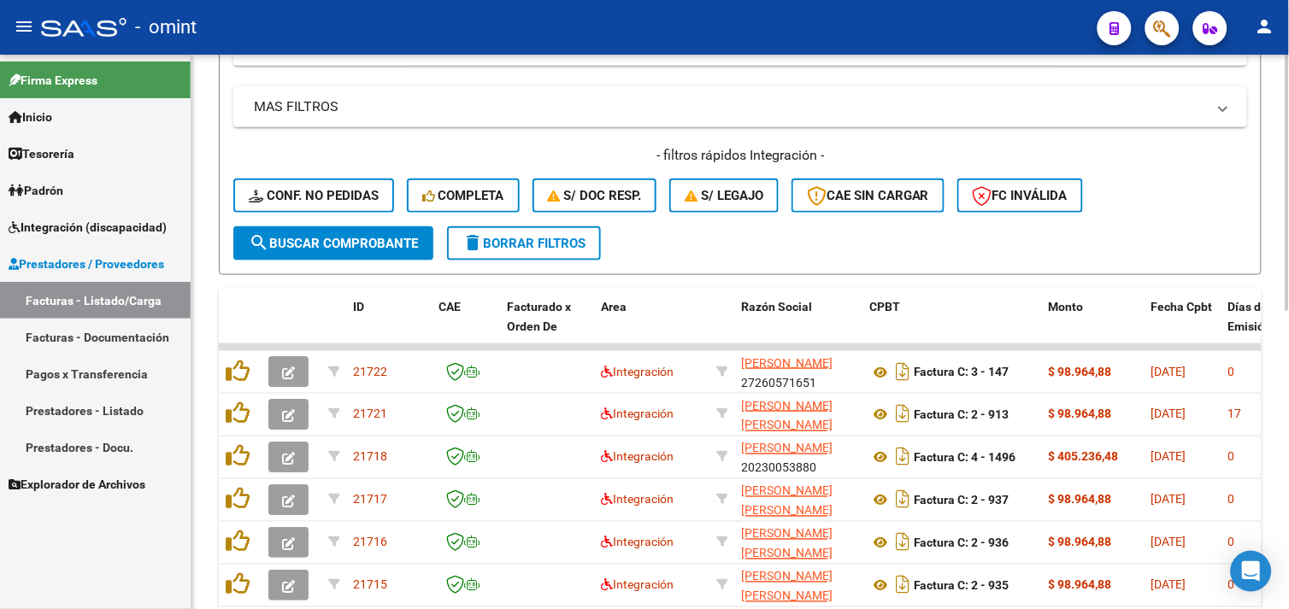
click at [450, 201] on span "Completa" at bounding box center [463, 195] width 82 height 15
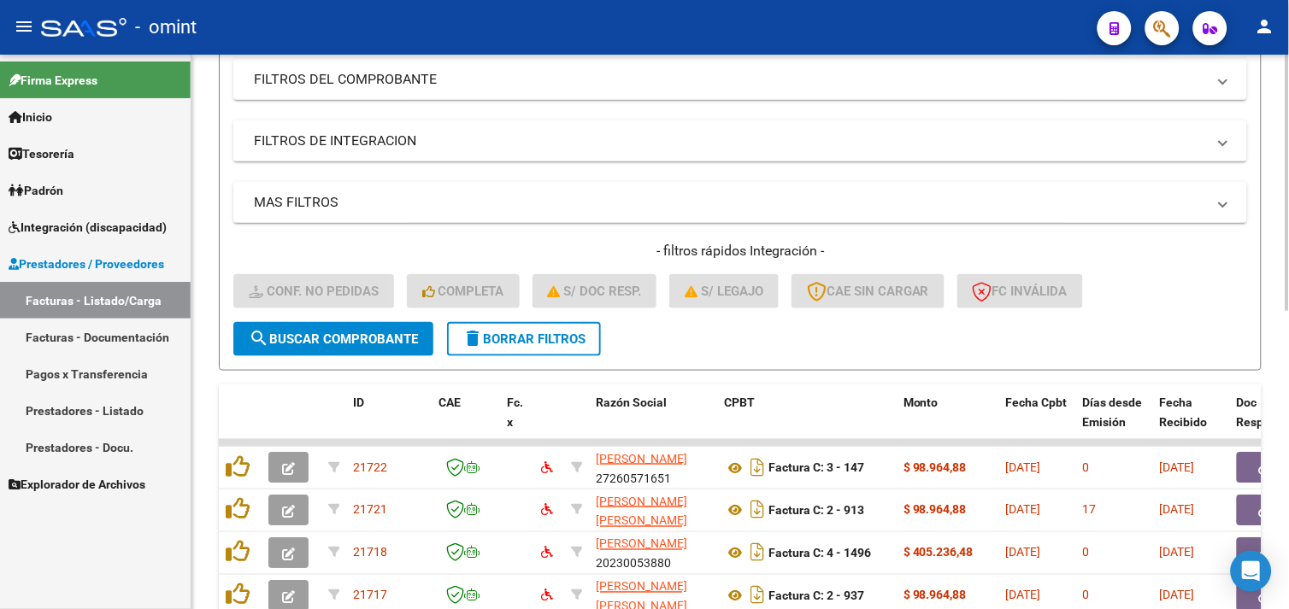
click at [509, 328] on button "delete Borrar Filtros" at bounding box center [524, 339] width 154 height 34
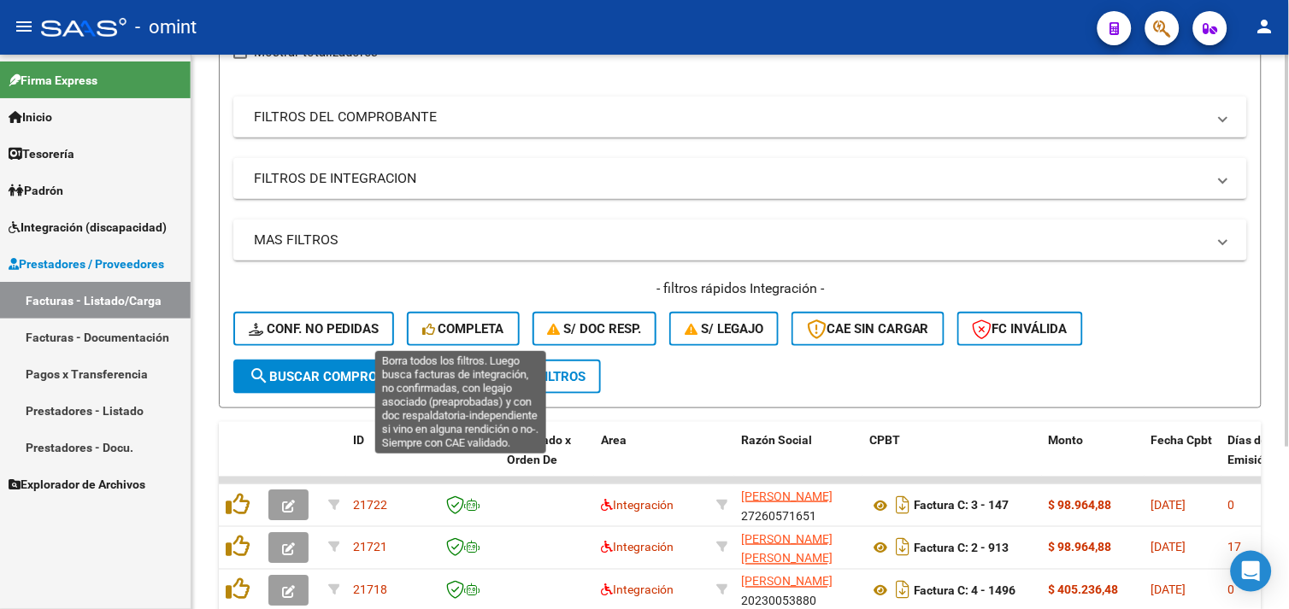
scroll to position [266, 0]
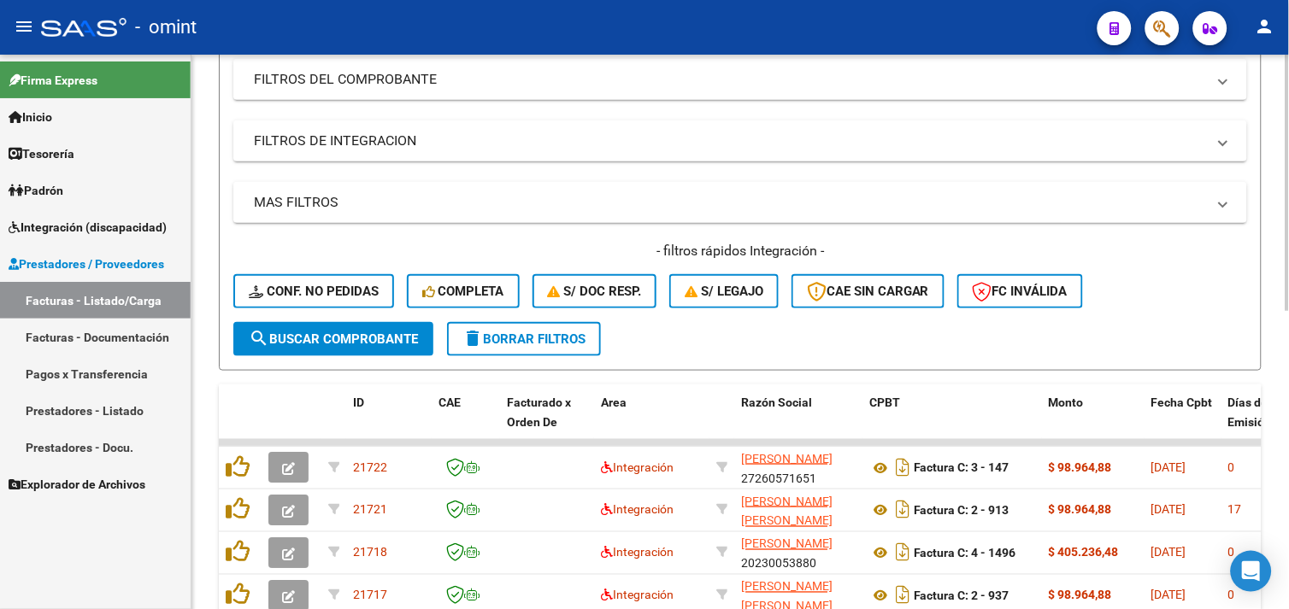
click at [333, 297] on button "Conf. no pedidas" at bounding box center [313, 291] width 161 height 34
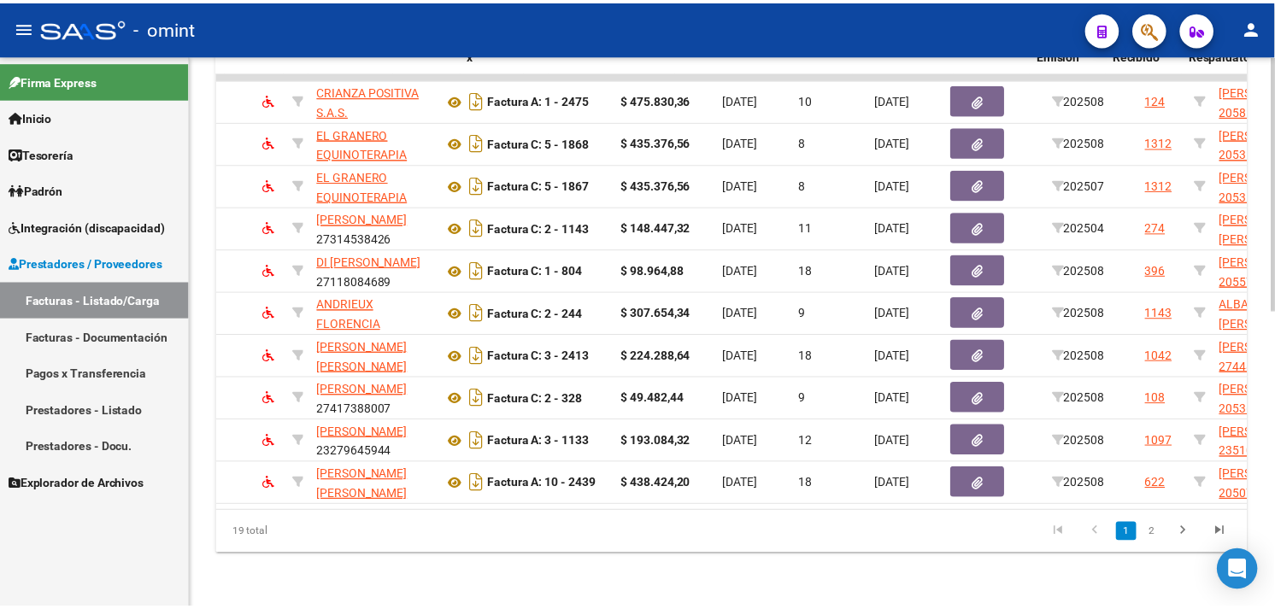
scroll to position [0, 0]
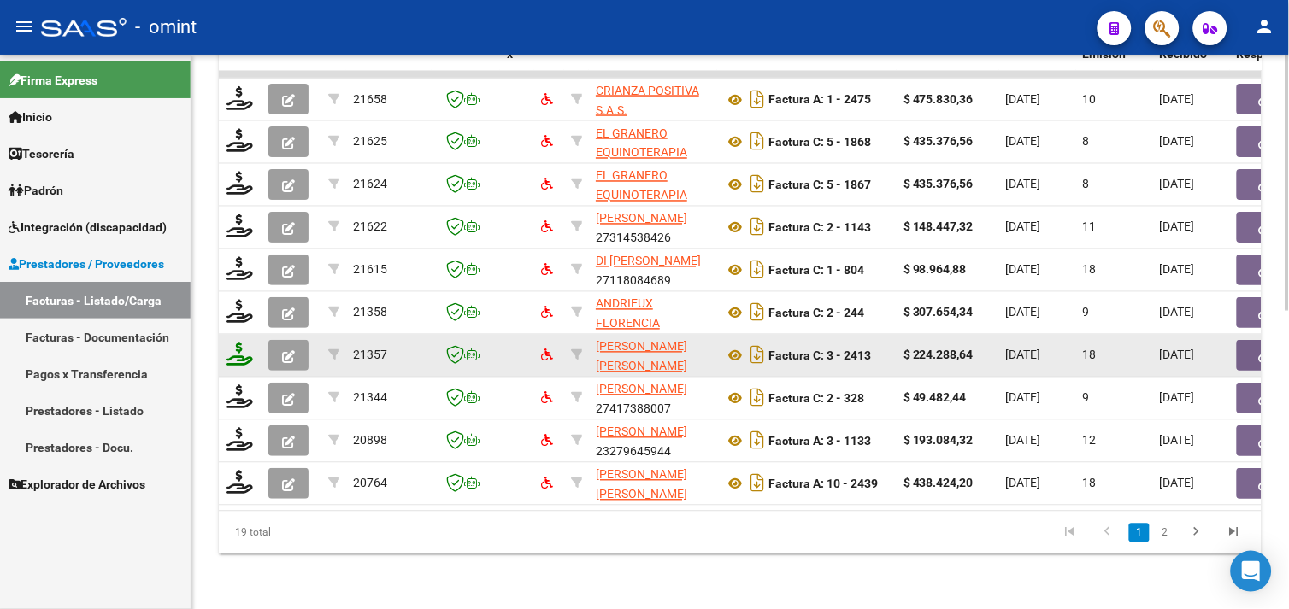
click at [245, 344] on icon at bounding box center [239, 355] width 27 height 24
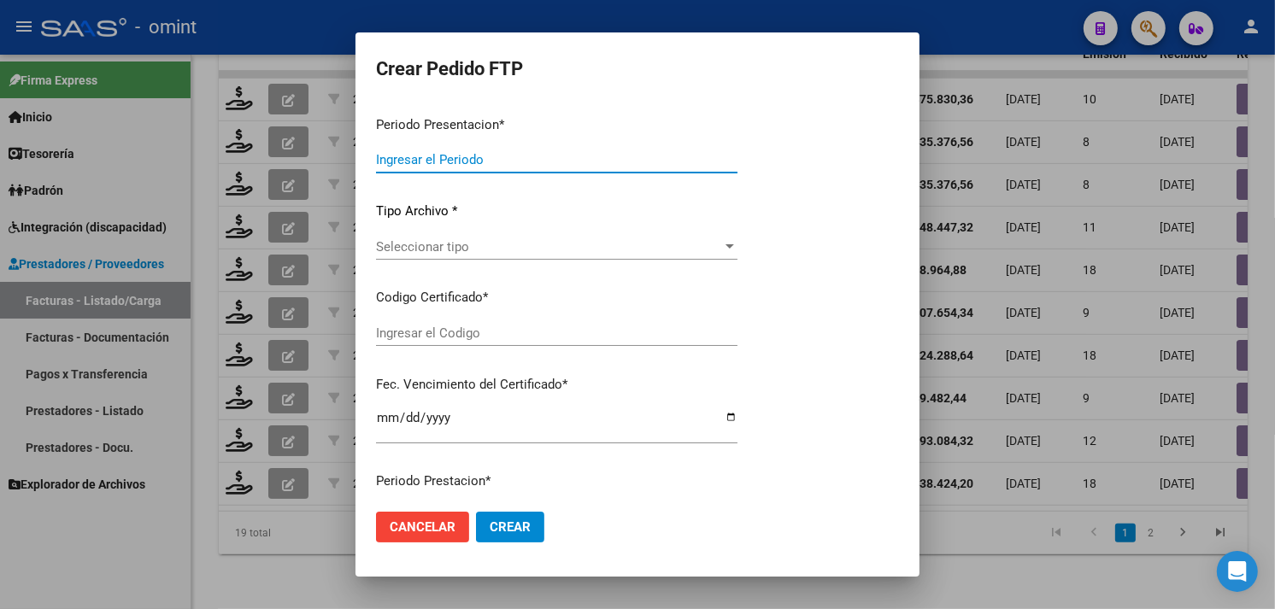
type input "202508"
type input "$ 224.288,64"
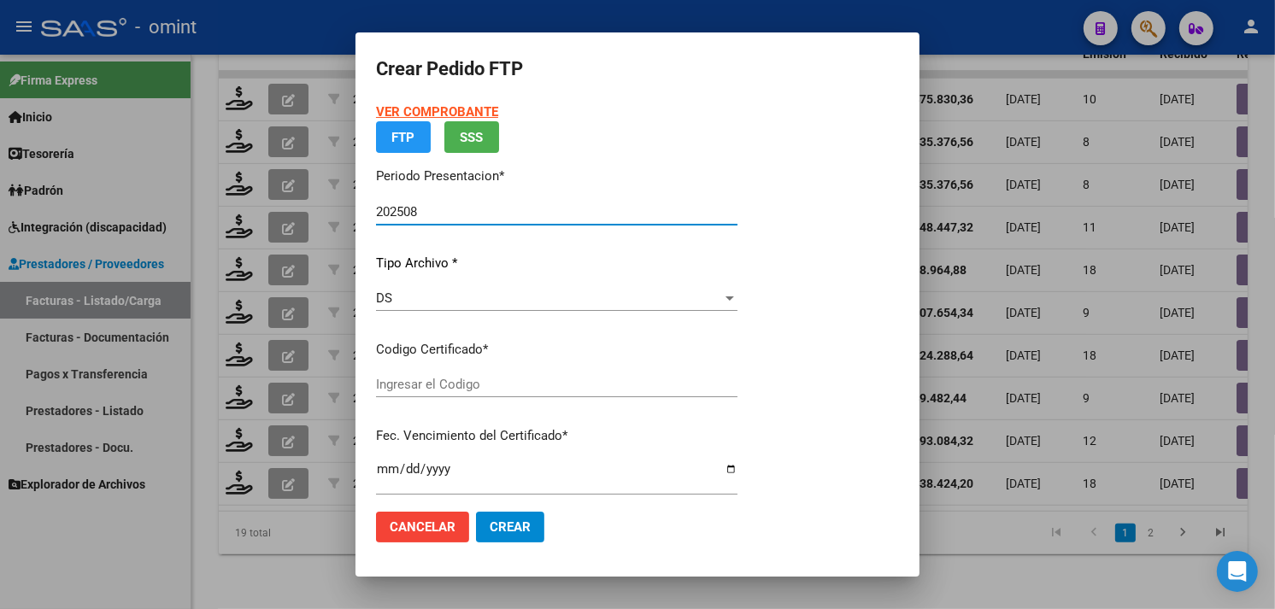
type input "7444884671"
type input "[DATE]"
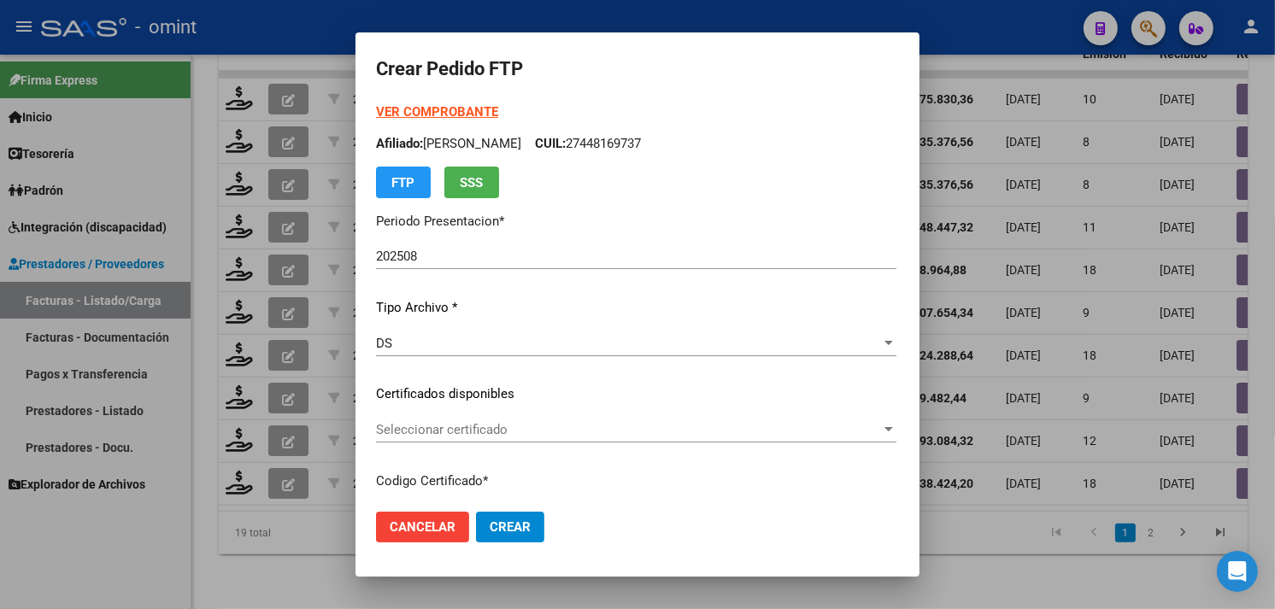
click at [419, 109] on strong "VER COMPROBANTE" at bounding box center [437, 111] width 122 height 15
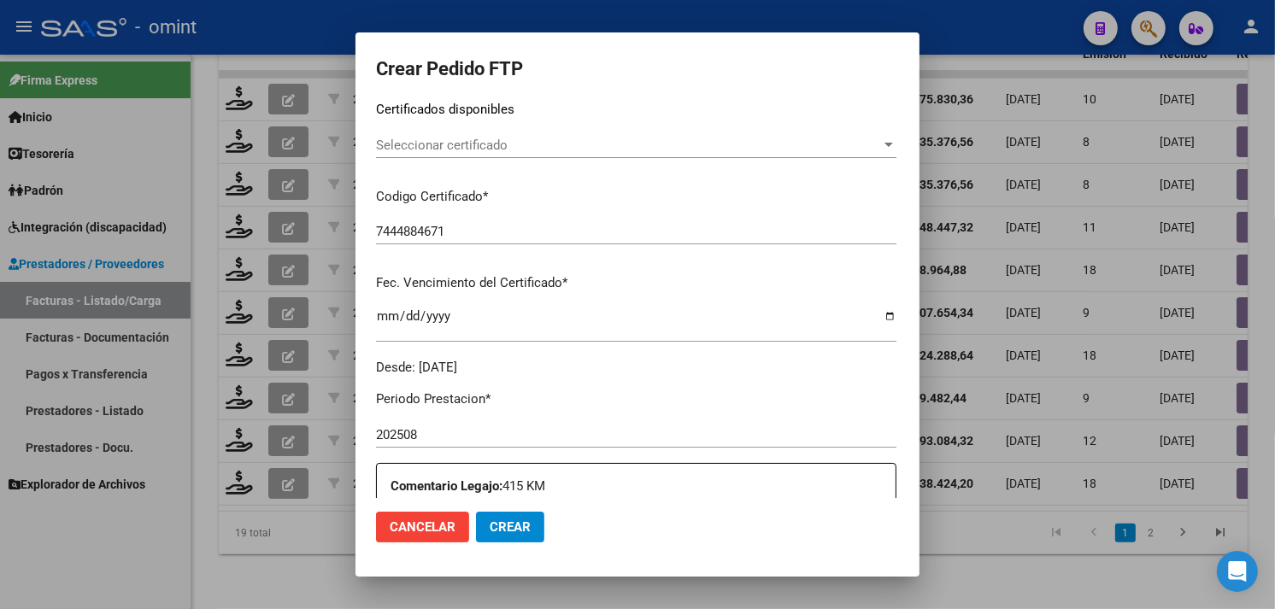
click at [468, 154] on div "Seleccionar certificado Seleccionar certificado" at bounding box center [636, 145] width 521 height 26
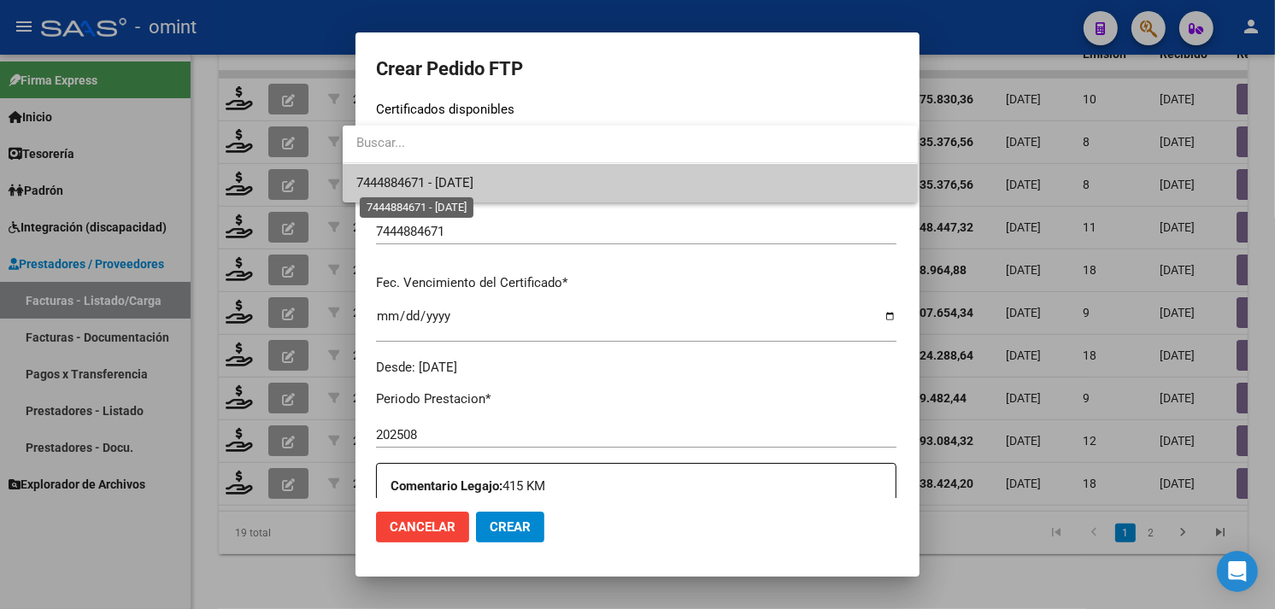
click at [468, 183] on span "7444884671 - [DATE]" at bounding box center [414, 182] width 117 height 15
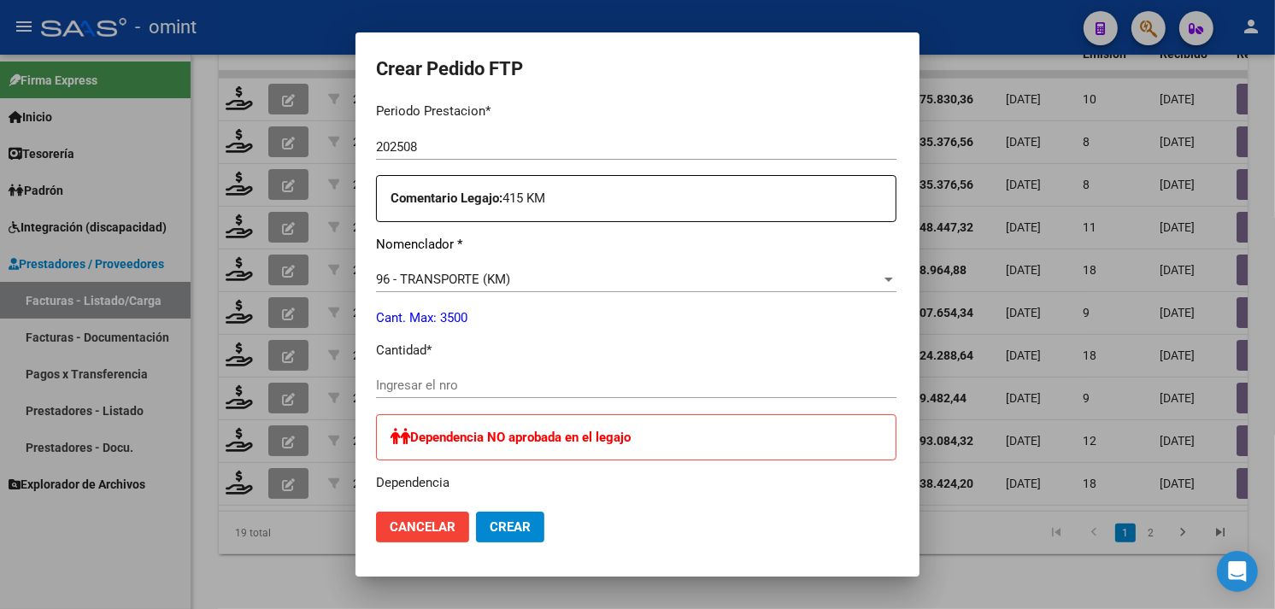
scroll to position [664, 0]
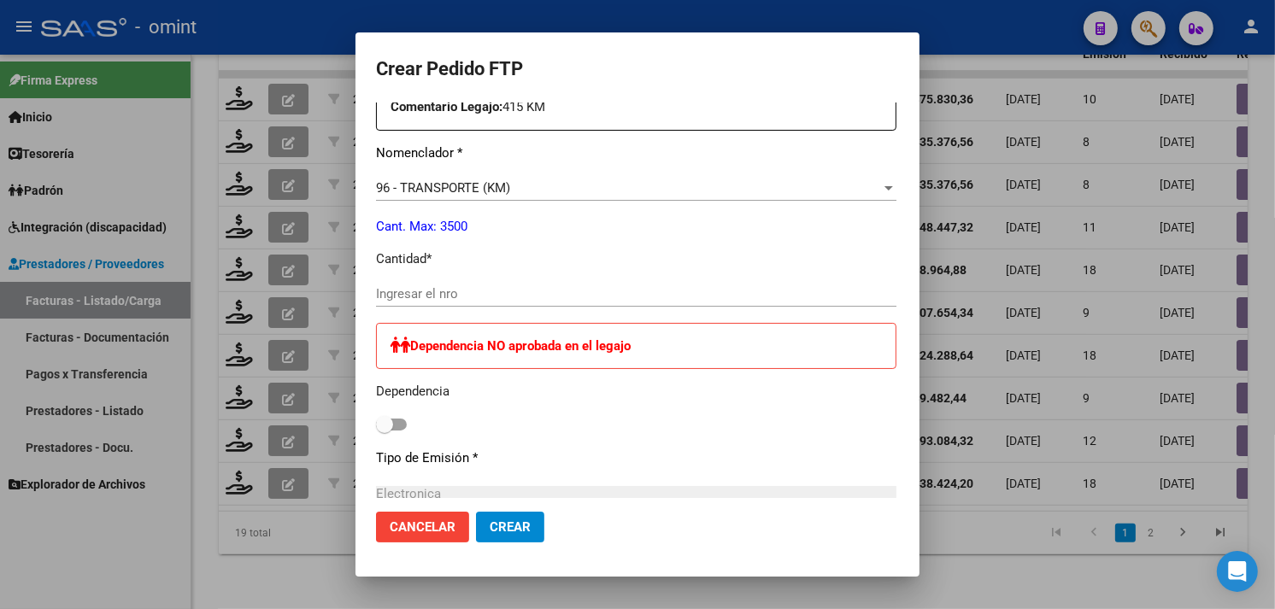
click at [507, 294] on input "Ingresar el nro" at bounding box center [636, 293] width 521 height 15
type input "414"
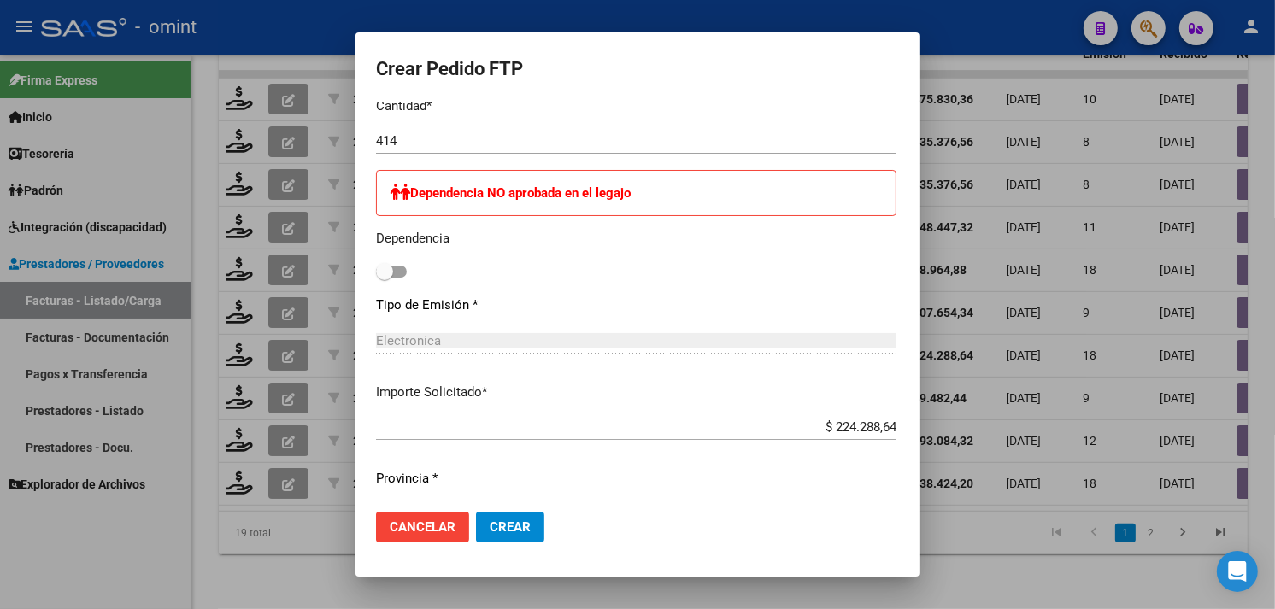
scroll to position [749, 0]
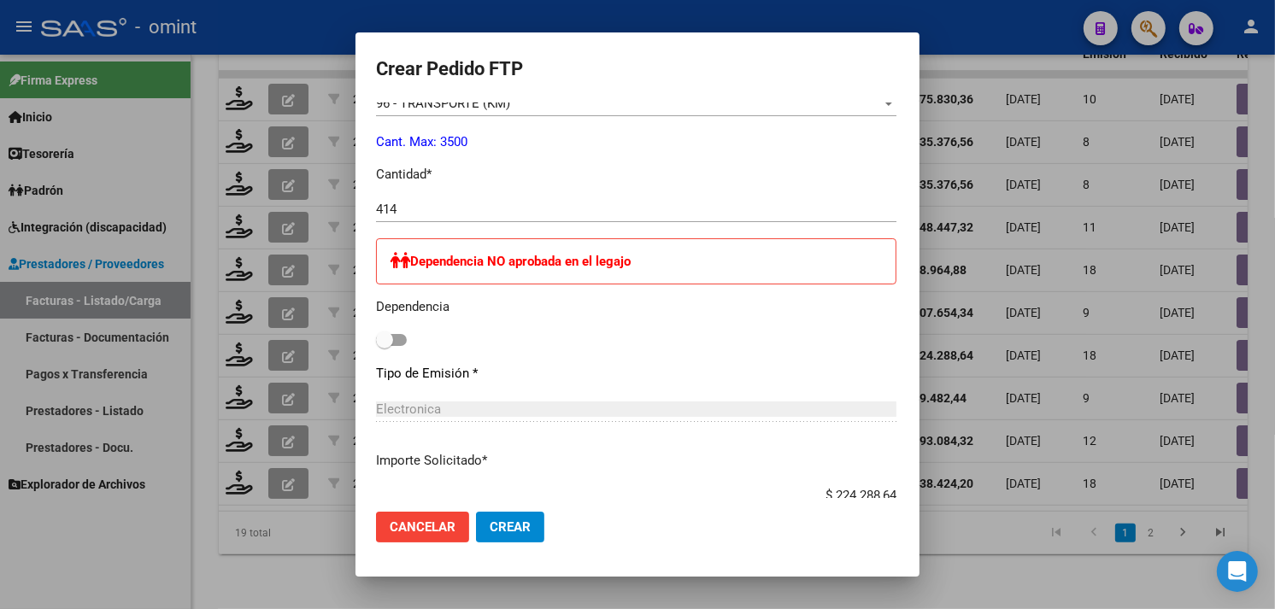
click at [507, 527] on span "Crear" at bounding box center [510, 527] width 41 height 15
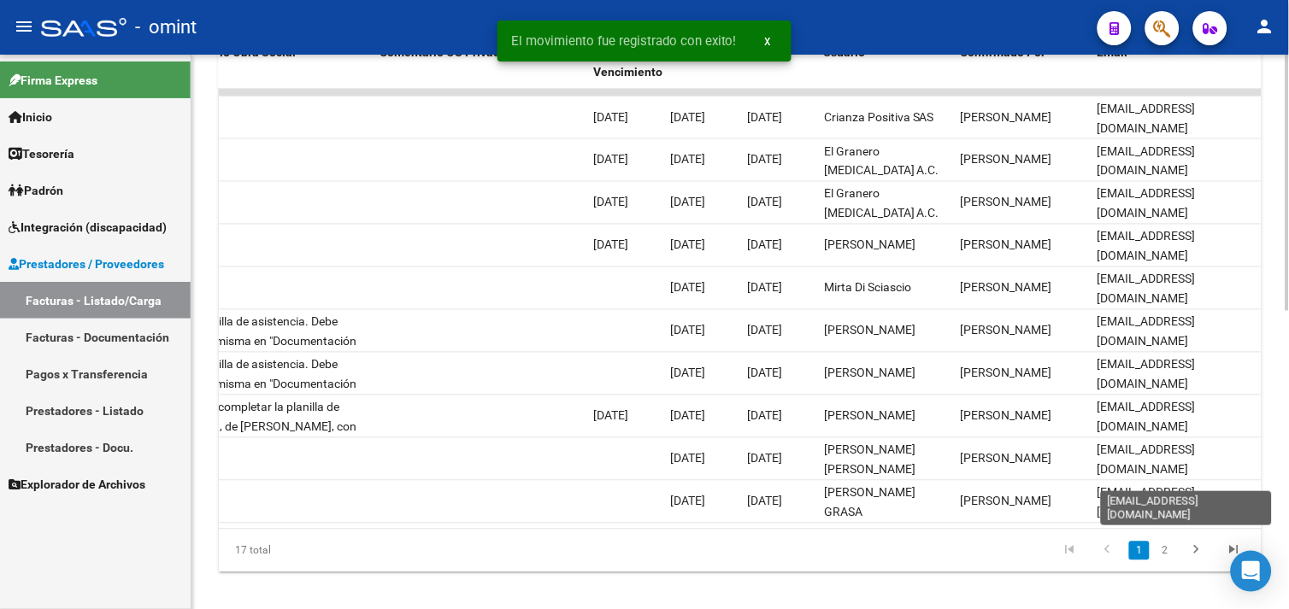
scroll to position [645, 0]
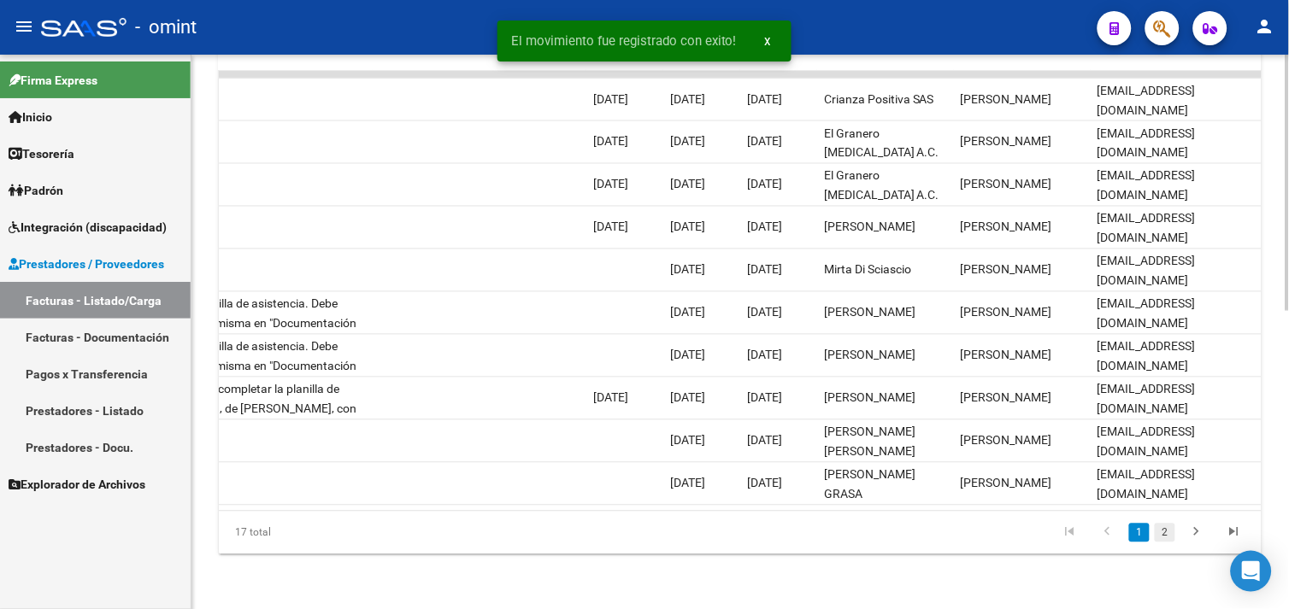
click at [1165, 533] on link "2" at bounding box center [1165, 533] width 21 height 19
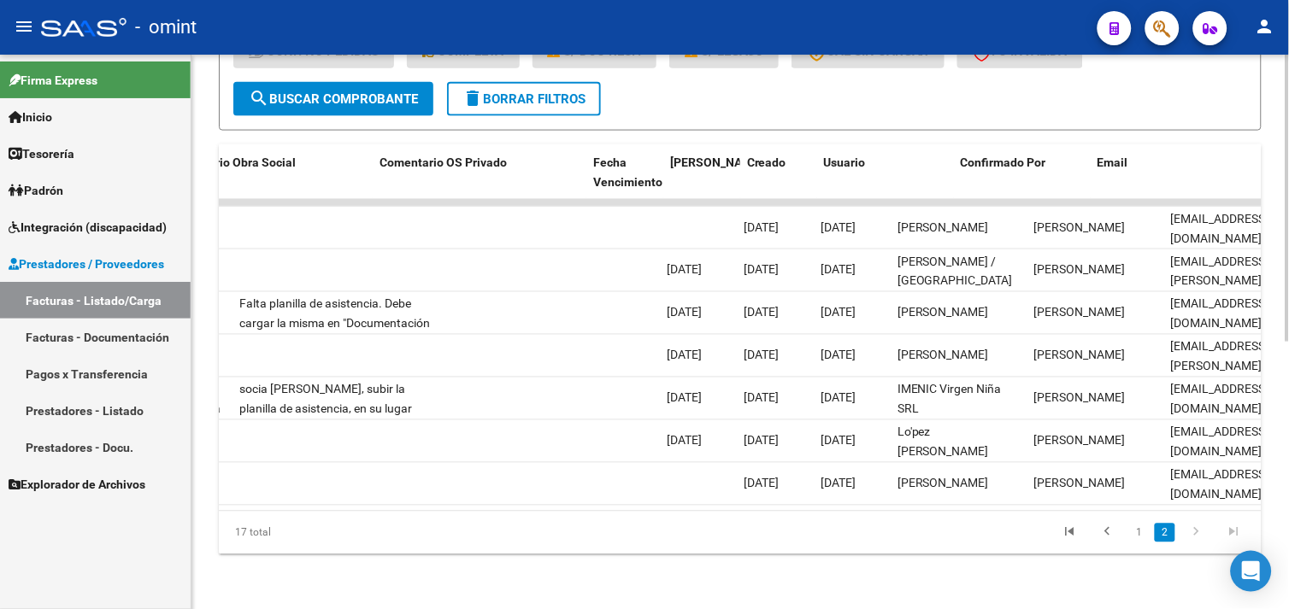
scroll to position [0, 1693]
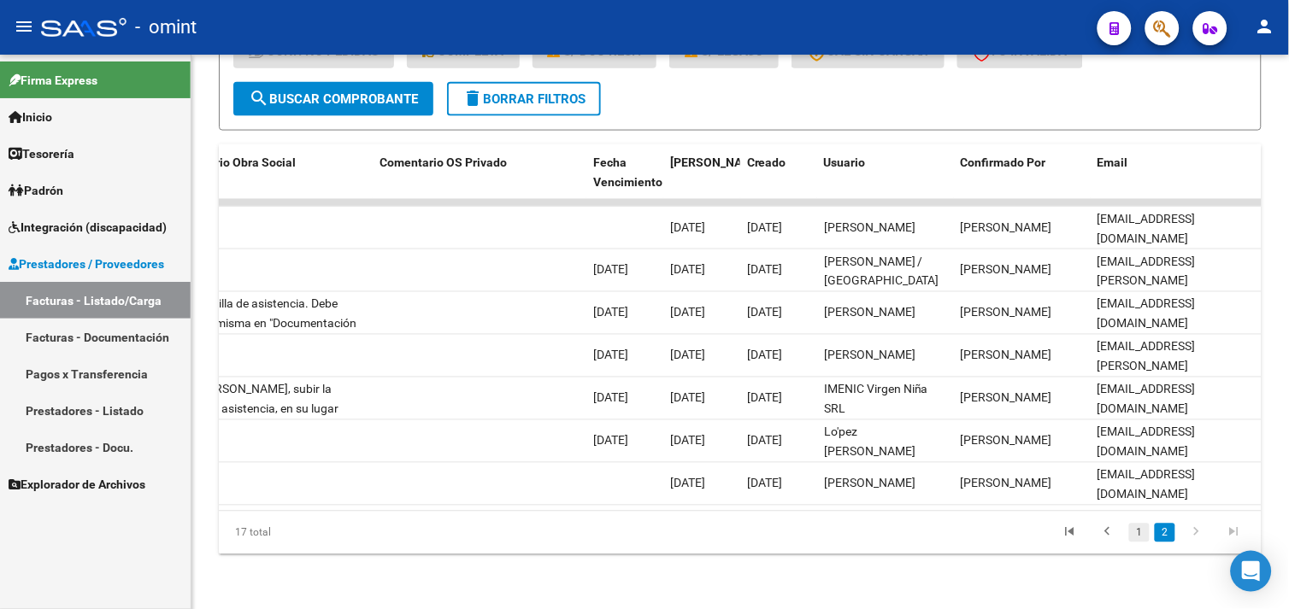
click at [1134, 527] on link "1" at bounding box center [1139, 533] width 21 height 19
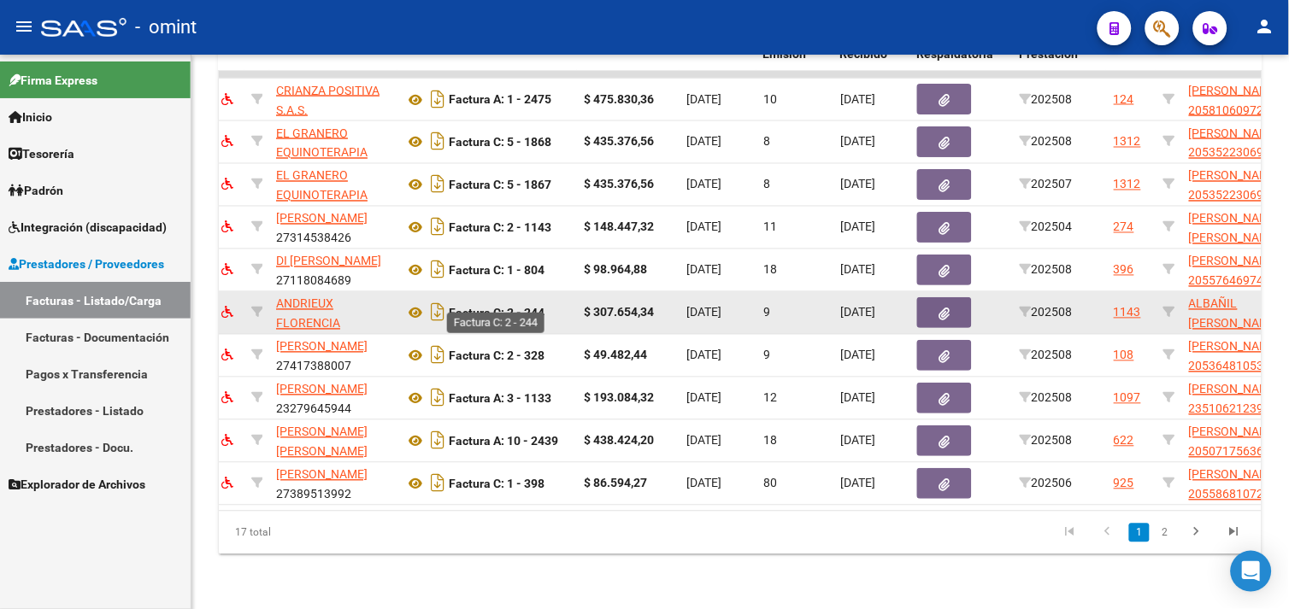
scroll to position [550, 0]
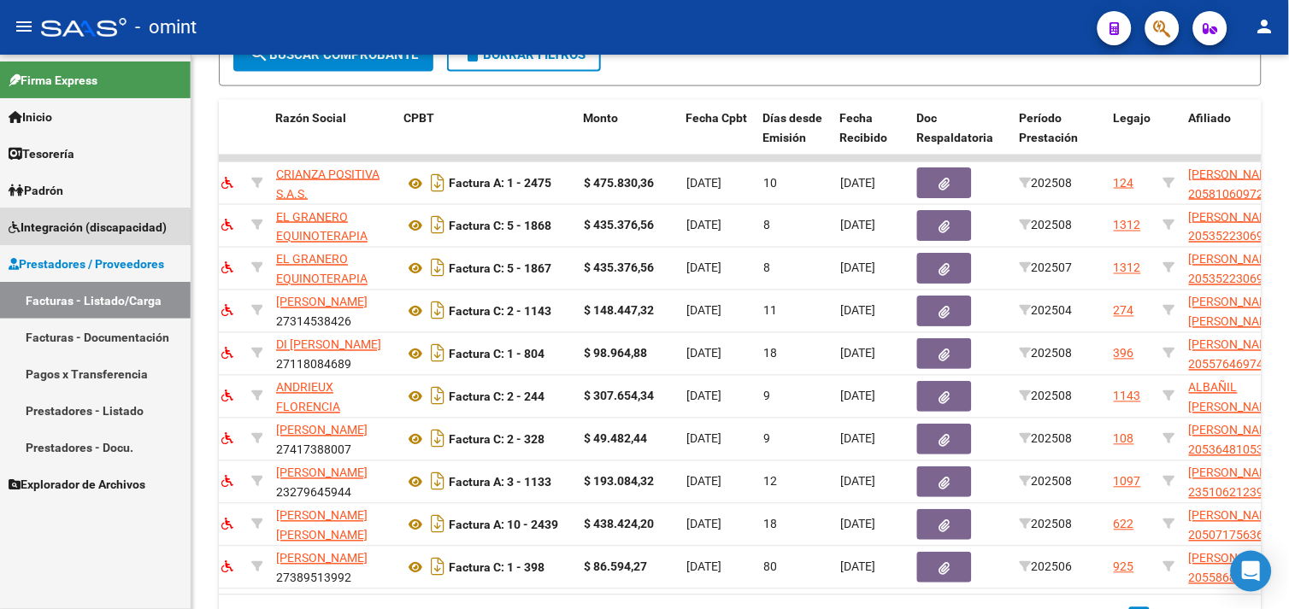
click at [83, 239] on link "Integración (discapacidad)" at bounding box center [95, 227] width 191 height 37
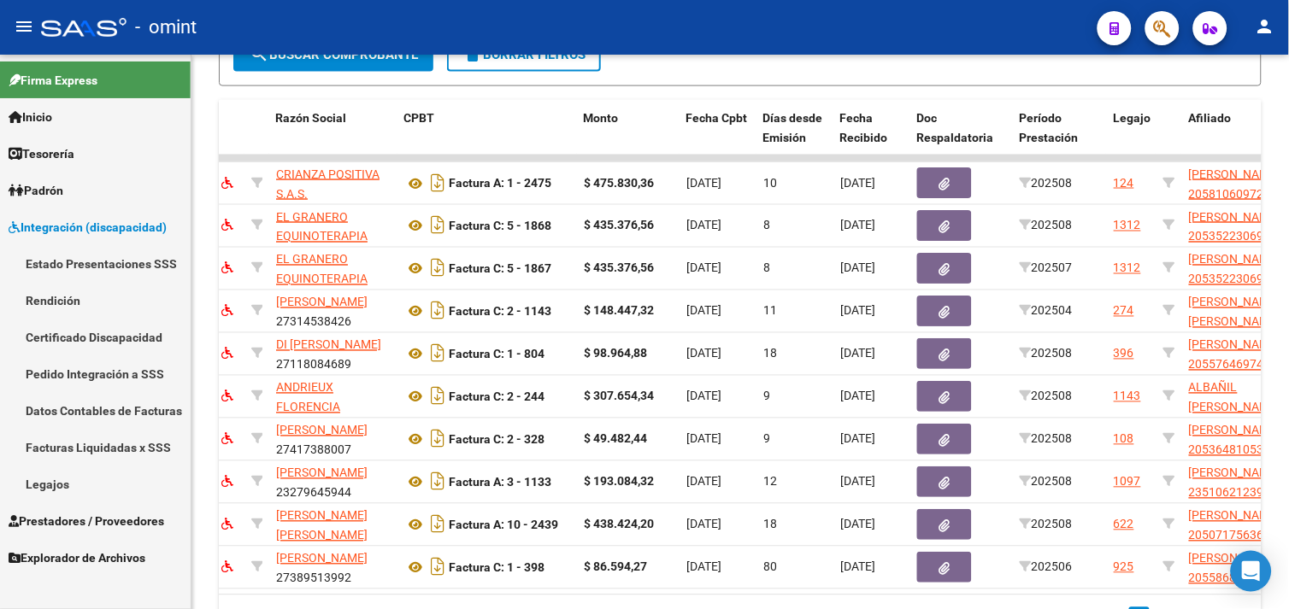
click at [65, 484] on link "Legajos" at bounding box center [95, 484] width 191 height 37
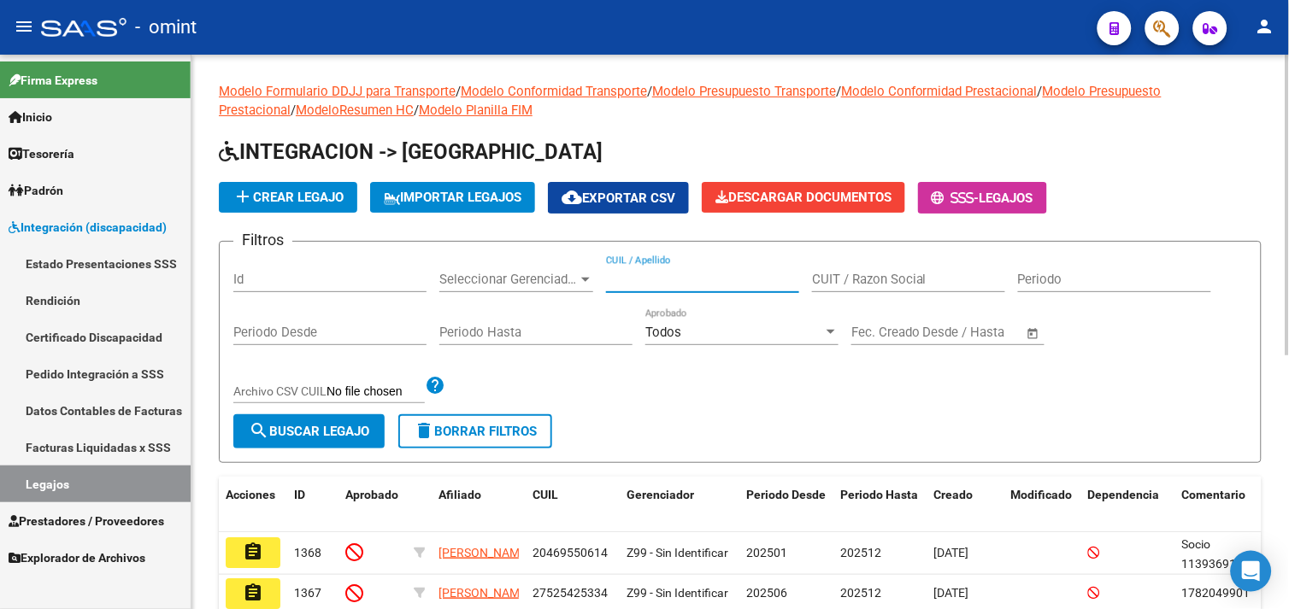
click at [678, 285] on input "CUIL / Apellido" at bounding box center [702, 279] width 193 height 15
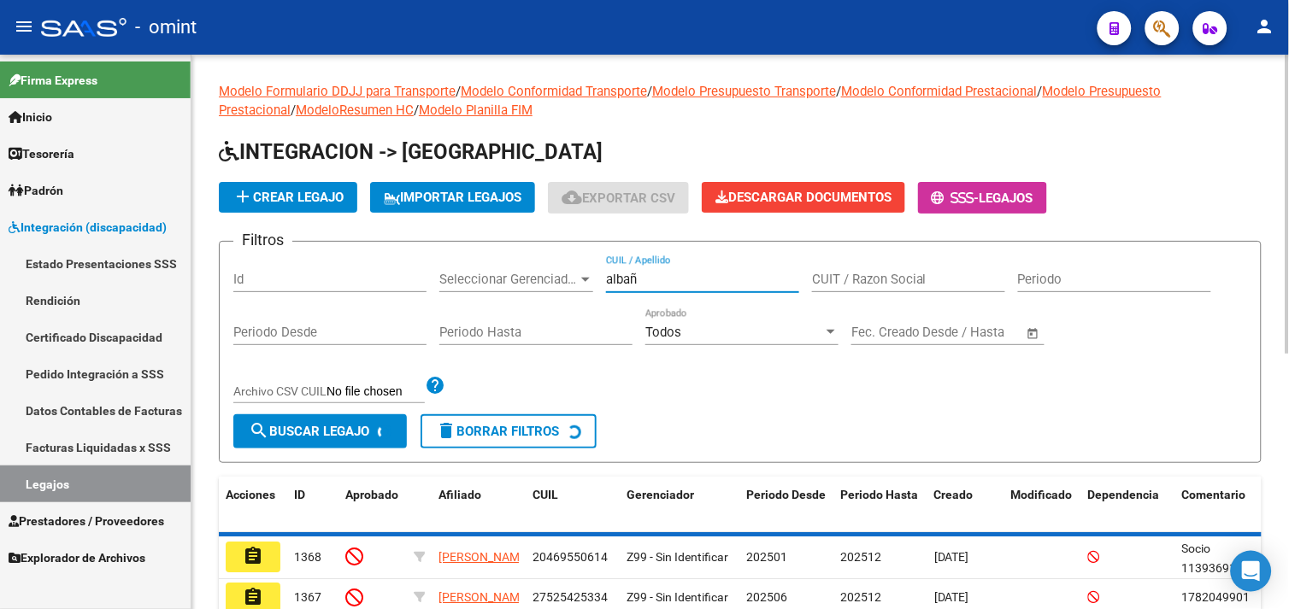
scroll to position [83, 0]
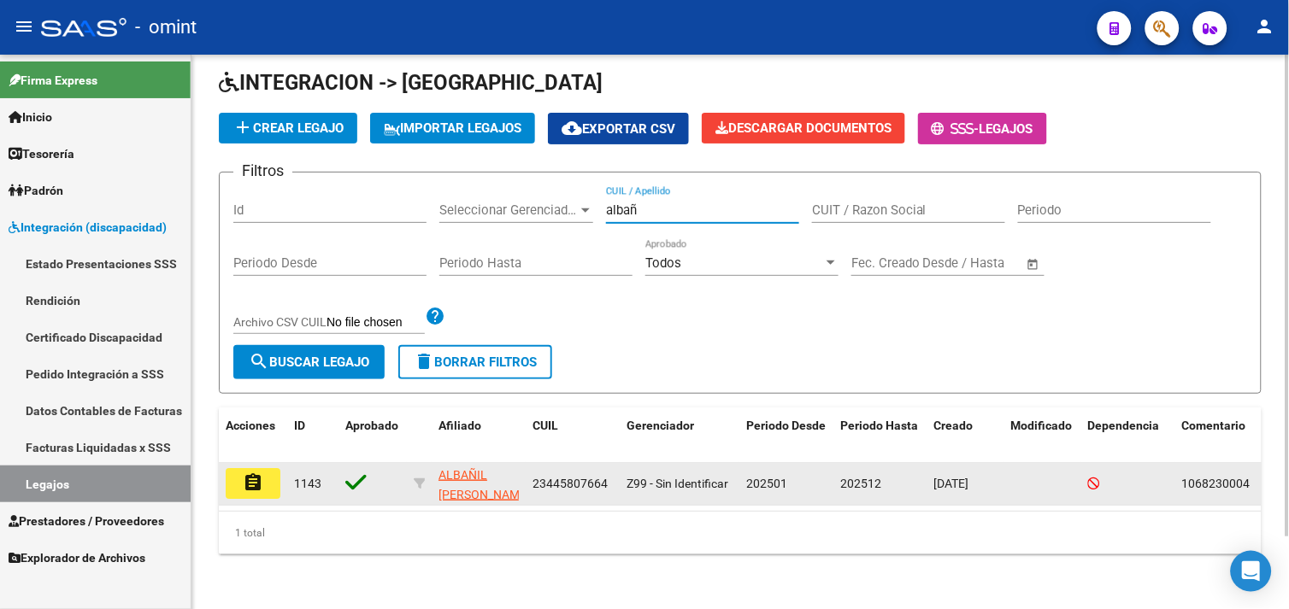
type input "albañ"
click at [266, 468] on button "assignment" at bounding box center [253, 483] width 55 height 31
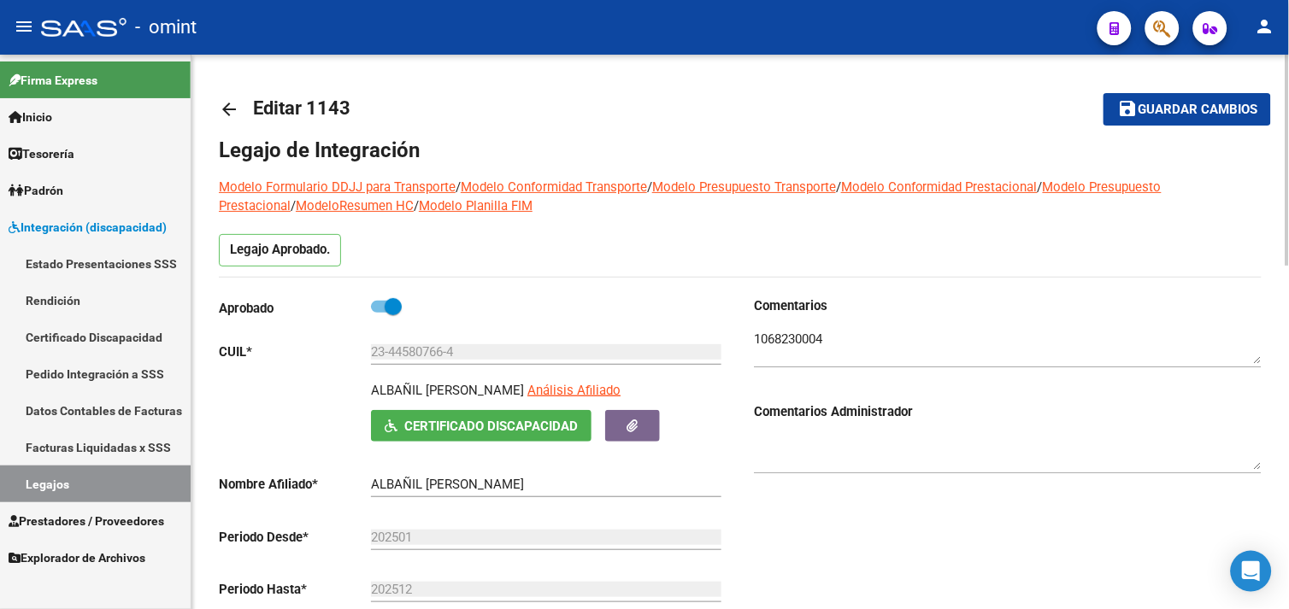
click at [793, 333] on textarea at bounding box center [1008, 347] width 508 height 34
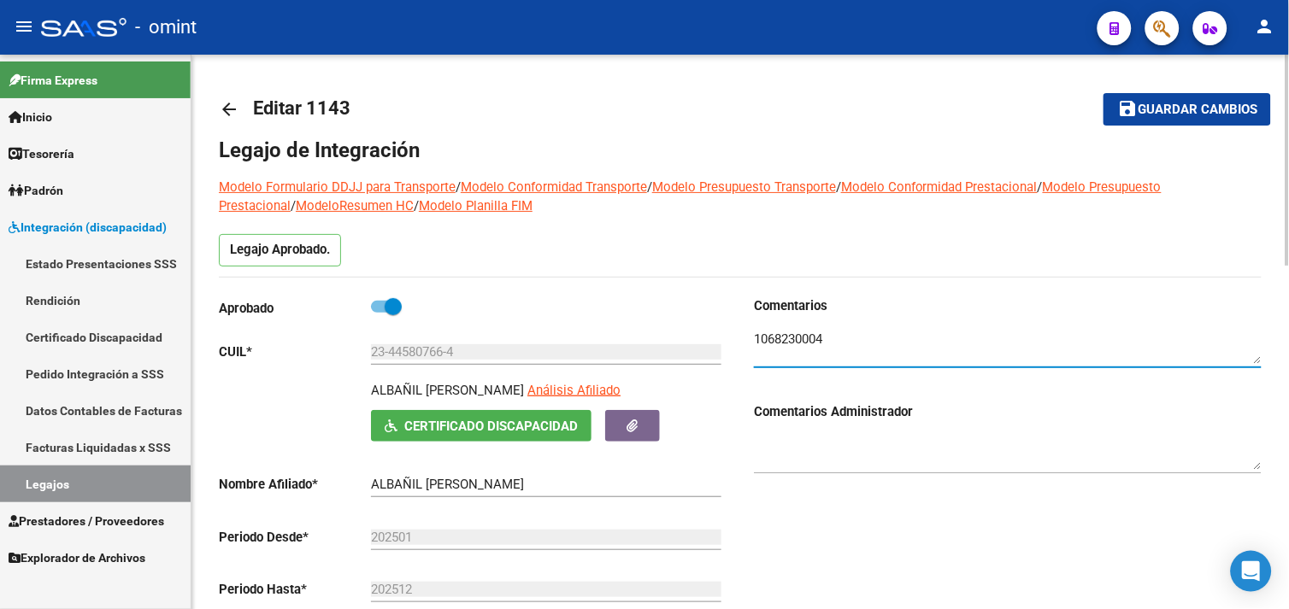
click at [793, 333] on textarea at bounding box center [1008, 347] width 508 height 34
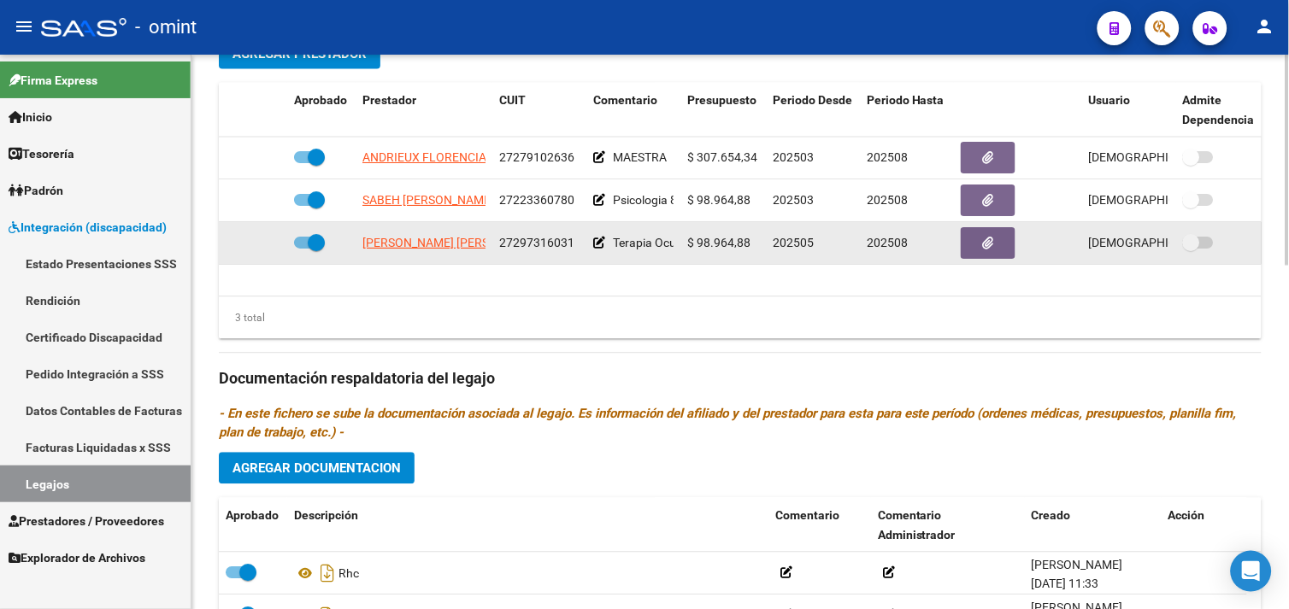
scroll to position [664, 0]
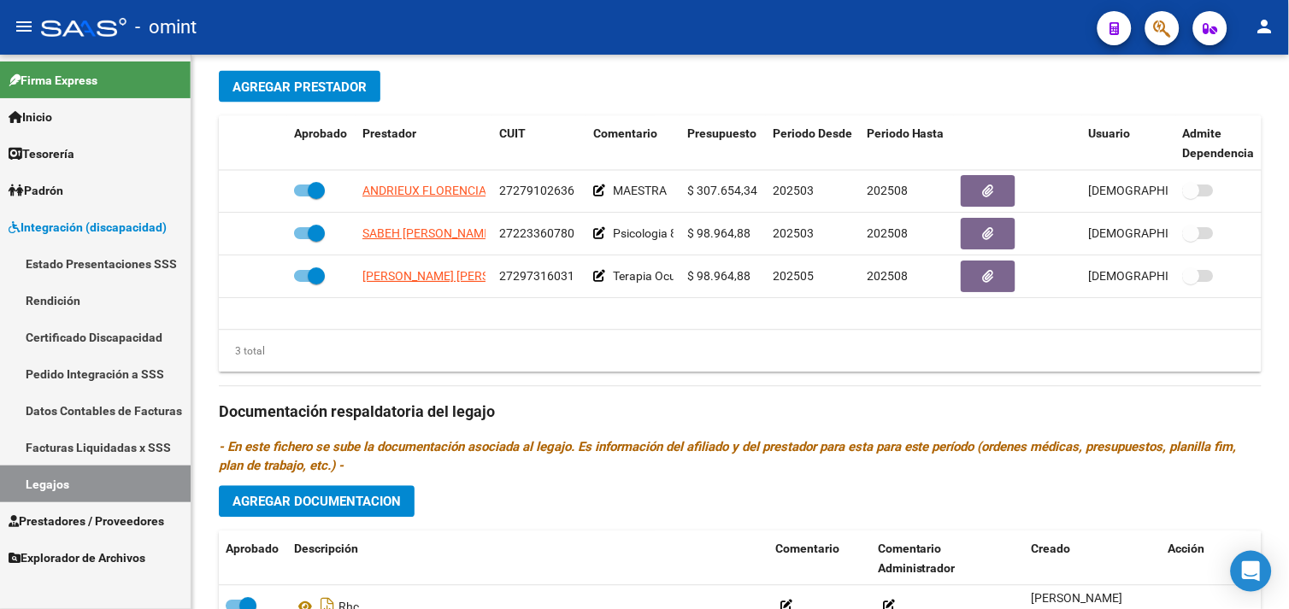
click at [116, 255] on link "Estado Presentaciones SSS" at bounding box center [95, 263] width 191 height 37
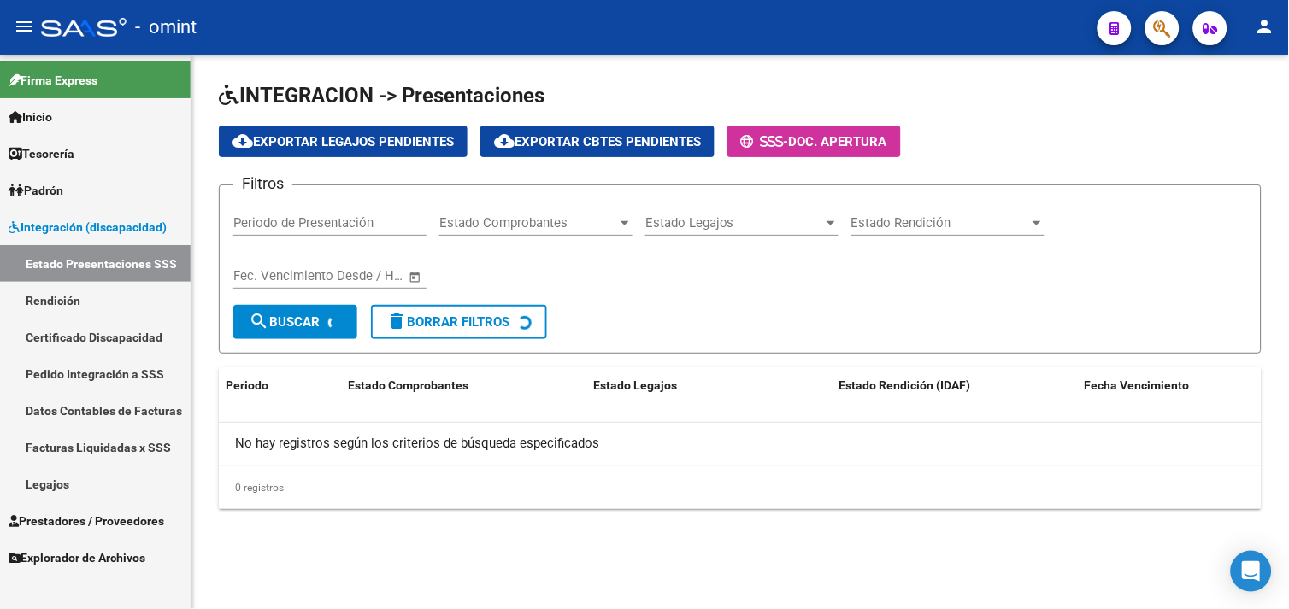
click at [65, 520] on span "Prestadores / Proveedores" at bounding box center [87, 521] width 156 height 19
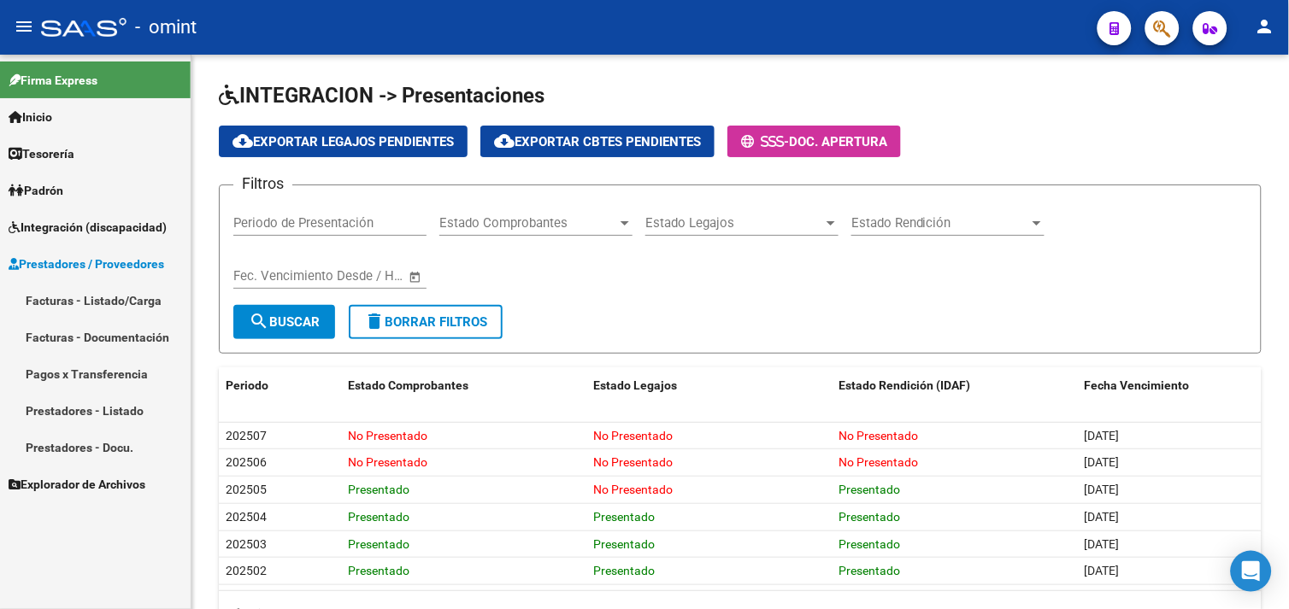
click at [103, 308] on link "Facturas - Listado/Carga" at bounding box center [95, 300] width 191 height 37
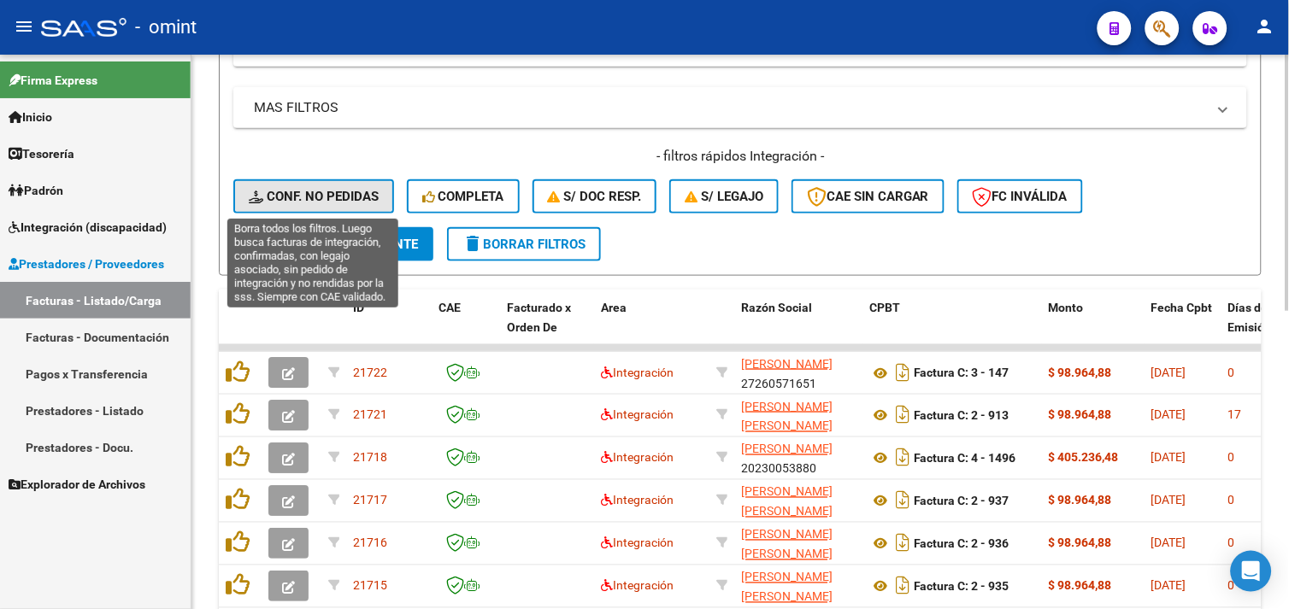
click at [268, 194] on span "Conf. no pedidas" at bounding box center [314, 196] width 130 height 15
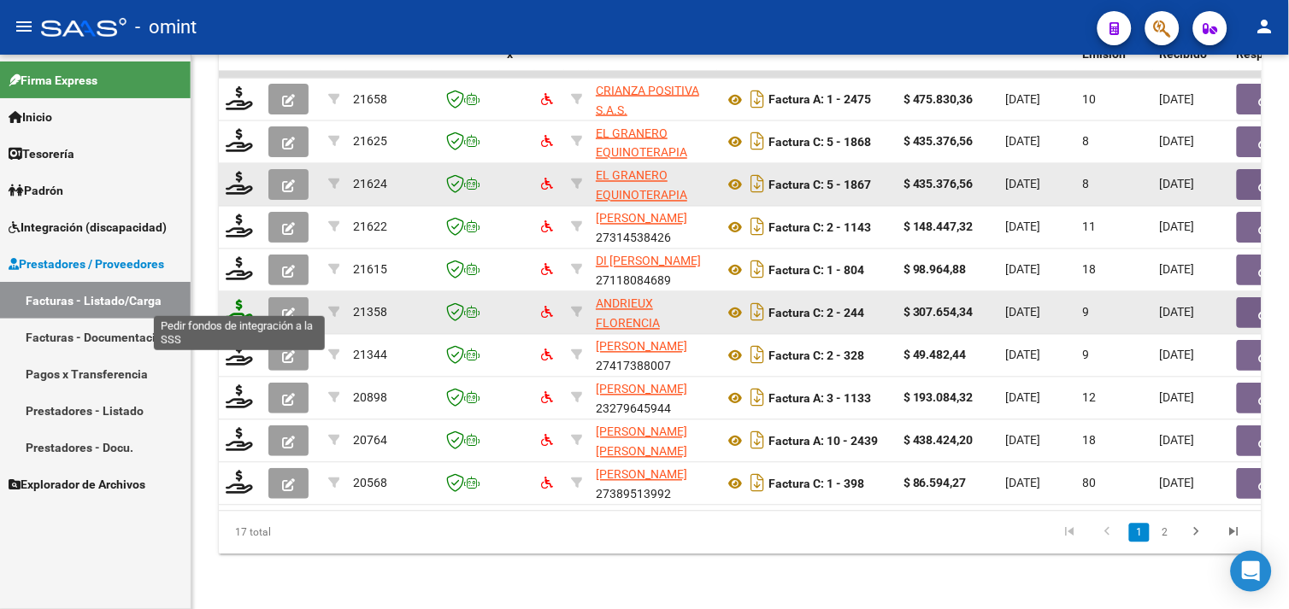
click at [237, 300] on icon at bounding box center [239, 312] width 27 height 24
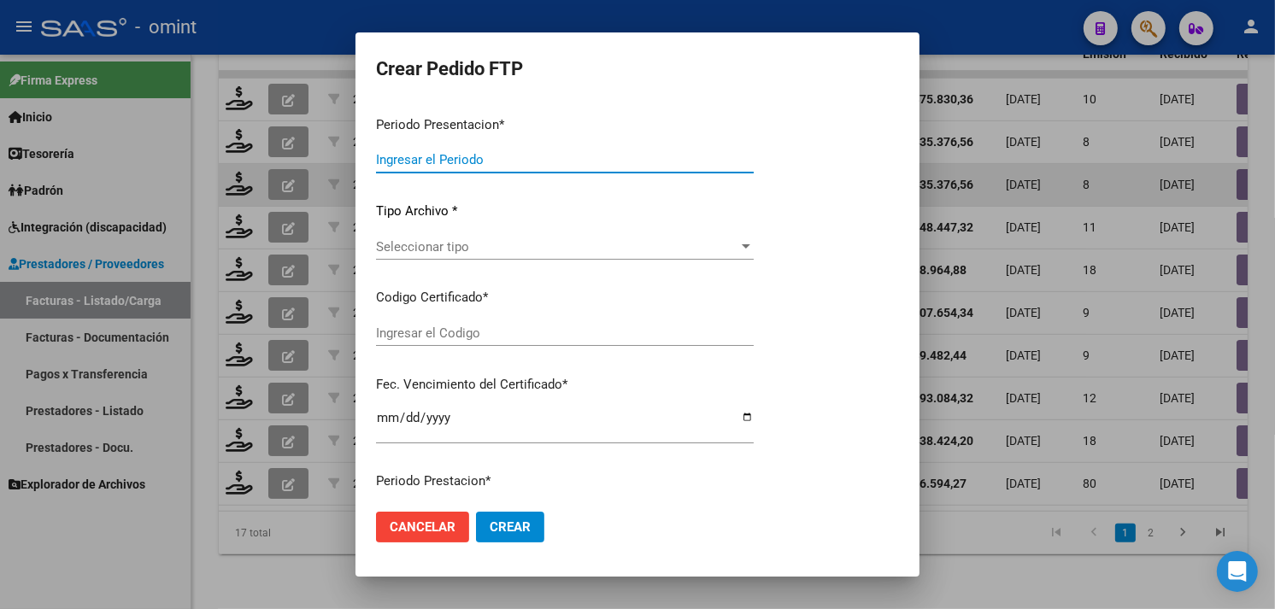
scroll to position [190, 0]
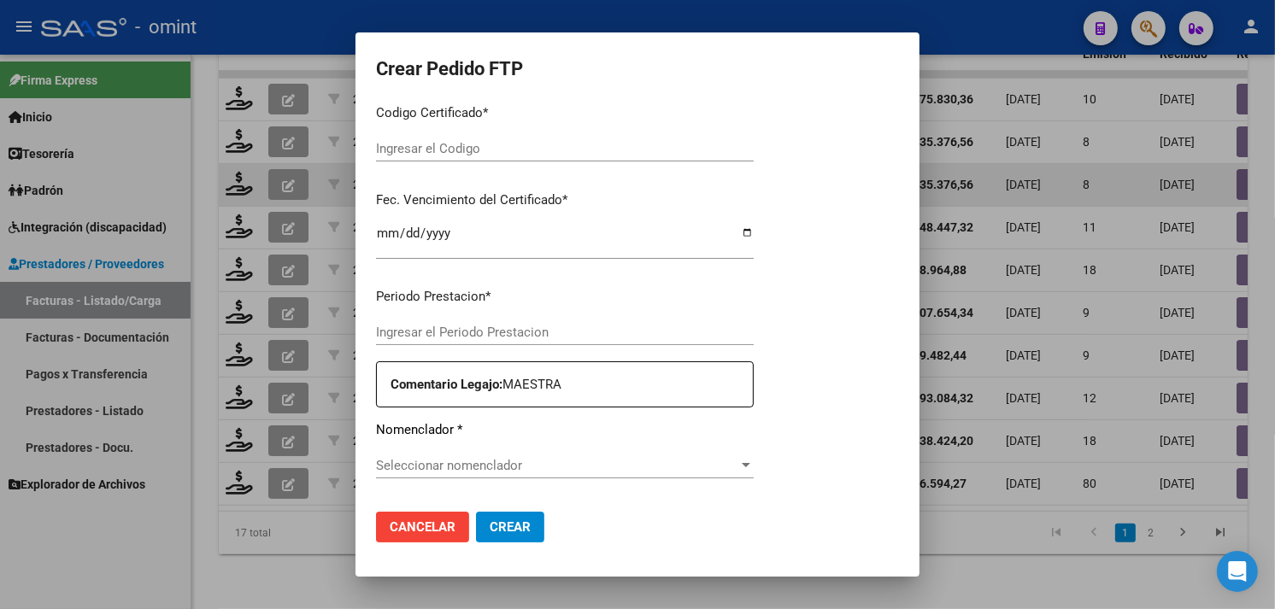
type input "202508"
type input "$ 307.654,34"
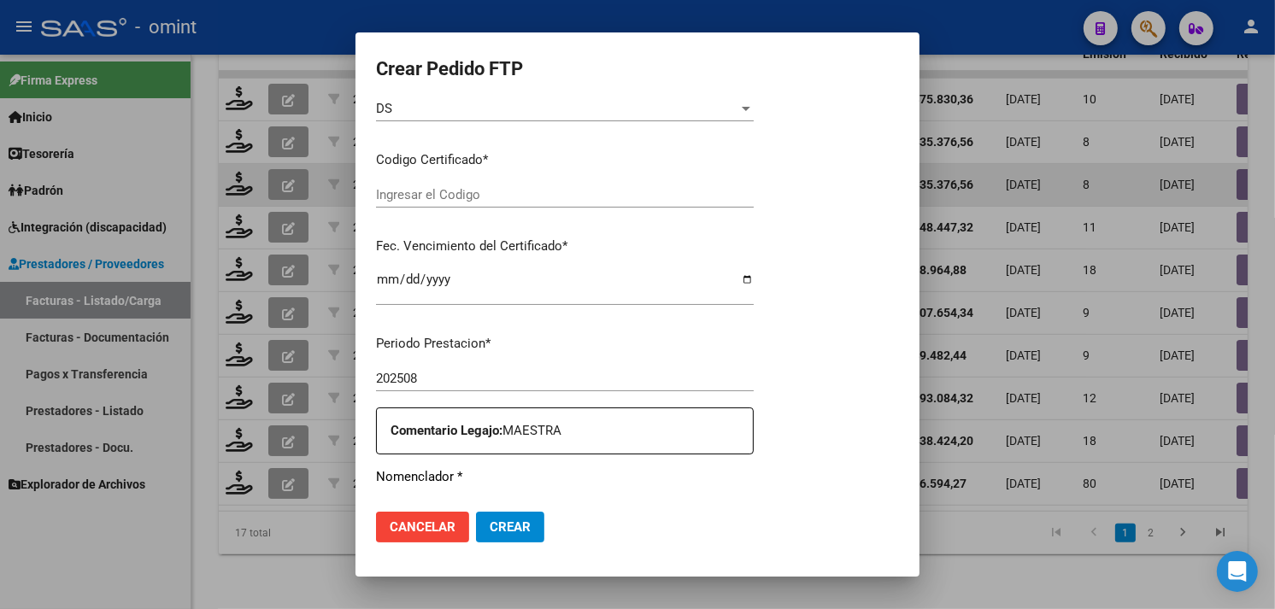
type input "9741048770"
type input "[DATE]"
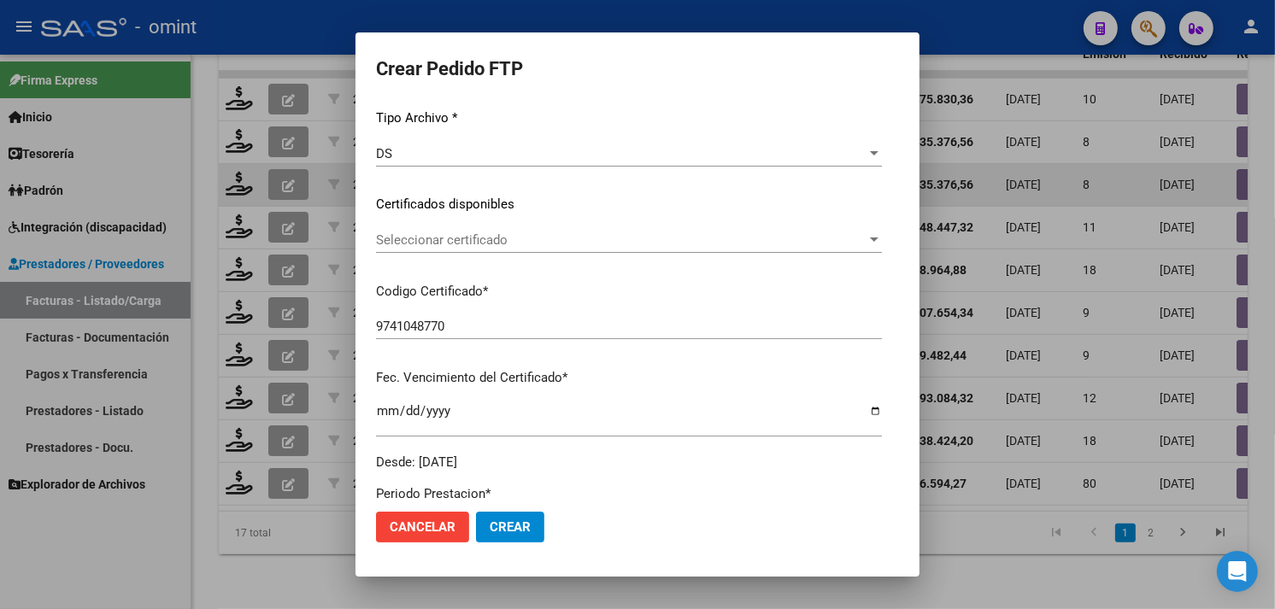
click at [492, 236] on span "Seleccionar certificado" at bounding box center [621, 240] width 491 height 15
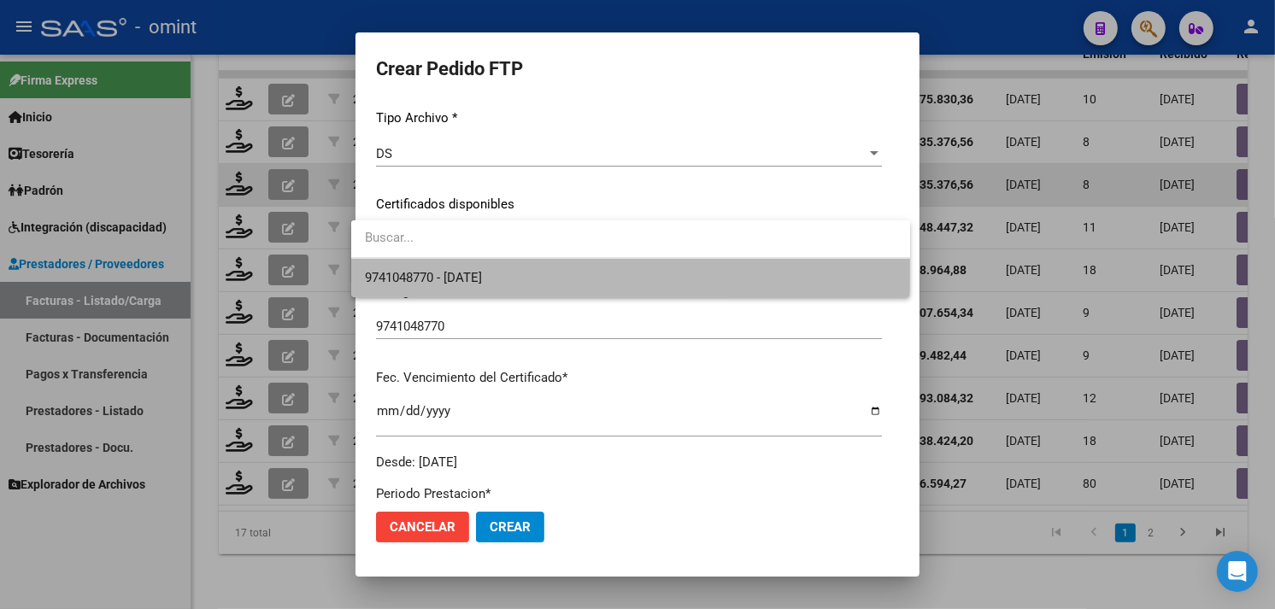
click at [493, 265] on span "9741048770 - [DATE]" at bounding box center [631, 278] width 532 height 38
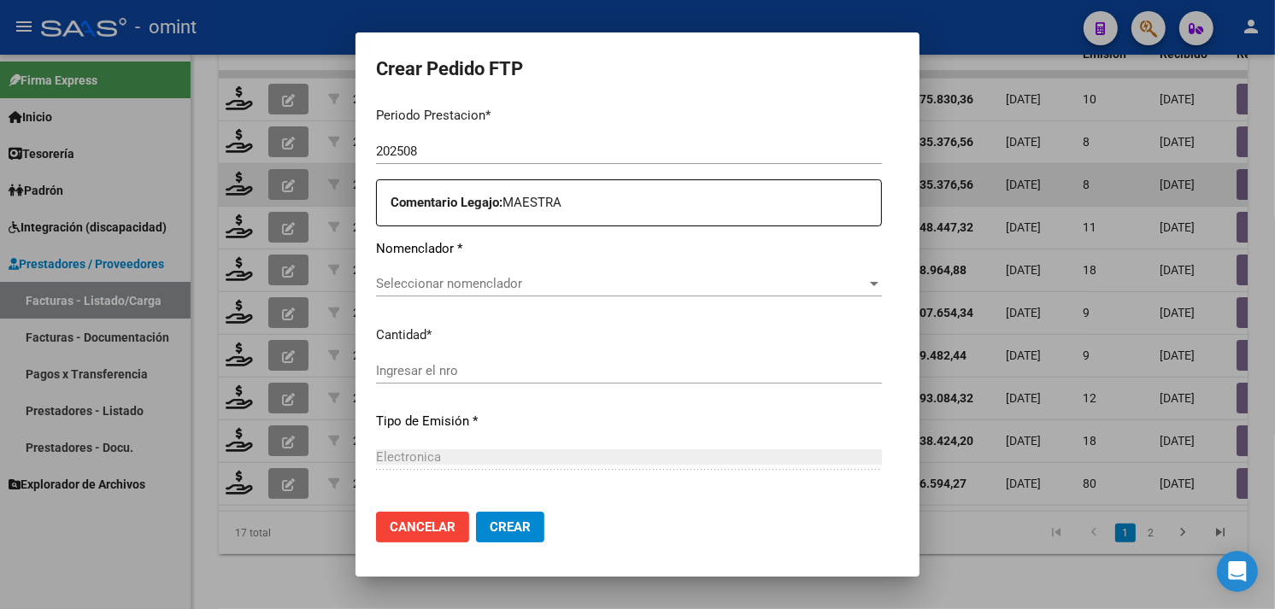
scroll to position [569, 0]
click at [523, 288] on span "Seleccionar nomenclador" at bounding box center [621, 282] width 491 height 15
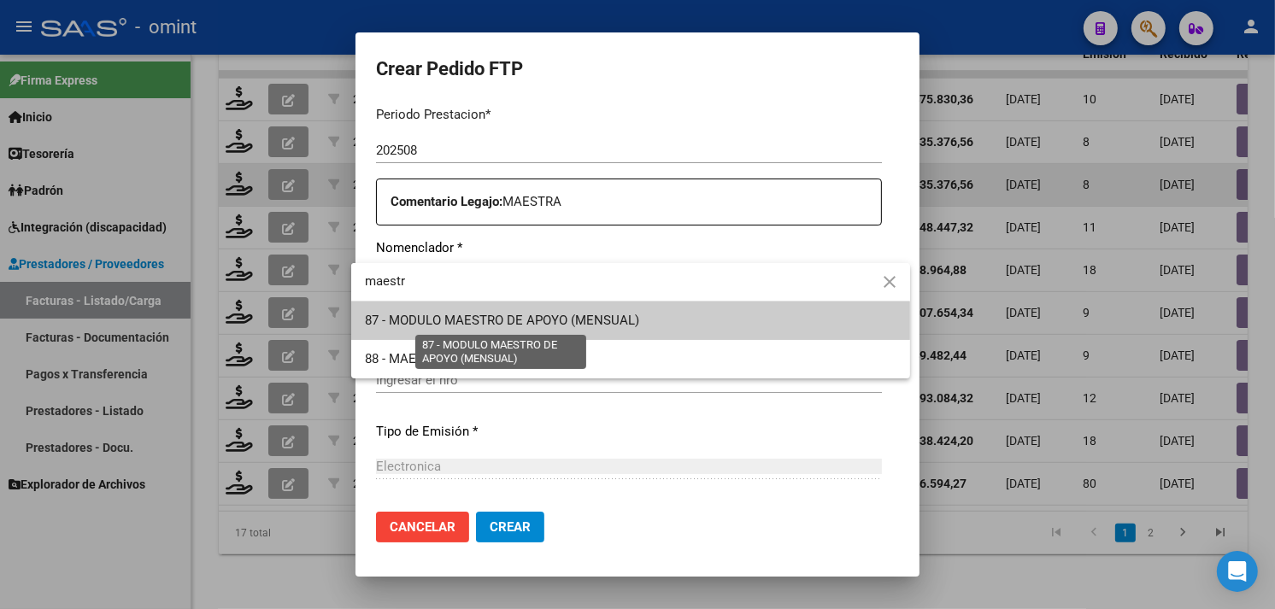
type input "maestr"
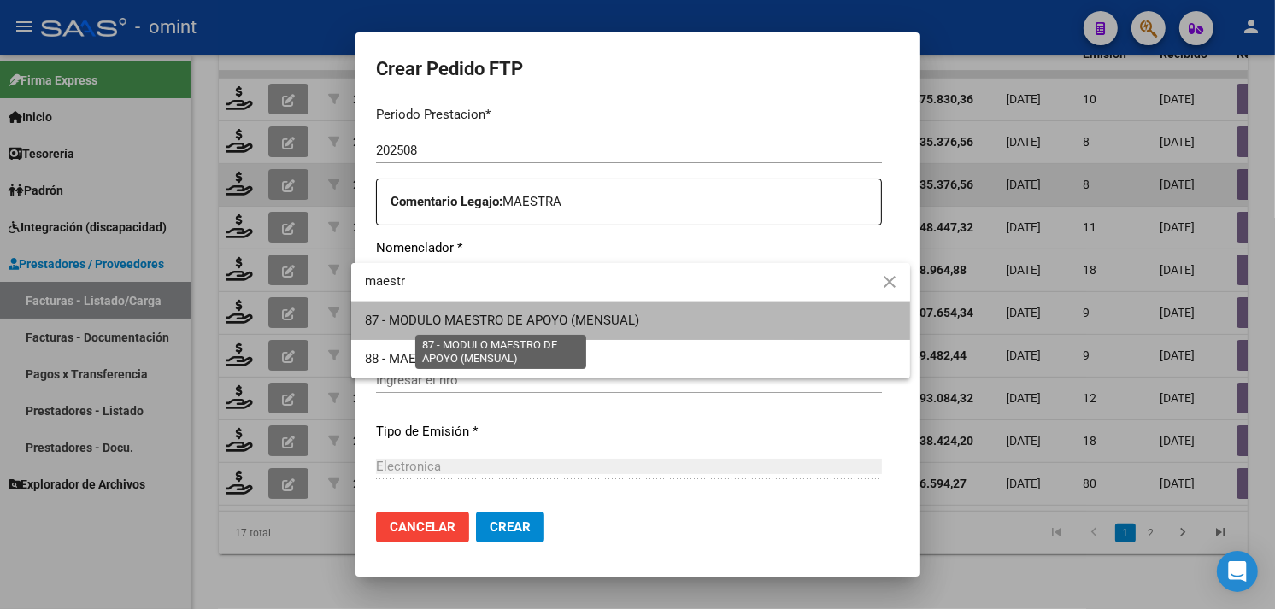
click at [527, 327] on span "87 - MODULO MAESTRO DE APOYO (MENSUAL)" at bounding box center [502, 320] width 274 height 15
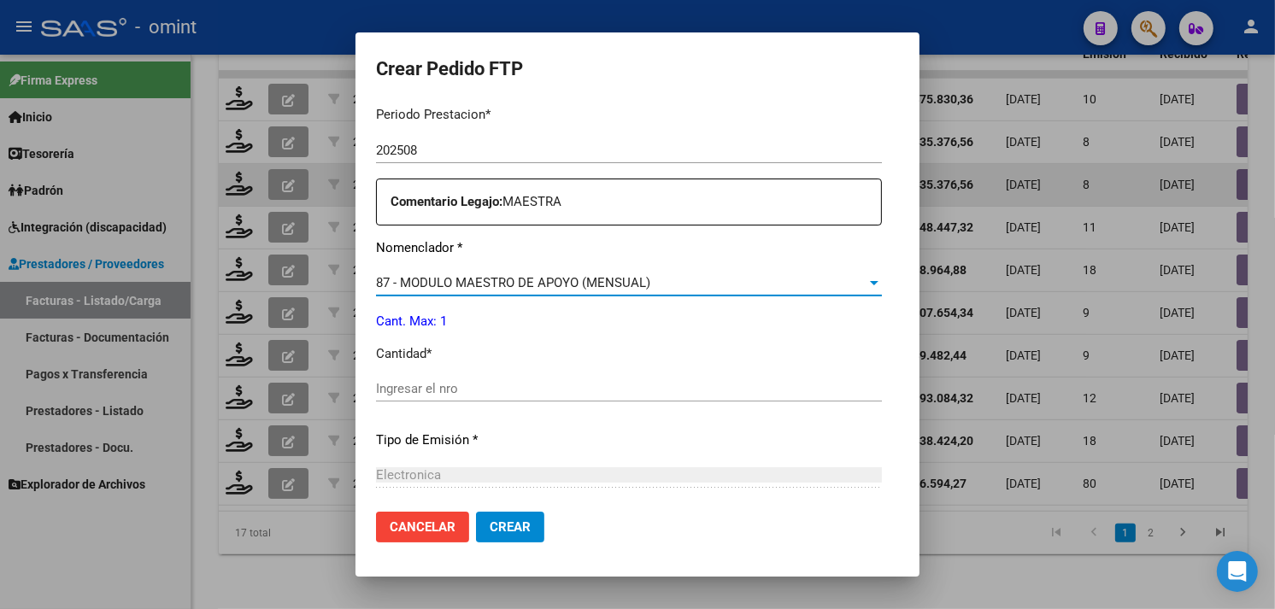
click at [477, 378] on div "Ingresar el nro" at bounding box center [629, 389] width 506 height 26
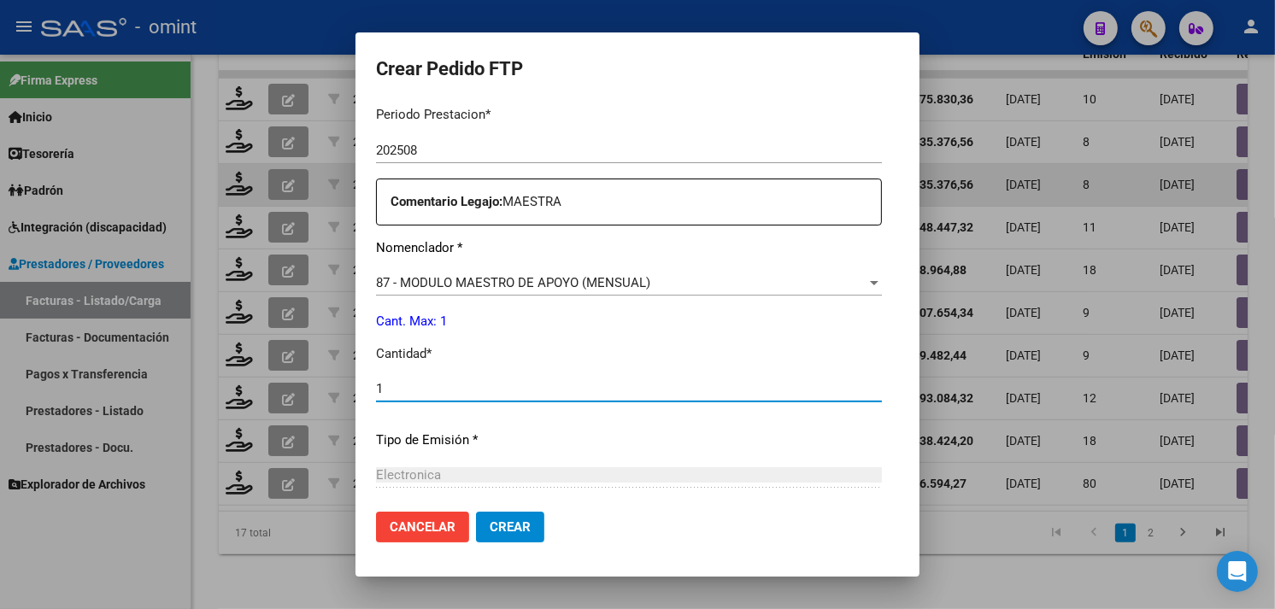
type input "1"
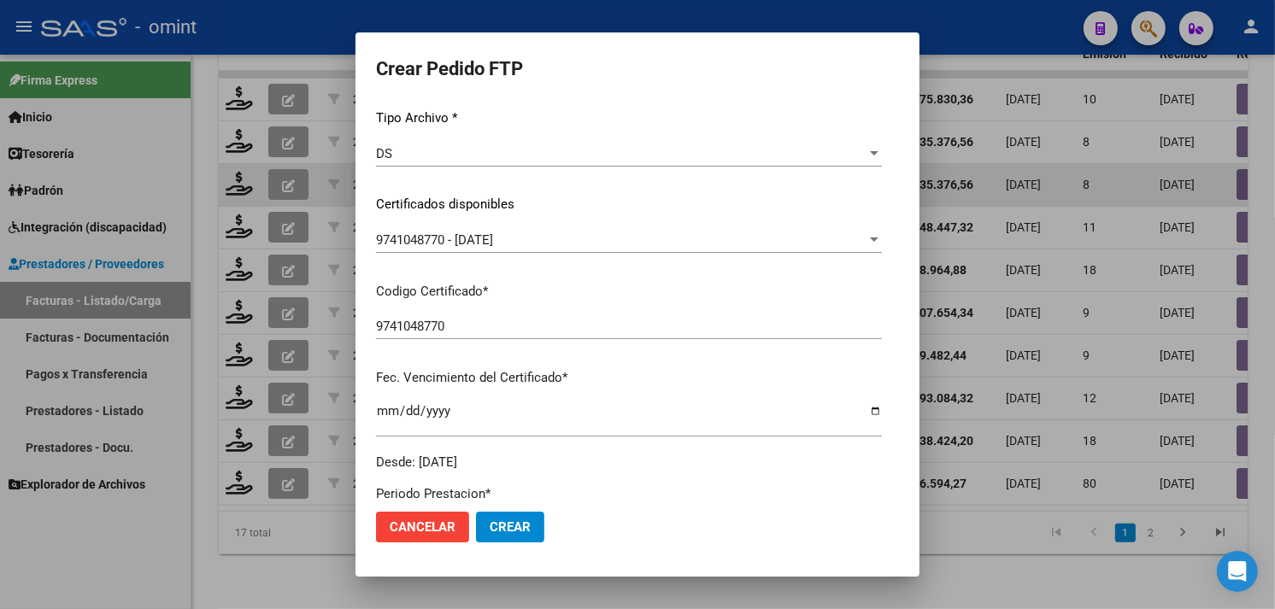
scroll to position [0, 0]
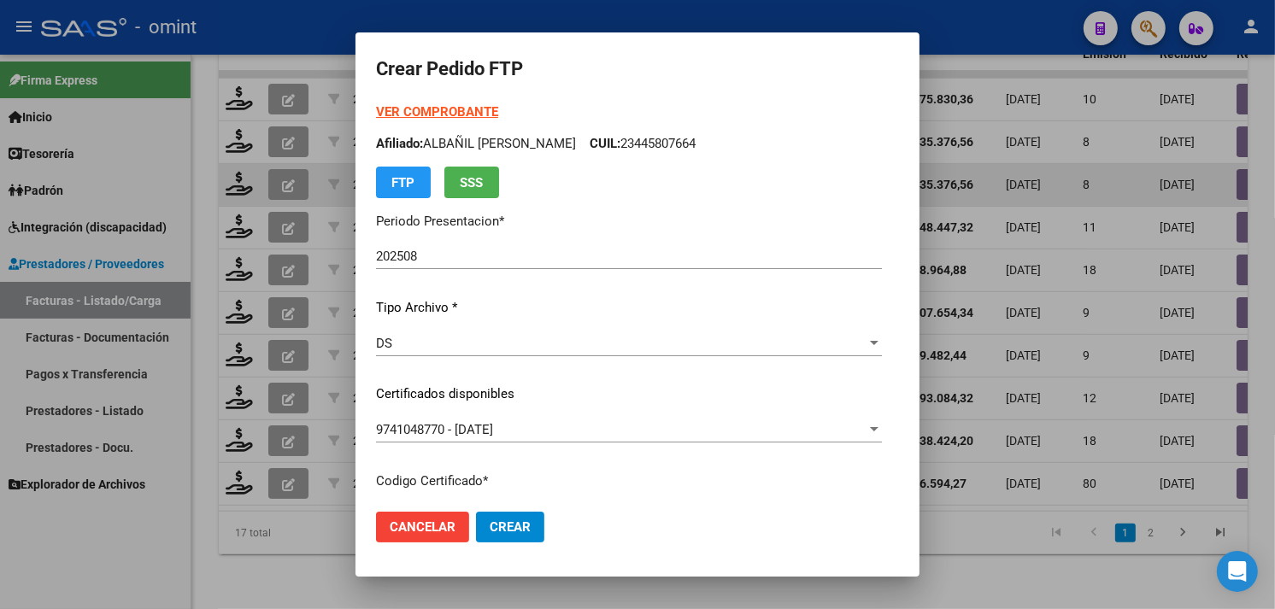
click at [416, 116] on strong "VER COMPROBANTE" at bounding box center [437, 111] width 122 height 15
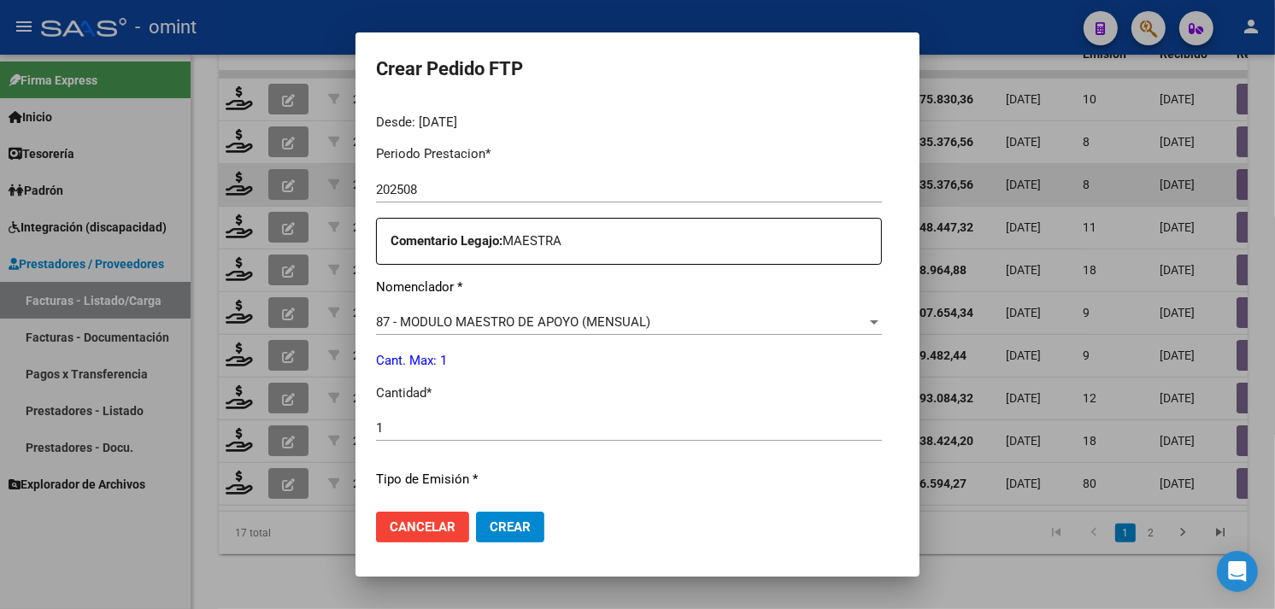
scroll to position [748, 0]
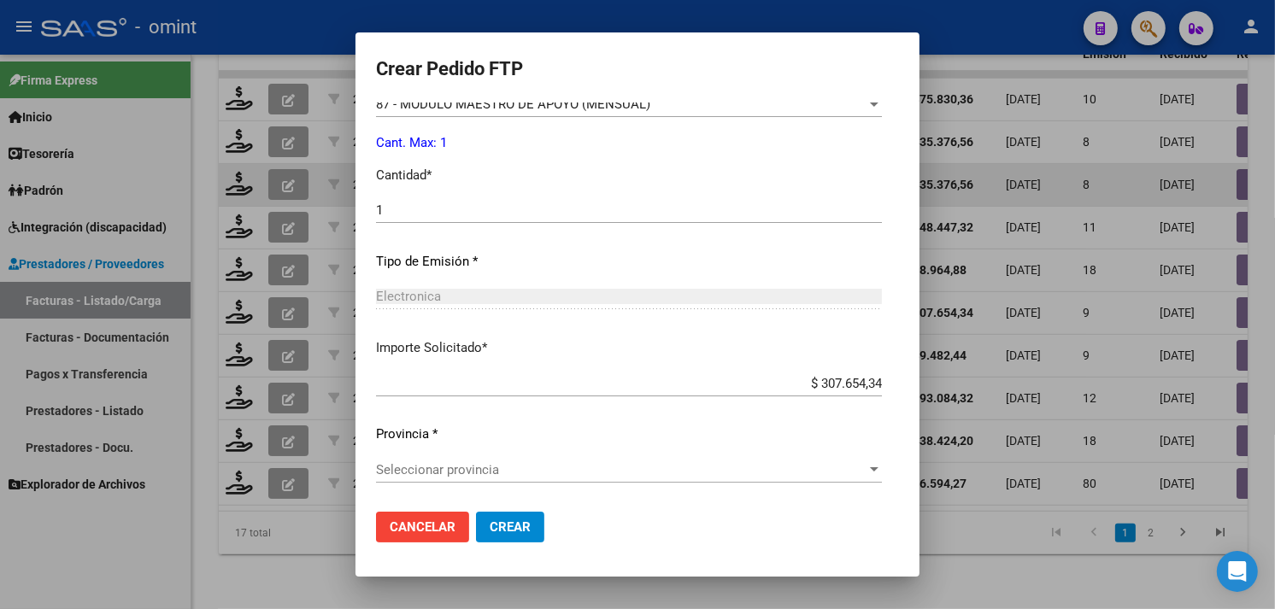
click at [499, 453] on div "Periodo Prestacion * 202508 Ingresar el Periodo Prestacion Comentario Legajo: M…" at bounding box center [629, 207] width 506 height 586
click at [502, 465] on span "Seleccionar provincia" at bounding box center [621, 469] width 491 height 15
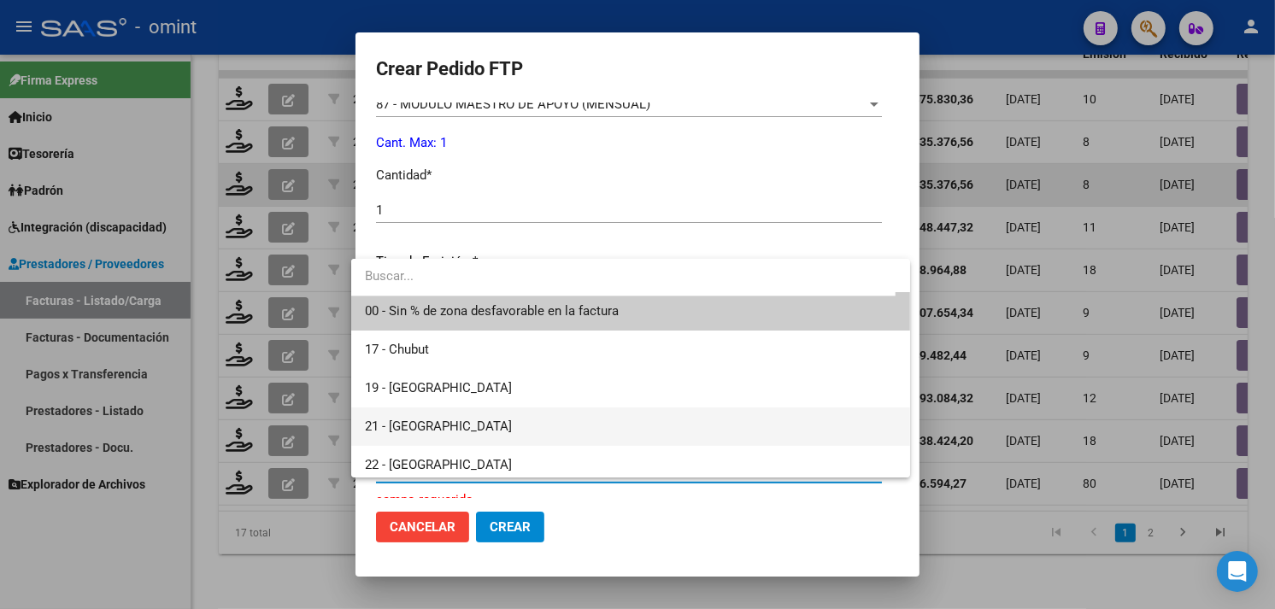
scroll to position [0, 0]
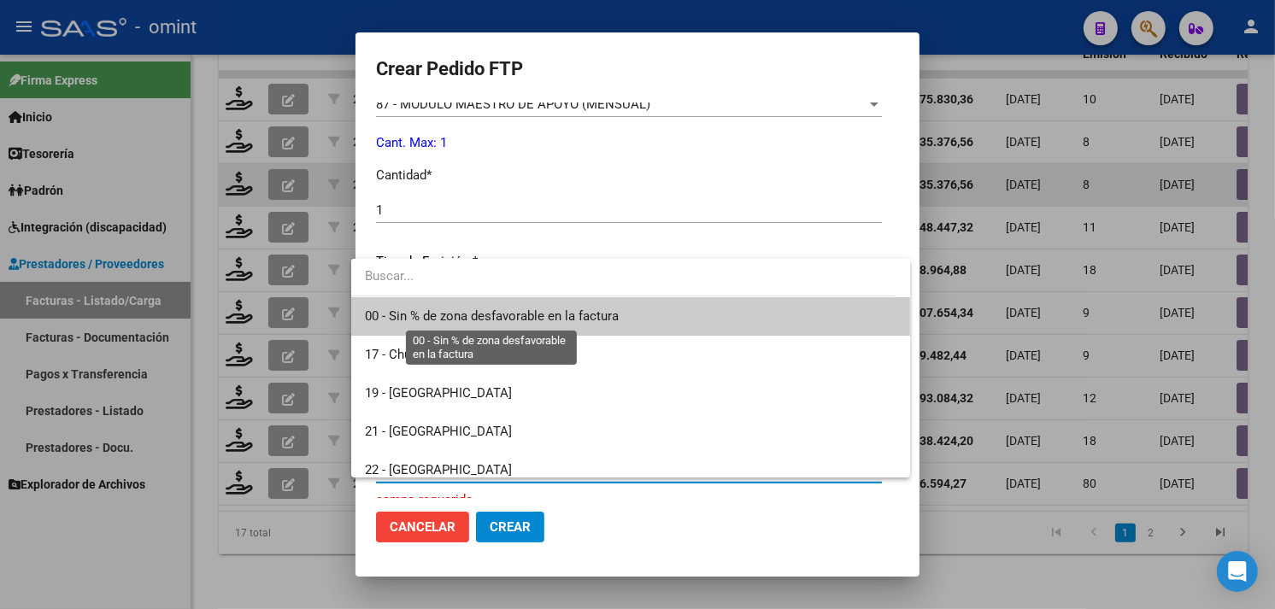
click at [448, 315] on span "00 - Sin % de zona desfavorable en la factura" at bounding box center [492, 316] width 254 height 15
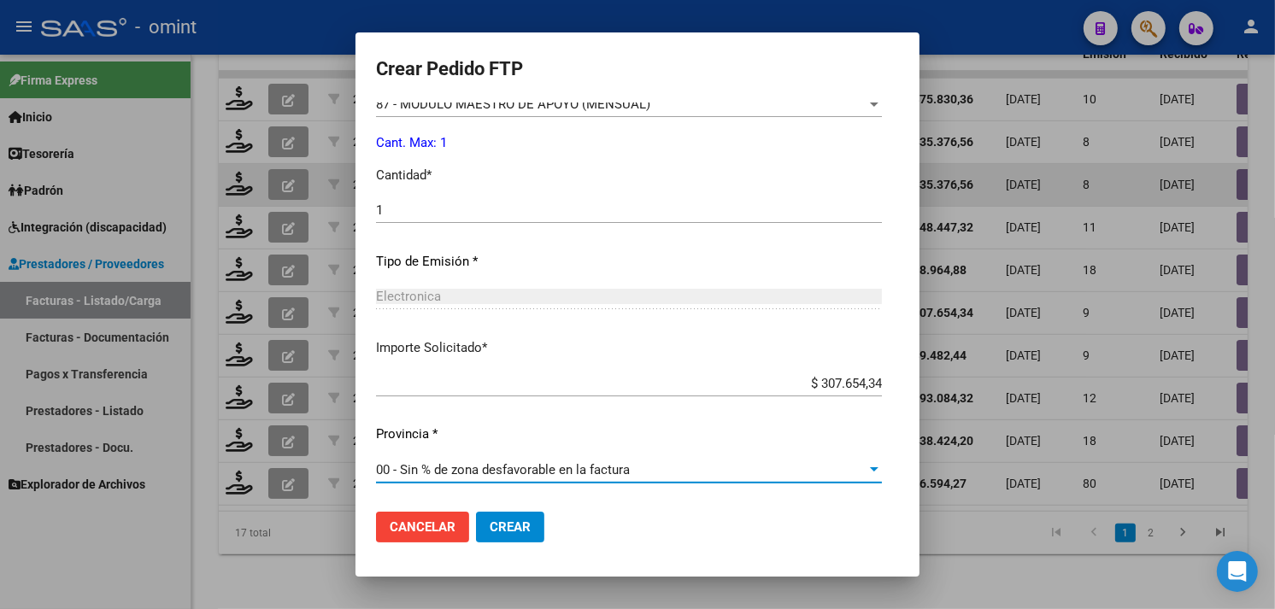
scroll to position [653, 0]
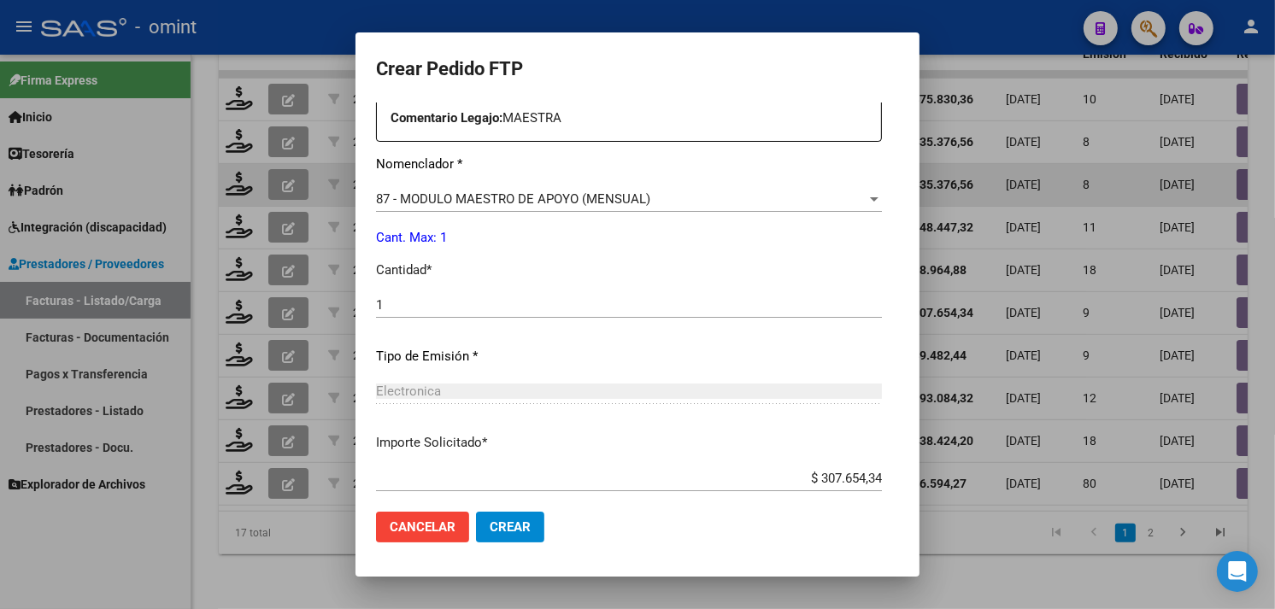
click at [517, 537] on button "Crear" at bounding box center [510, 527] width 68 height 31
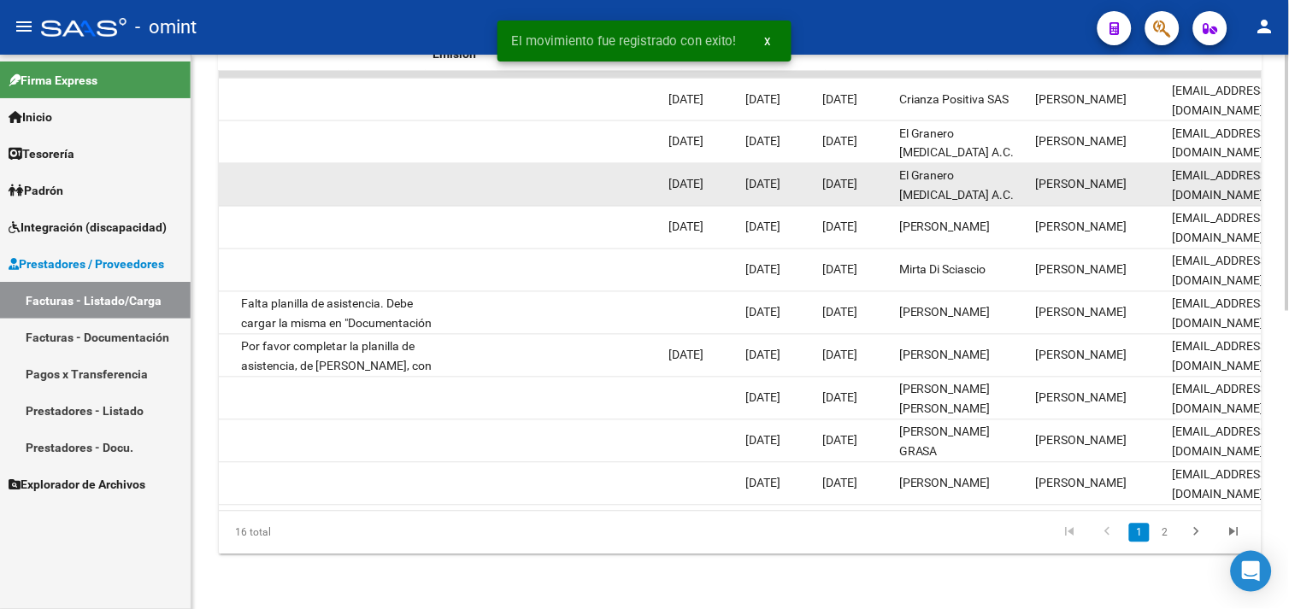
scroll to position [0, 1693]
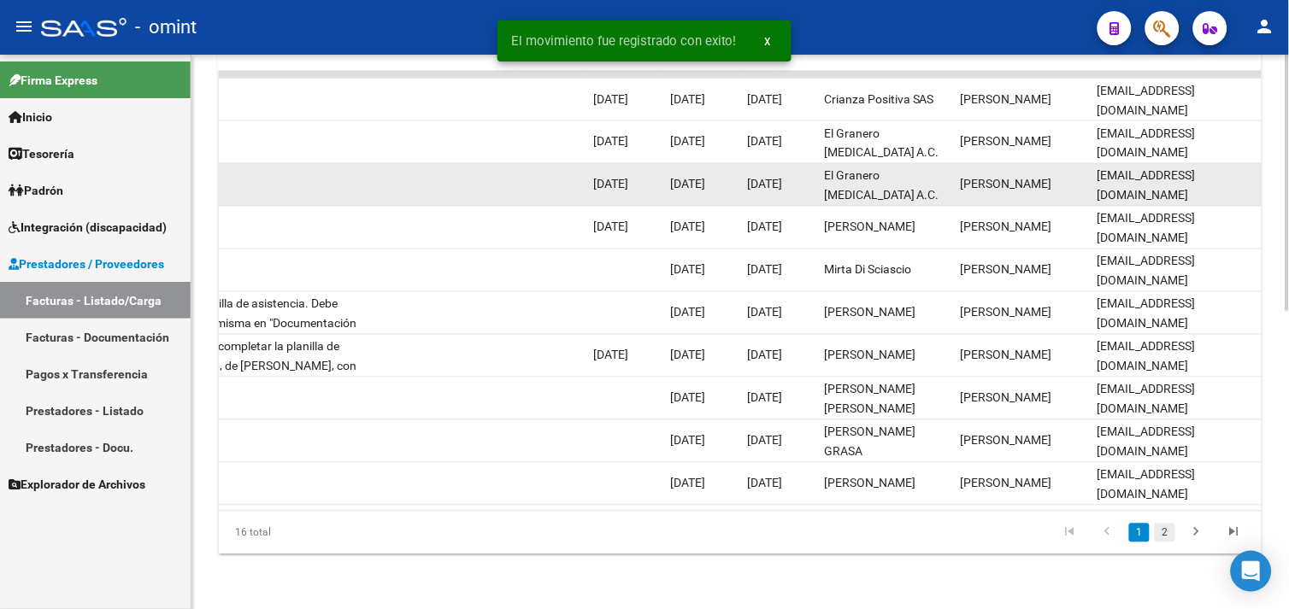
click at [1177, 534] on li "2" at bounding box center [1165, 533] width 26 height 29
click at [1164, 528] on link "2" at bounding box center [1165, 533] width 21 height 19
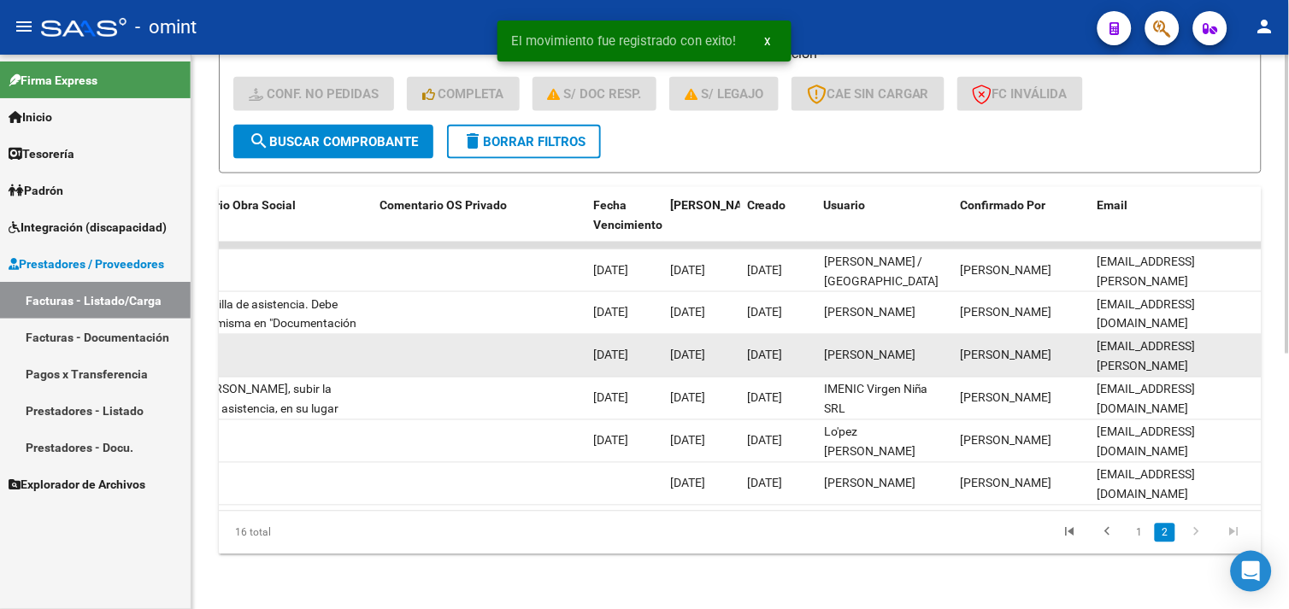
scroll to position [475, 0]
drag, startPoint x: 1126, startPoint y: 514, endPoint x: 713, endPoint y: 515, distance: 412.9
click at [713, 515] on div "16 total 1 2" at bounding box center [740, 533] width 1043 height 43
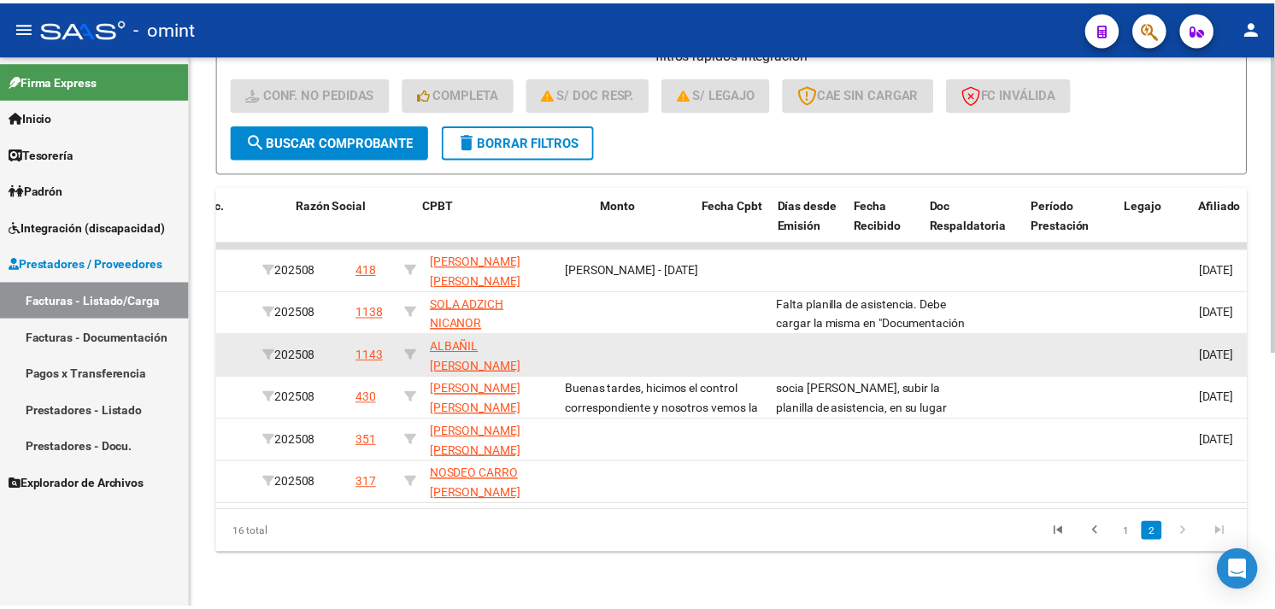
scroll to position [0, 0]
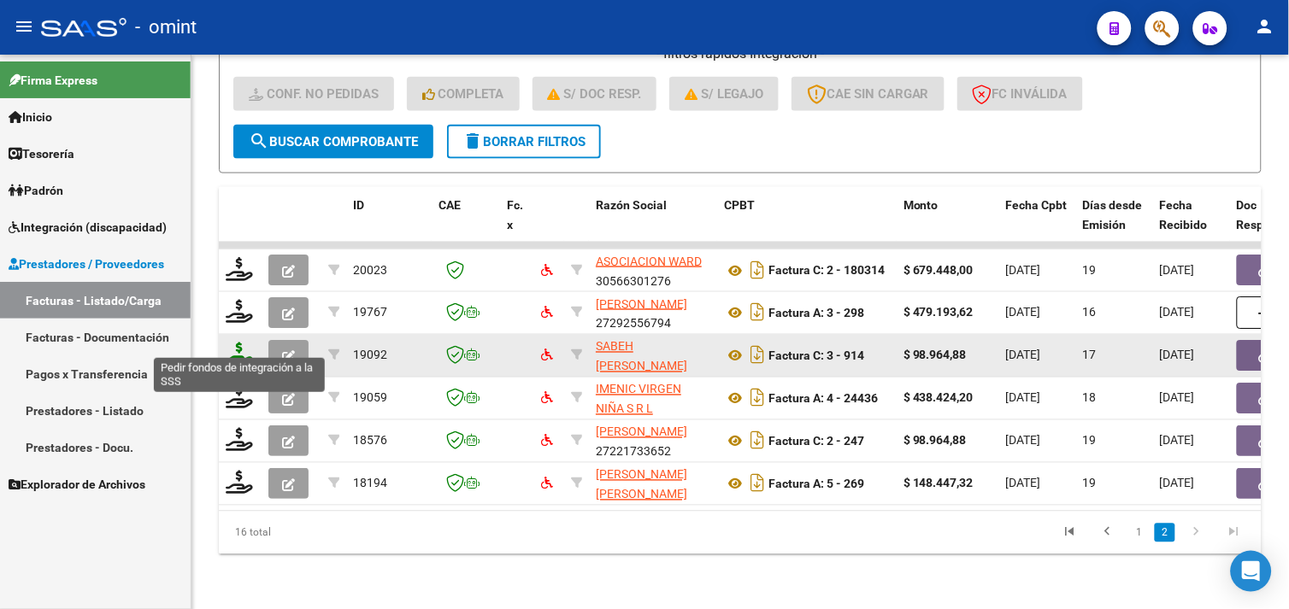
click at [231, 343] on icon at bounding box center [239, 355] width 27 height 24
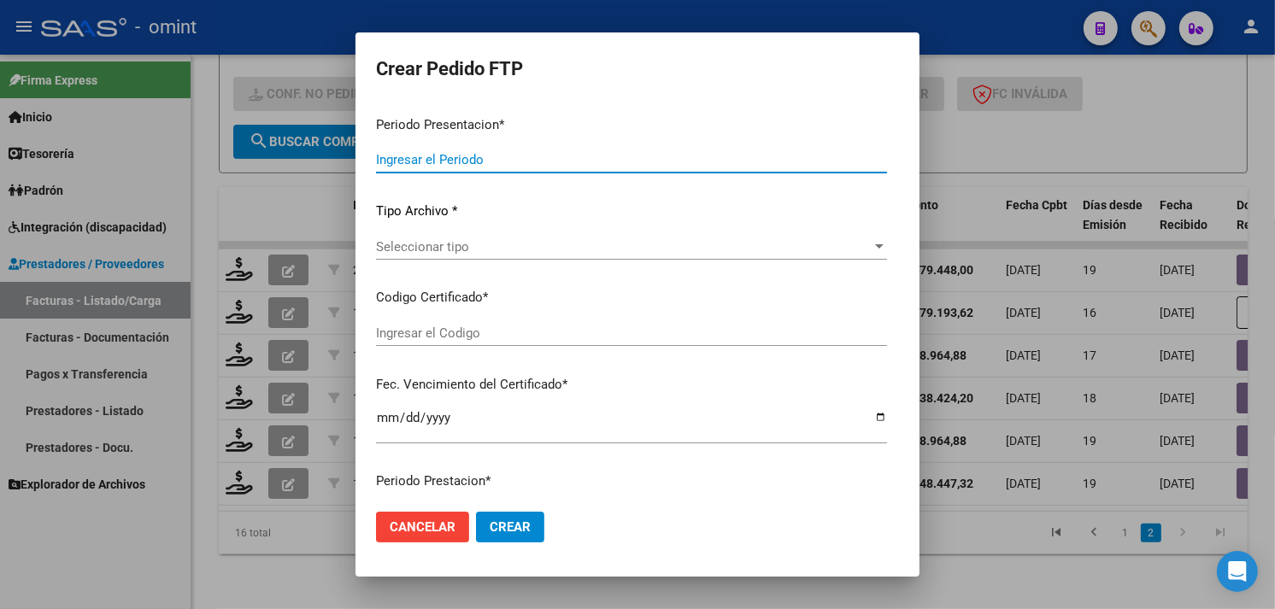
type input "202508"
type input "$ 98.964,88"
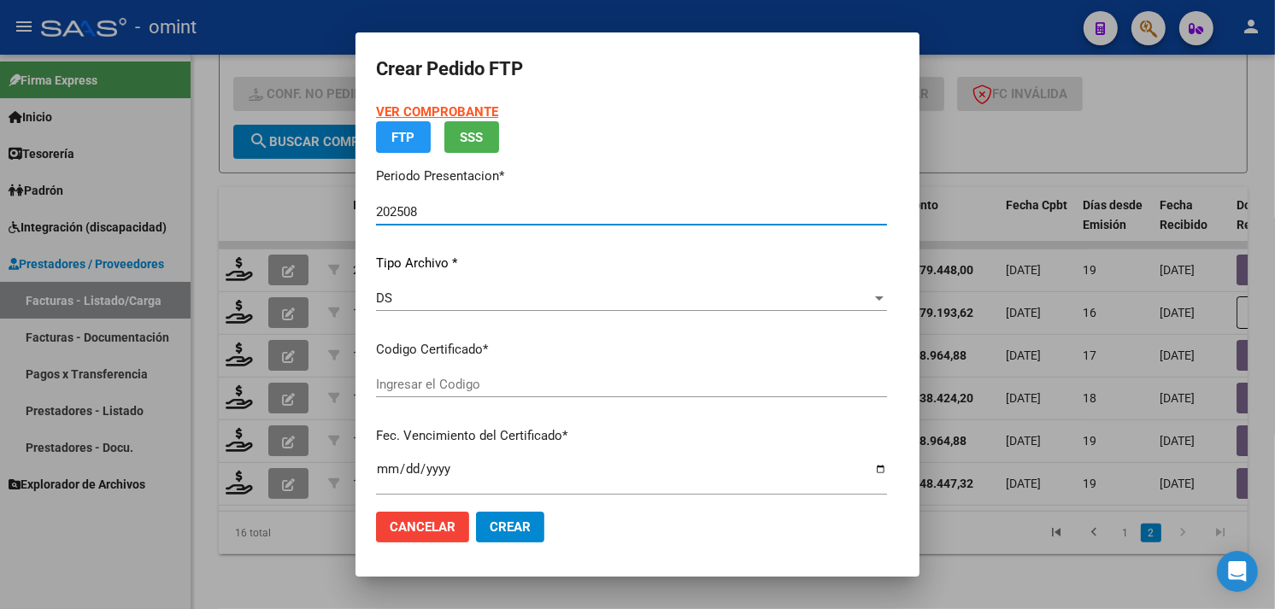
type input "9741048770"
type input "[DATE]"
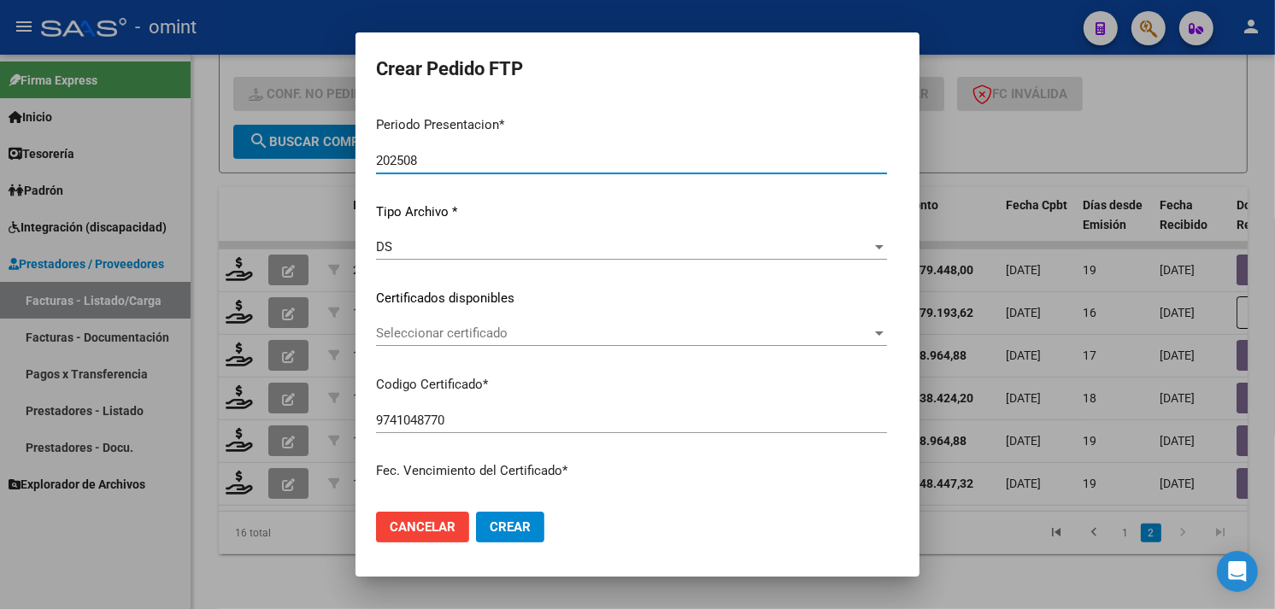
scroll to position [139, 0]
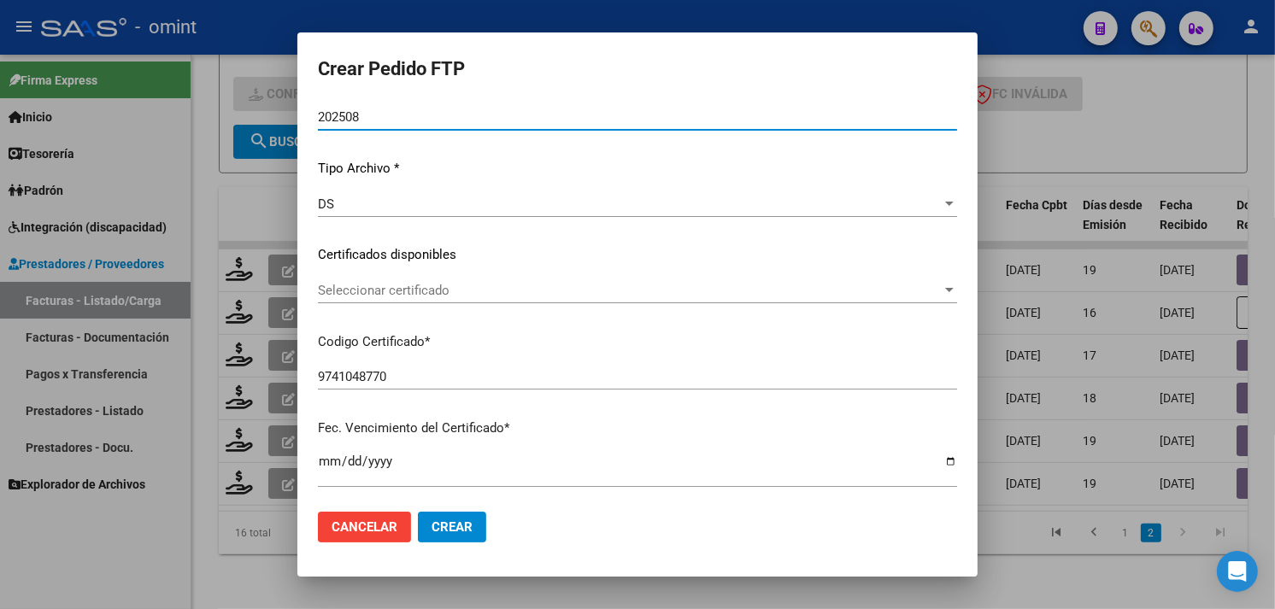
click at [511, 280] on div "Seleccionar certificado Seleccionar certificado" at bounding box center [637, 291] width 639 height 26
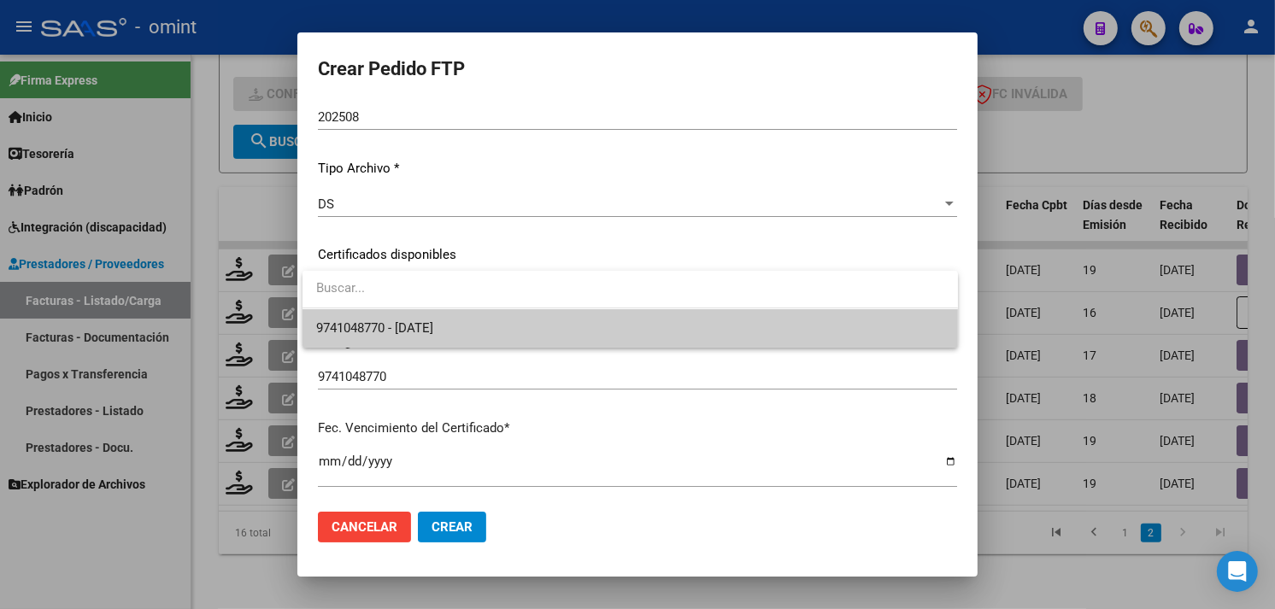
click at [485, 315] on span "9741048770 - [DATE]" at bounding box center [630, 328] width 628 height 38
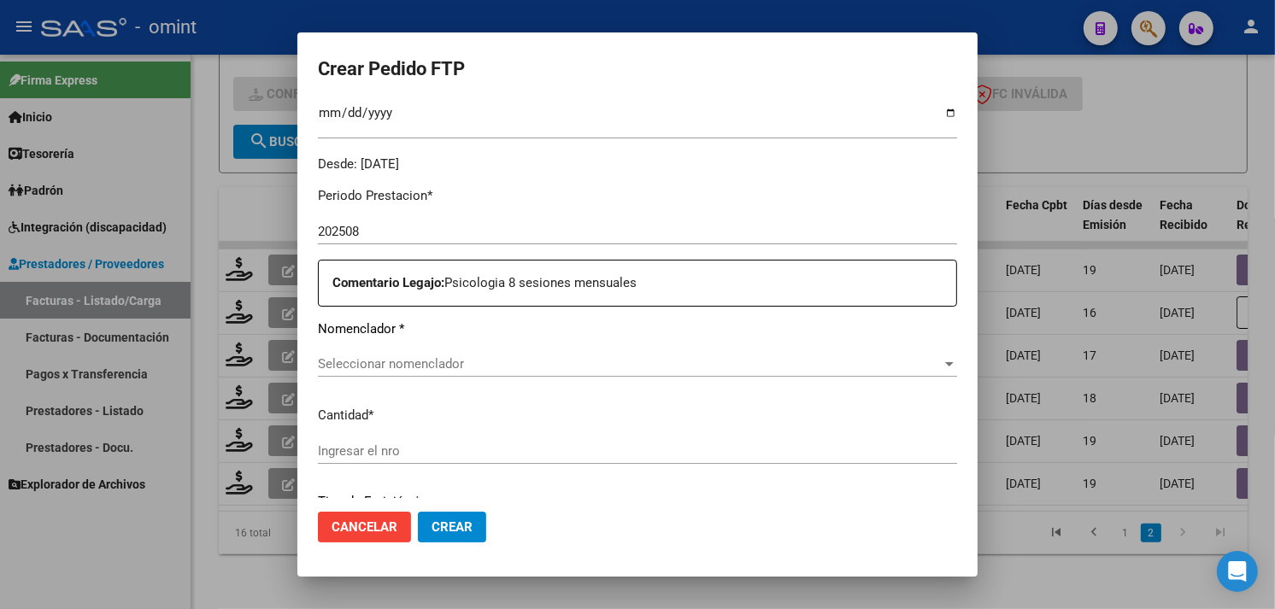
scroll to position [519, 0]
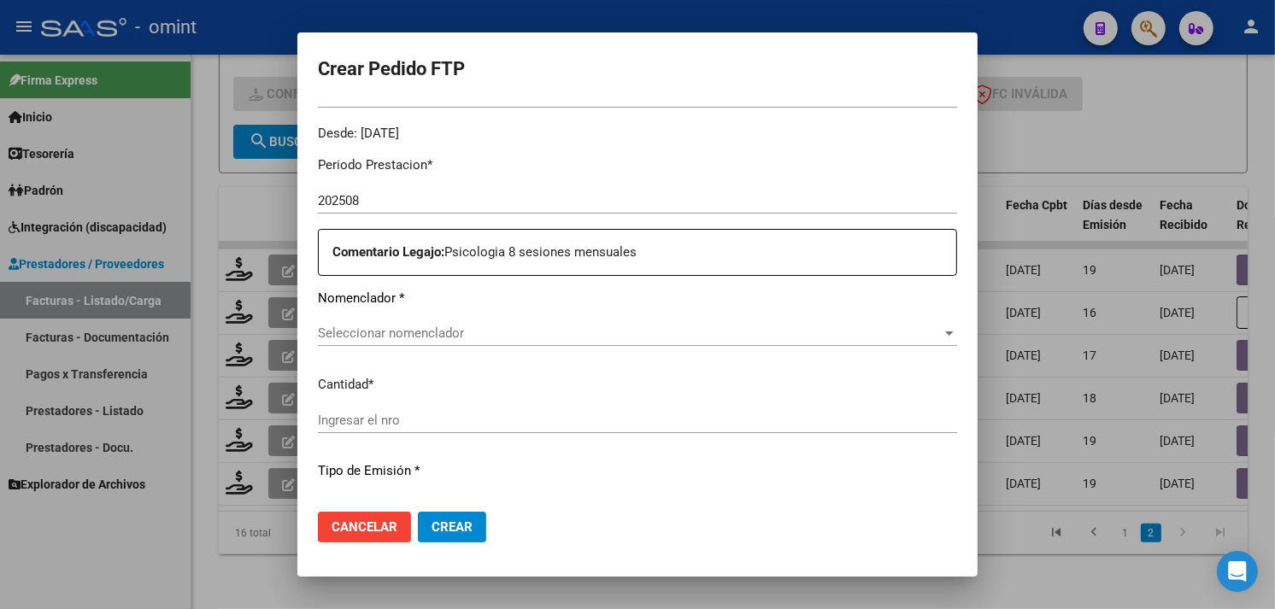
click at [485, 329] on span "Seleccionar nomenclador" at bounding box center [630, 333] width 624 height 15
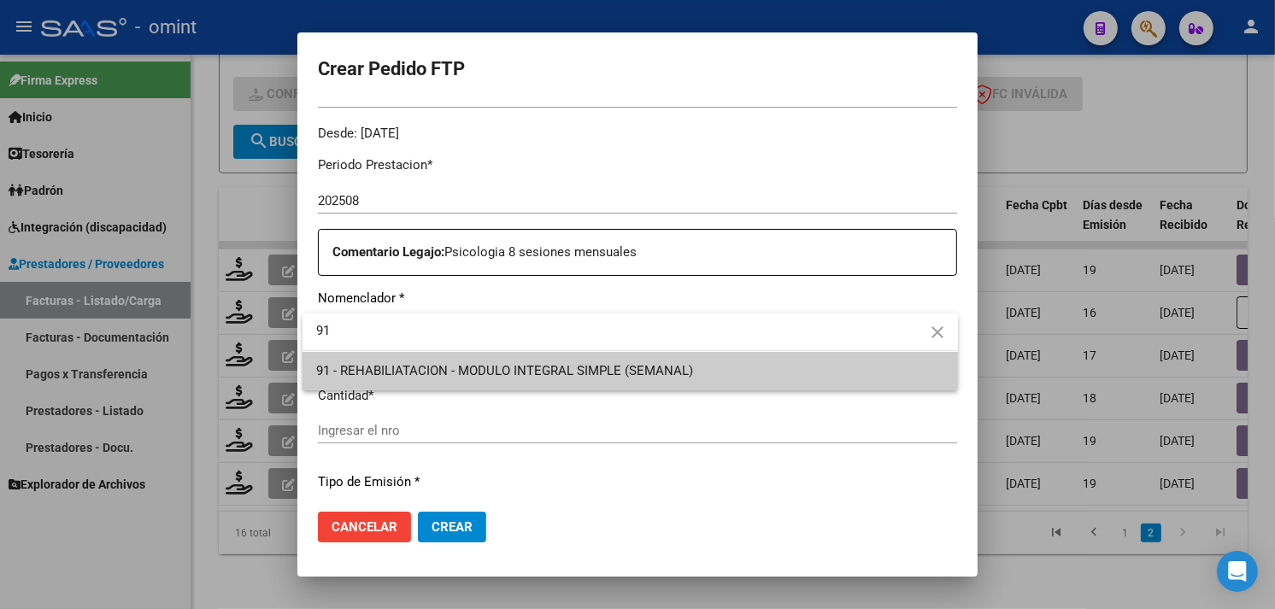
type input "91"
click at [484, 354] on span "91 - REHABILIATACION - MODULO INTEGRAL SIMPLE (SEMANAL)" at bounding box center [630, 371] width 628 height 38
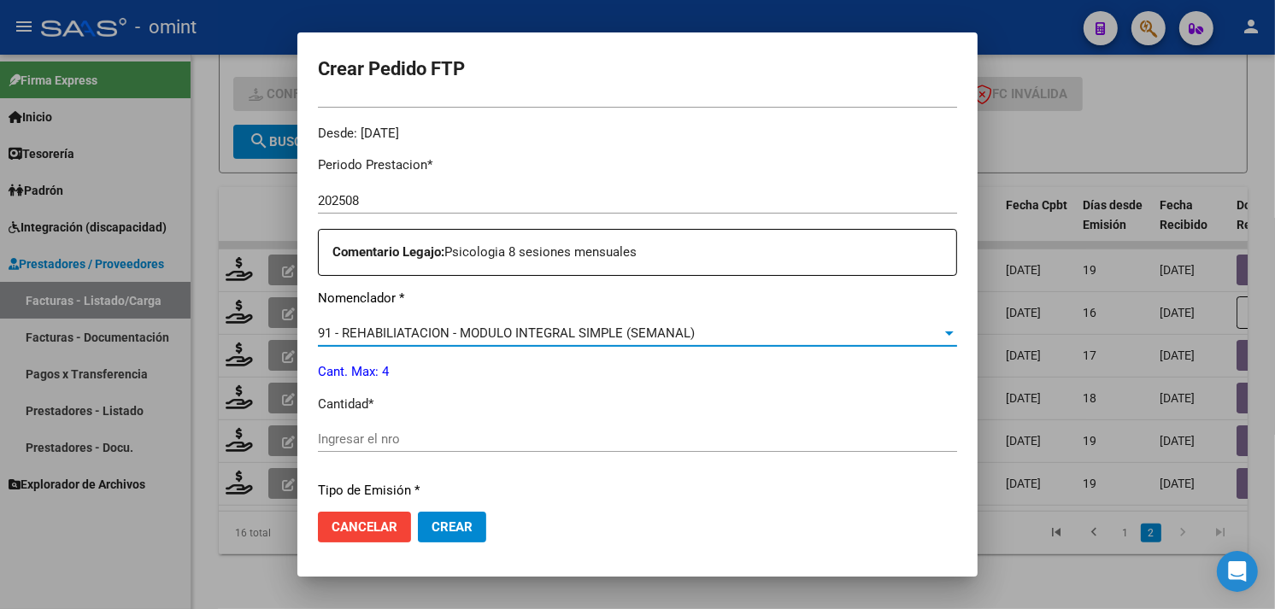
click at [437, 432] on input "Ingresar el nro" at bounding box center [637, 439] width 639 height 15
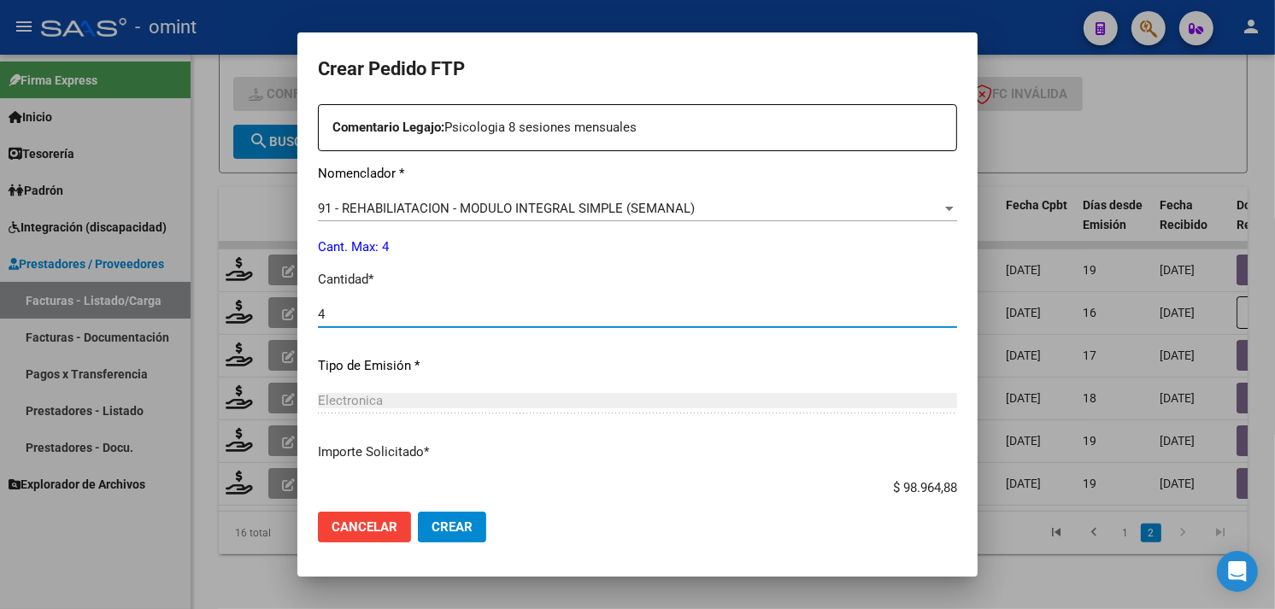
scroll to position [748, 0]
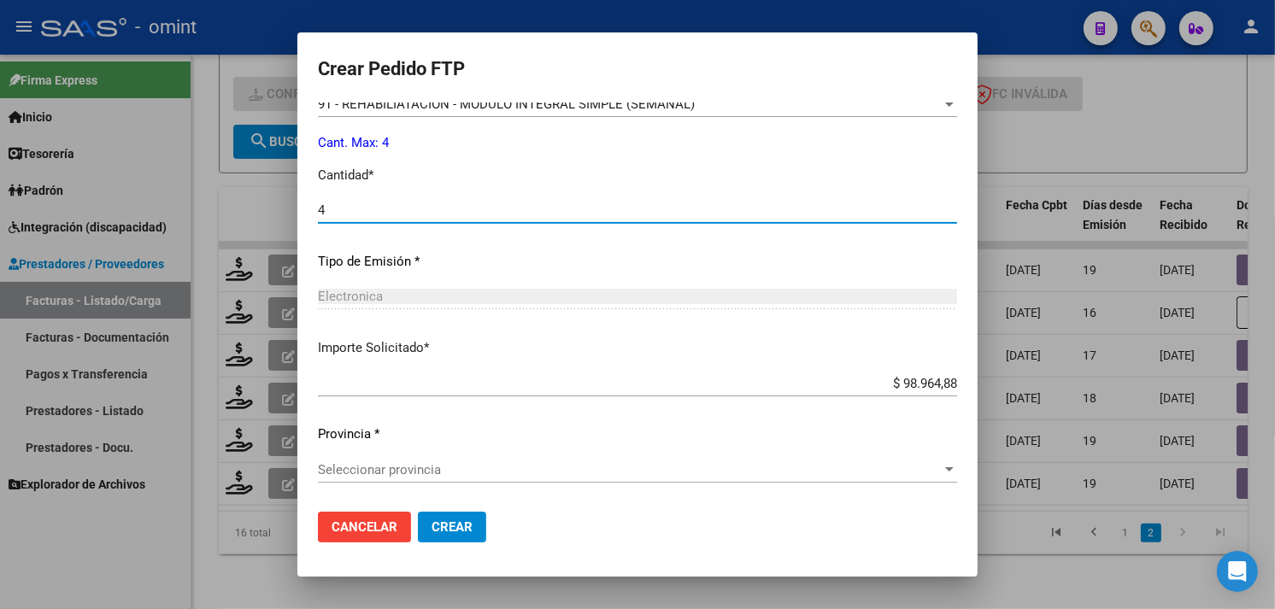
type input "4"
click at [474, 468] on span "Seleccionar provincia" at bounding box center [630, 469] width 624 height 15
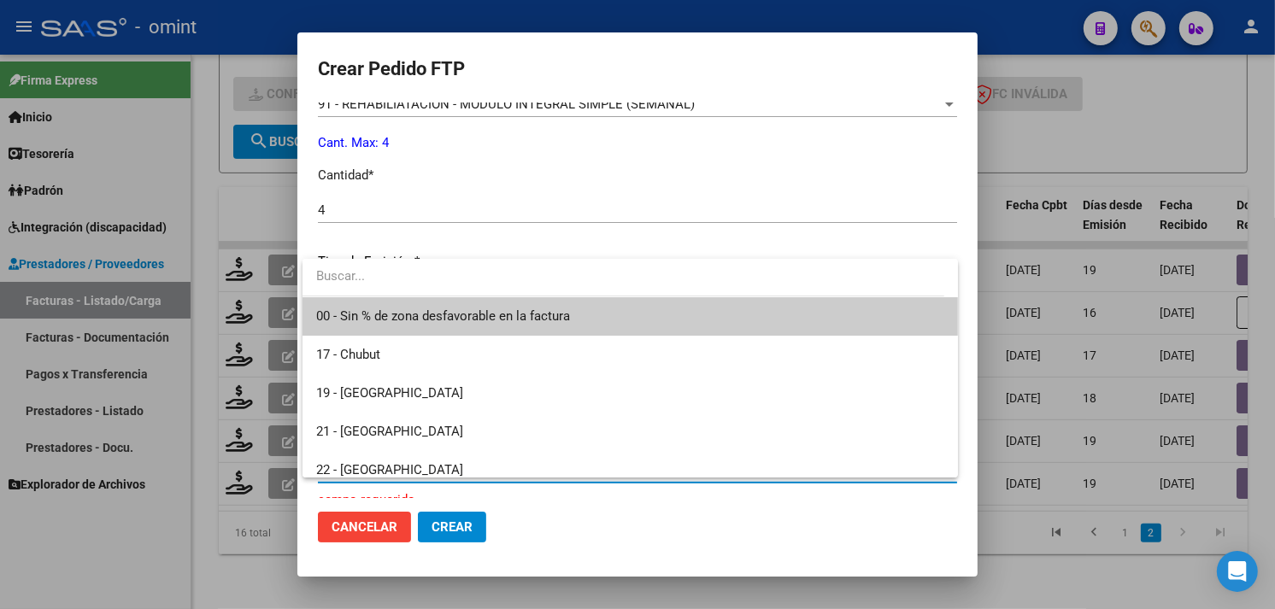
click at [441, 318] on span "00 - Sin % de zona desfavorable en la factura" at bounding box center [443, 316] width 254 height 15
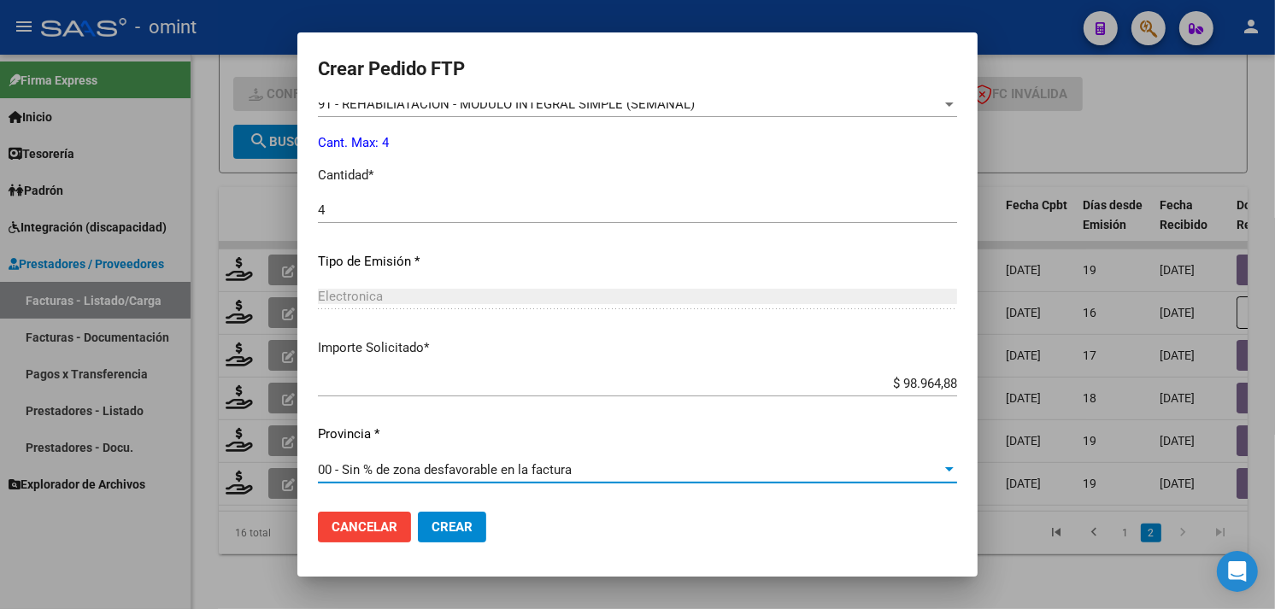
drag, startPoint x: 457, startPoint y: 504, endPoint x: 462, endPoint y: 523, distance: 19.5
click at [457, 505] on mat-dialog-actions "Cancelar Crear" at bounding box center [637, 527] width 639 height 58
click at [463, 526] on span "Crear" at bounding box center [452, 527] width 41 height 15
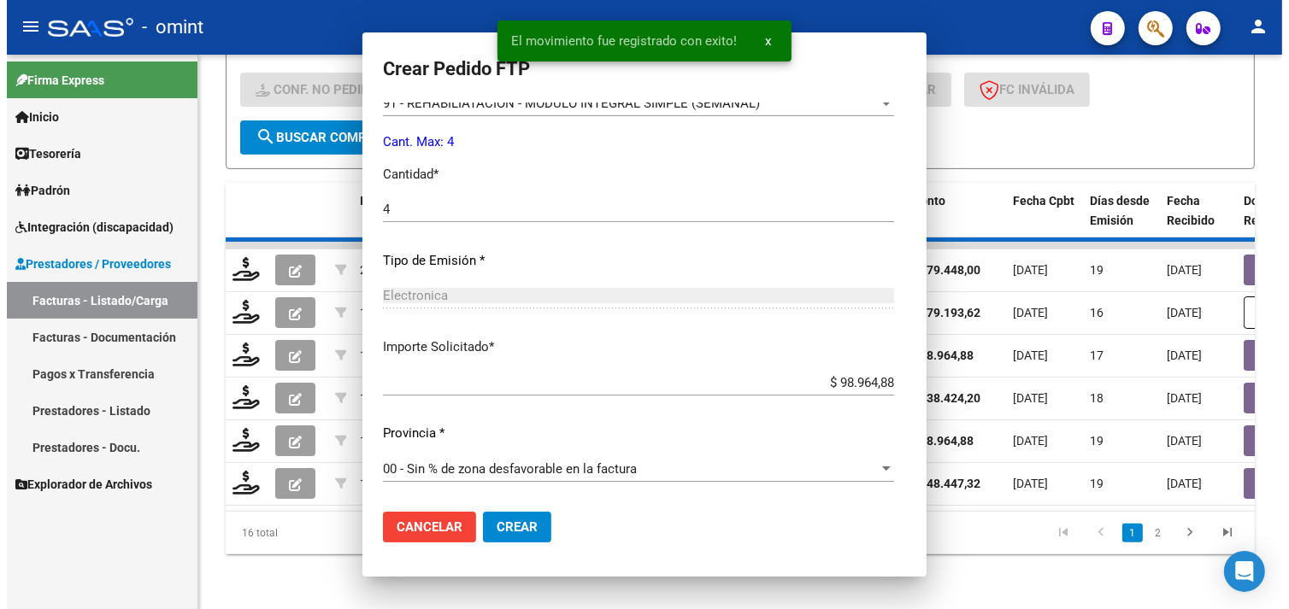
scroll to position [0, 0]
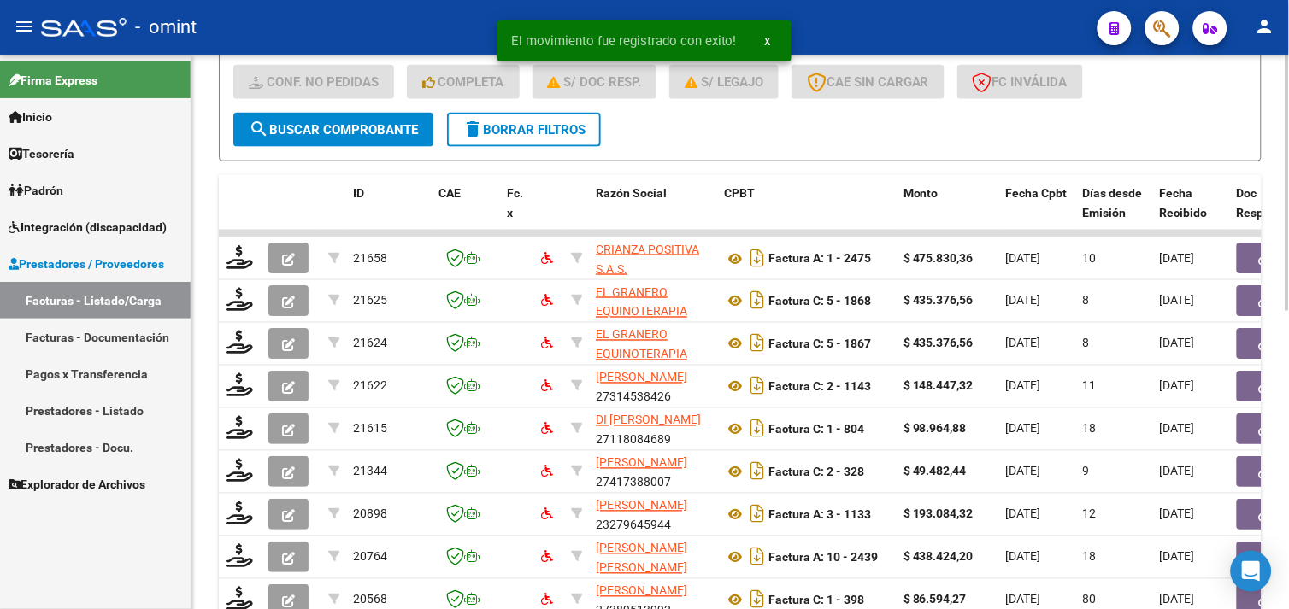
click at [536, 142] on button "delete Borrar Filtros" at bounding box center [524, 130] width 154 height 34
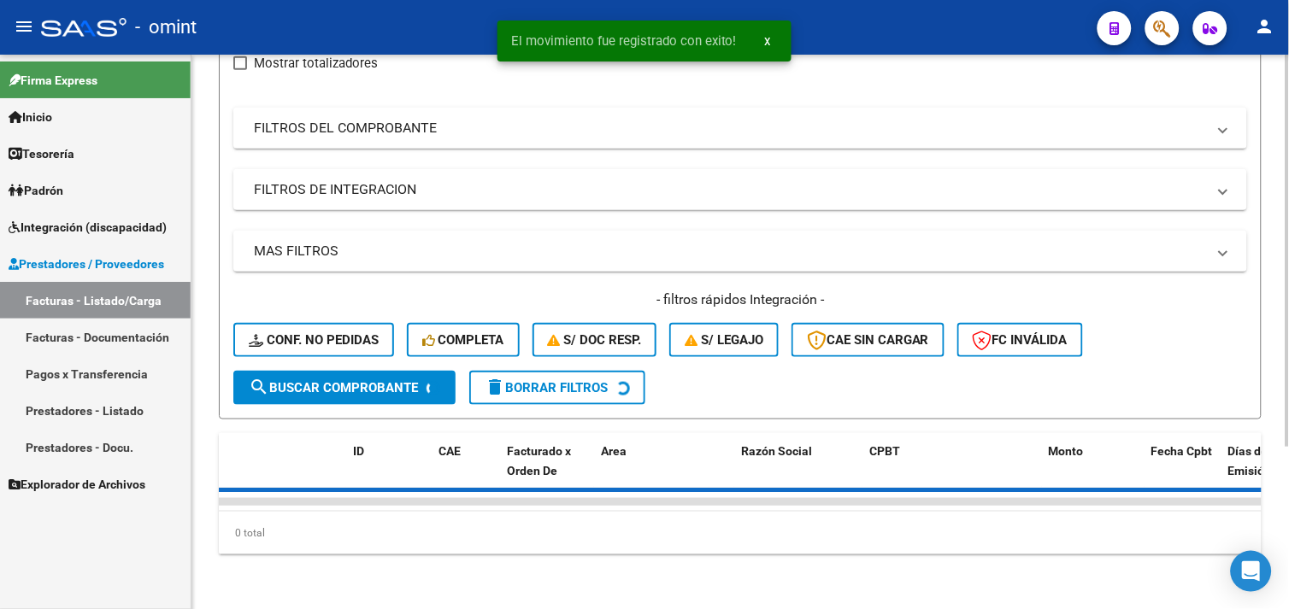
scroll to position [475, 0]
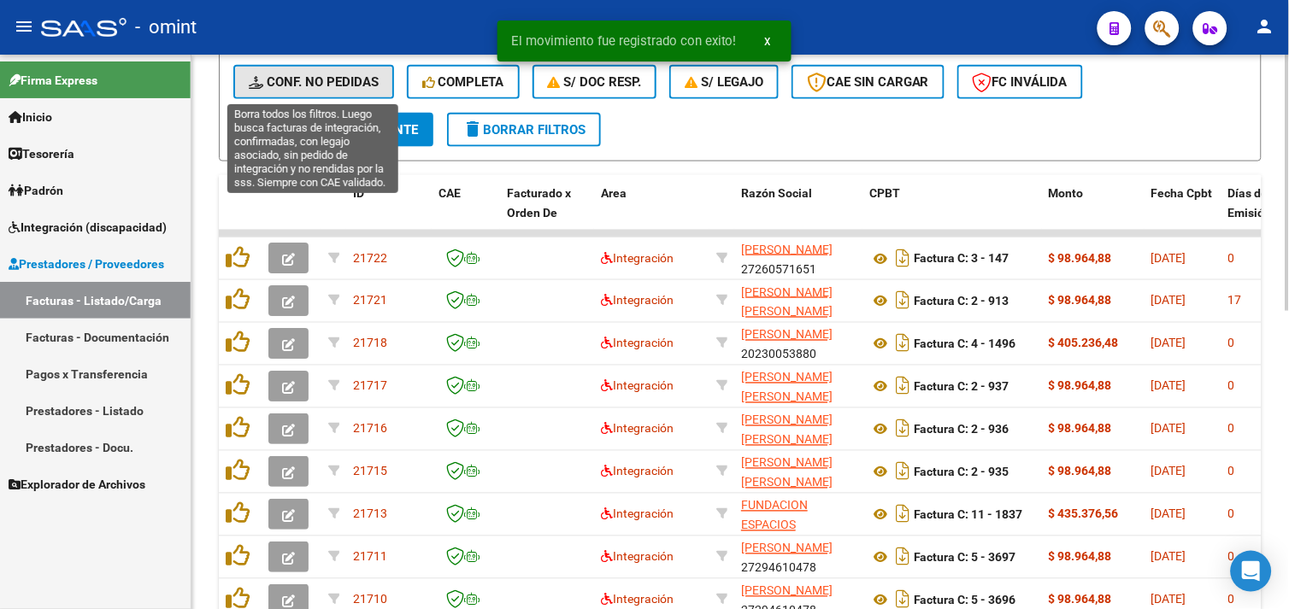
click at [309, 70] on button "Conf. no pedidas" at bounding box center [313, 82] width 161 height 34
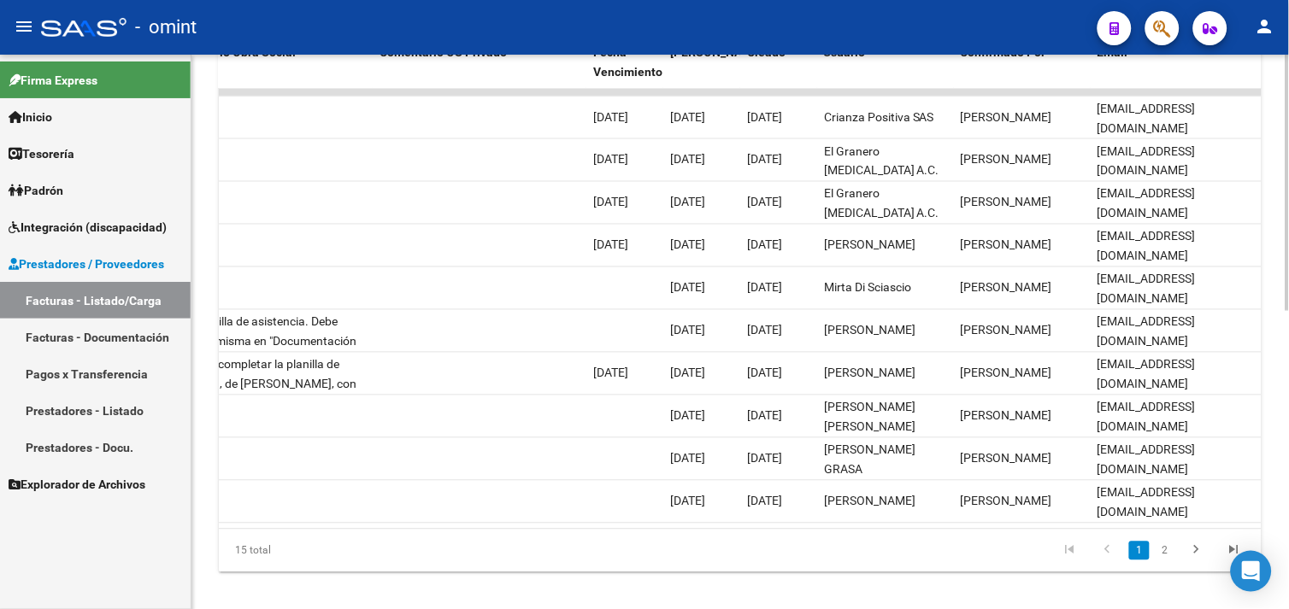
scroll to position [645, 0]
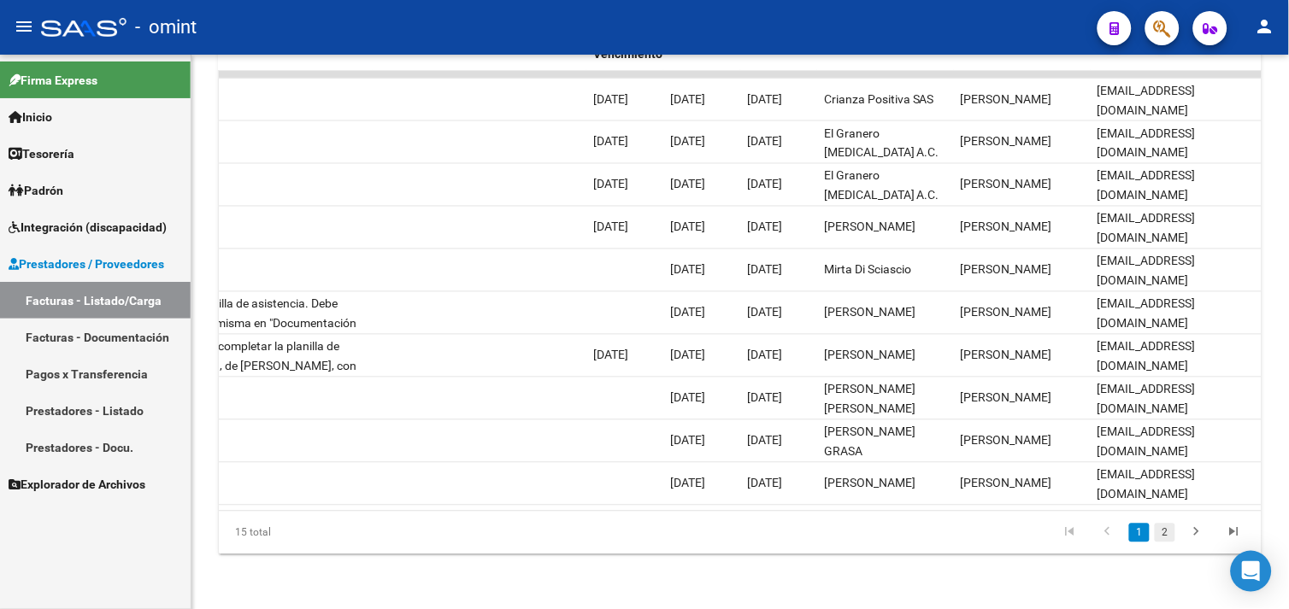
click at [1163, 536] on link "2" at bounding box center [1165, 533] width 21 height 19
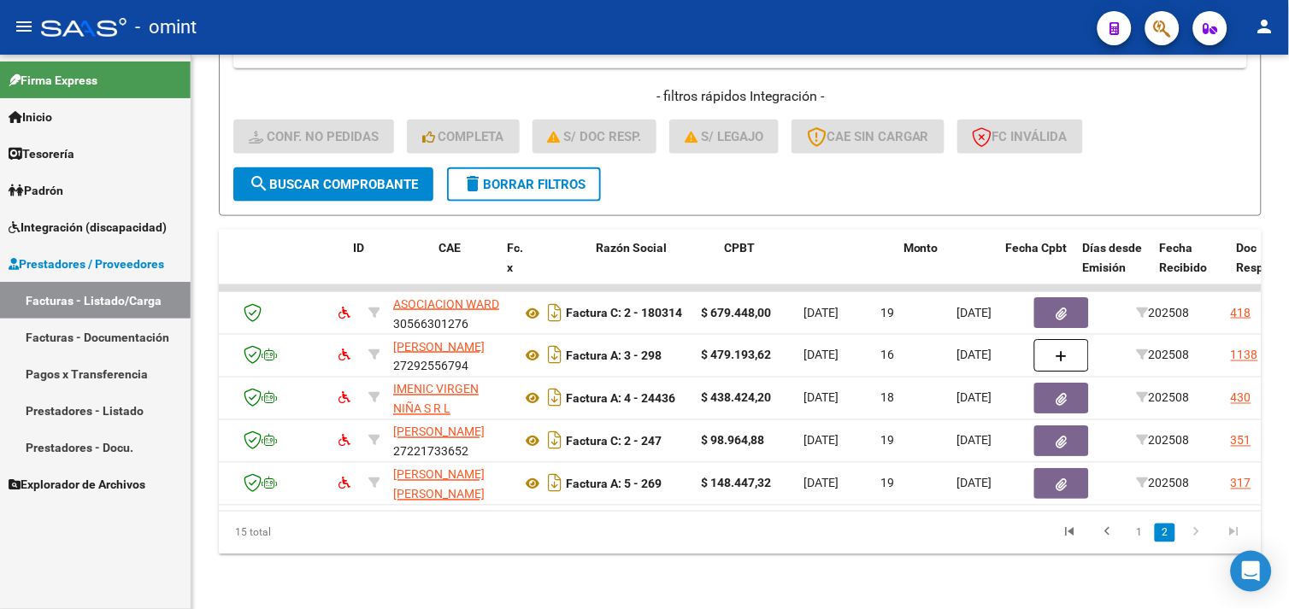
scroll to position [0, 0]
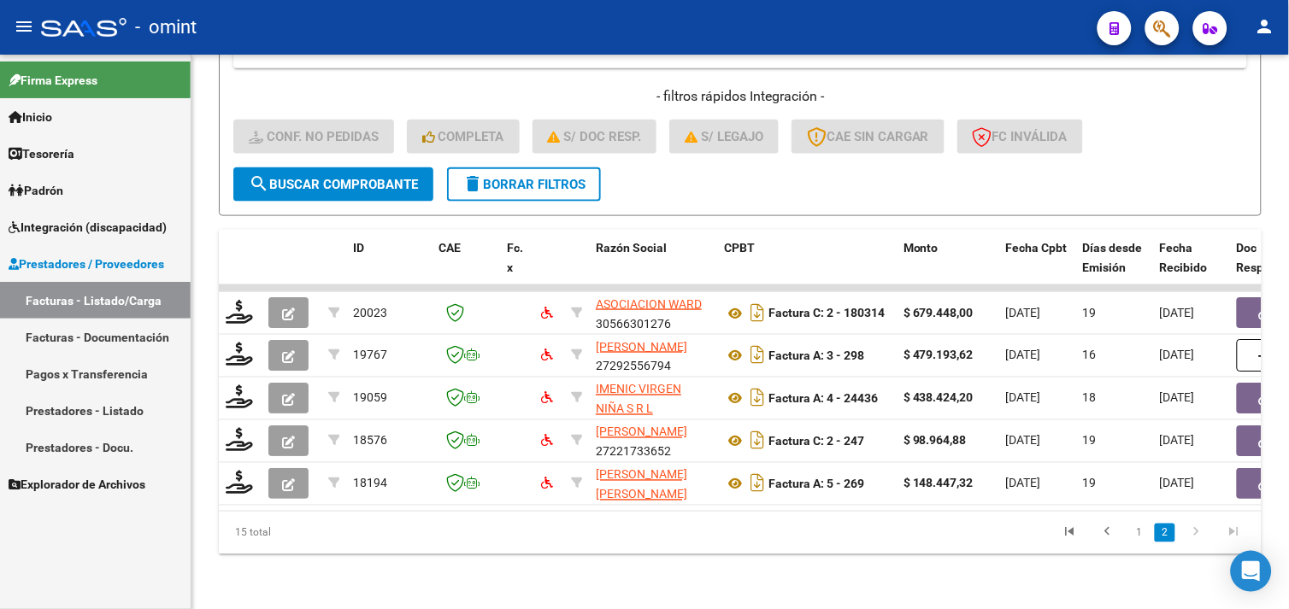
click at [91, 209] on link "Integración (discapacidad)" at bounding box center [95, 227] width 191 height 37
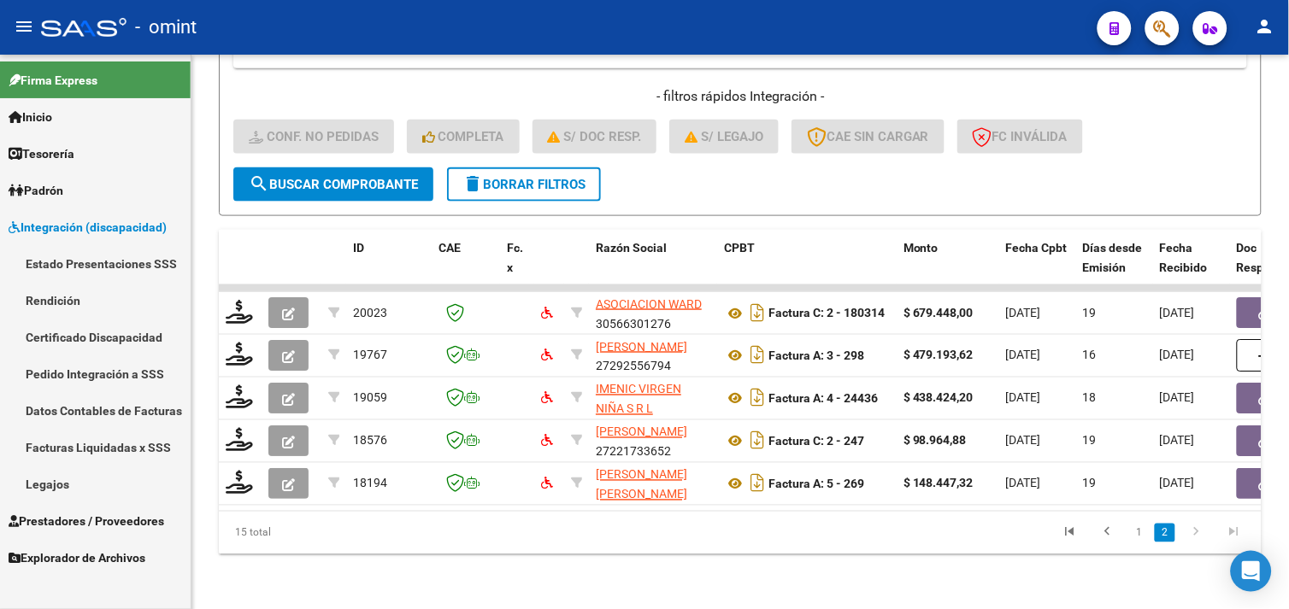
click at [103, 370] on link "Pedido Integración a SSS" at bounding box center [95, 374] width 191 height 37
